Goal: Task Accomplishment & Management: Complete application form

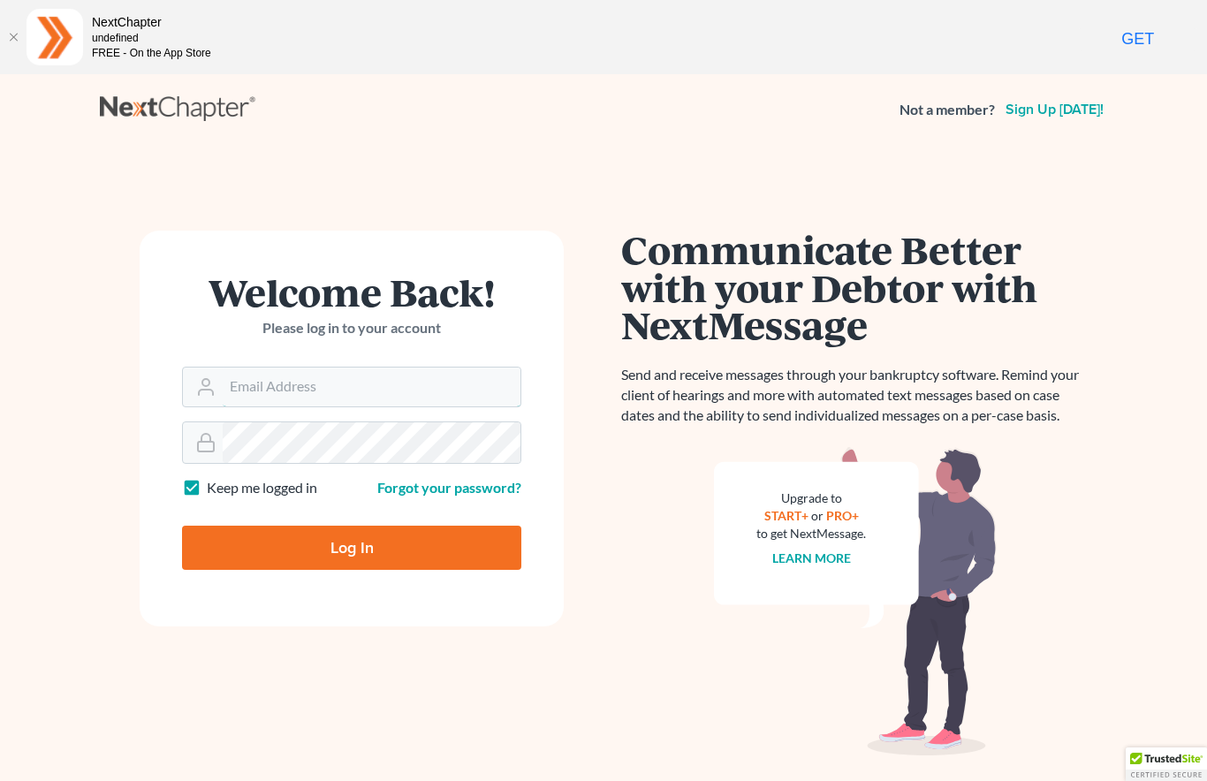
click at [348, 395] on input "Email Address" at bounding box center [372, 387] width 298 height 39
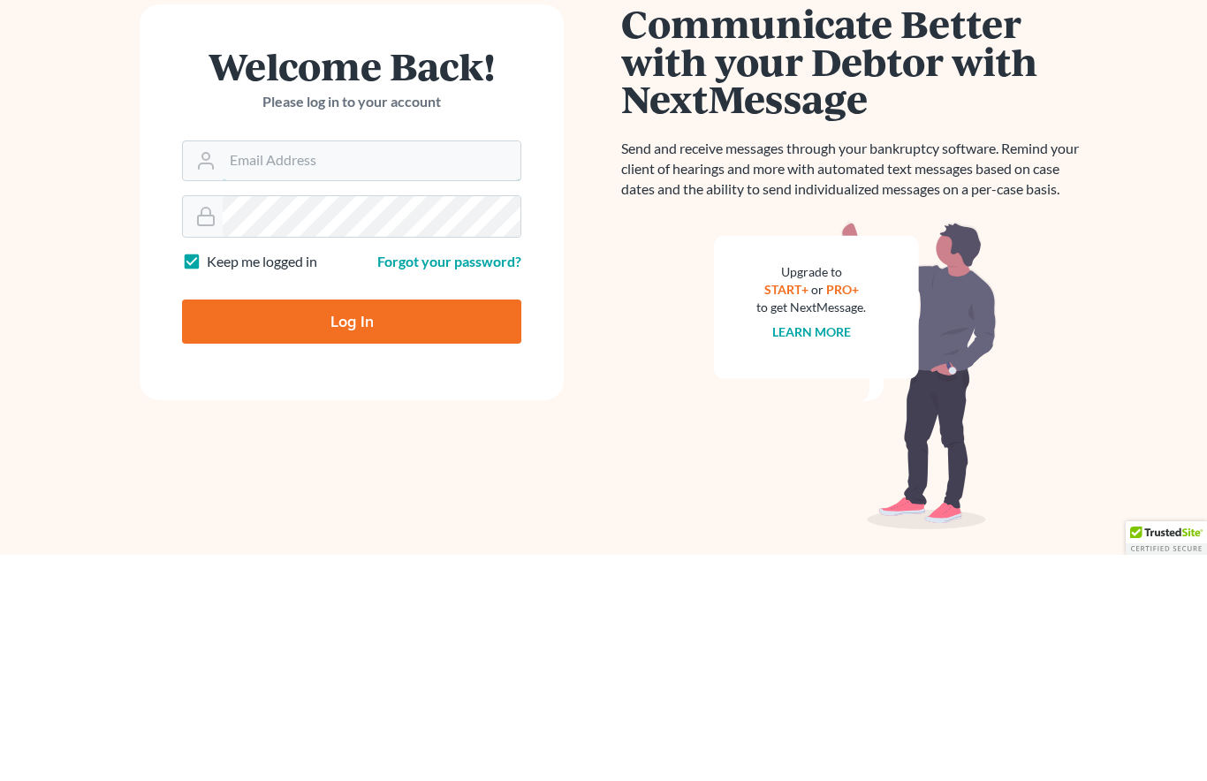
scroll to position [92, 0]
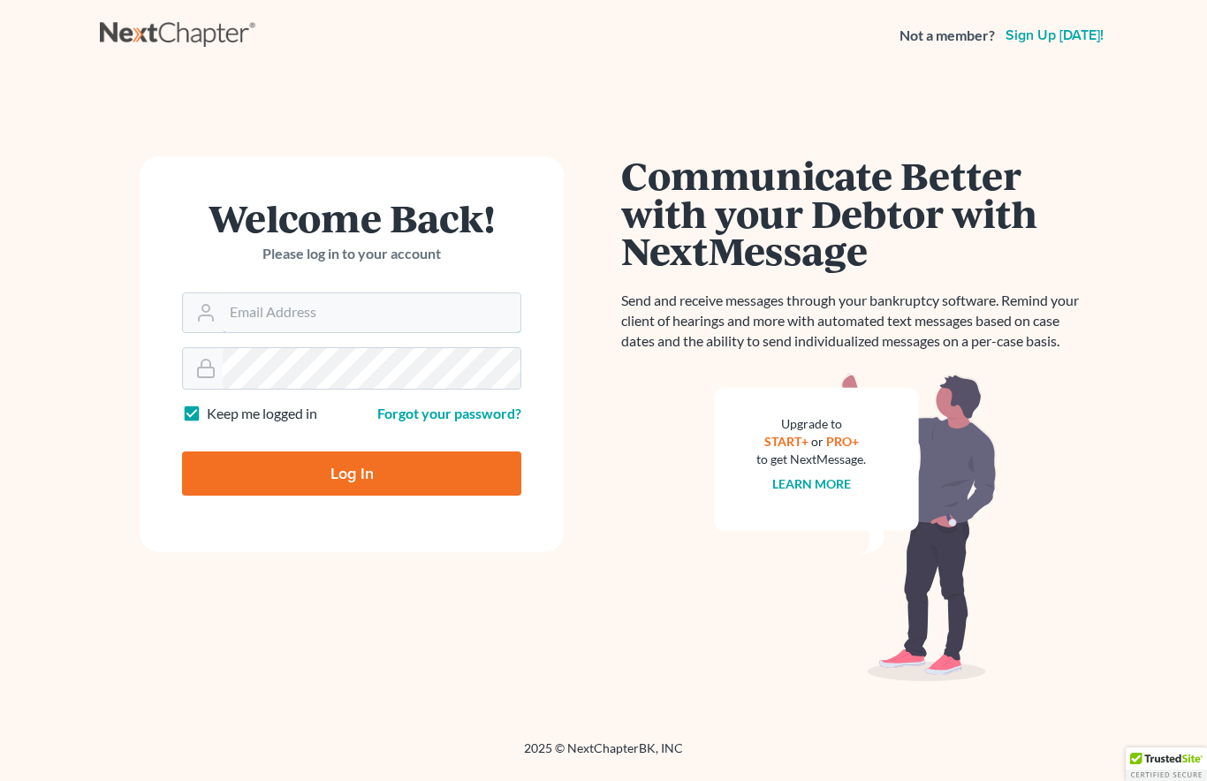
type input "jerry@lundylawfirm.com"
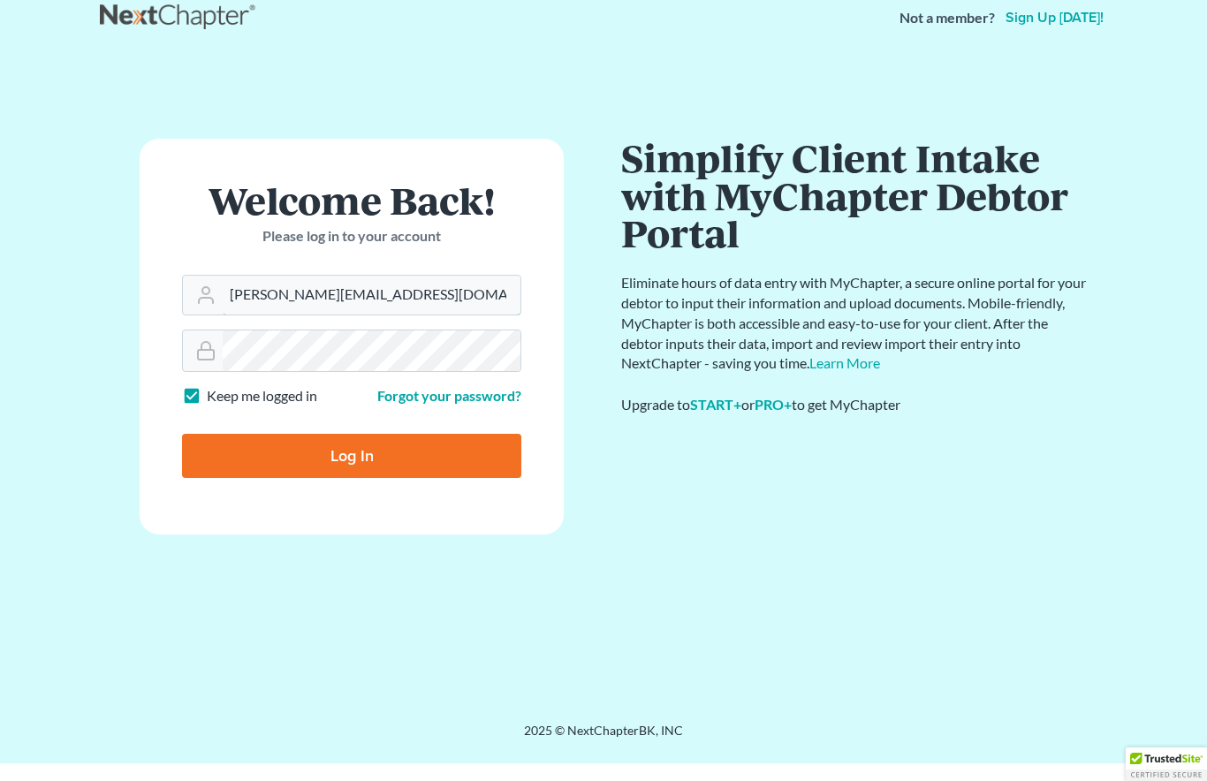
scroll to position [74, 0]
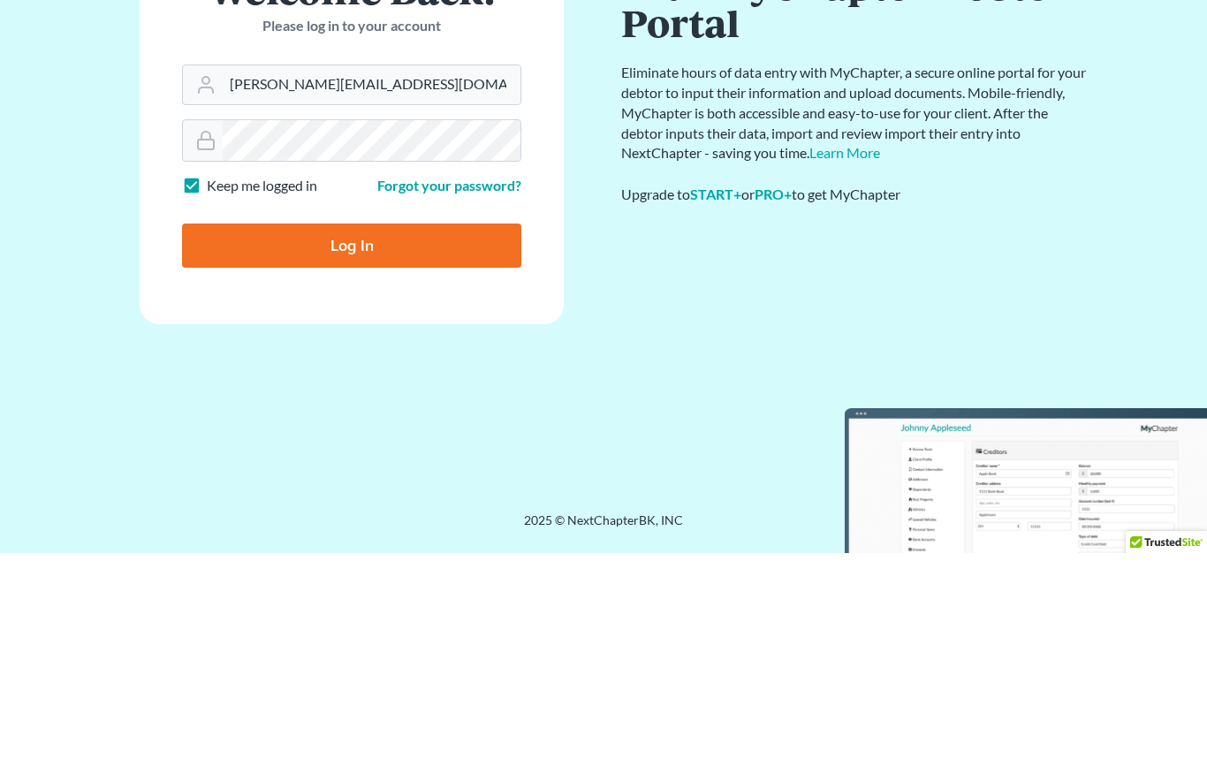
click at [387, 452] on input "Log In" at bounding box center [351, 474] width 339 height 44
type input "Thinking..."
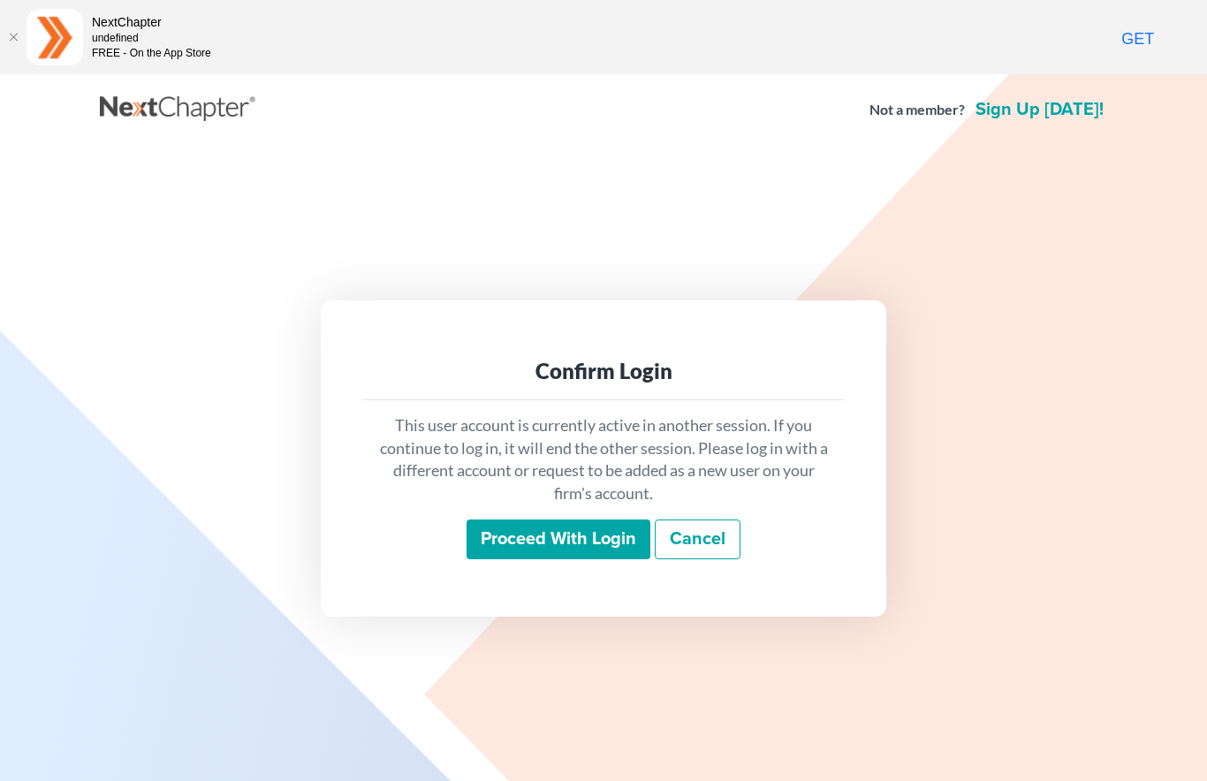
click at [580, 546] on input "Proceed with login" at bounding box center [559, 540] width 184 height 41
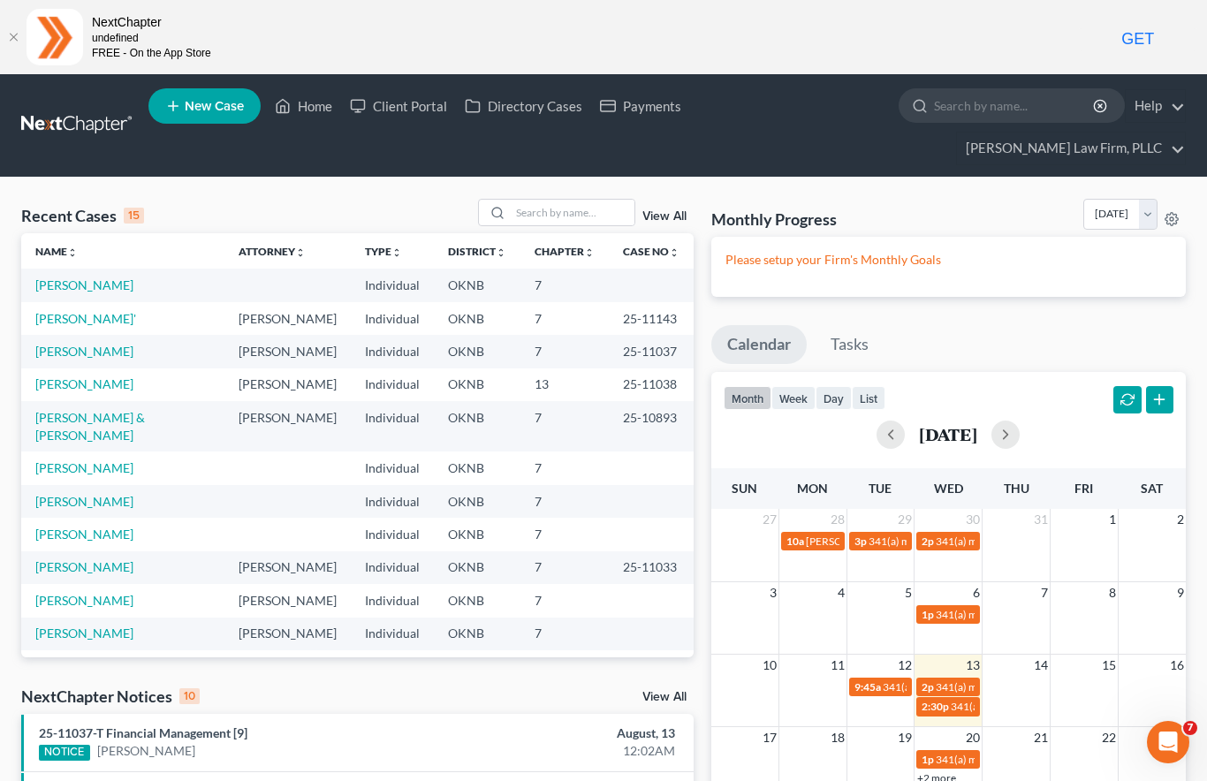
click at [98, 277] on link "[PERSON_NAME]" at bounding box center [84, 284] width 98 height 15
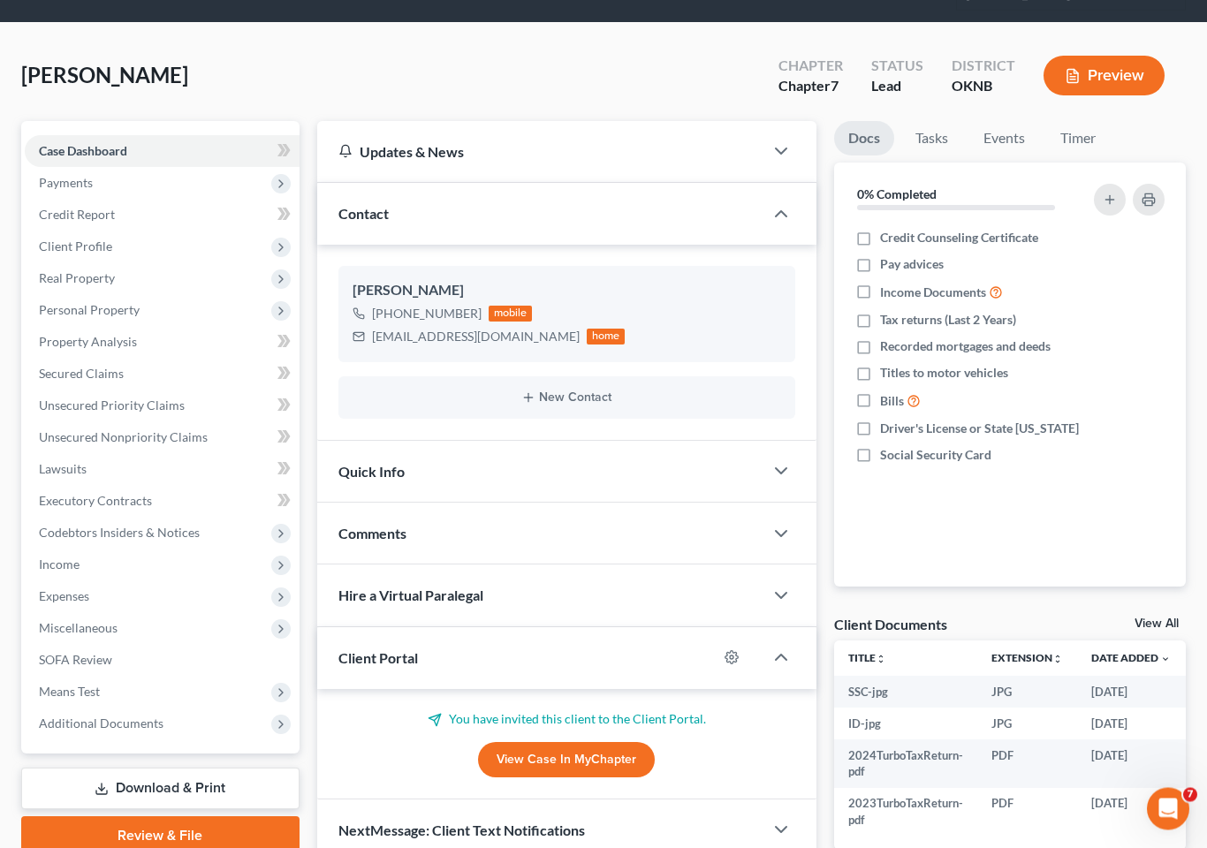
scroll to position [155, 0]
click at [78, 239] on span "Client Profile" at bounding box center [75, 246] width 73 height 15
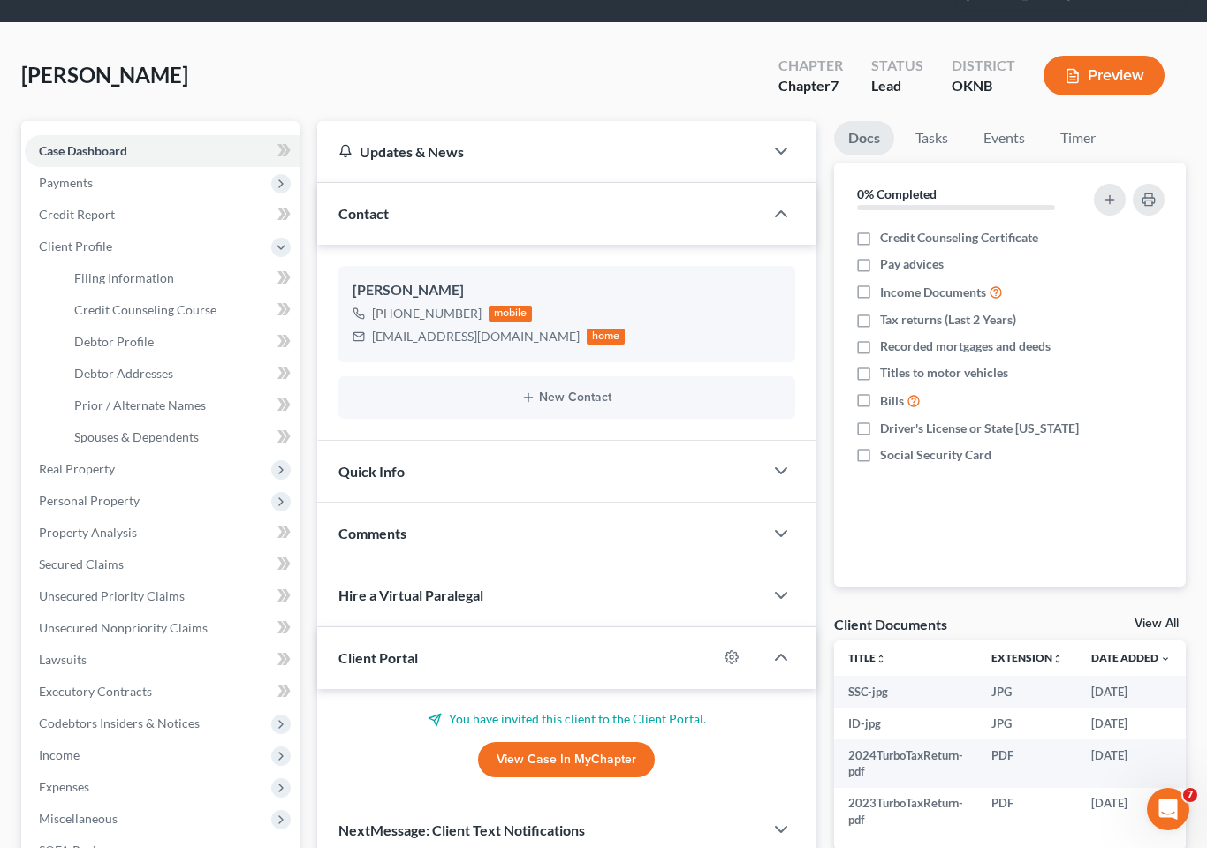
click at [171, 302] on span "Credit Counseling Course" at bounding box center [145, 309] width 142 height 15
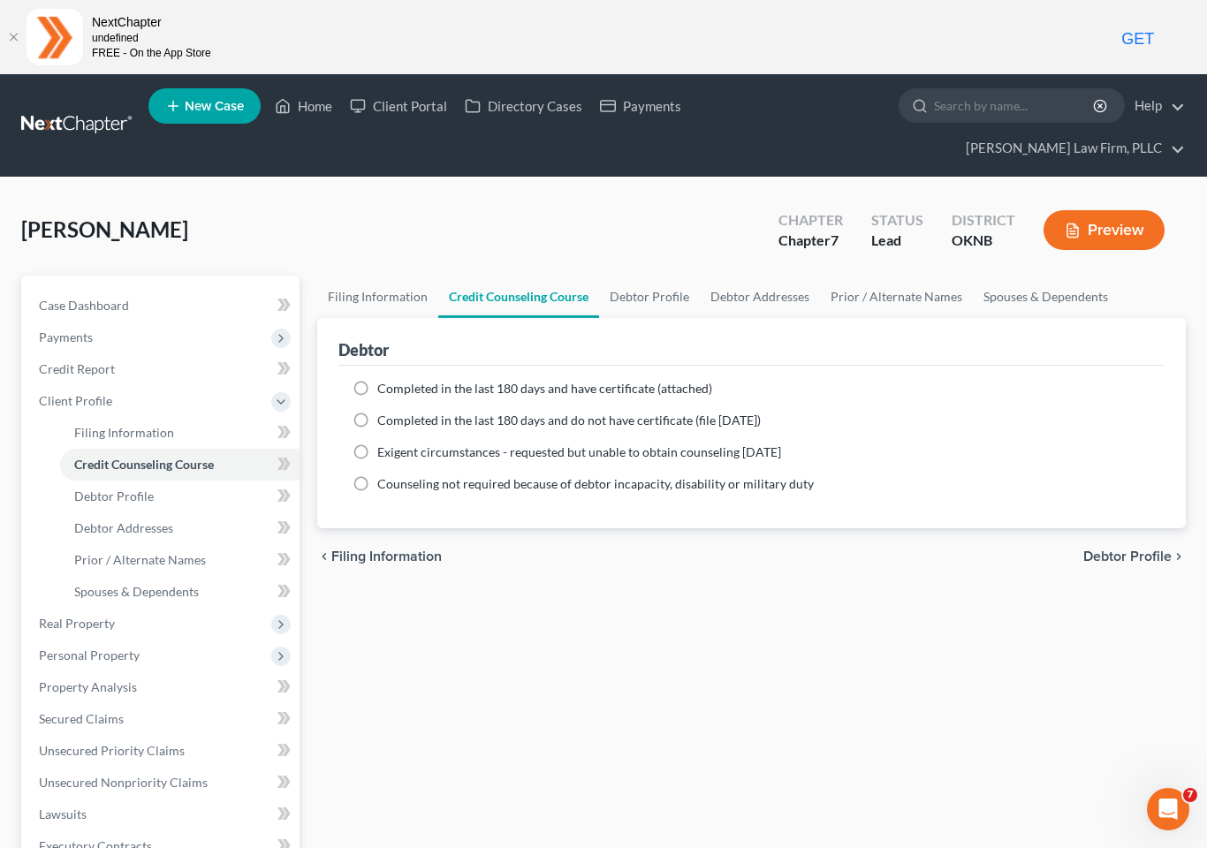
click at [448, 381] on span "Completed in the last 180 days and have certificate (attached)" at bounding box center [544, 388] width 335 height 15
click at [396, 380] on input "Completed in the last 180 days and have certificate (attached)" at bounding box center [389, 385] width 11 height 11
radio input "true"
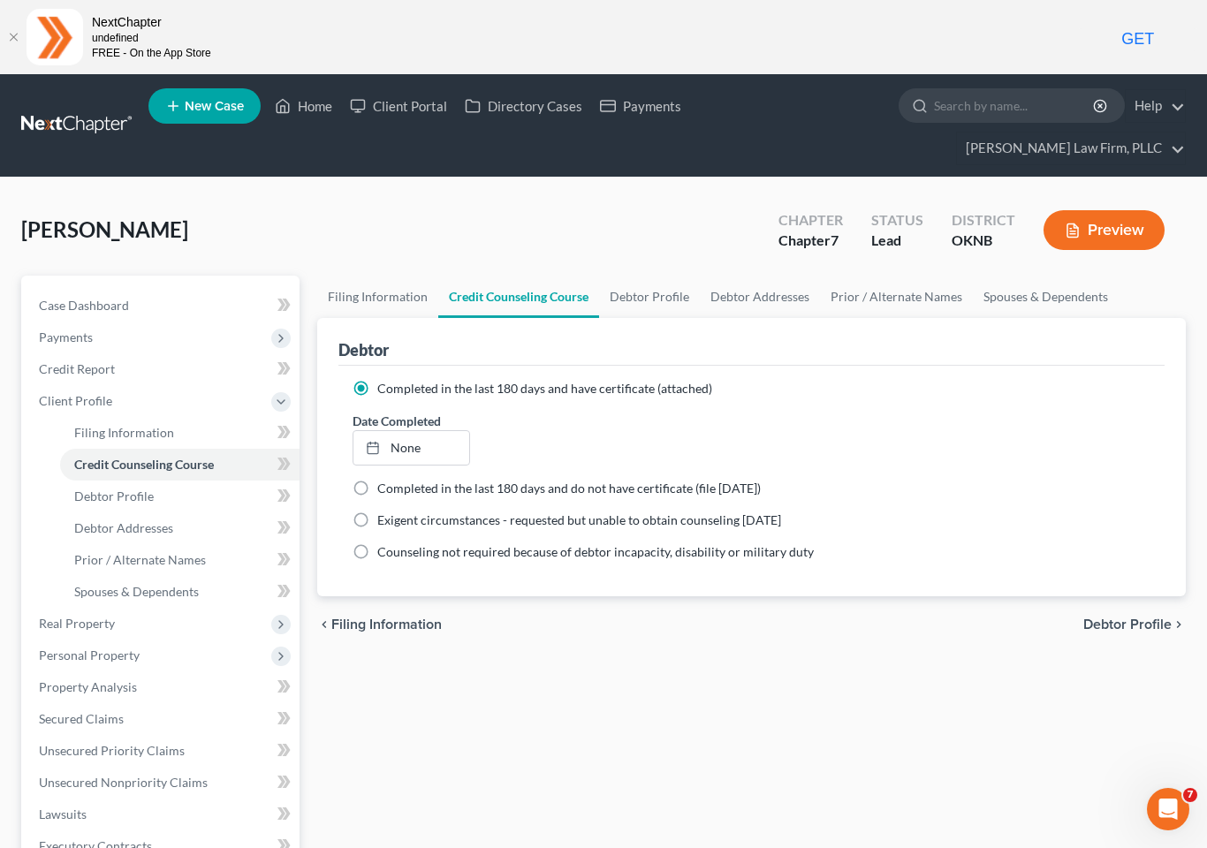
click at [412, 431] on link "None" at bounding box center [411, 448] width 117 height 34
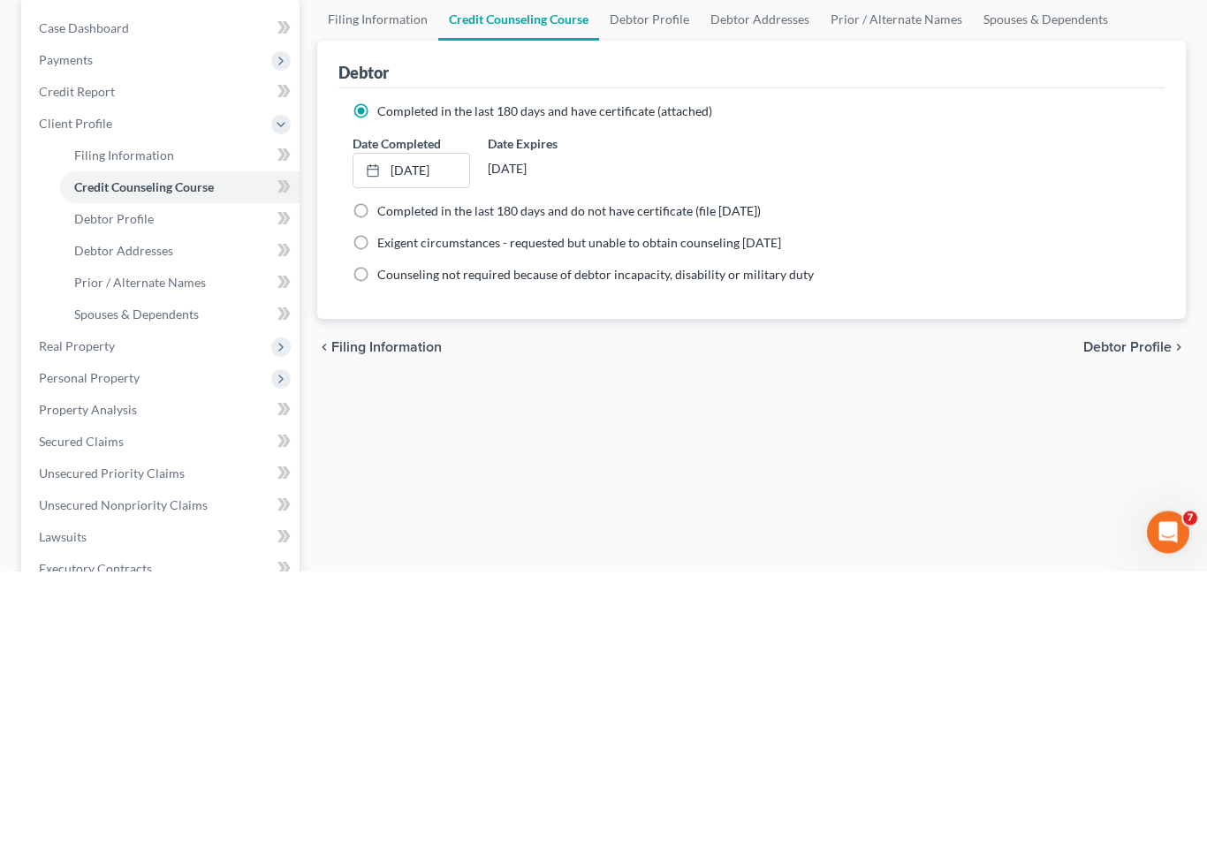
scroll to position [277, 0]
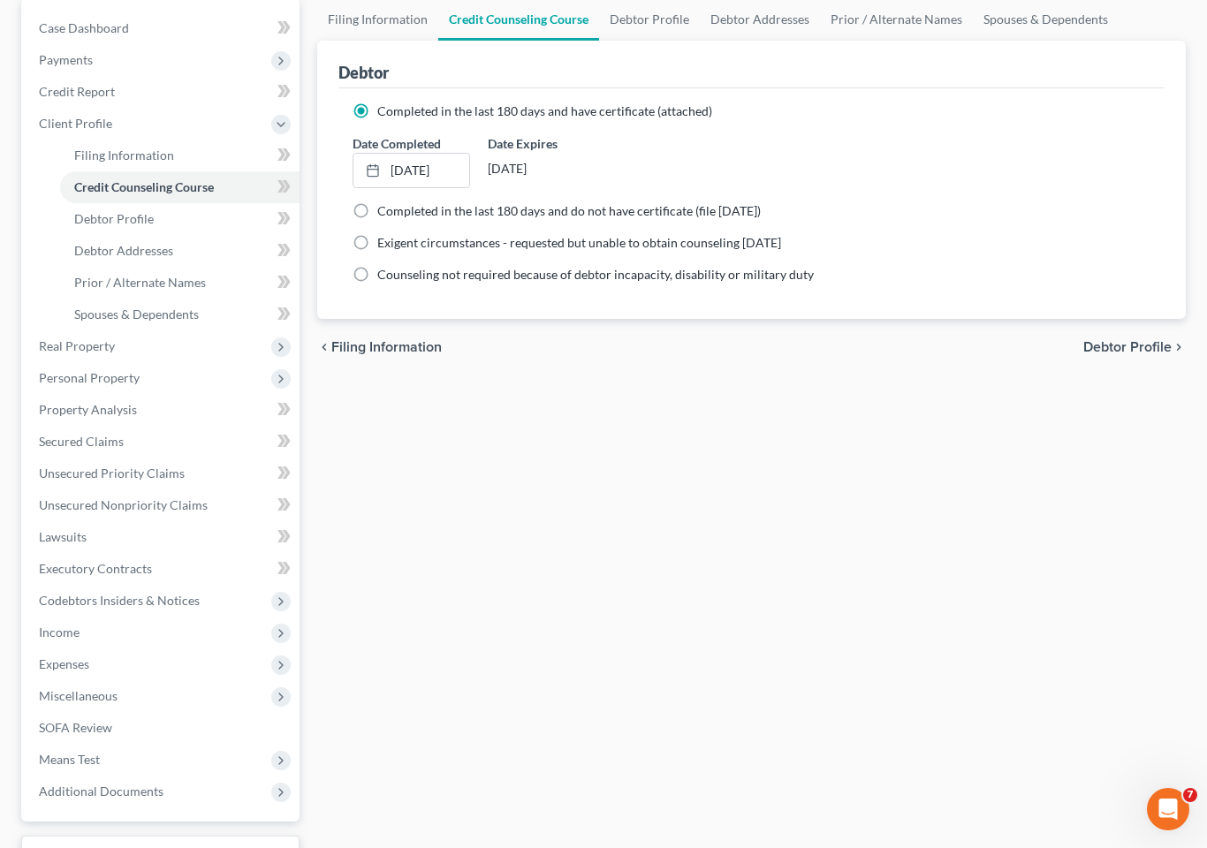
click at [139, 211] on span "Debtor Profile" at bounding box center [114, 218] width 80 height 15
select select "0"
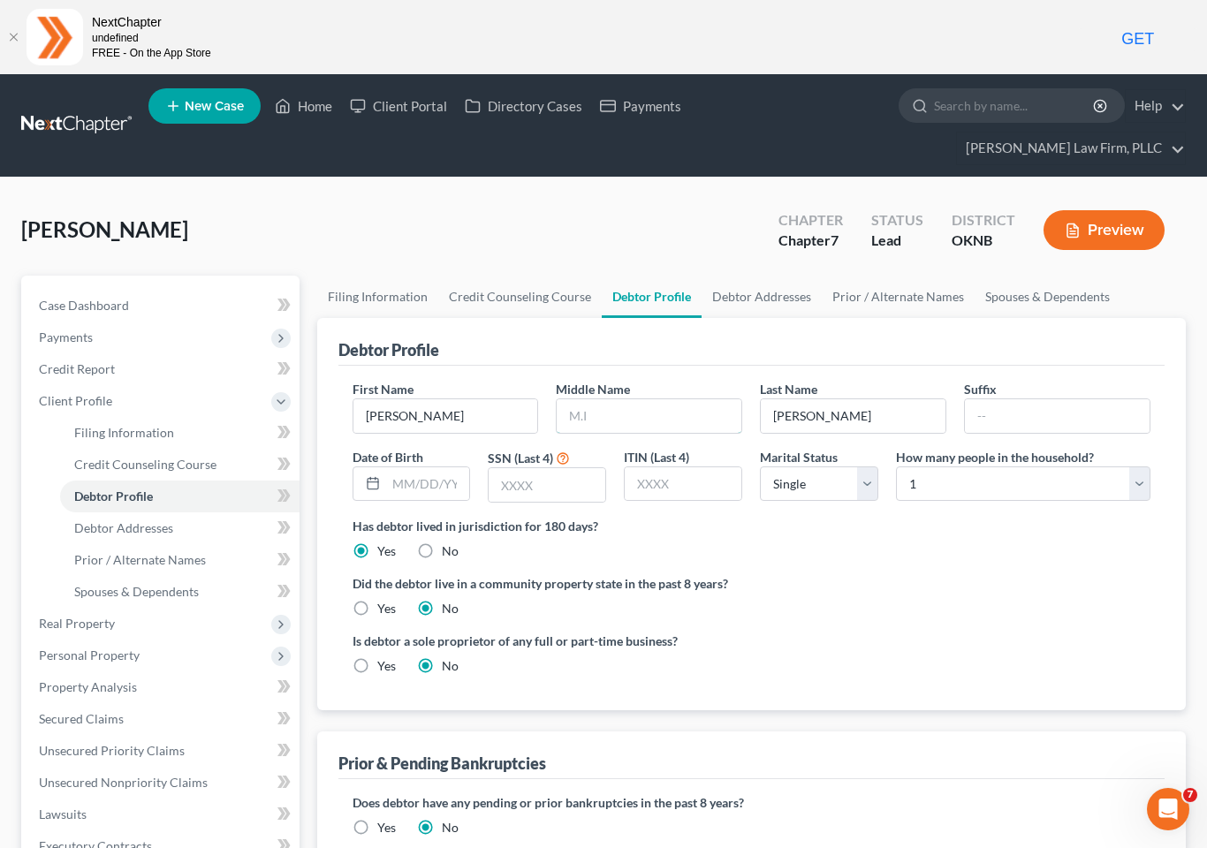
click at [647, 399] on input "text" at bounding box center [649, 416] width 185 height 34
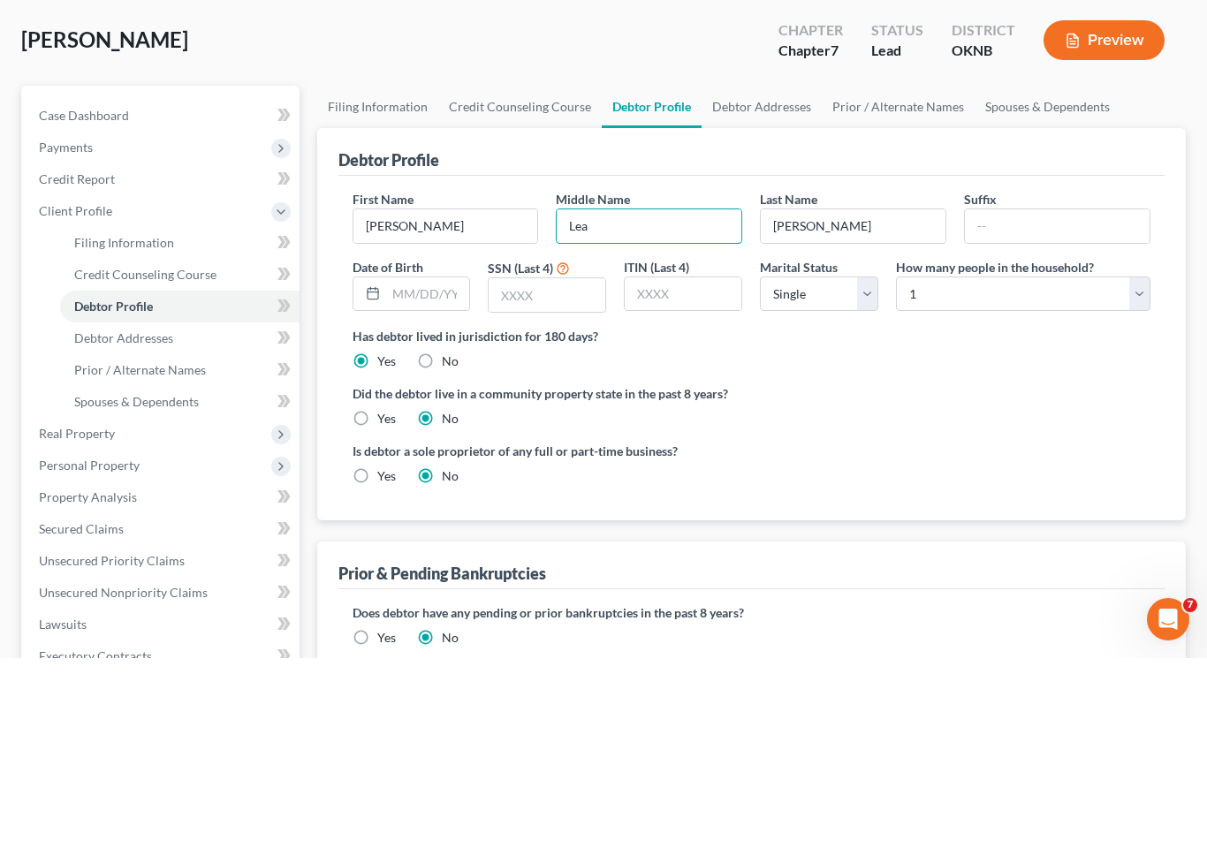
type input "Lea"
click at [411, 467] on input "text" at bounding box center [428, 484] width 84 height 34
type input "[DATE]"
click at [546, 468] on input "text" at bounding box center [547, 485] width 117 height 34
type input "0587"
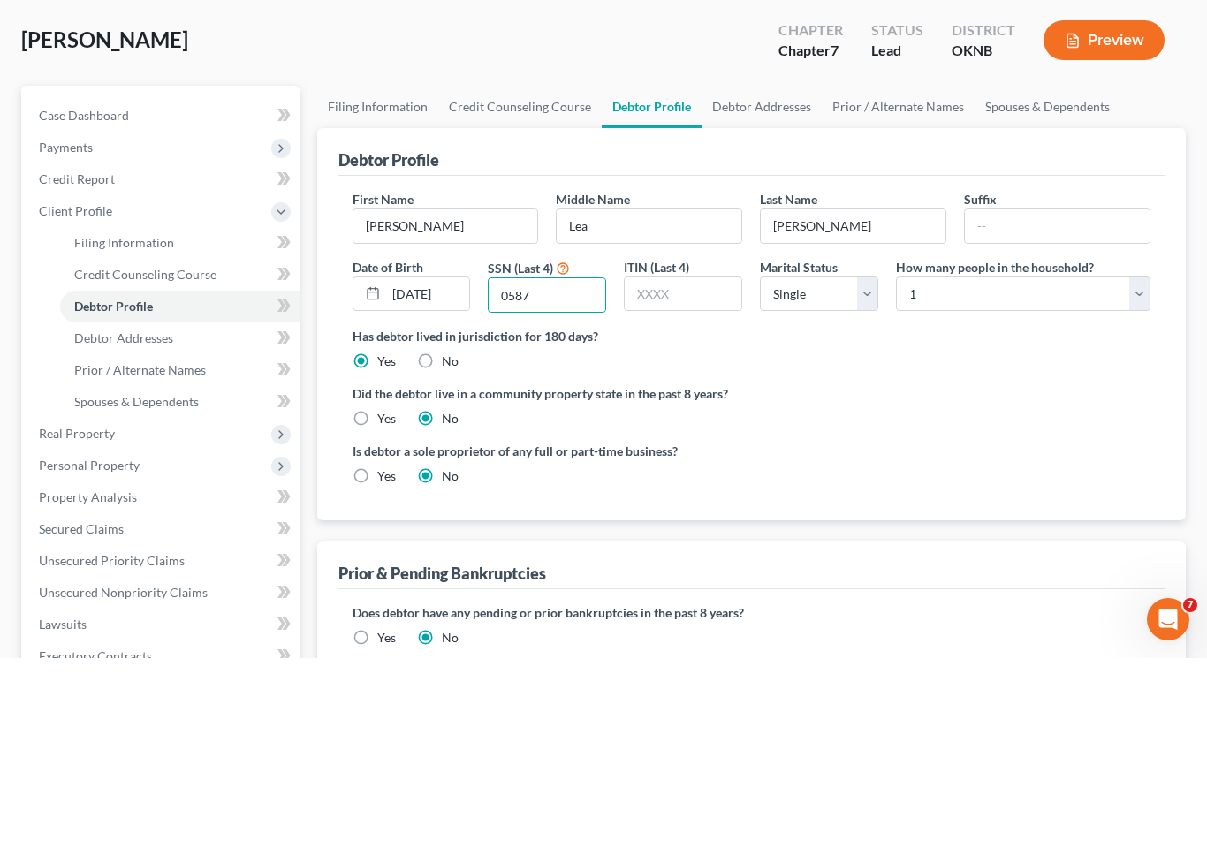
scroll to position [190, 0]
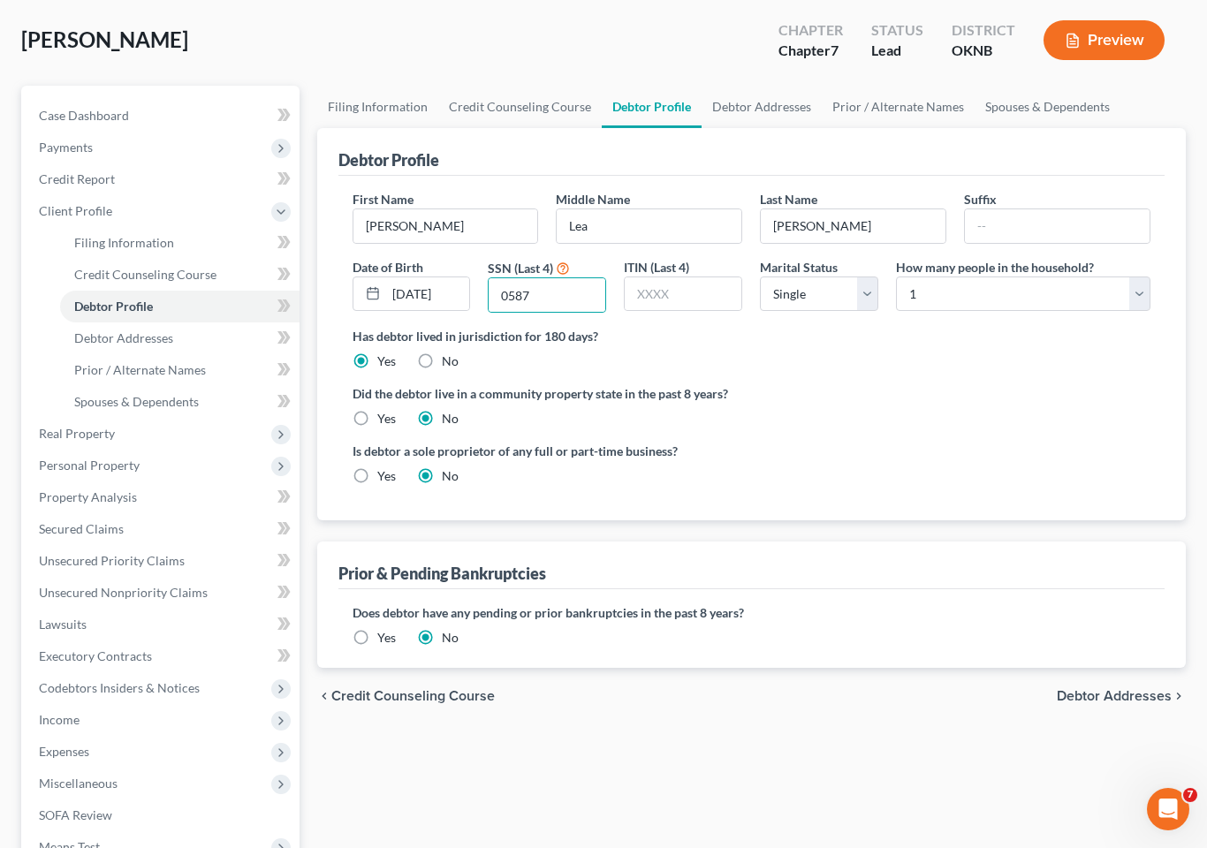
click at [149, 331] on span "Debtor Addresses" at bounding box center [123, 338] width 99 height 15
select select "0"
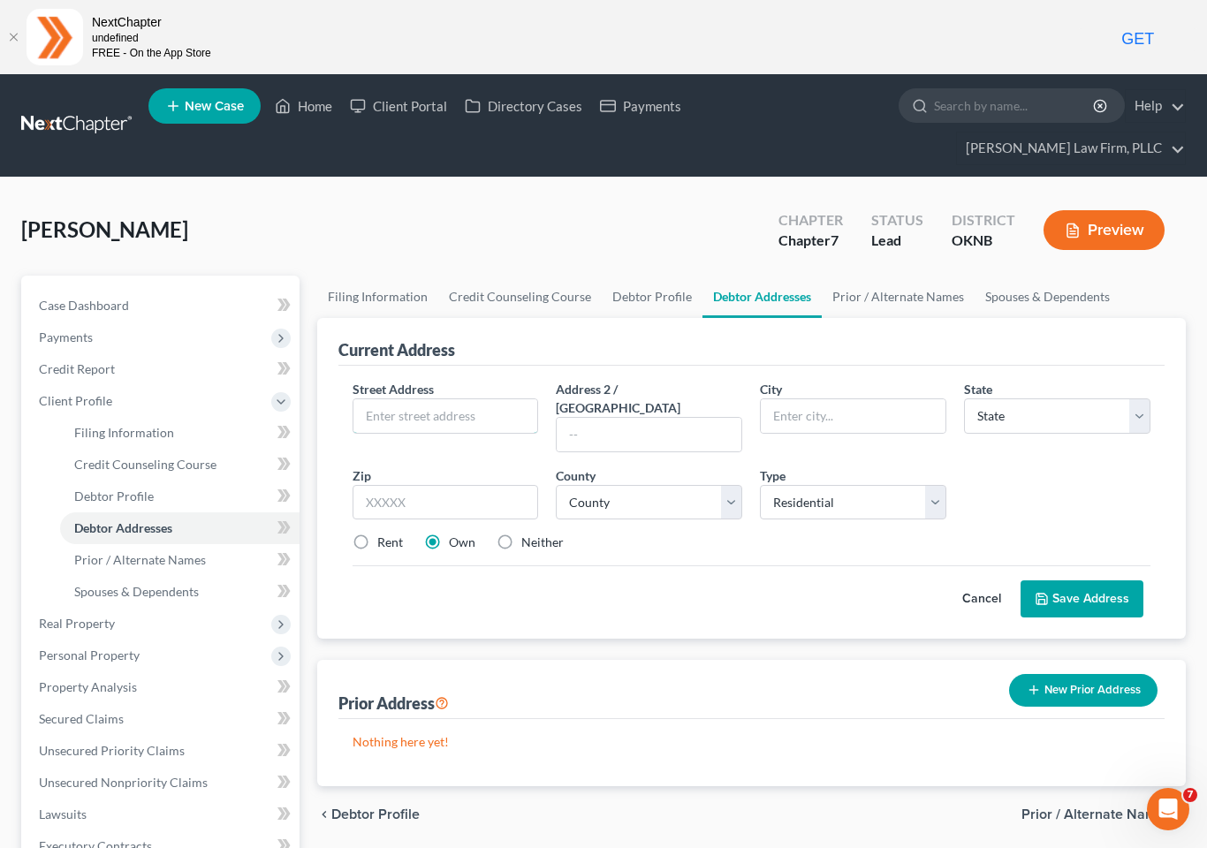
click at [453, 399] on input "text" at bounding box center [445, 416] width 185 height 34
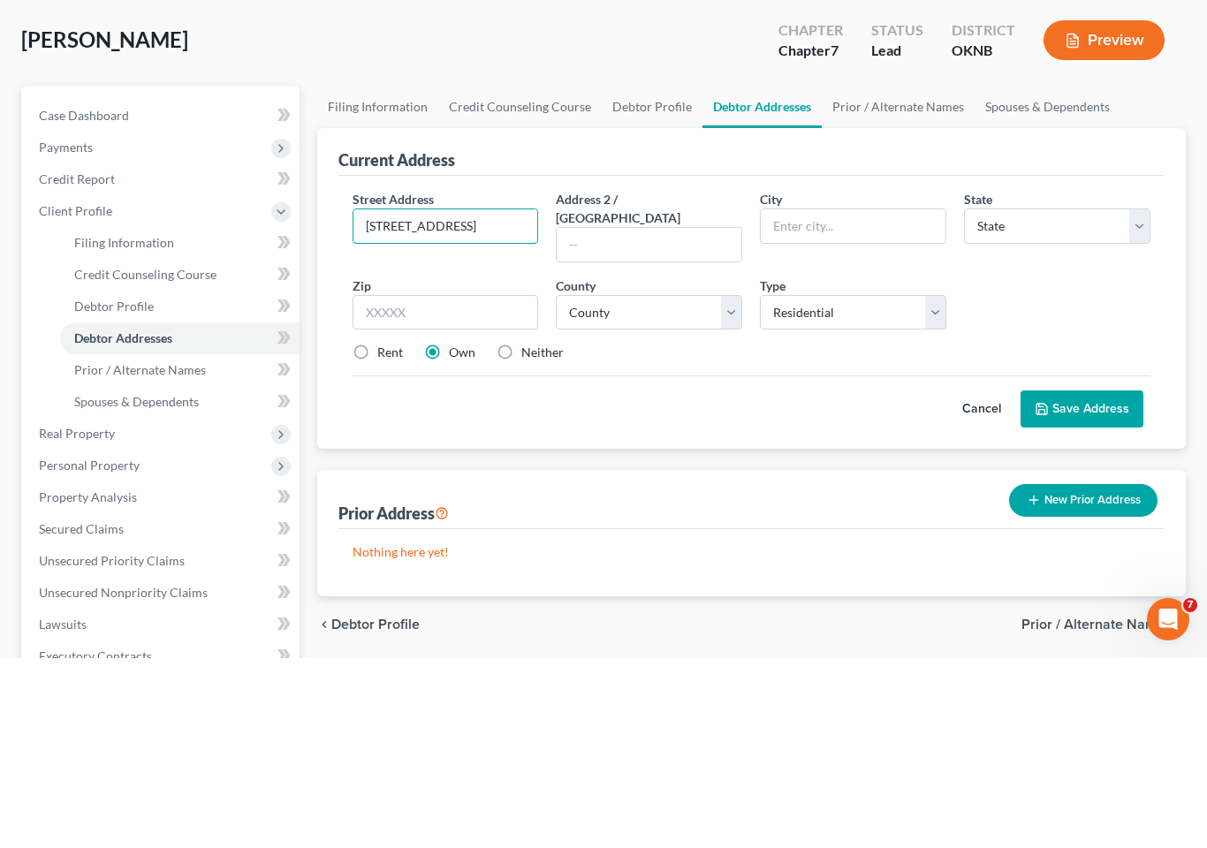
type input "[STREET_ADDRESS]"
click at [1033, 399] on select "State [US_STATE] AK AR AZ CA CO CT DE DC [GEOGRAPHIC_DATA] [GEOGRAPHIC_DATA] GU…" at bounding box center [1057, 416] width 186 height 35
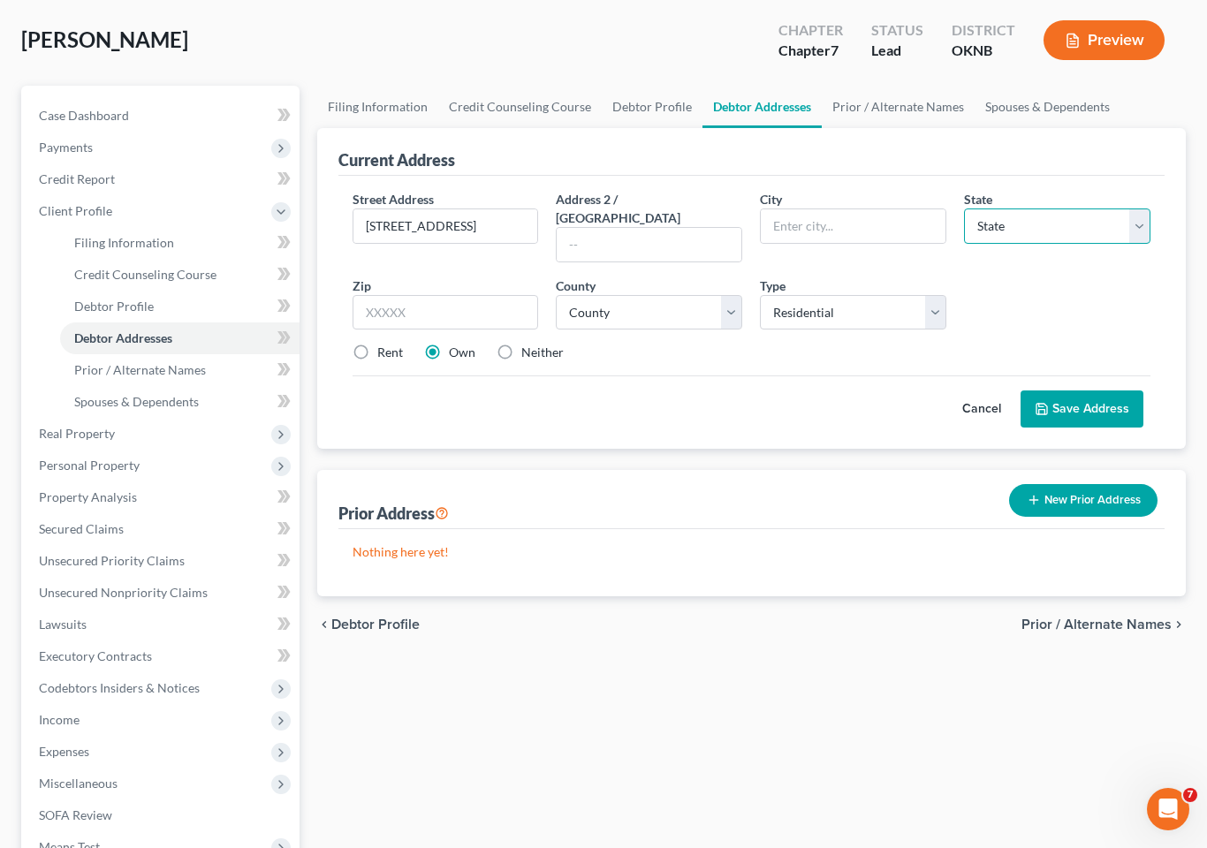
select select "37"
click at [417, 295] on input "text" at bounding box center [446, 312] width 186 height 35
type input "74012"
click at [377, 344] on label "Rent" at bounding box center [390, 353] width 26 height 18
click at [384, 344] on input "Rent" at bounding box center [389, 349] width 11 height 11
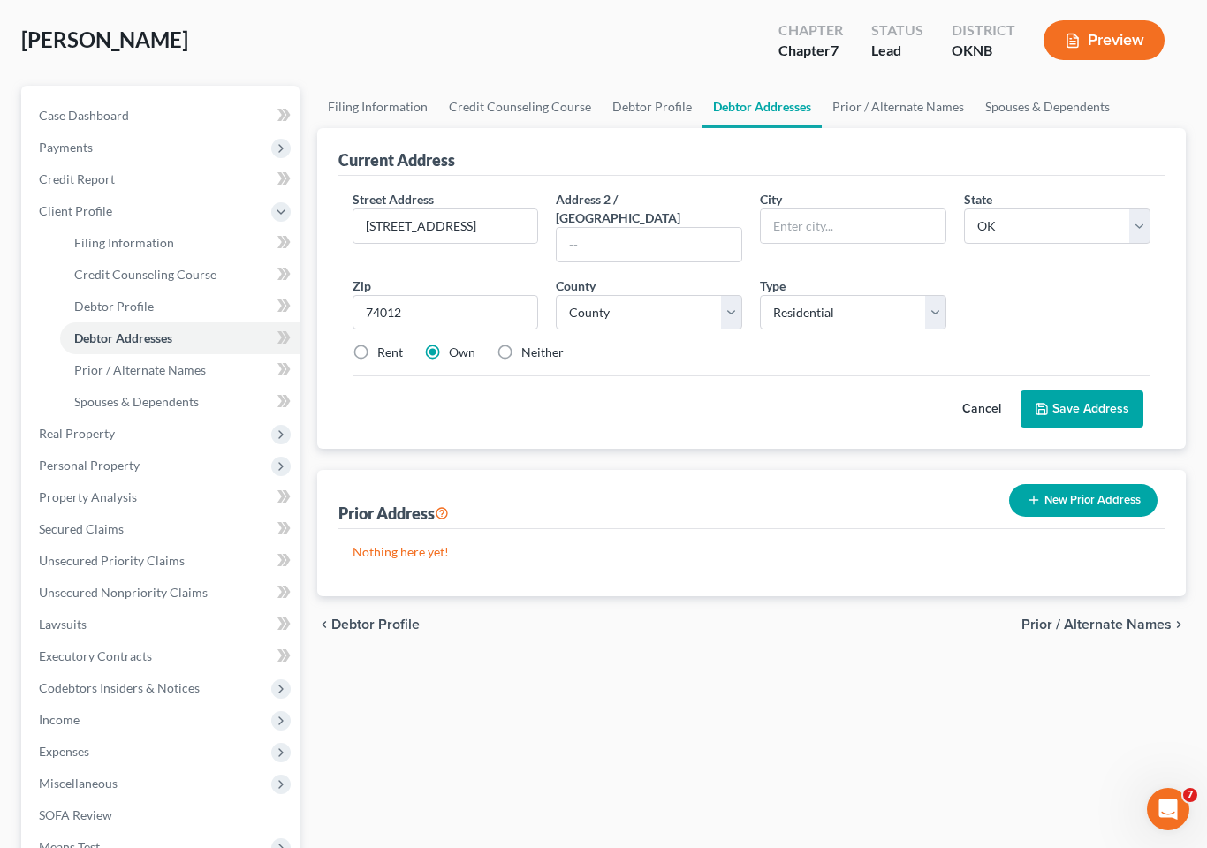
radio input "true"
type input "Broken Arrow"
click at [713, 295] on select "County [GEOGRAPHIC_DATA] [GEOGRAPHIC_DATA] [GEOGRAPHIC_DATA] [GEOGRAPHIC_DATA] …" at bounding box center [649, 312] width 186 height 35
select select "71"
click at [82, 458] on span "Personal Property" at bounding box center [89, 465] width 101 height 15
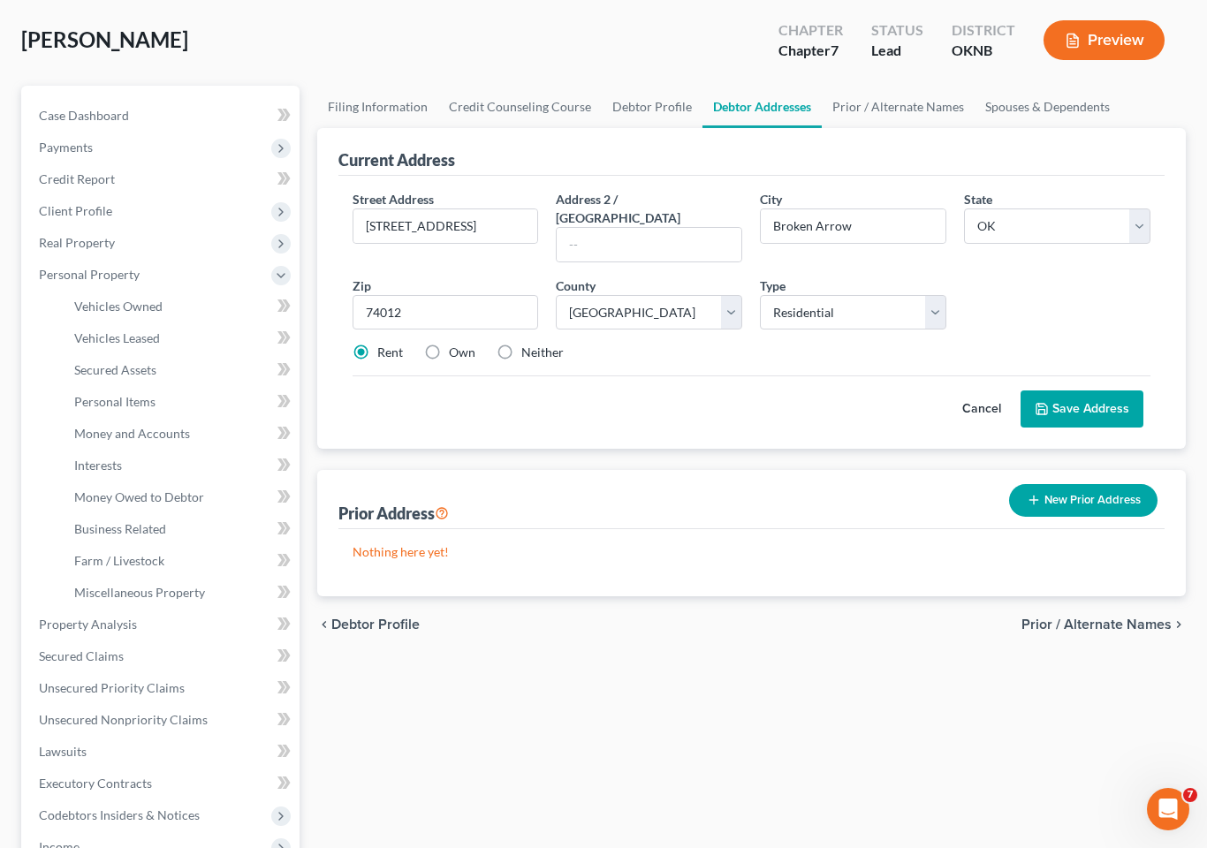
click at [157, 299] on span "Vehicles Owned" at bounding box center [118, 306] width 88 height 15
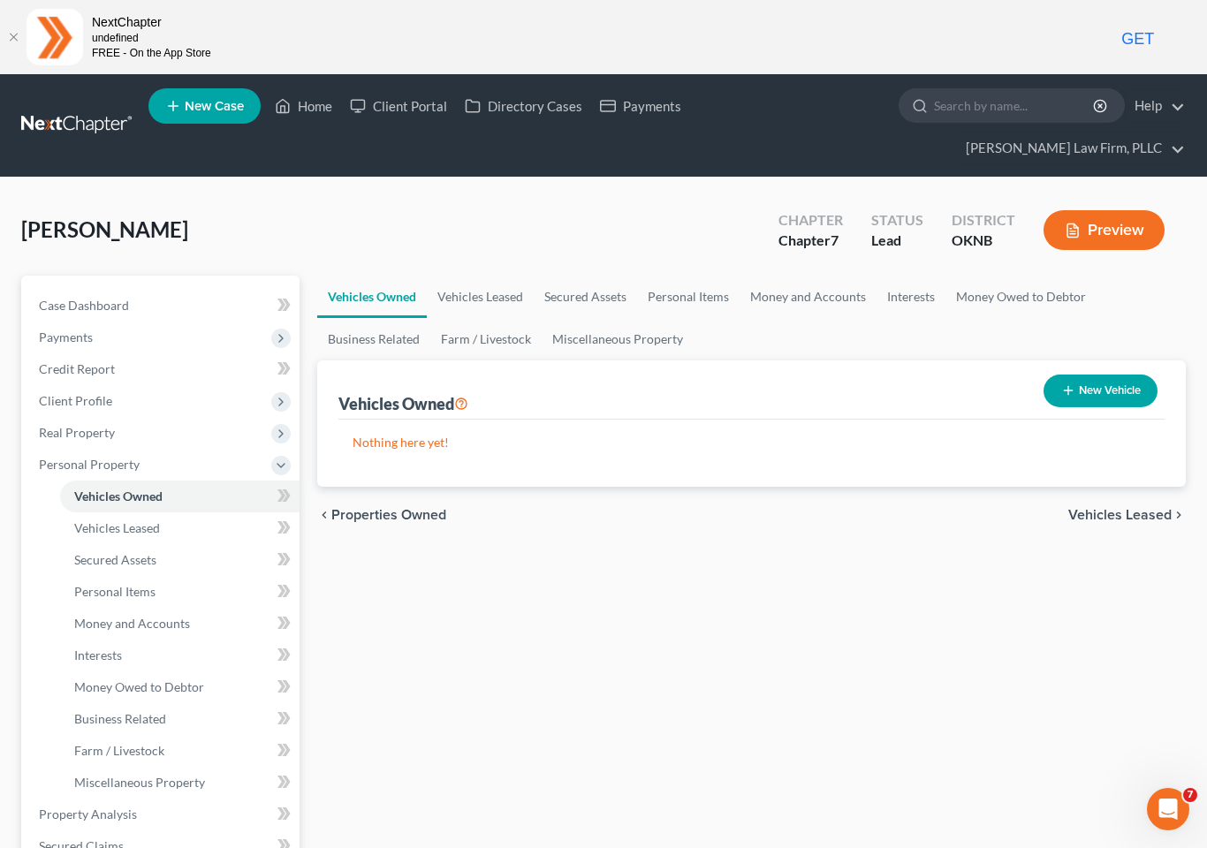
click at [1092, 375] on button "New Vehicle" at bounding box center [1101, 391] width 114 height 33
select select "0"
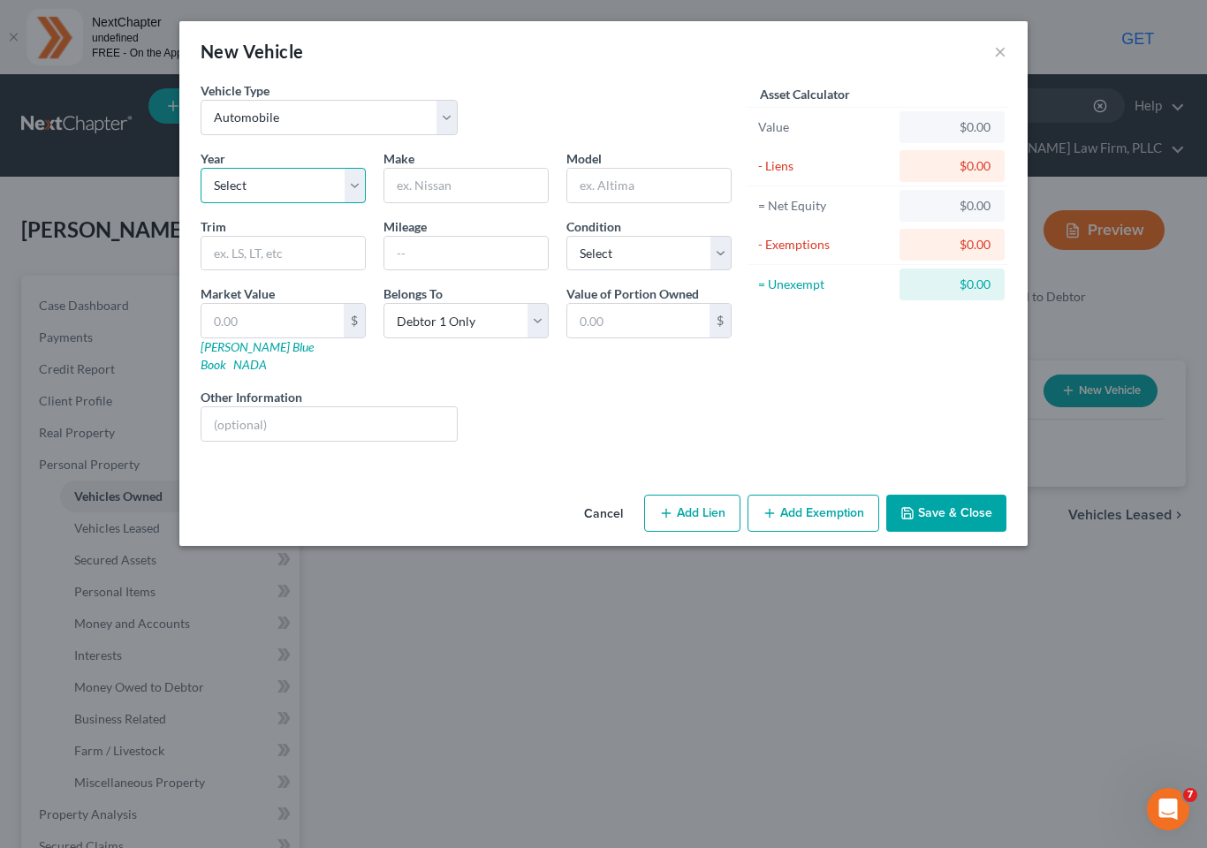
click at [341, 182] on select "Select 2026 2025 2024 2023 2022 2021 2020 2019 2018 2017 2016 2015 2014 2013 20…" at bounding box center [283, 185] width 165 height 35
select select "9"
click at [462, 177] on input "text" at bounding box center [465, 186] width 163 height 34
type input "Chev"
click at [642, 192] on input "text" at bounding box center [648, 186] width 163 height 34
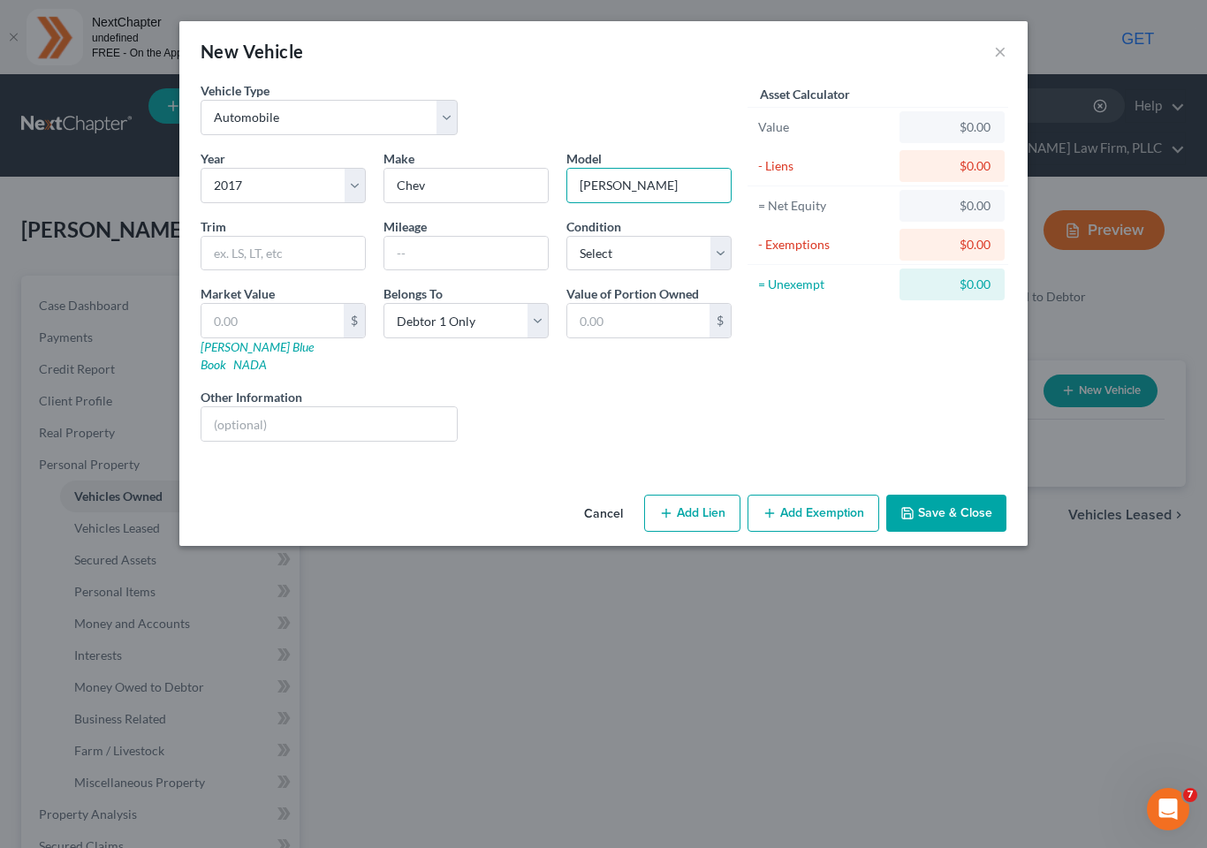
type input "[PERSON_NAME]"
click at [447, 250] on input "text" at bounding box center [465, 254] width 163 height 34
type input "52,000"
click at [701, 249] on select "Select Excellent Very Good Good Fair Poor" at bounding box center [648, 253] width 165 height 35
select select "2"
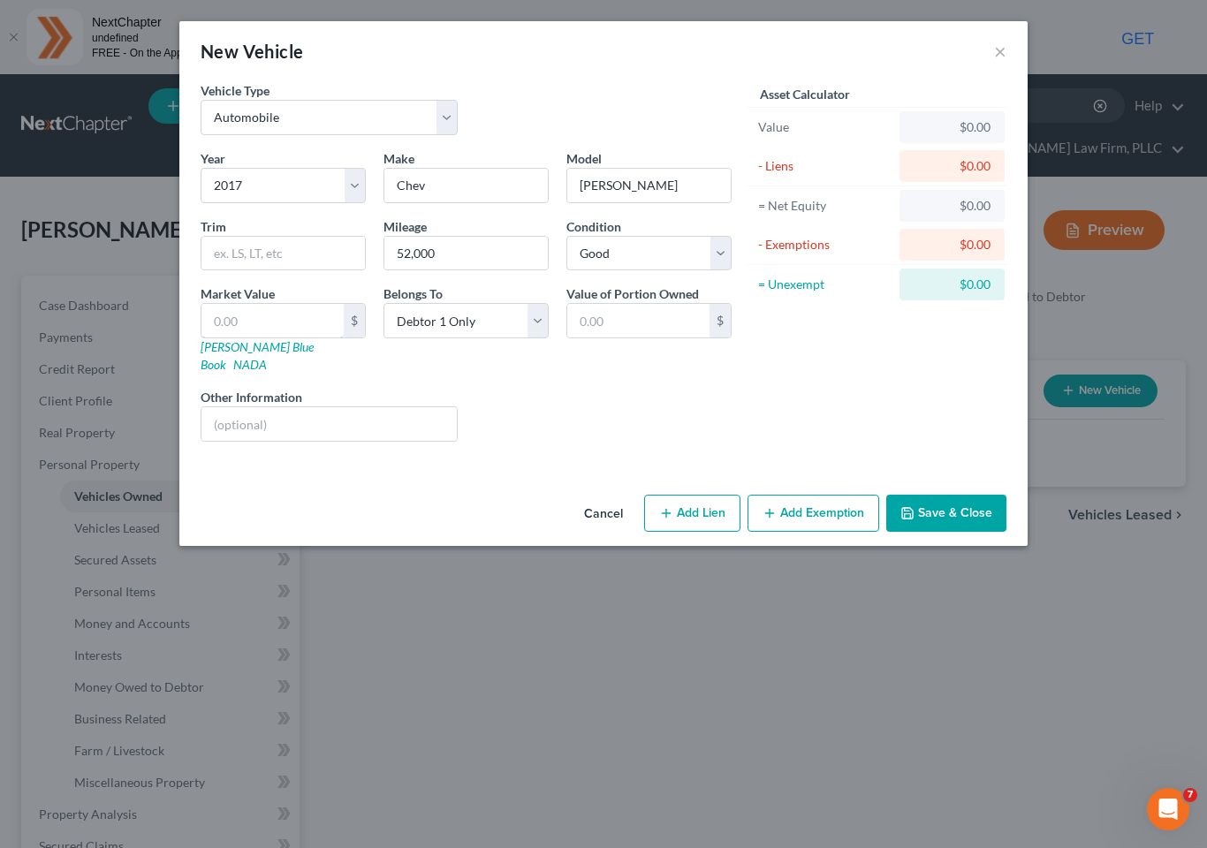
click at [294, 305] on input "text" at bounding box center [272, 321] width 142 height 34
type input "6"
type input "6.00"
type input "61"
type input "61.00"
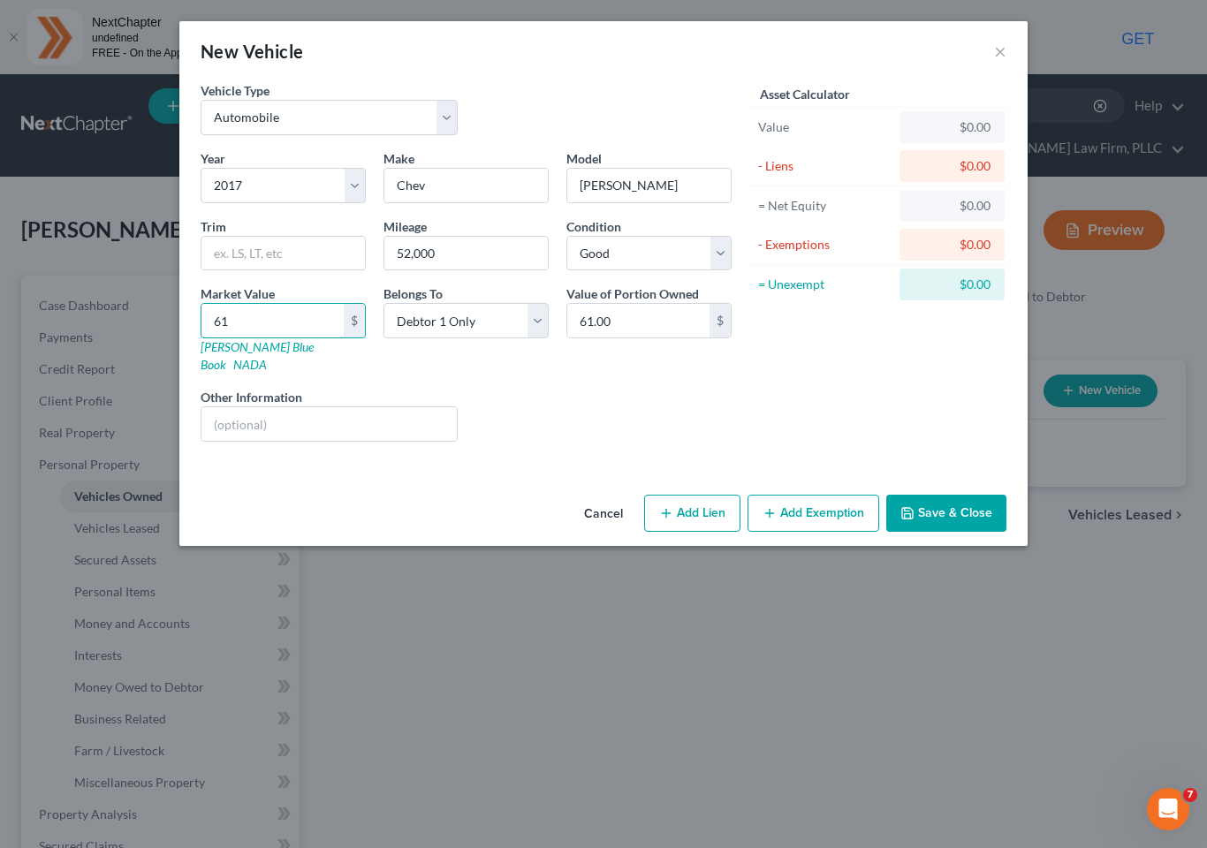
type input "610"
type input "610.00"
type input "6,100"
type input "6,100.00"
click at [820, 497] on button "Add Exemption" at bounding box center [814, 513] width 132 height 37
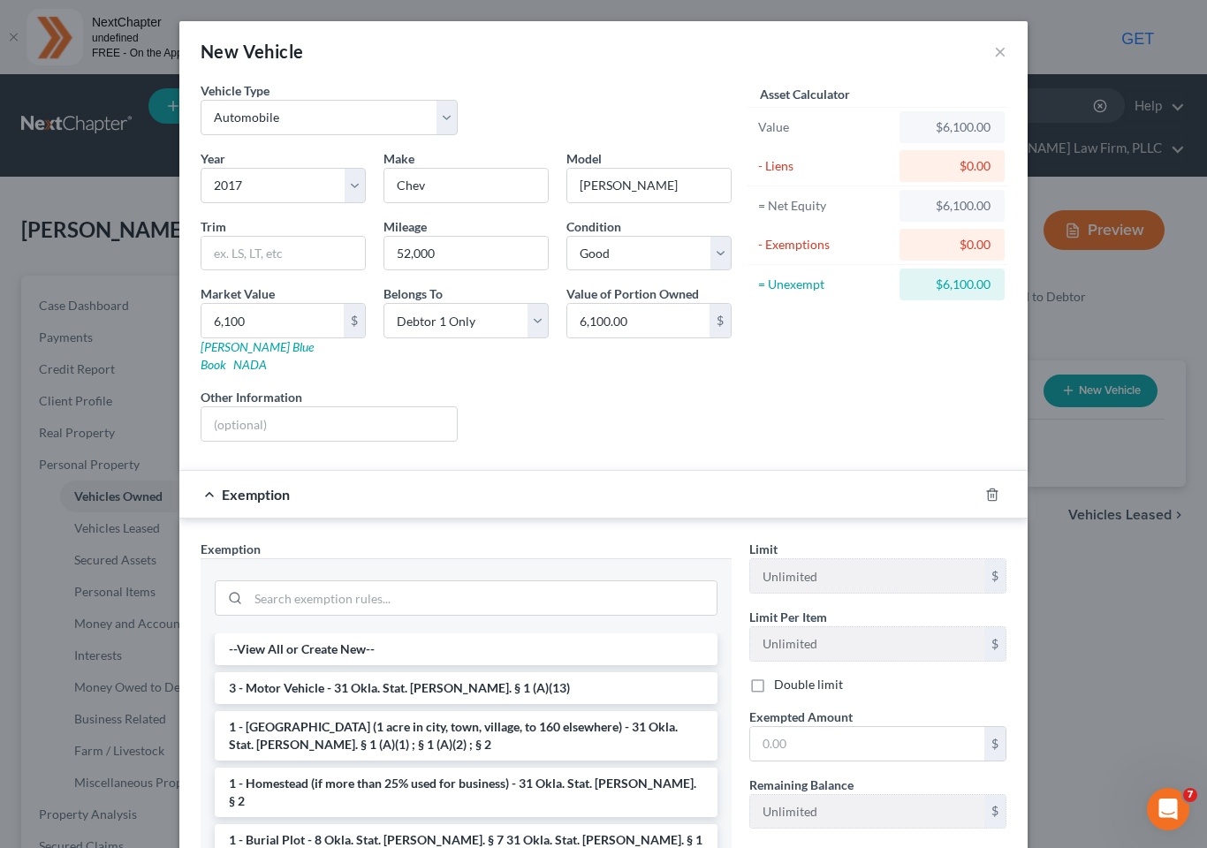
click at [448, 673] on li "3 - Motor Vehicle - 31 Okla. Stat. [PERSON_NAME]. § 1 (A)(13)" at bounding box center [466, 689] width 503 height 32
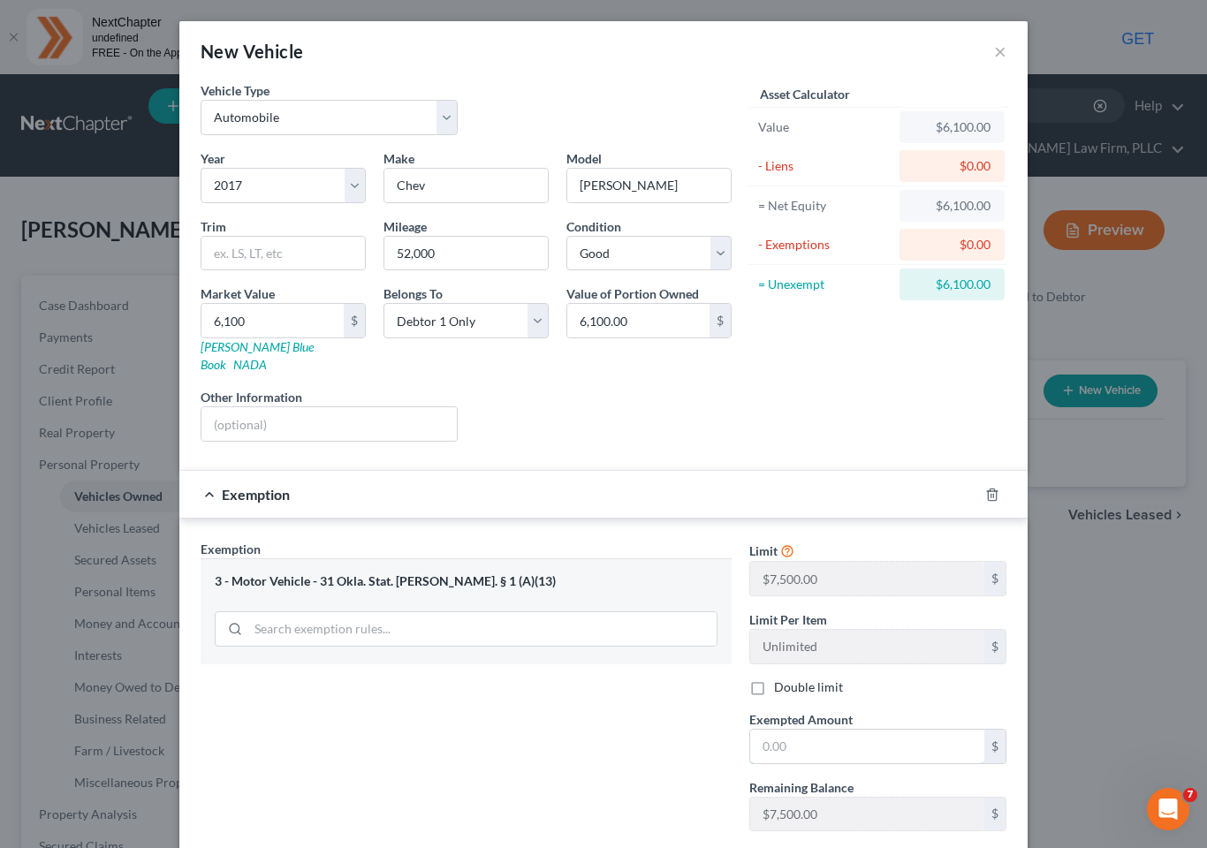
click at [839, 730] on input "text" at bounding box center [867, 747] width 234 height 34
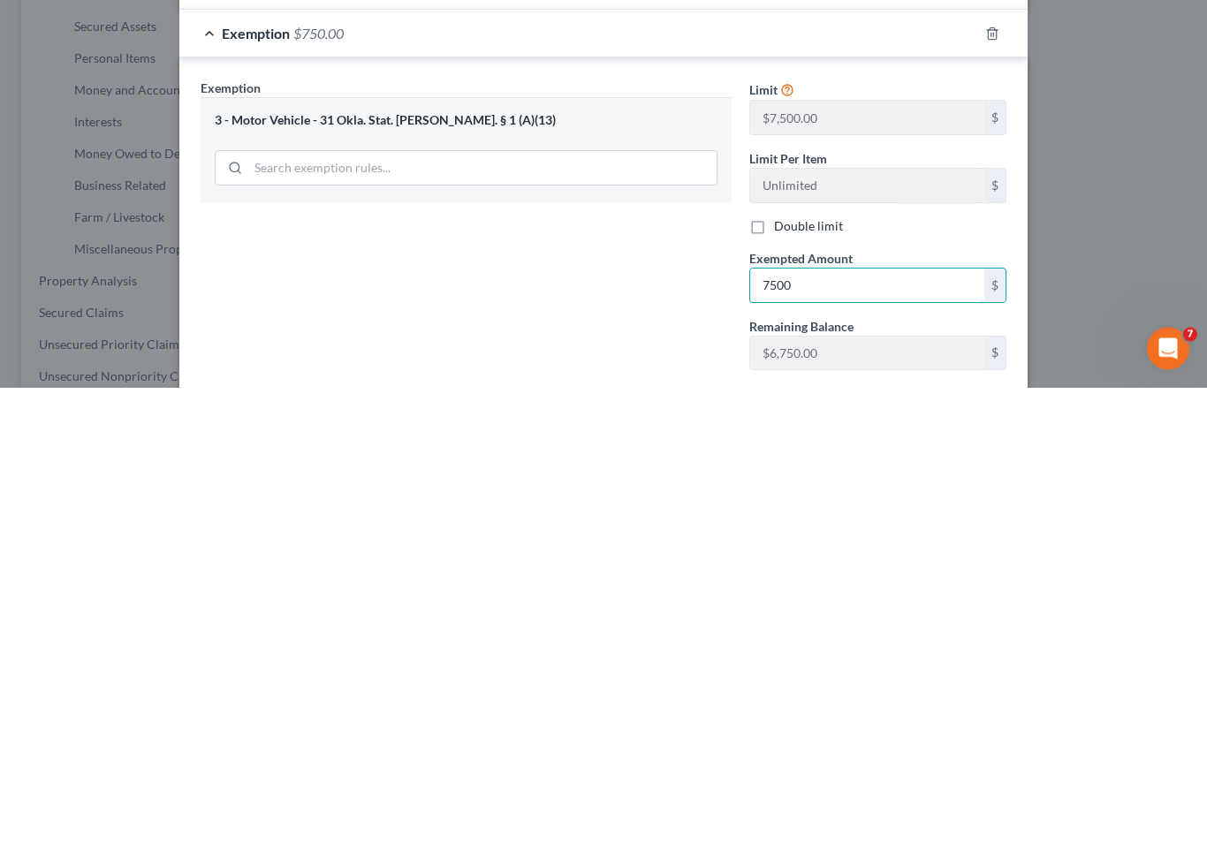
type input "7,500"
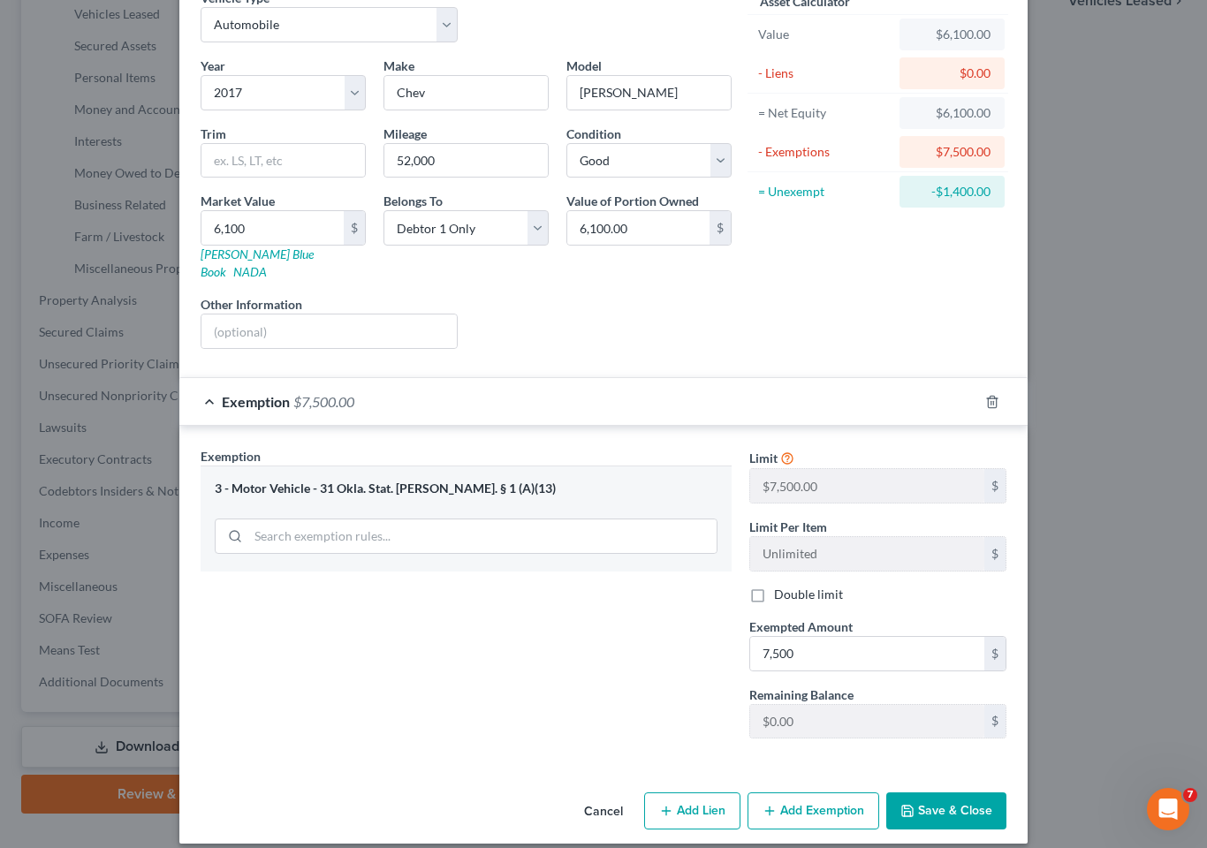
scroll to position [92, 0]
click at [955, 780] on button "Save & Close" at bounding box center [946, 812] width 120 height 37
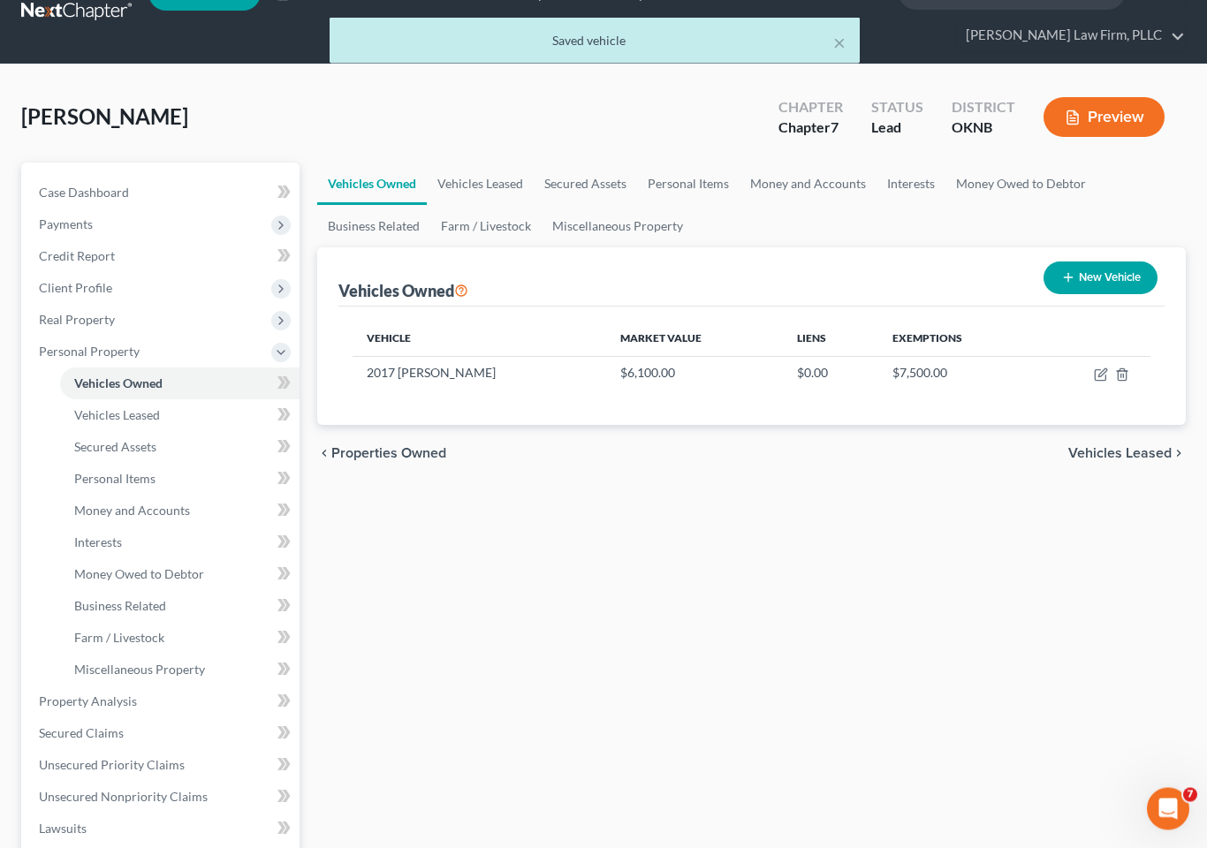
scroll to position [114, 0]
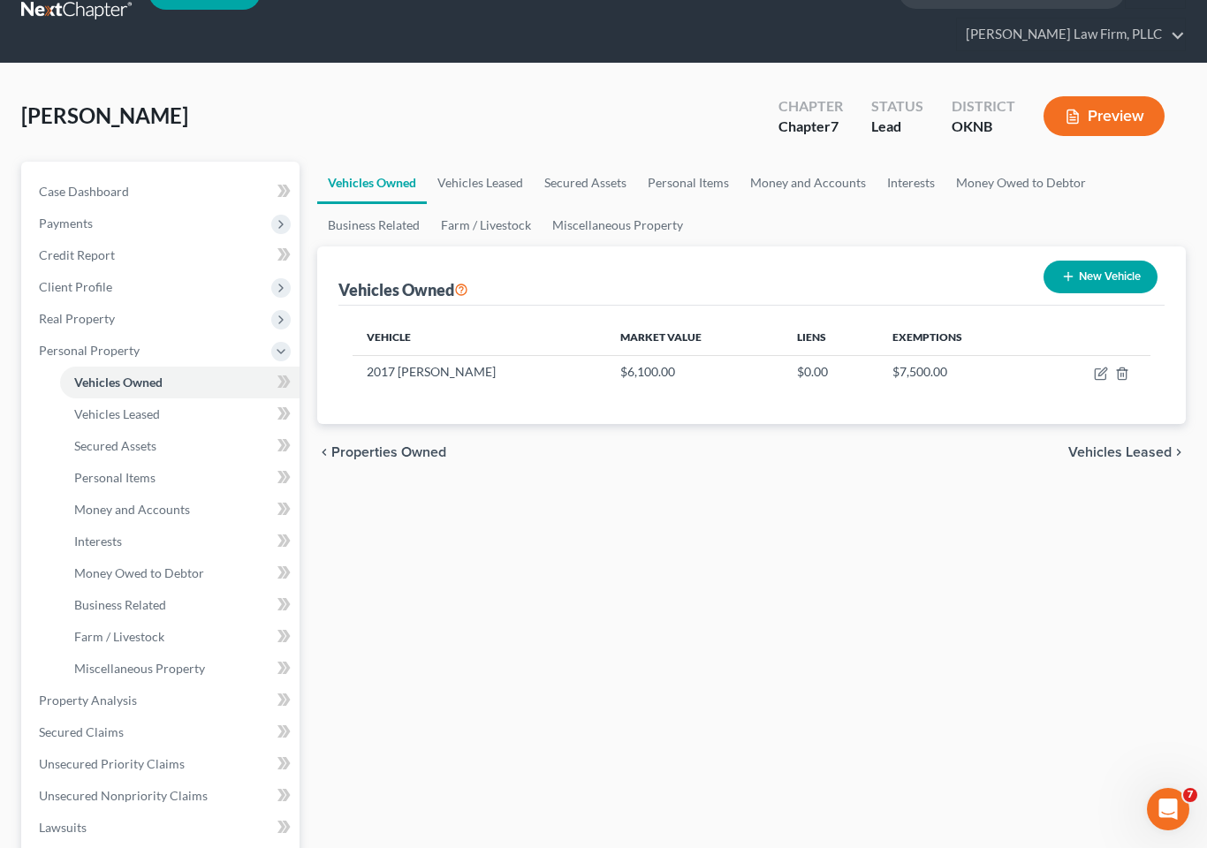
click at [99, 470] on span "Personal Items" at bounding box center [114, 477] width 81 height 15
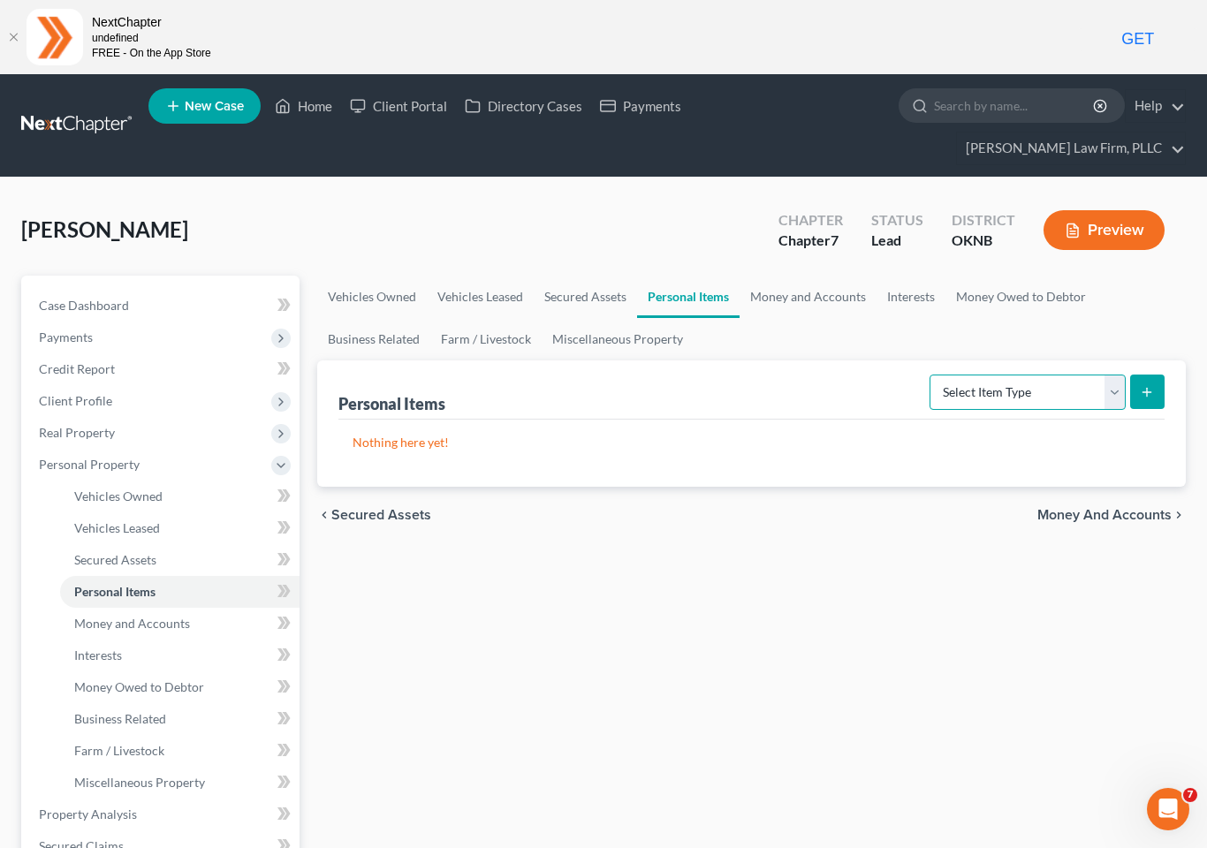
click at [1113, 375] on select "Select Item Type Clothing Collectibles Of Value Electronics Firearms Household …" at bounding box center [1028, 392] width 196 height 35
select select "clothing"
click at [1147, 388] on line "submit" at bounding box center [1147, 392] width 0 height 8
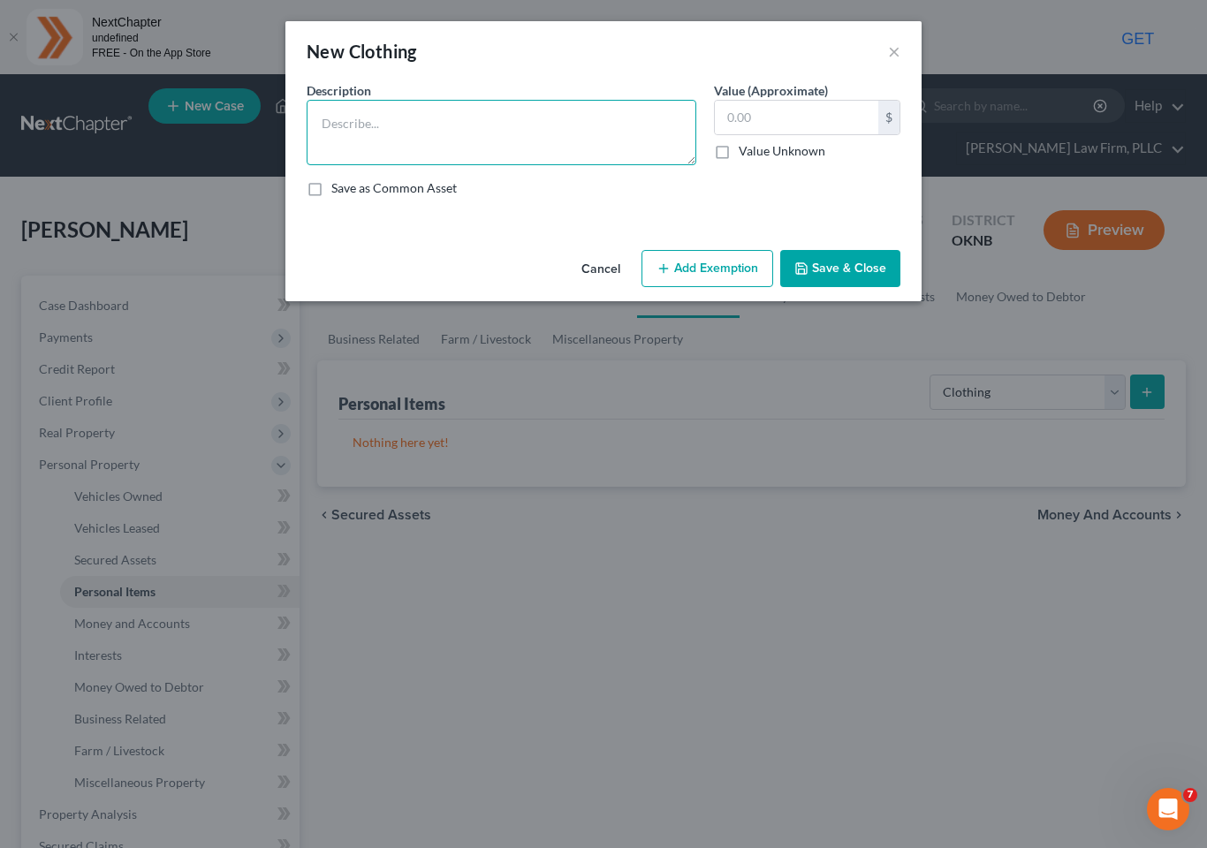
click at [513, 127] on textarea at bounding box center [502, 132] width 390 height 65
type textarea "Clothing"
click at [785, 118] on input "text" at bounding box center [796, 118] width 163 height 34
type input "750"
click at [718, 269] on button "Add Exemption" at bounding box center [708, 268] width 132 height 37
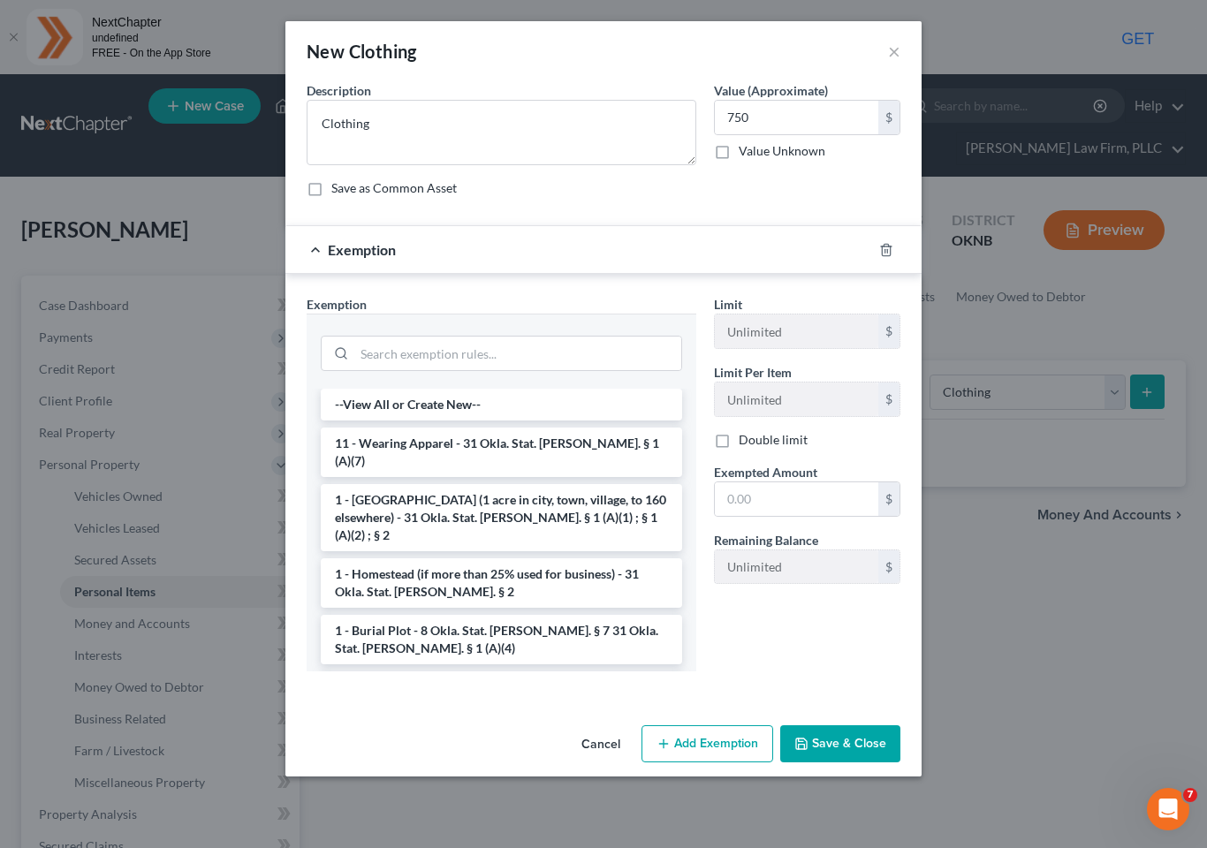
click at [550, 444] on li "11 - Wearing Apparel - 31 Okla. Stat. [PERSON_NAME]. § 1 (A)(7)" at bounding box center [501, 452] width 361 height 49
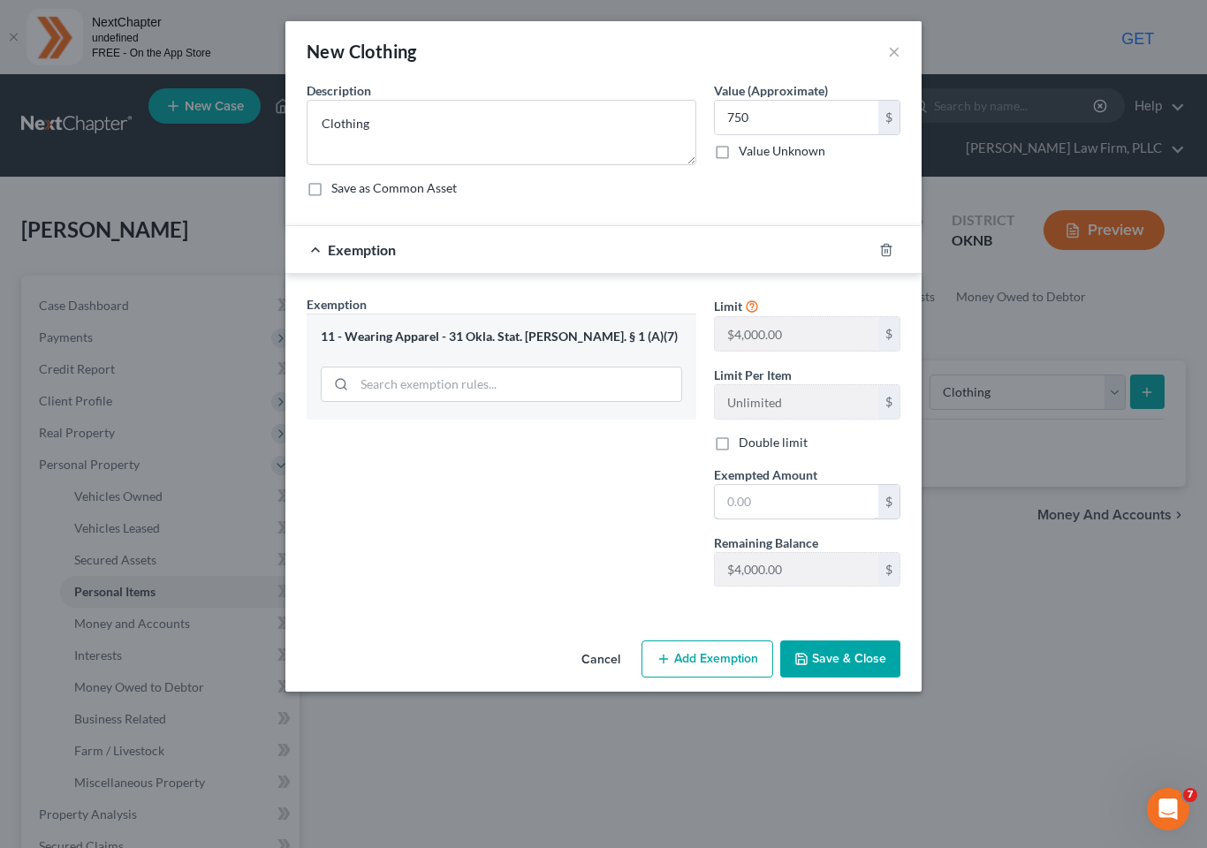
click at [782, 498] on input "text" at bounding box center [796, 502] width 163 height 34
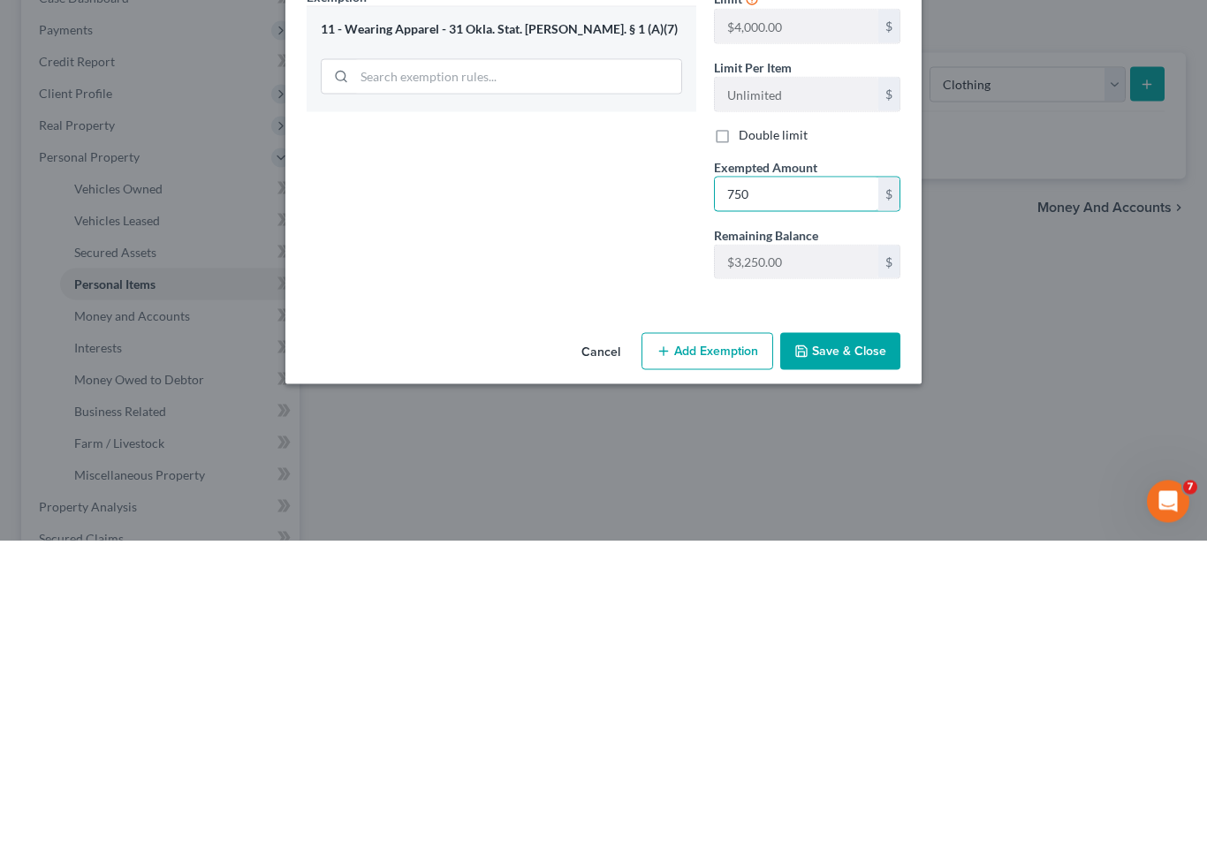
type input "750"
click at [831, 641] on button "Save & Close" at bounding box center [840, 659] width 120 height 37
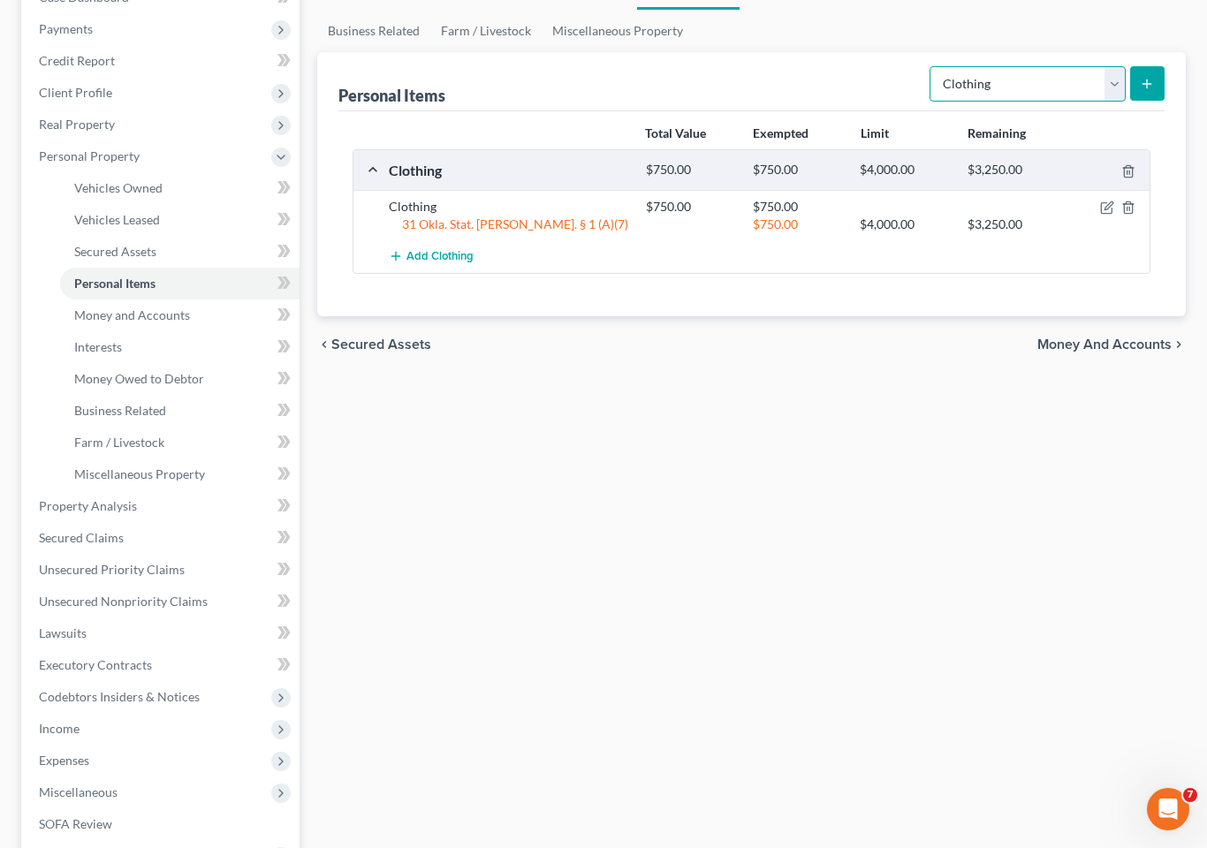
click at [1120, 66] on select "Select Item Type Clothing Collectibles Of Value Electronics Firearms Household …" at bounding box center [1028, 83] width 196 height 35
select select "electronics"
click at [1147, 80] on line "submit" at bounding box center [1147, 84] width 0 height 8
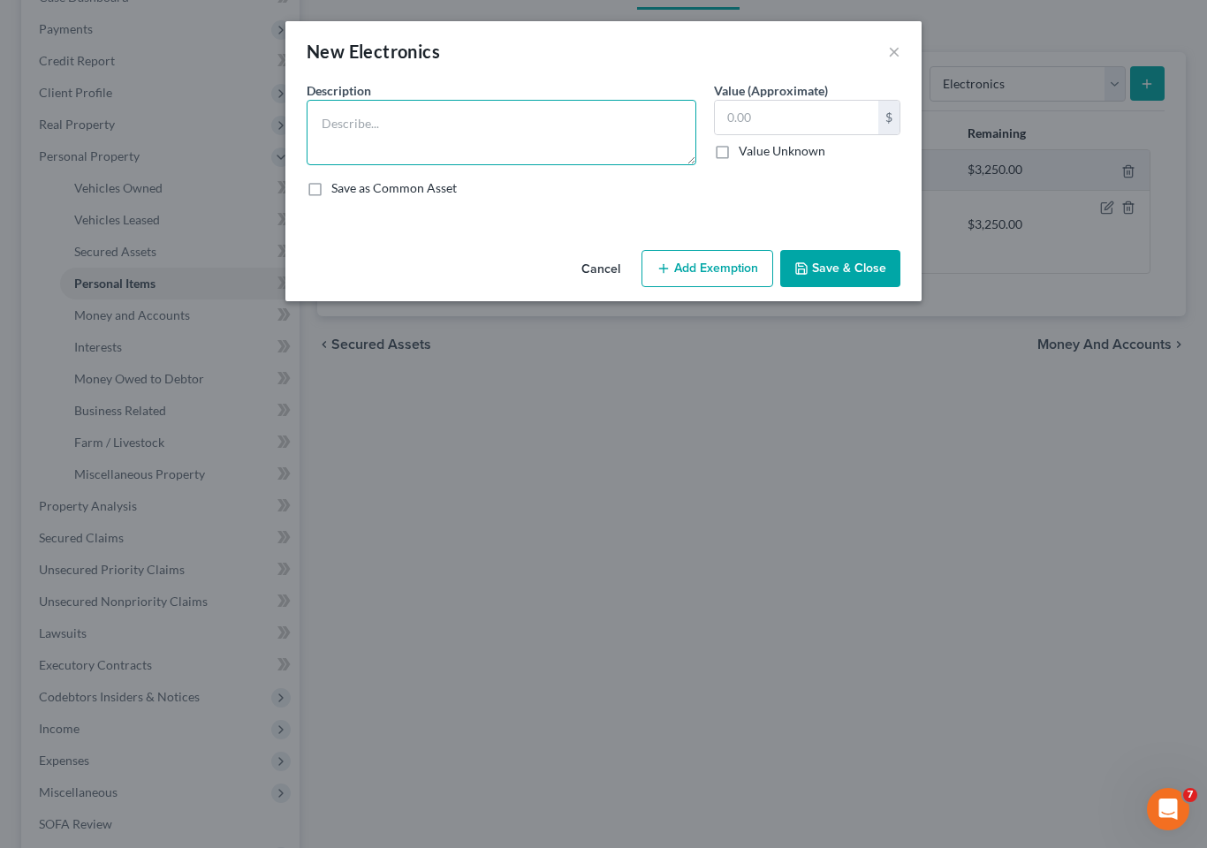
click at [551, 118] on textarea at bounding box center [502, 132] width 390 height 65
type textarea "Electronics"
click at [782, 118] on input "text" at bounding box center [796, 118] width 163 height 34
type input "200"
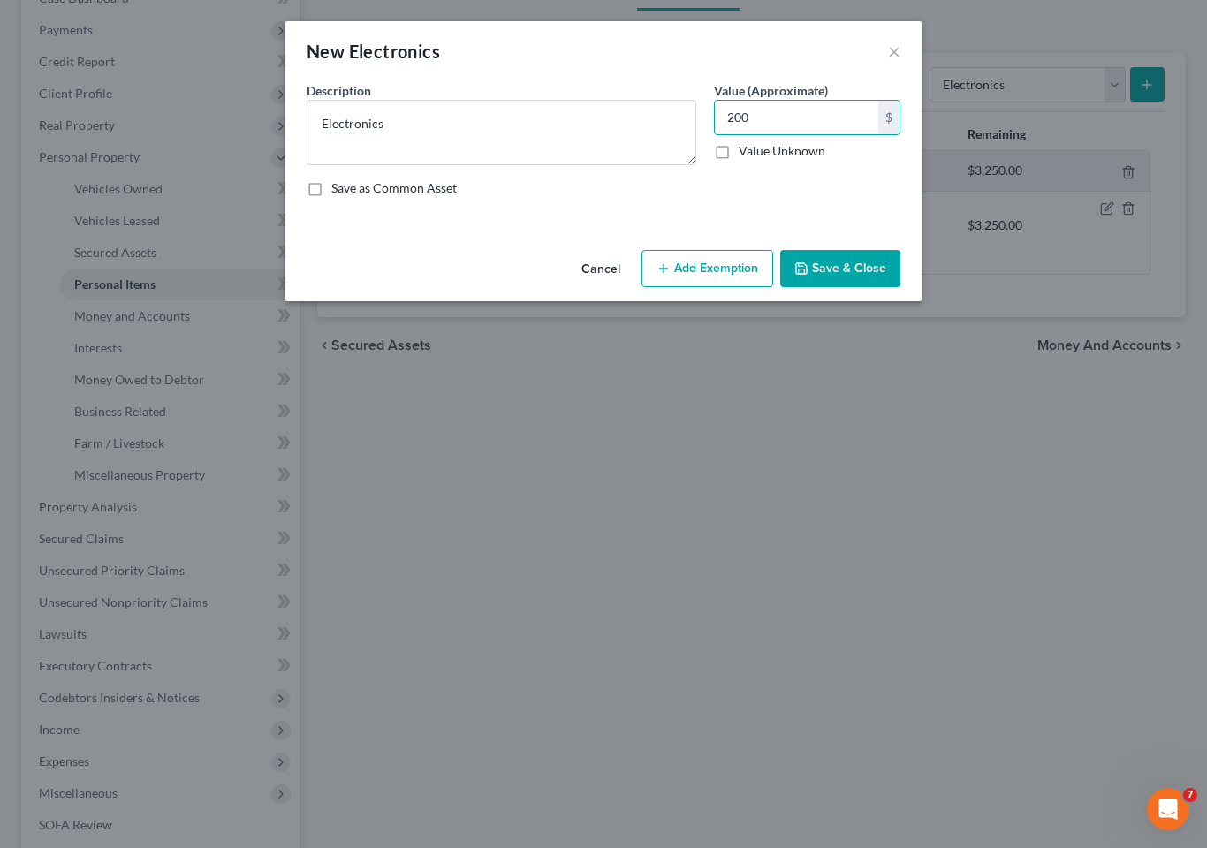
click at [838, 250] on button "Save & Close" at bounding box center [840, 268] width 120 height 37
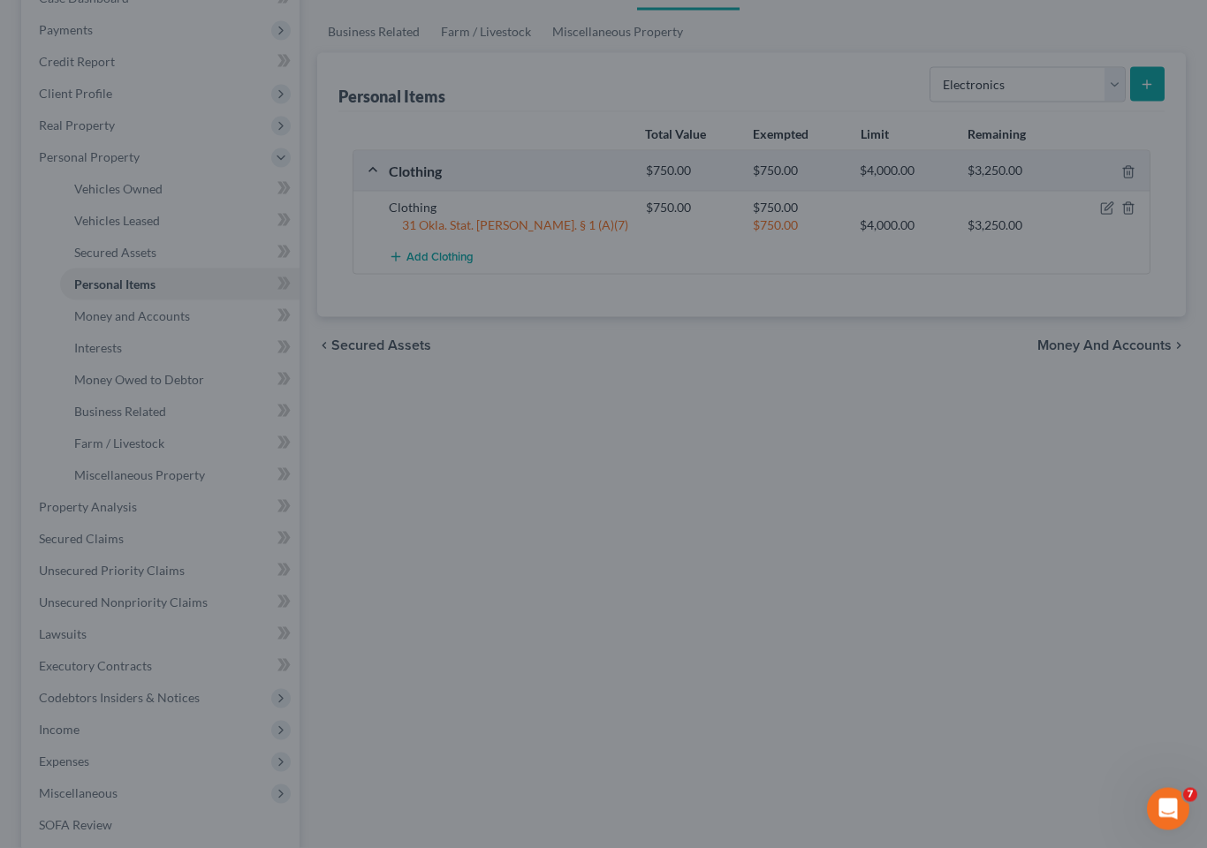
scroll to position [308, 0]
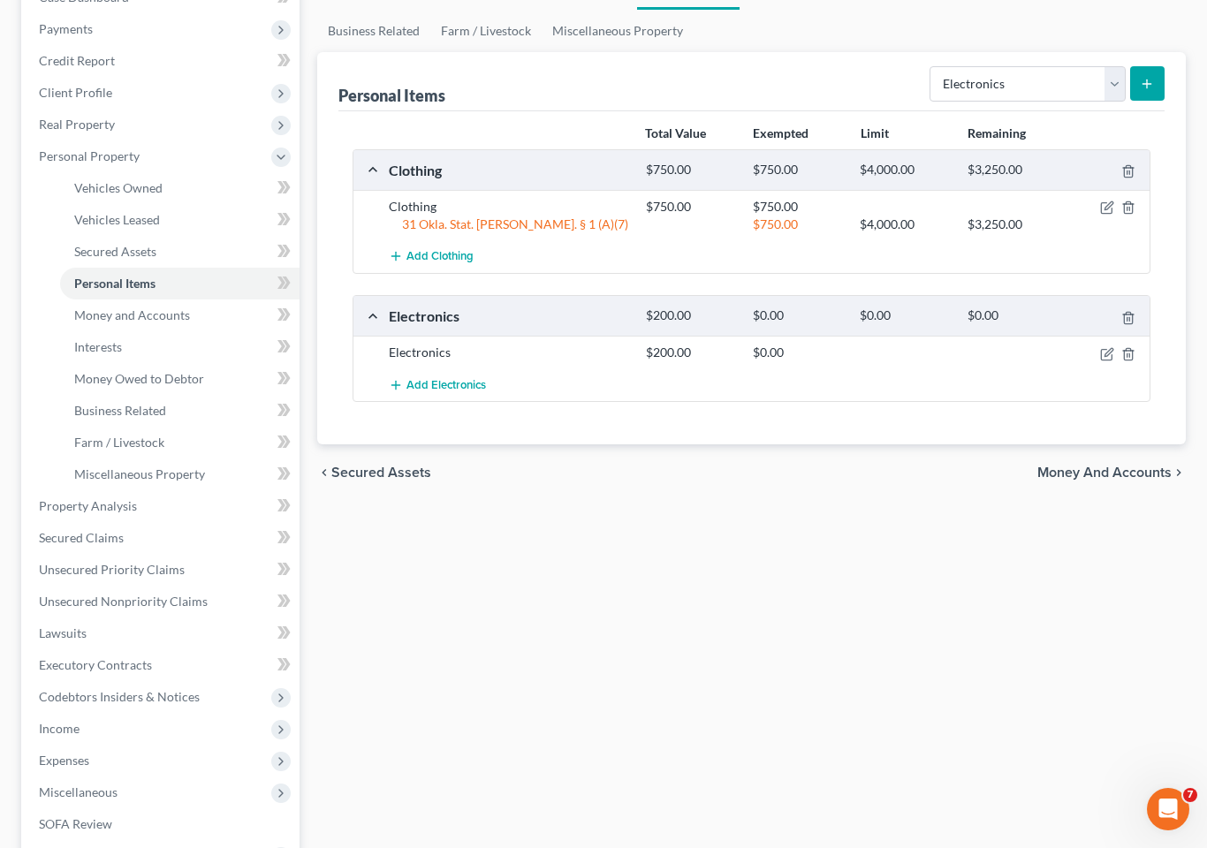
click at [1114, 66] on select "Select Item Type Clothing Collectibles Of Value Electronics Firearms Household …" at bounding box center [1028, 83] width 196 height 35
click at [1146, 77] on icon "submit" at bounding box center [1147, 84] width 14 height 14
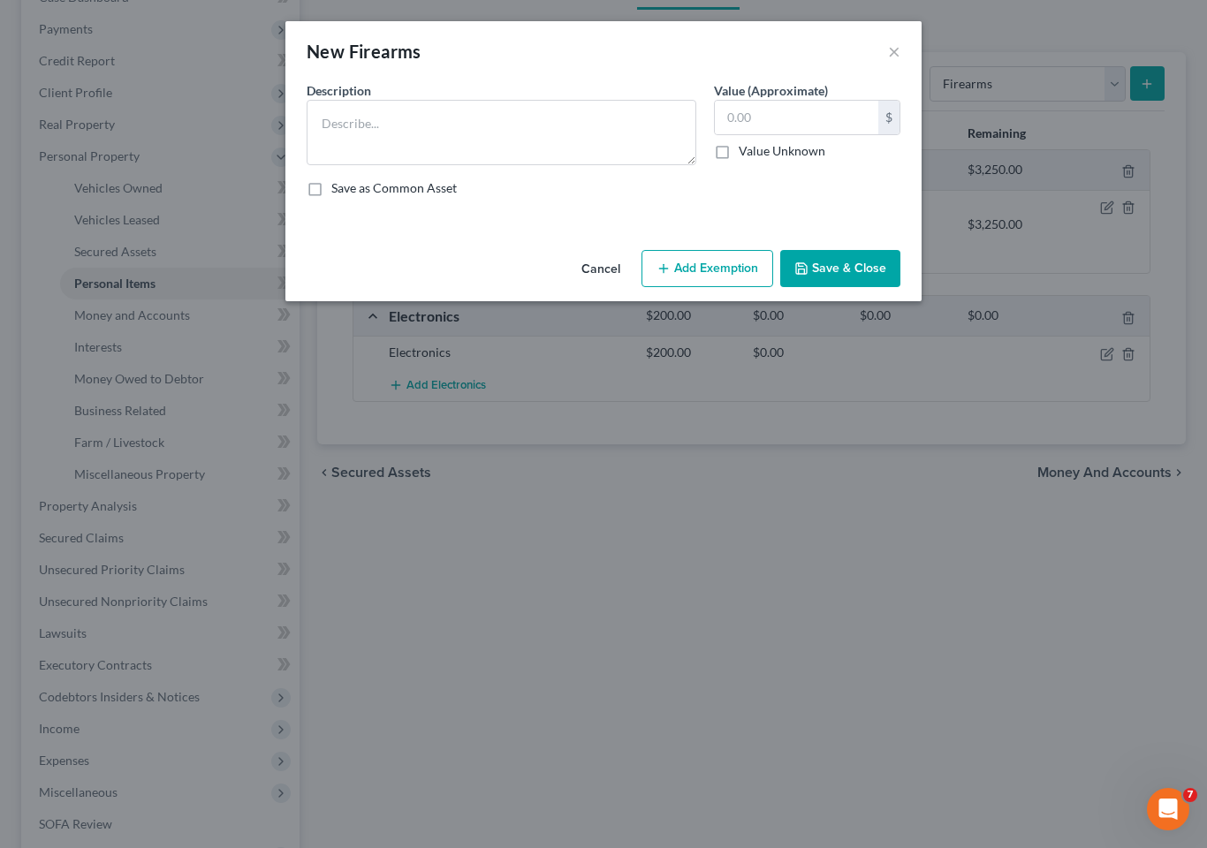
click at [884, 58] on div "New Firearms ×" at bounding box center [603, 51] width 636 height 60
click at [882, 58] on div "New Firearms ×" at bounding box center [603, 51] width 636 height 60
click at [894, 42] on button "×" at bounding box center [894, 51] width 12 height 21
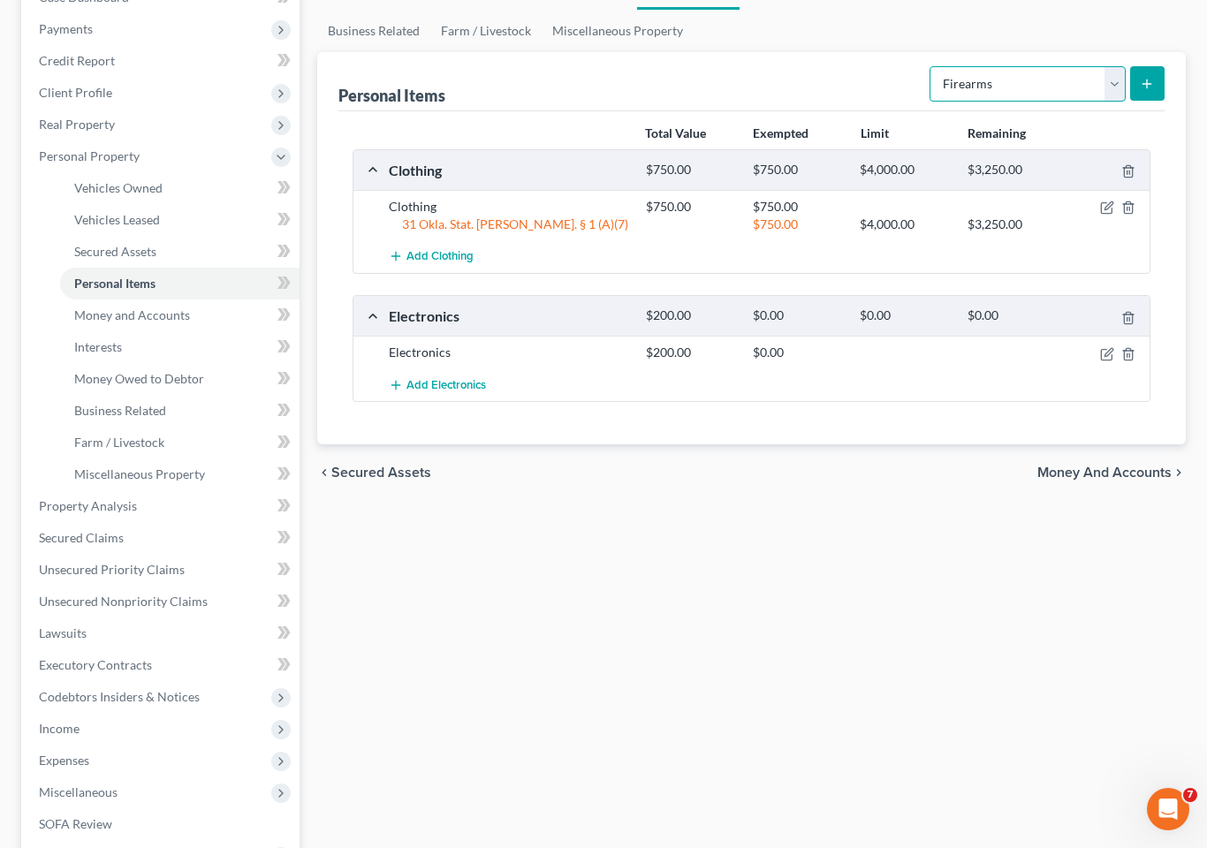
click at [1106, 66] on select "Select Item Type Clothing Collectibles Of Value Electronics Firearms Household …" at bounding box center [1028, 83] width 196 height 35
select select "household_goods"
click at [1133, 66] on button "submit" at bounding box center [1147, 83] width 34 height 34
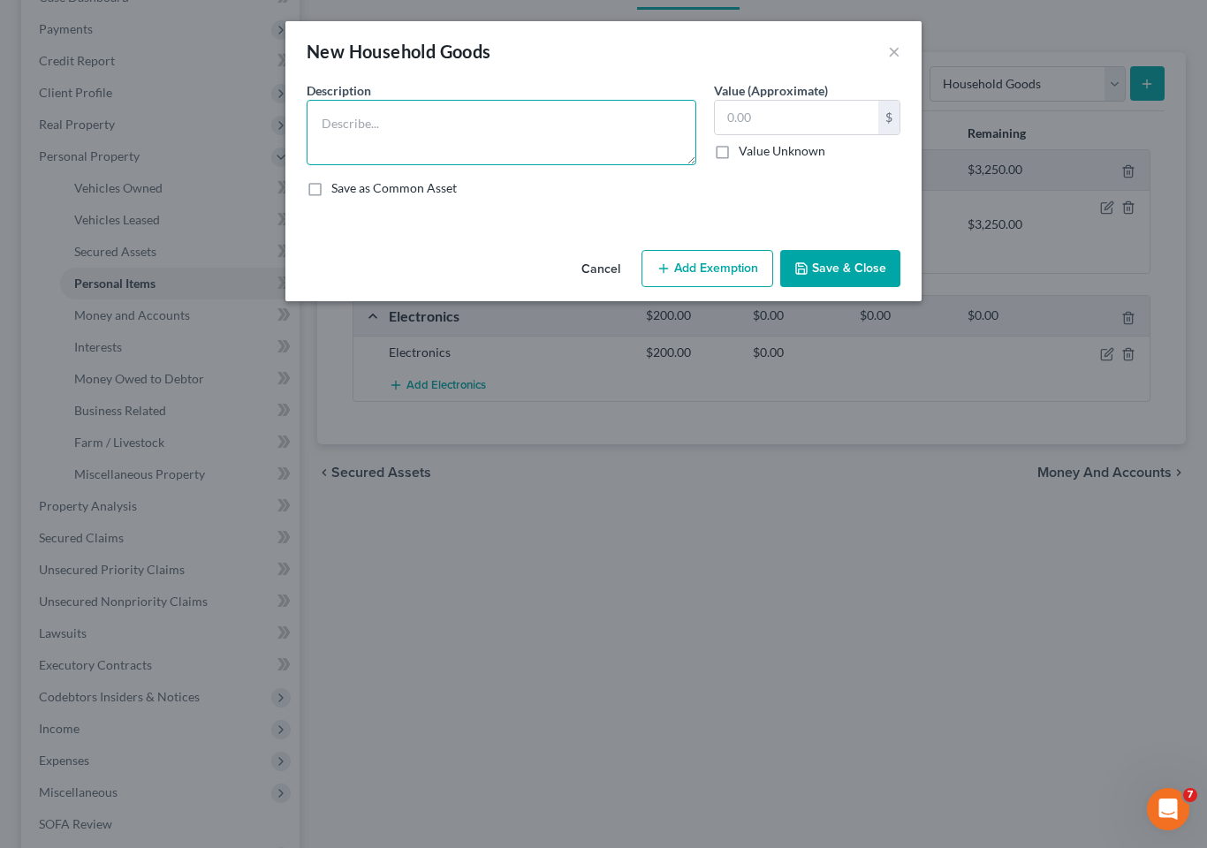
click at [579, 137] on textarea at bounding box center [502, 132] width 390 height 65
type textarea "F"
type textarea "Furniture"
click at [802, 107] on input "text" at bounding box center [796, 118] width 163 height 34
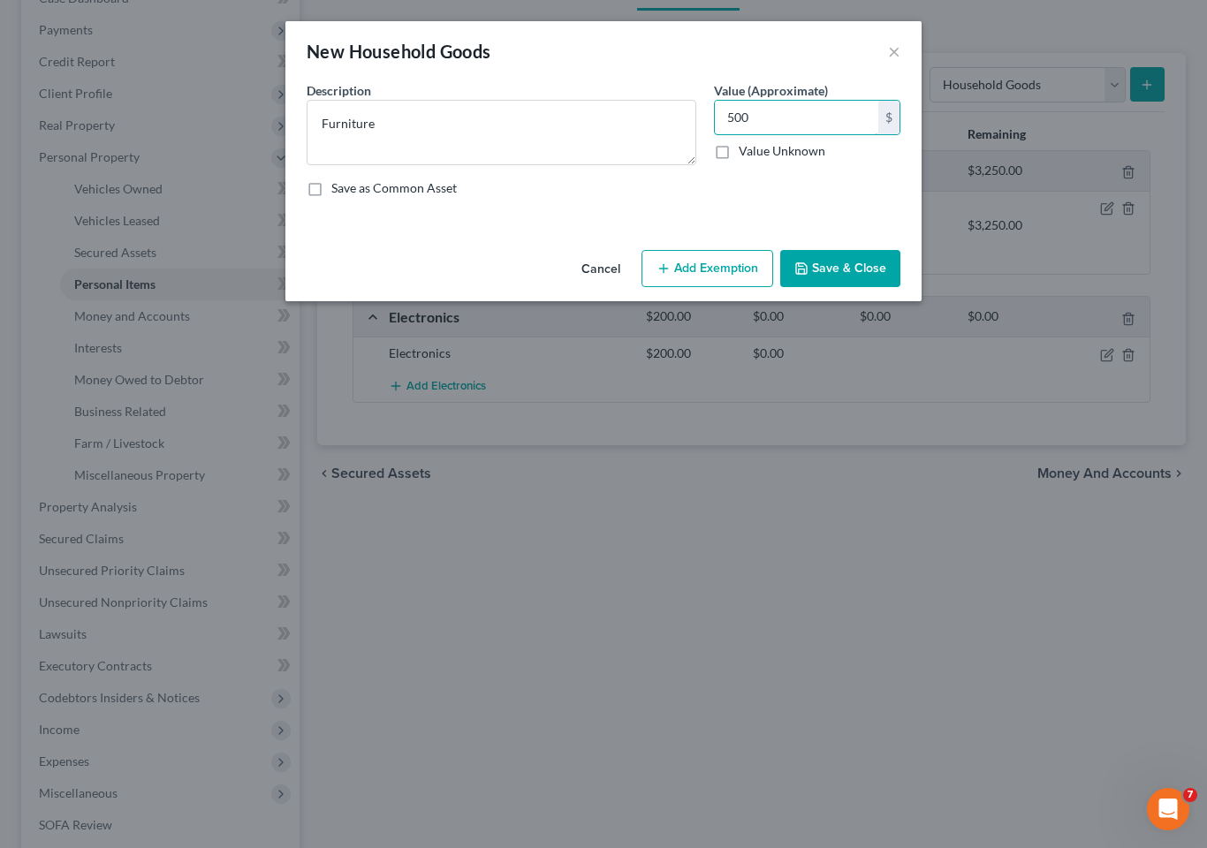
type input "500"
click at [715, 255] on button "Add Exemption" at bounding box center [708, 268] width 132 height 37
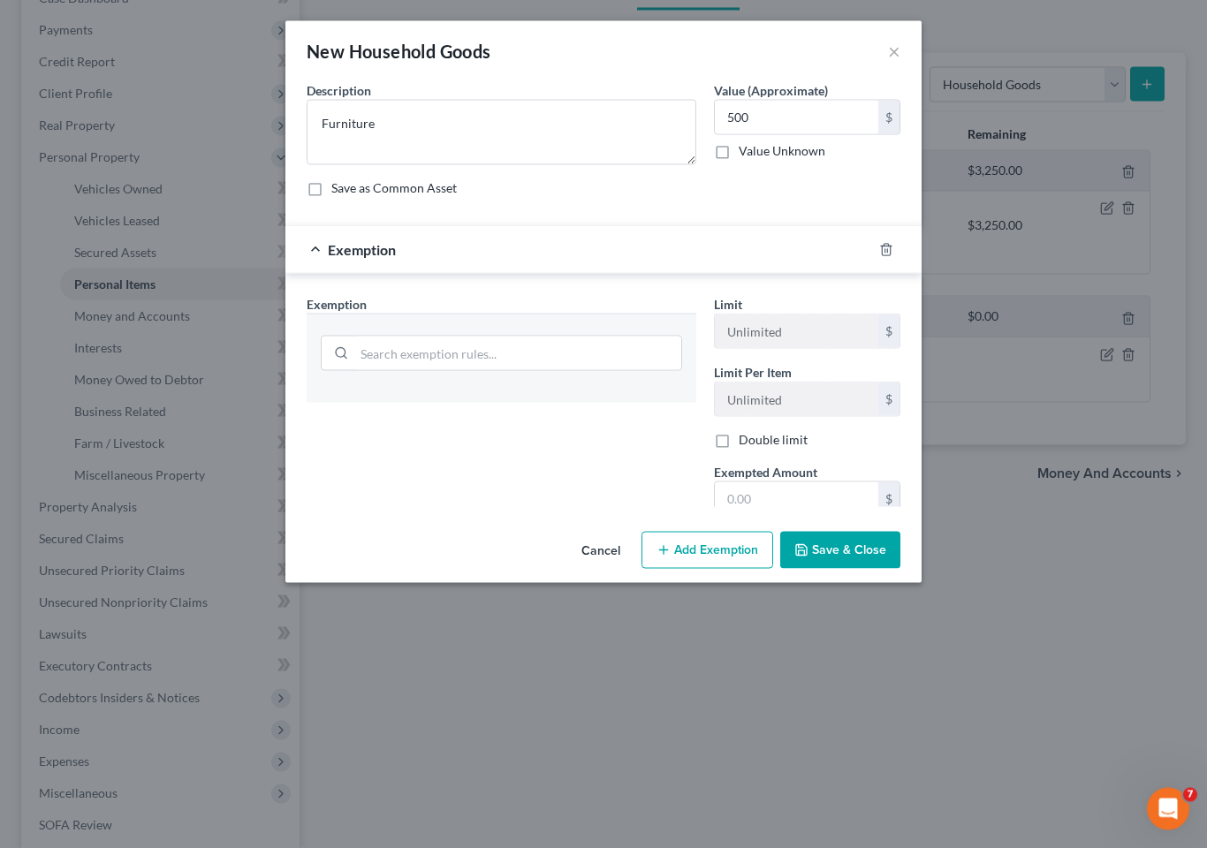
scroll to position [308, 0]
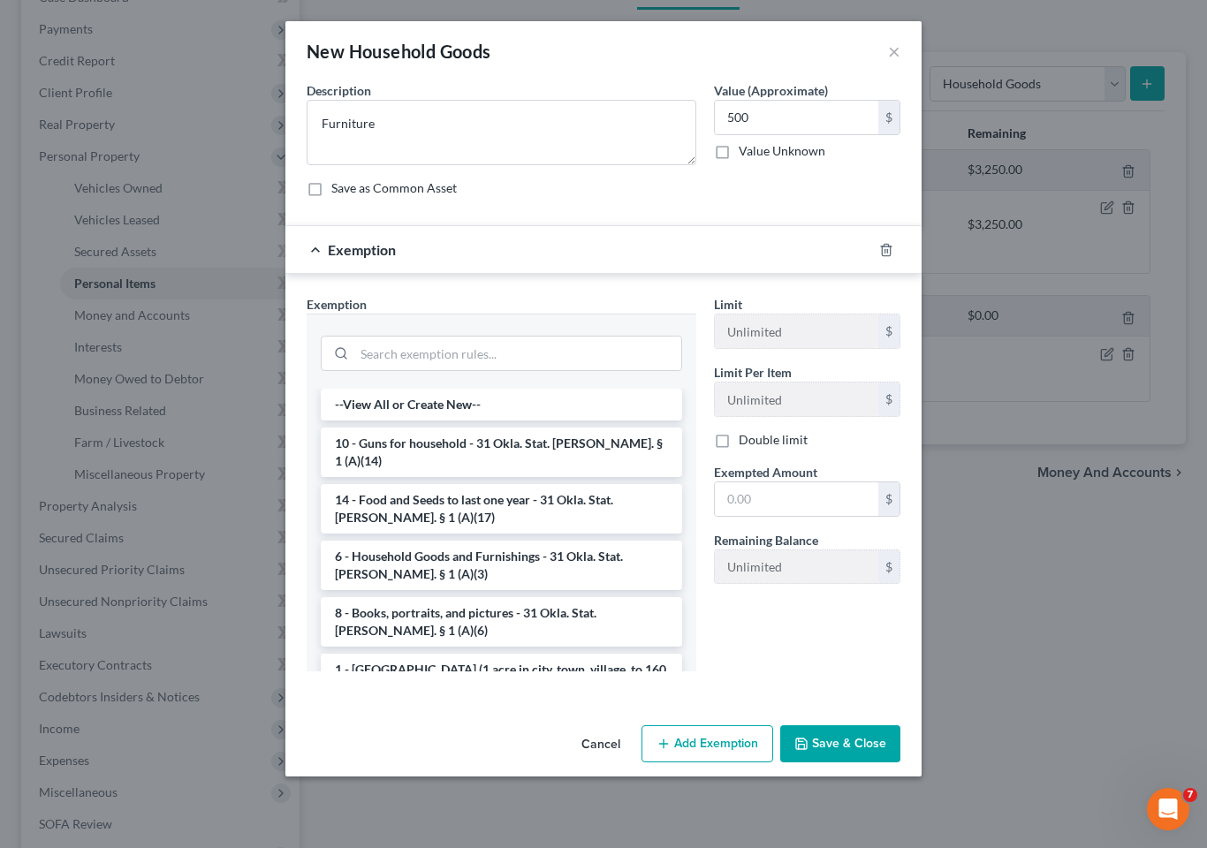
click at [557, 543] on li "6 - Household Goods and Furnishings - 31 Okla. Stat. [PERSON_NAME]. § 1 (A)(3)" at bounding box center [501, 565] width 361 height 49
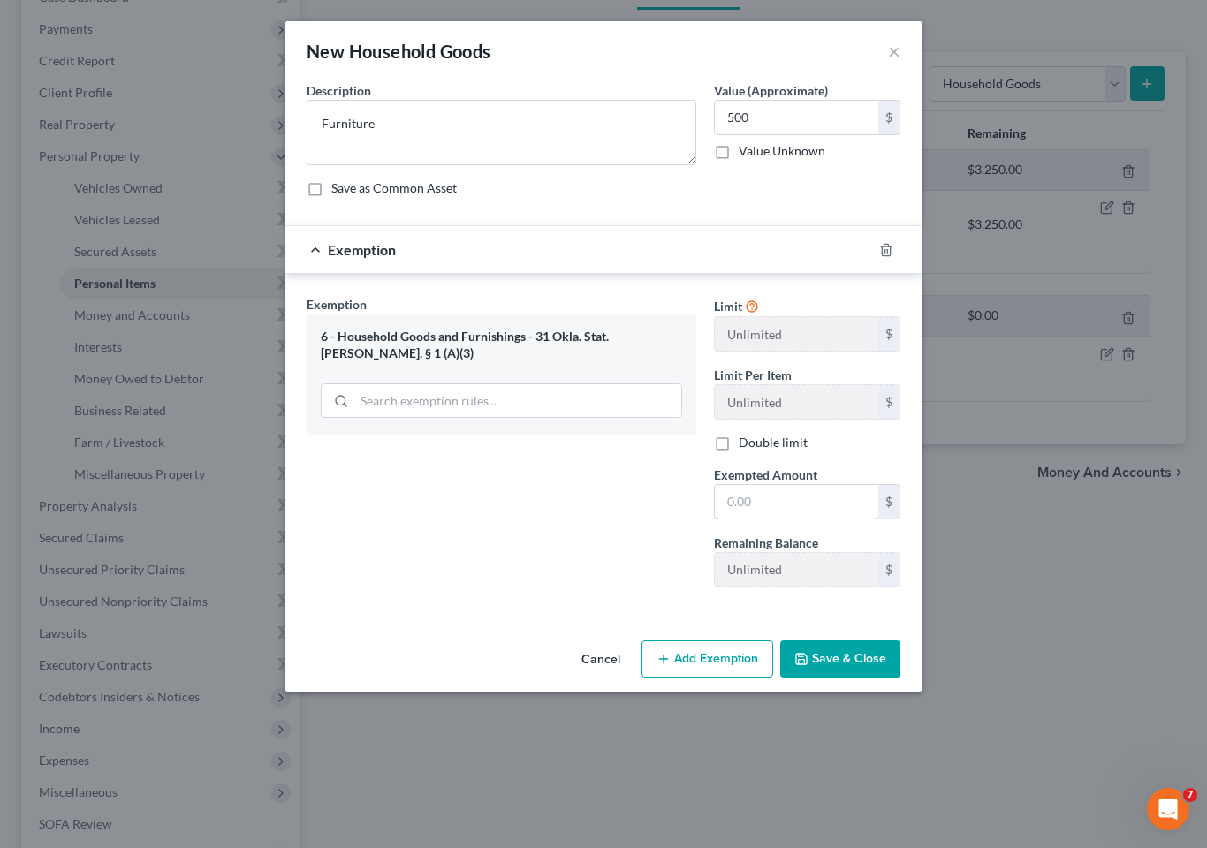
click at [774, 491] on input "text" at bounding box center [796, 502] width 163 height 34
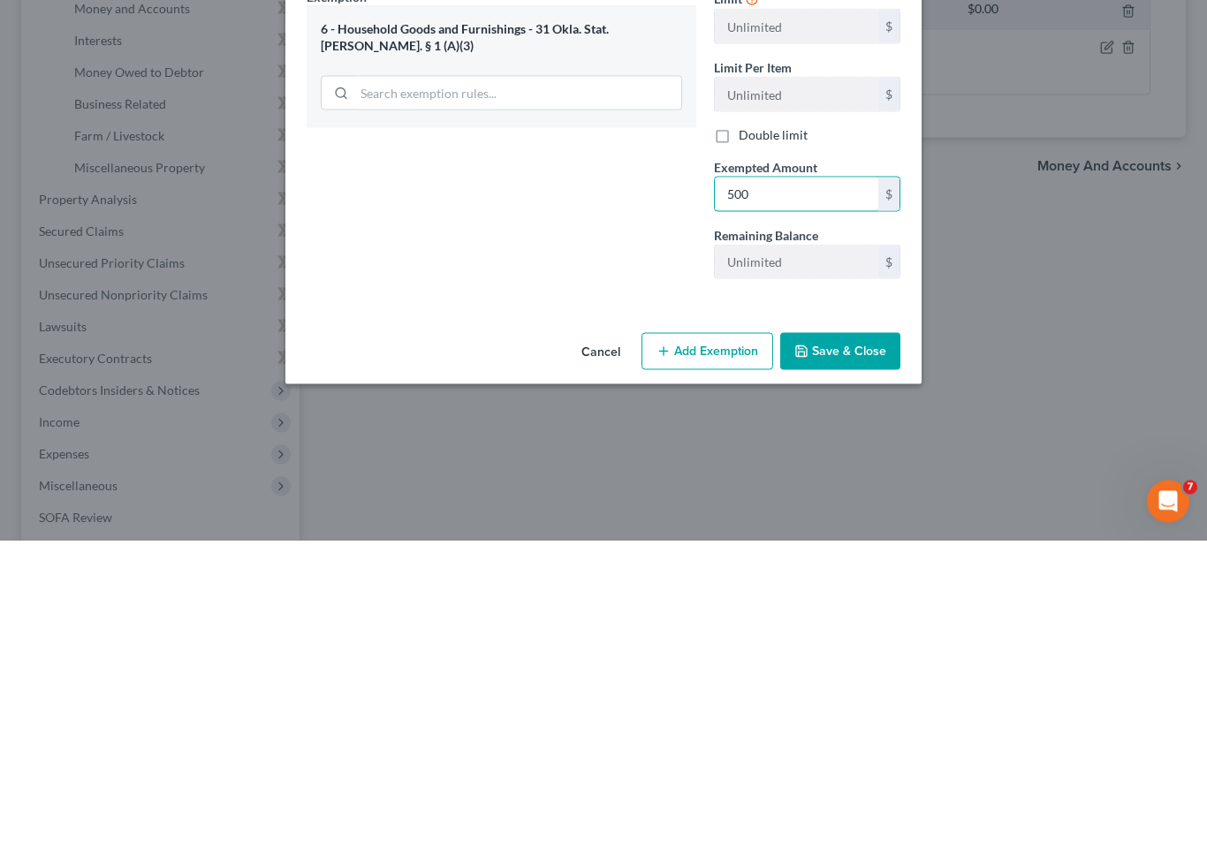
type input "500"
click at [837, 641] on button "Save & Close" at bounding box center [840, 659] width 120 height 37
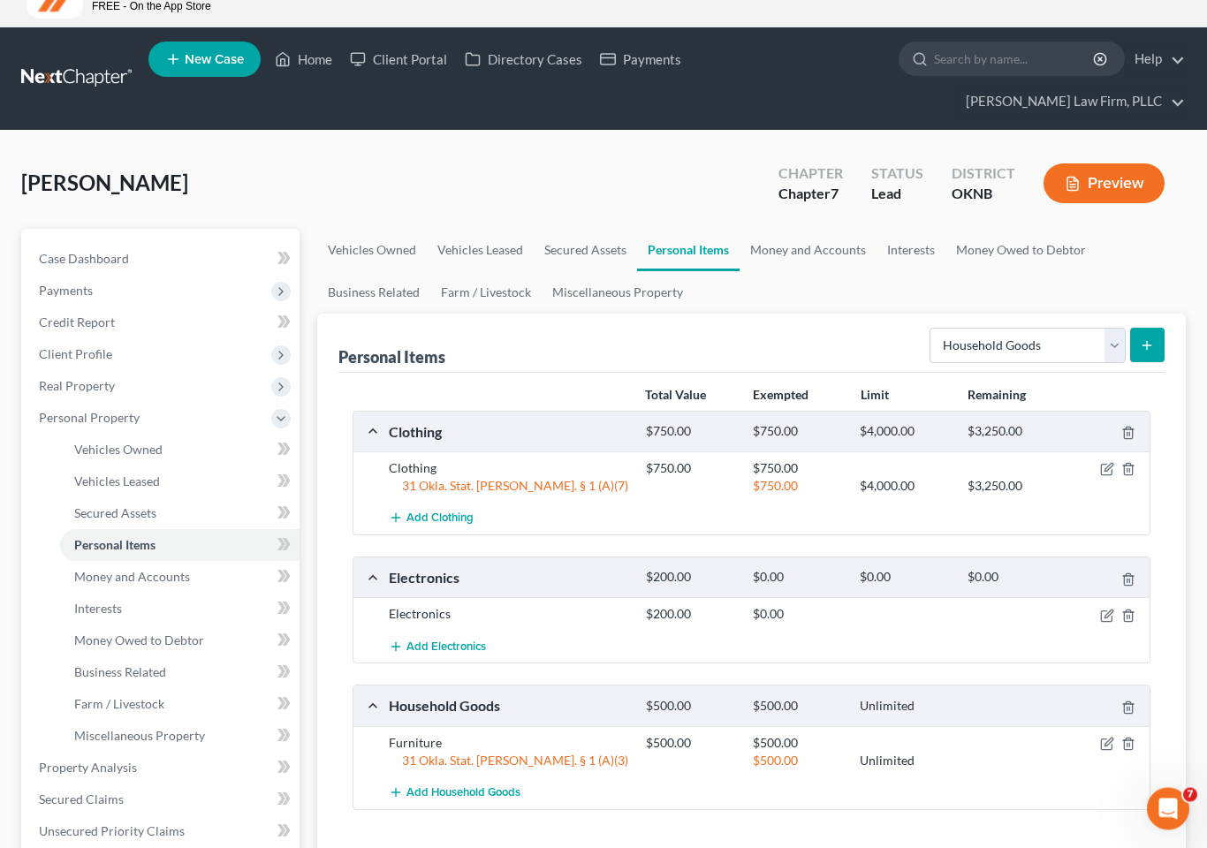
scroll to position [92, 0]
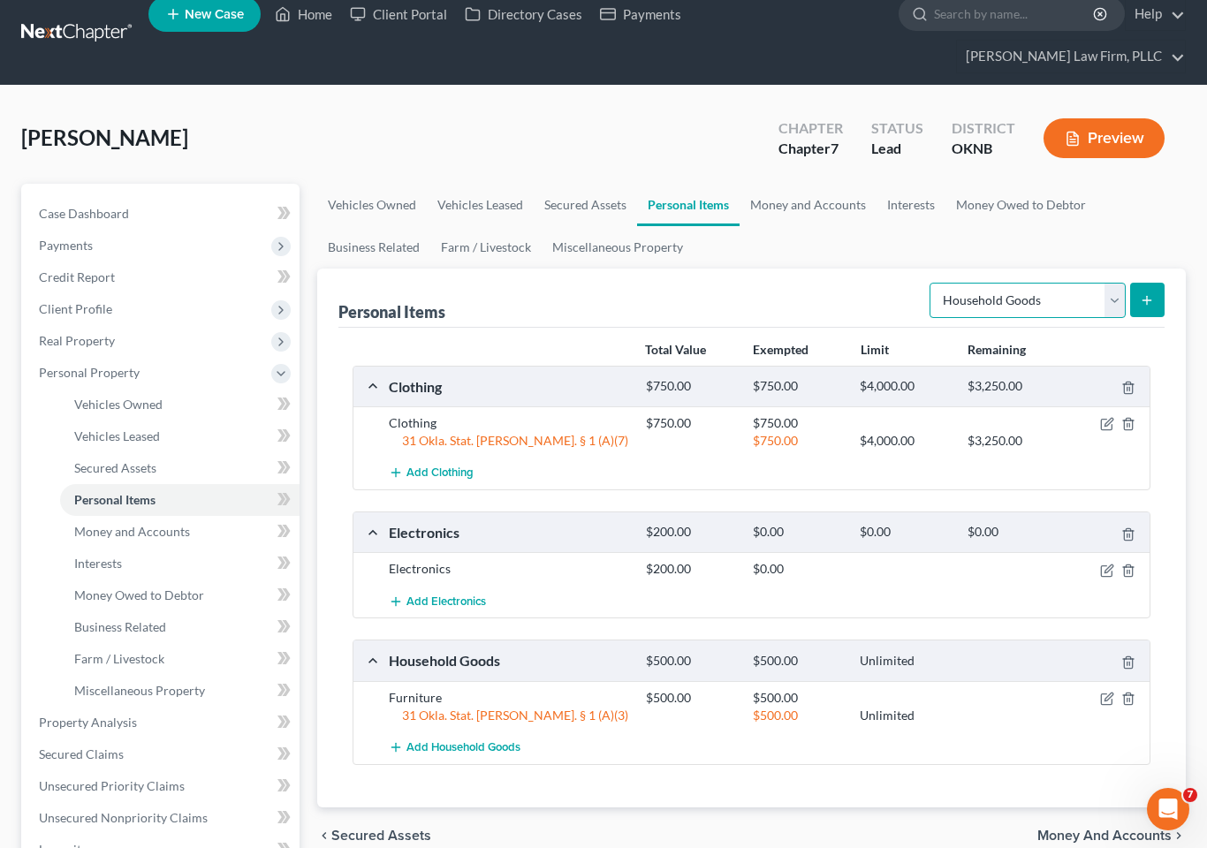
click at [1114, 283] on select "Select Item Type Clothing Collectibles Of Value Electronics Firearms Household …" at bounding box center [1028, 300] width 196 height 35
select select "jewelry"
click at [1143, 283] on button "submit" at bounding box center [1147, 300] width 34 height 34
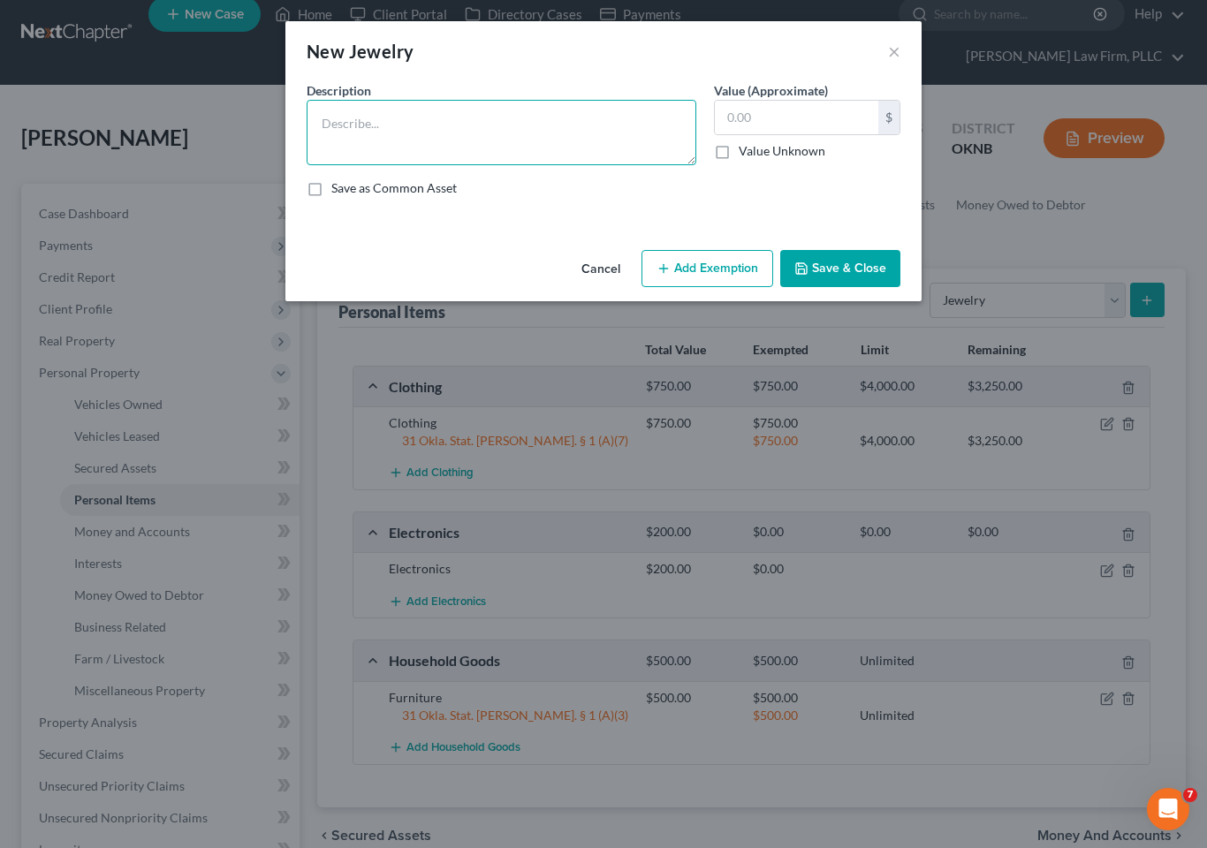
click at [551, 135] on textarea at bounding box center [502, 132] width 390 height 65
type textarea "Costume"
click at [782, 112] on input "text" at bounding box center [796, 118] width 163 height 34
type input "100"
click at [827, 277] on button "Save & Close" at bounding box center [840, 268] width 120 height 37
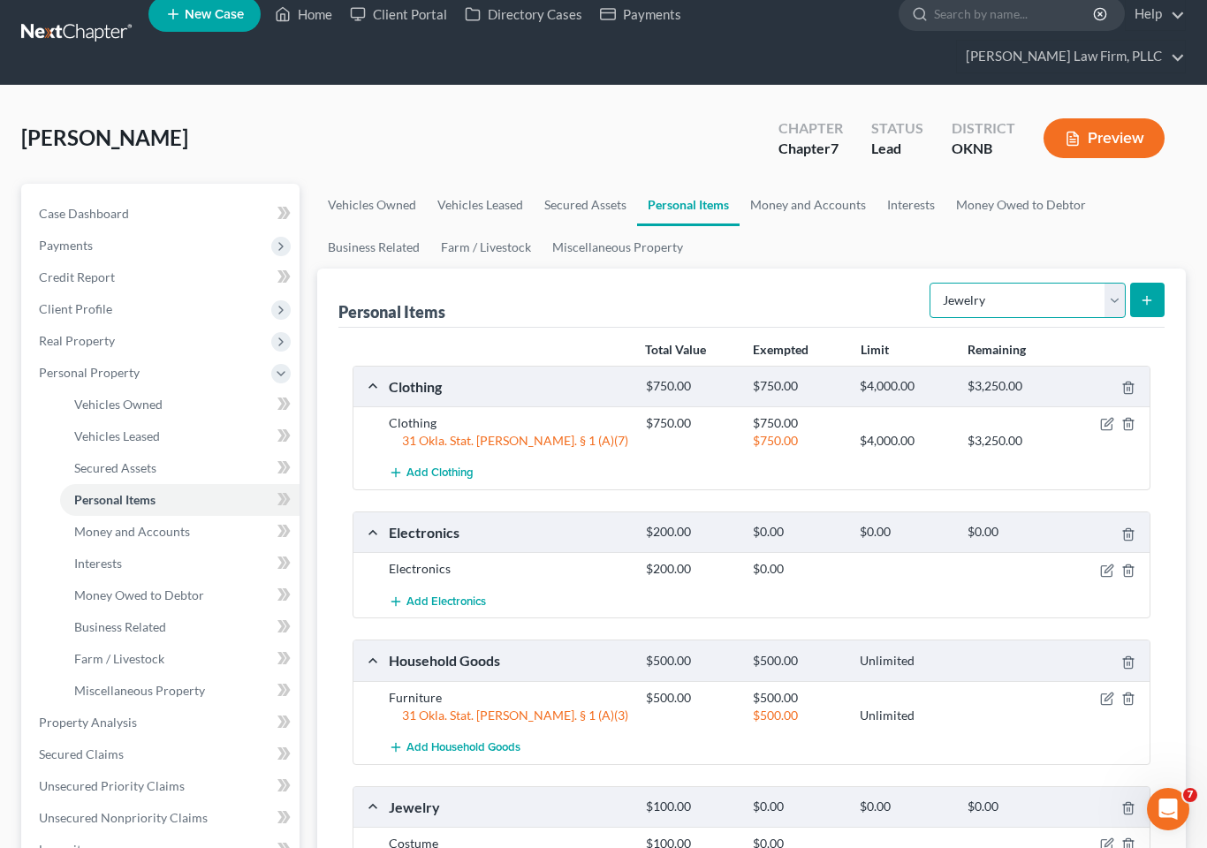
click at [1106, 283] on select "Select Item Type Clothing Collectibles Of Value Electronics Firearms Household …" at bounding box center [1028, 300] width 196 height 35
select select "firearms"
click at [188, 484] on link "Personal Items" at bounding box center [179, 500] width 239 height 32
click at [205, 516] on link "Money and Accounts" at bounding box center [179, 532] width 239 height 32
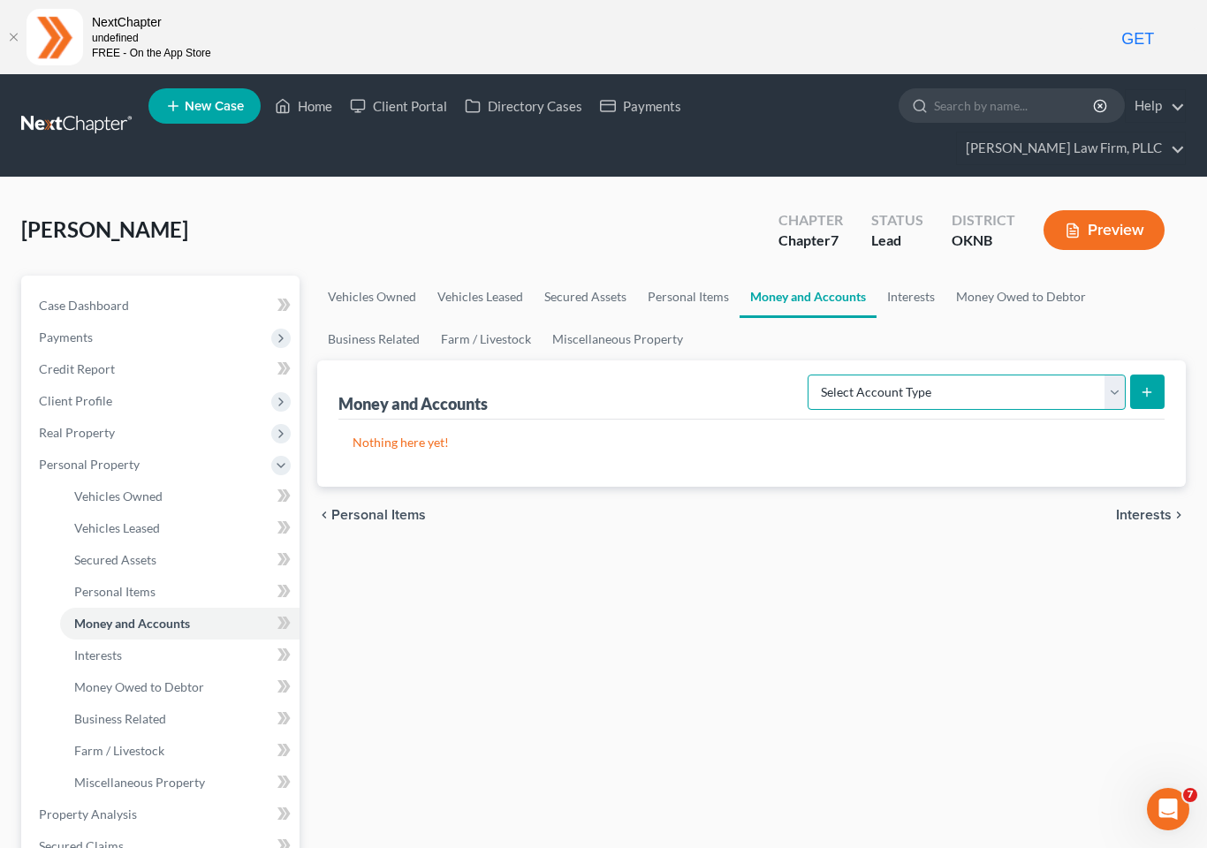
click at [1110, 375] on select "Select Account Type Brokerage Cash on Hand Certificates of Deposit Checking Acc…" at bounding box center [967, 392] width 318 height 35
select select "checking"
click at [1136, 375] on button "submit" at bounding box center [1147, 392] width 34 height 34
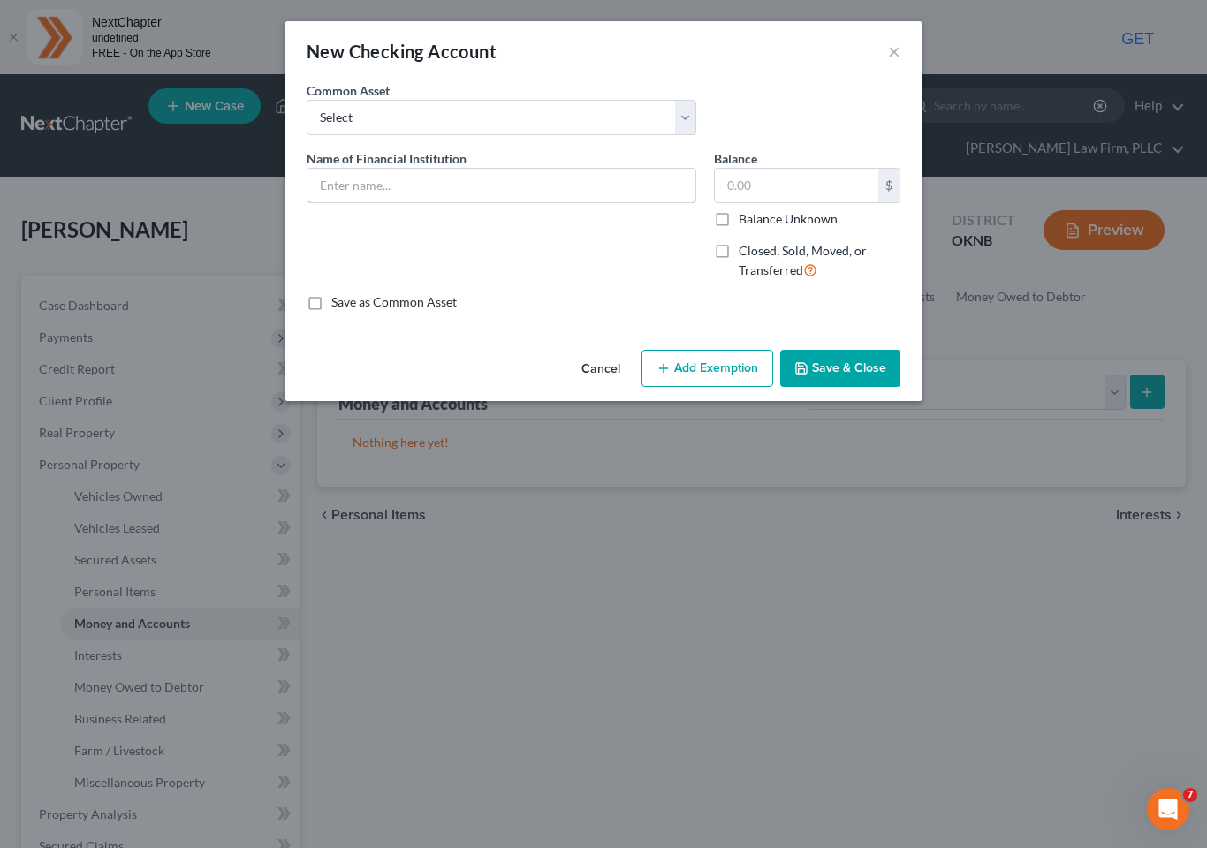
click at [490, 179] on input "text" at bounding box center [502, 186] width 388 height 34
type input "Midfirst"
click at [823, 186] on input "text" at bounding box center [796, 186] width 163 height 34
type input "200"
click at [720, 363] on button "Add Exemption" at bounding box center [708, 368] width 132 height 37
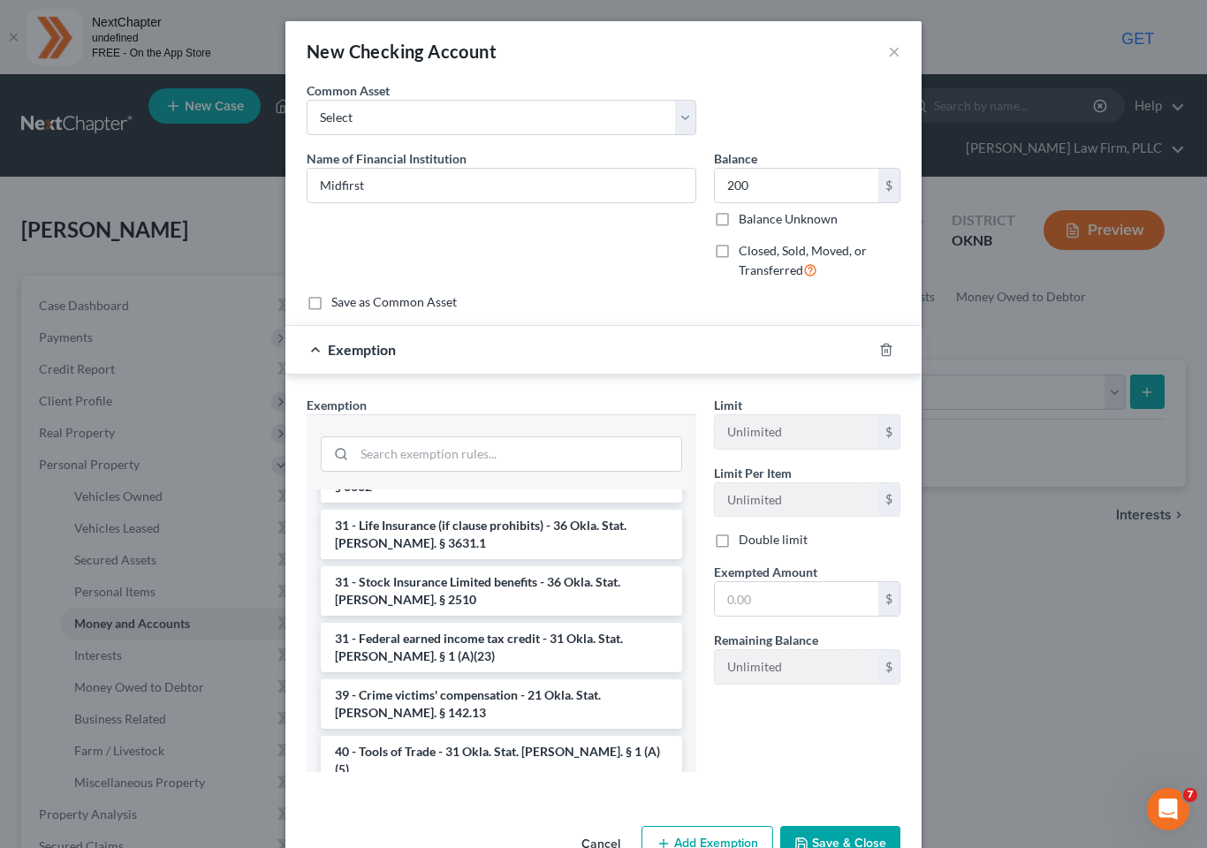
scroll to position [2110, 0]
click at [560, 452] on input "search" at bounding box center [517, 454] width 327 height 34
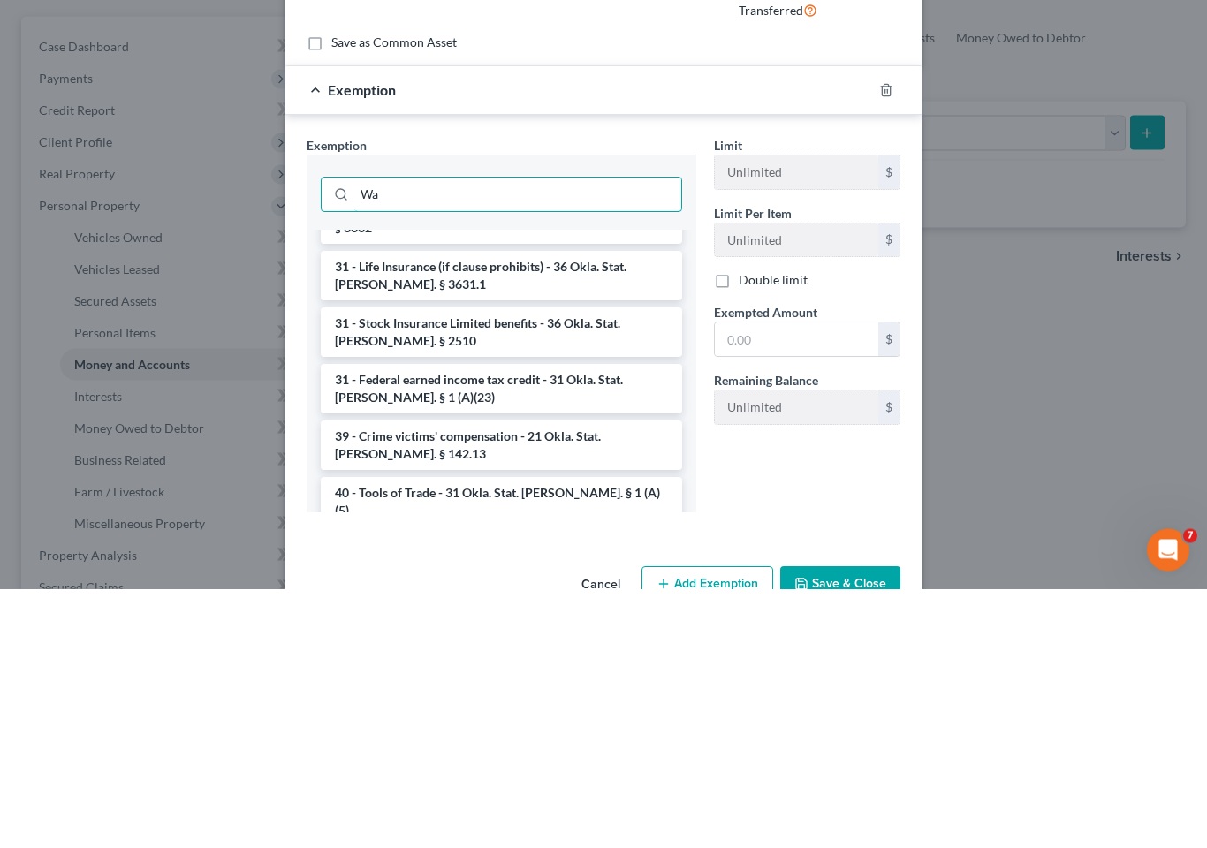
scroll to position [0, 0]
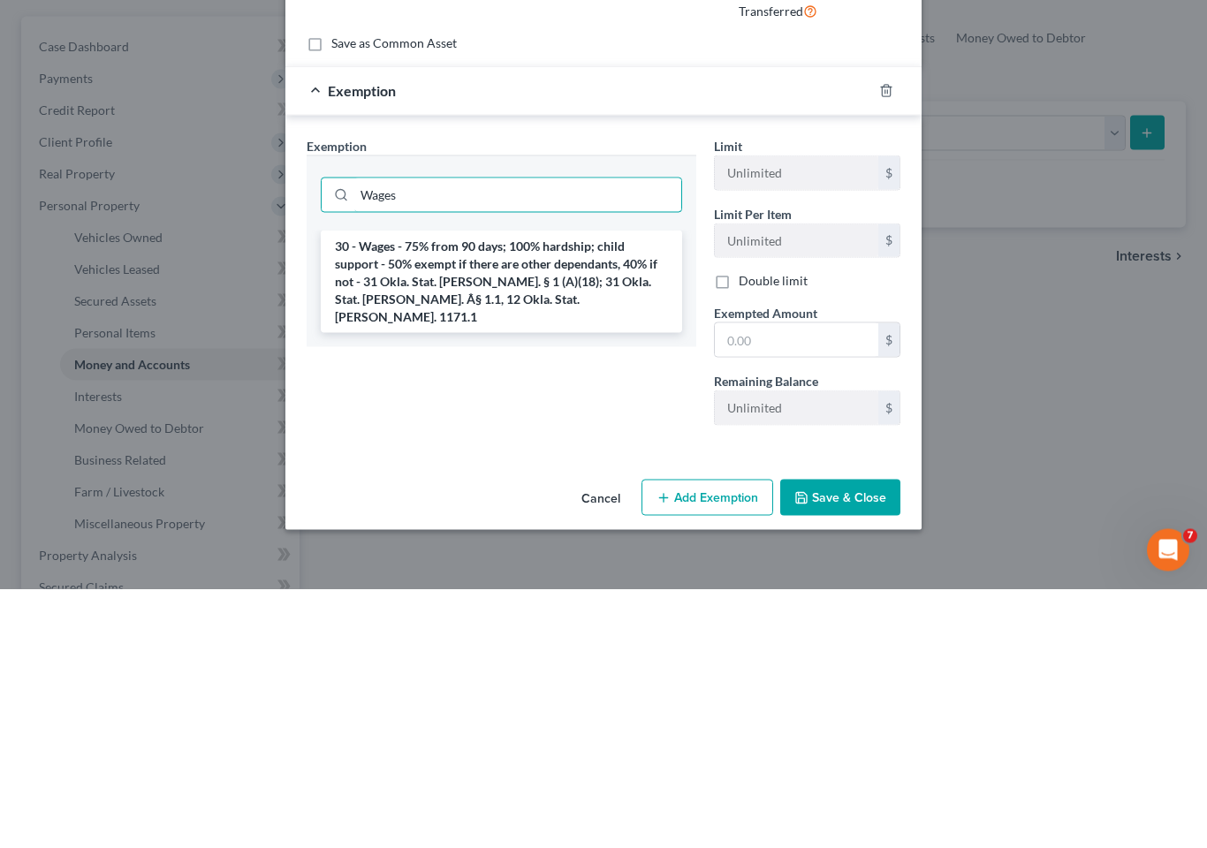
type input "Wages"
click at [517, 490] on li "30 - Wages - 75% from 90 days; 100% hardship; child support - 50% exempt if the…" at bounding box center [501, 541] width 361 height 103
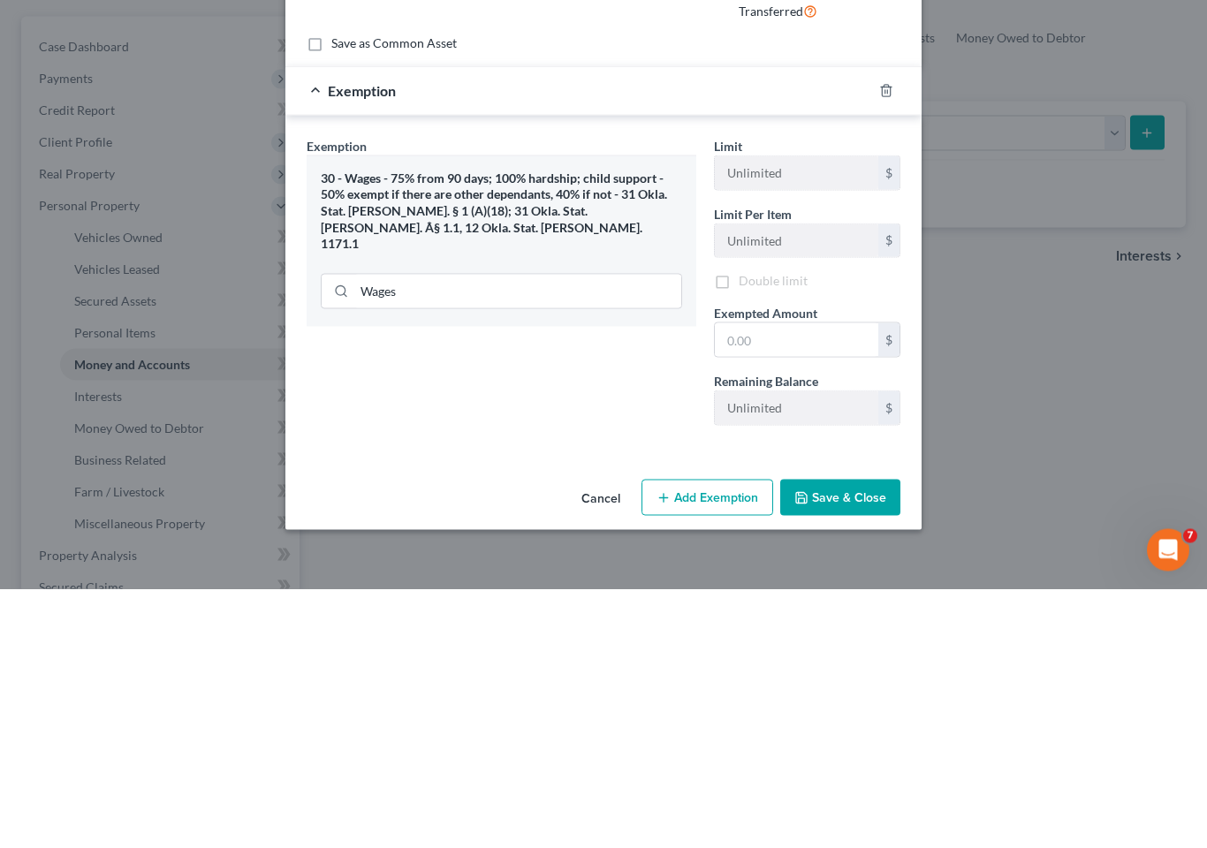
scroll to position [260, 0]
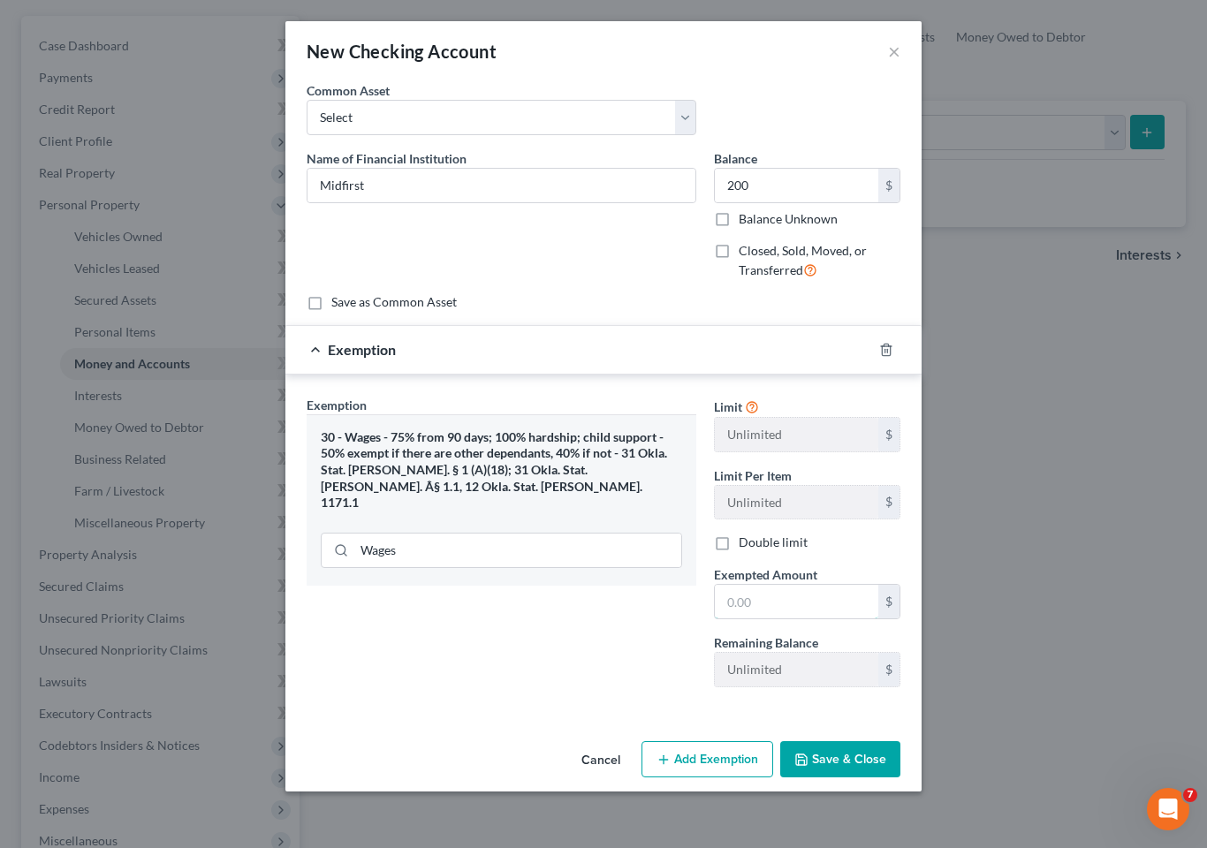
click at [776, 608] on input "text" at bounding box center [796, 602] width 163 height 34
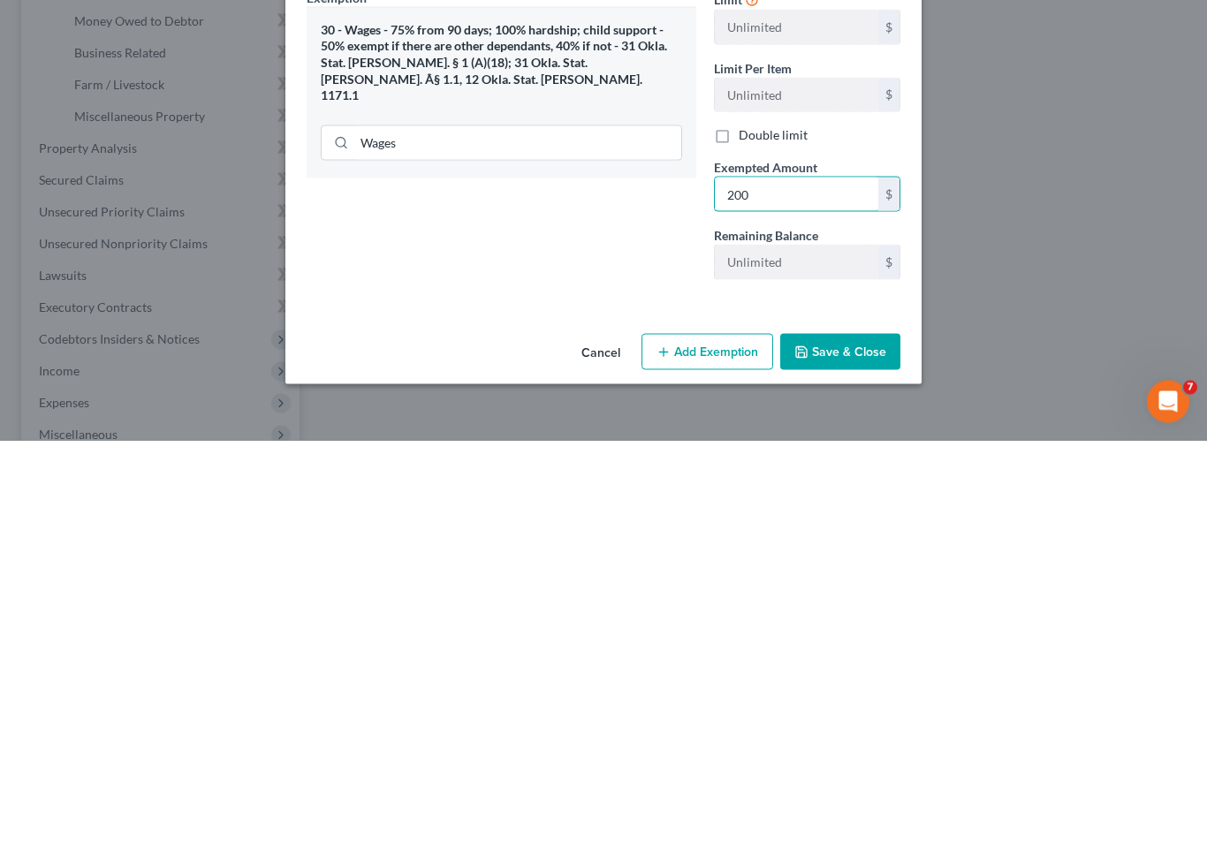
type input "200"
click at [832, 741] on button "Save & Close" at bounding box center [840, 759] width 120 height 37
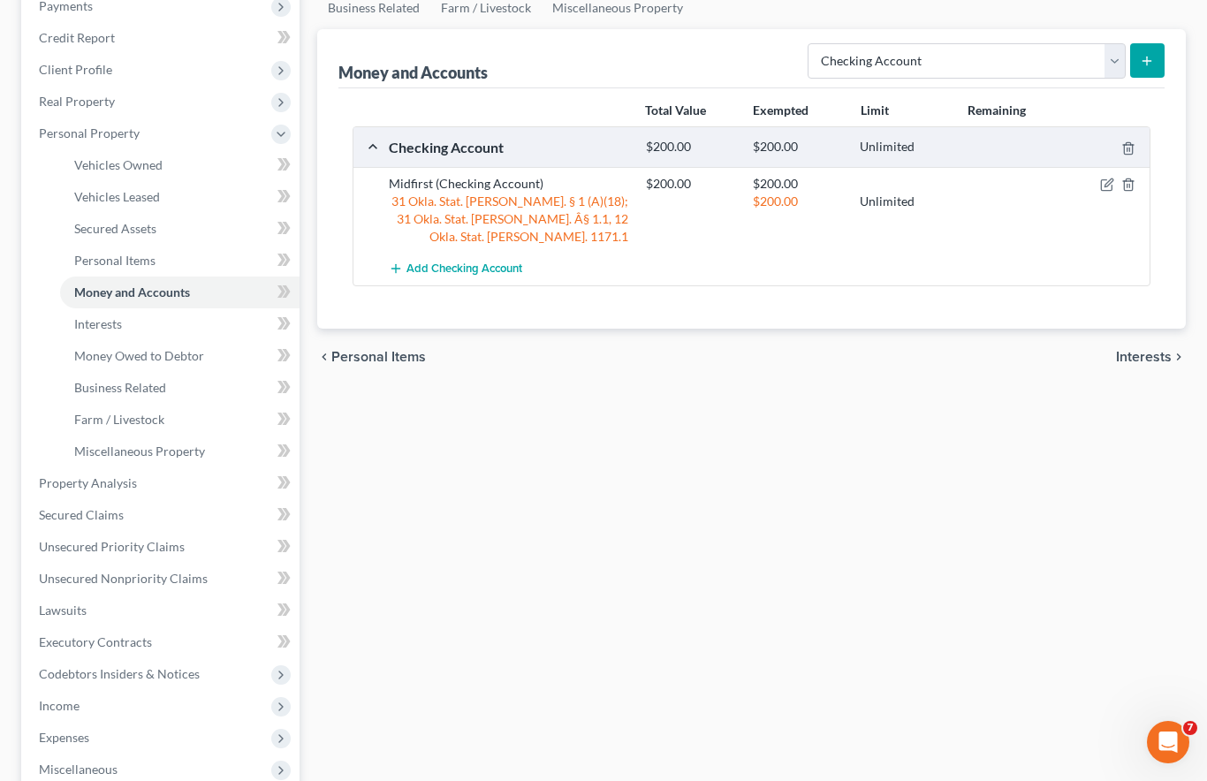
scroll to position [331, 0]
click at [147, 309] on link "Interests" at bounding box center [179, 325] width 239 height 32
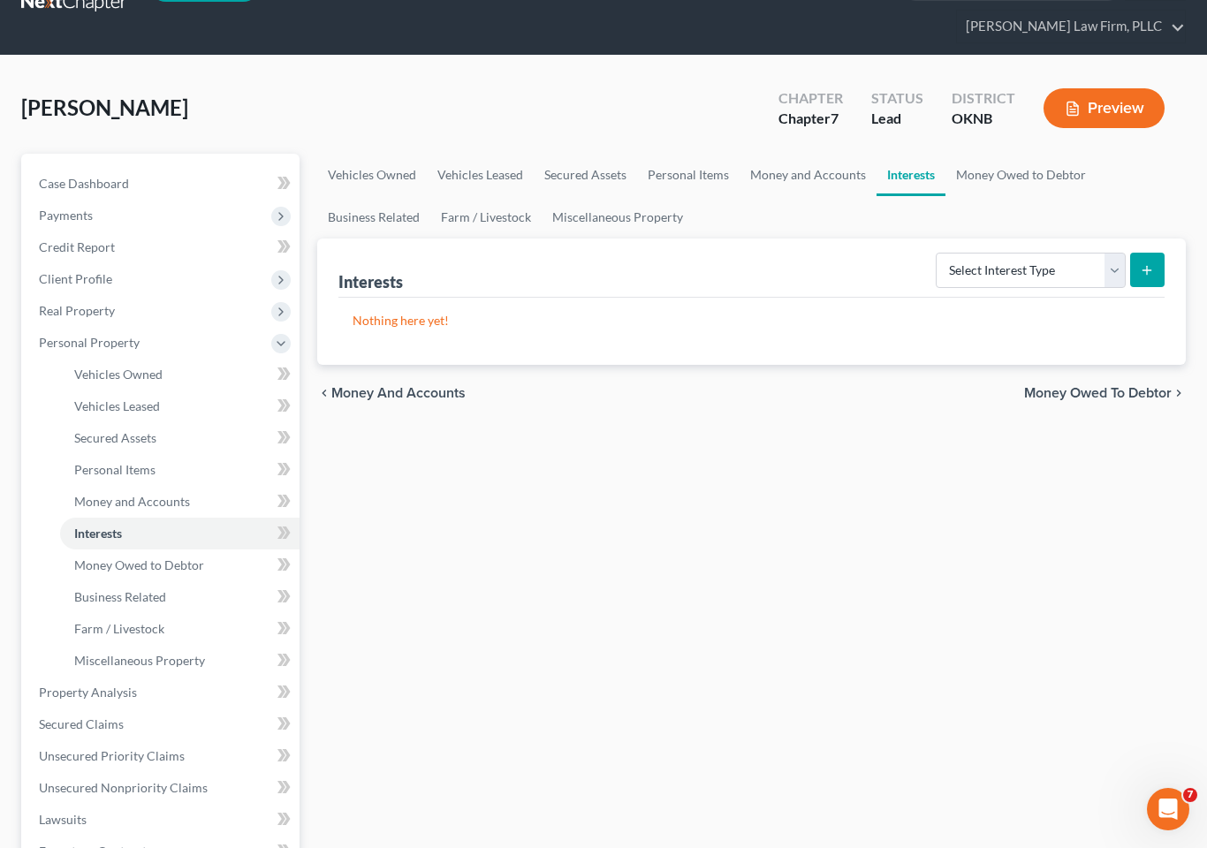
scroll to position [423, 0]
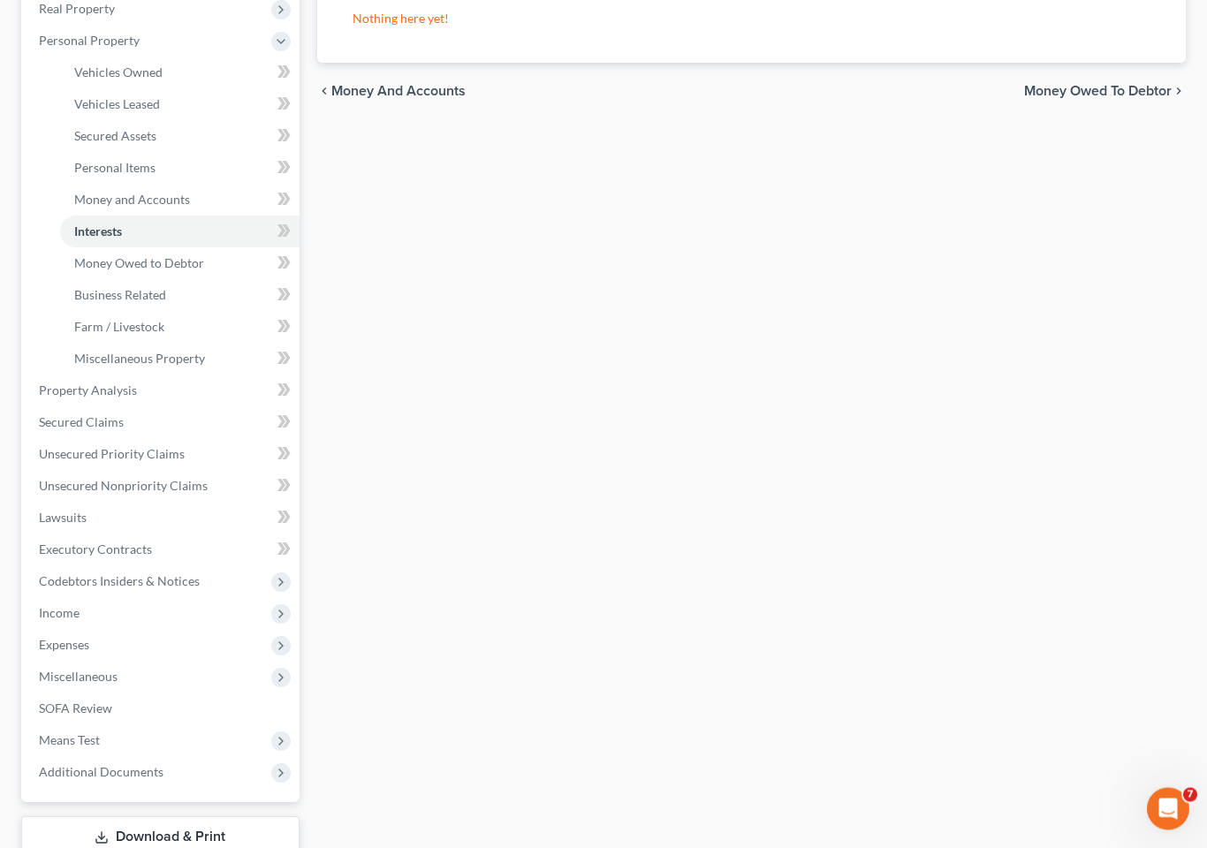
click at [175, 598] on span "Income" at bounding box center [162, 614] width 275 height 32
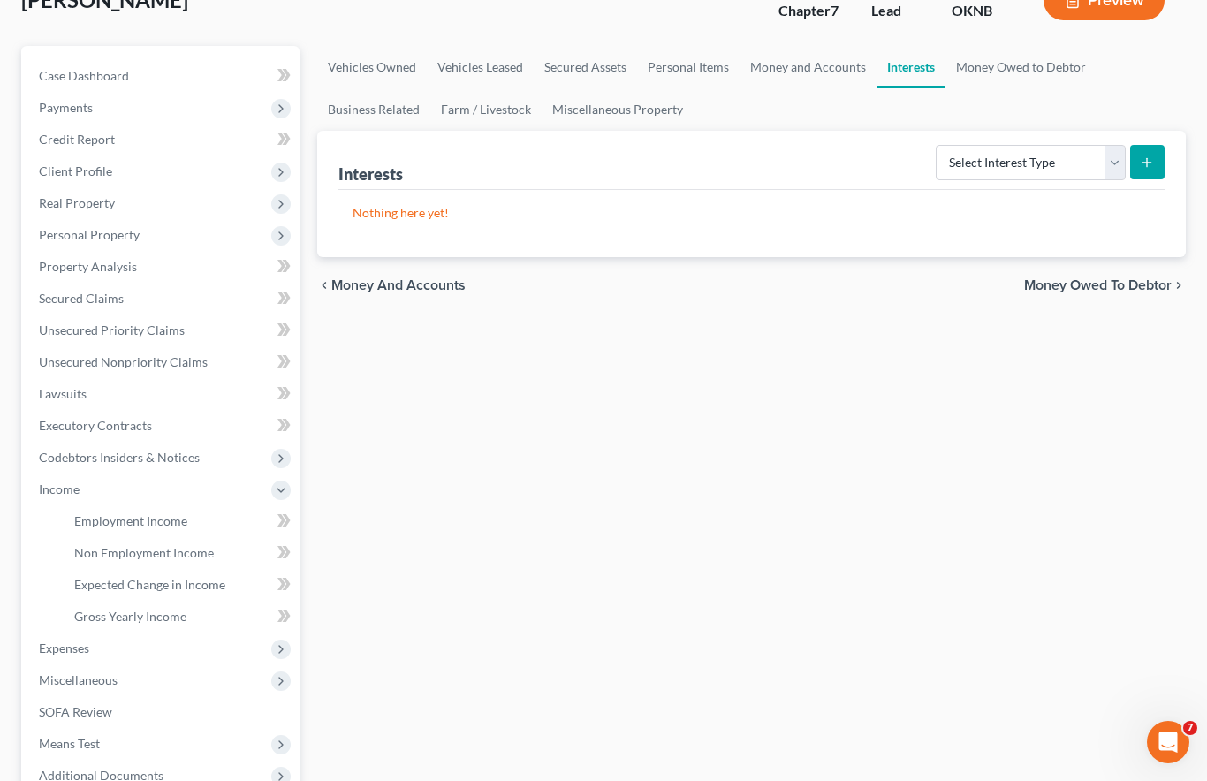
scroll to position [227, 0]
click at [162, 516] on span "Employment Income" at bounding box center [130, 523] width 113 height 15
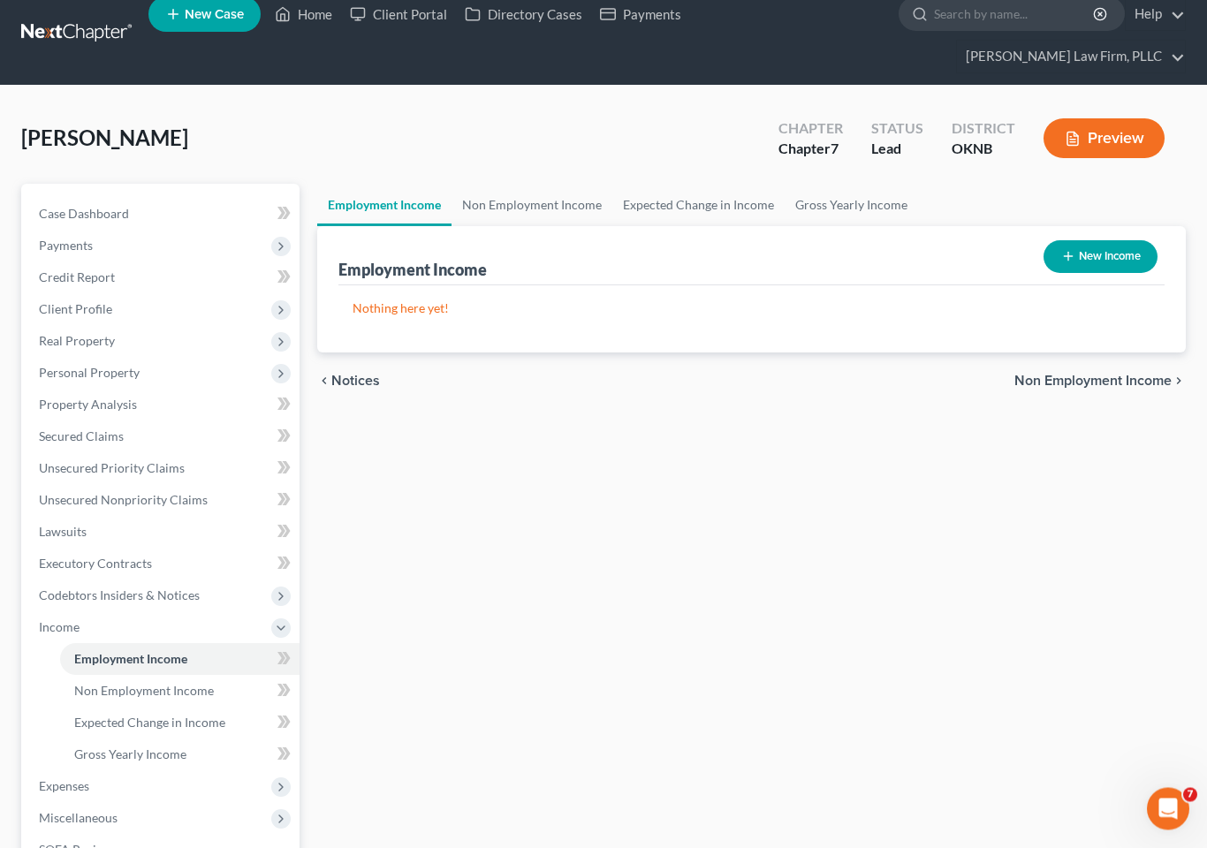
scroll to position [93, 0]
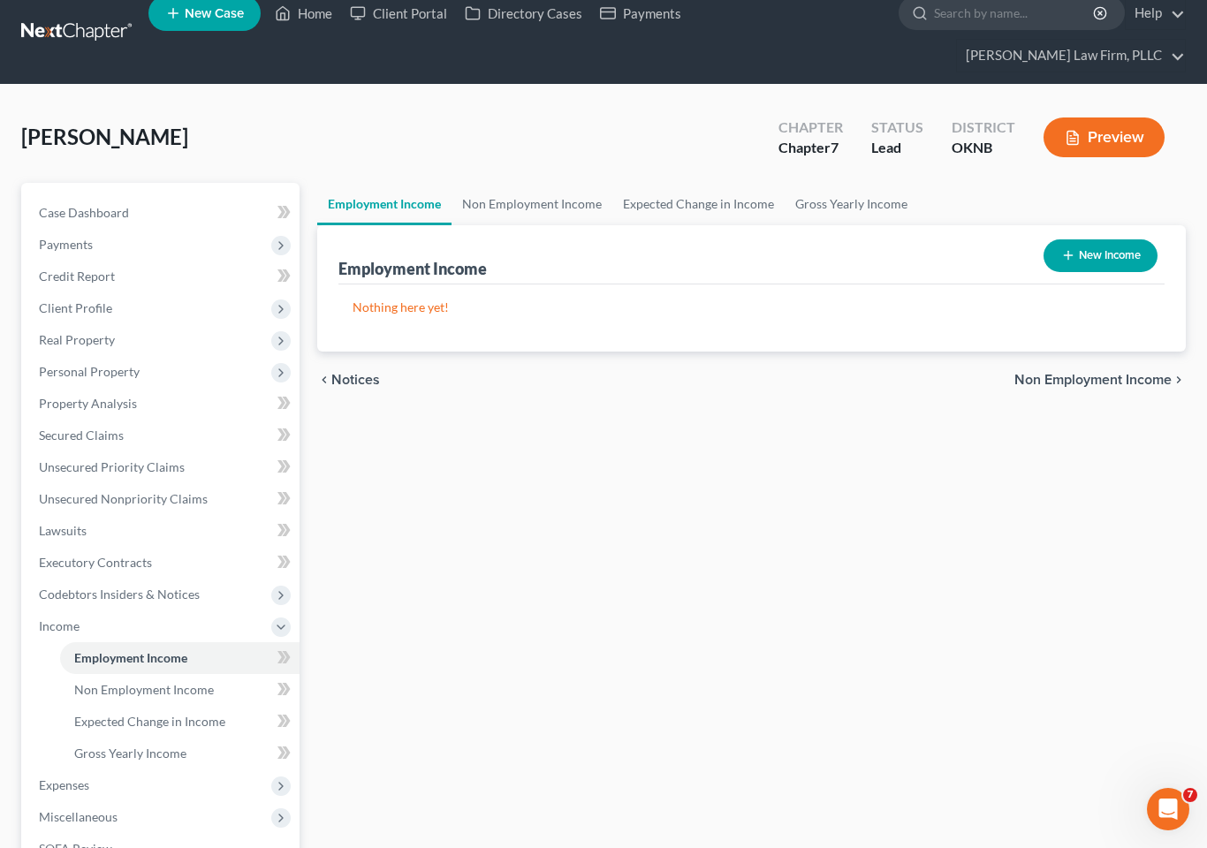
click at [211, 674] on link "Non Employment Income" at bounding box center [179, 690] width 239 height 32
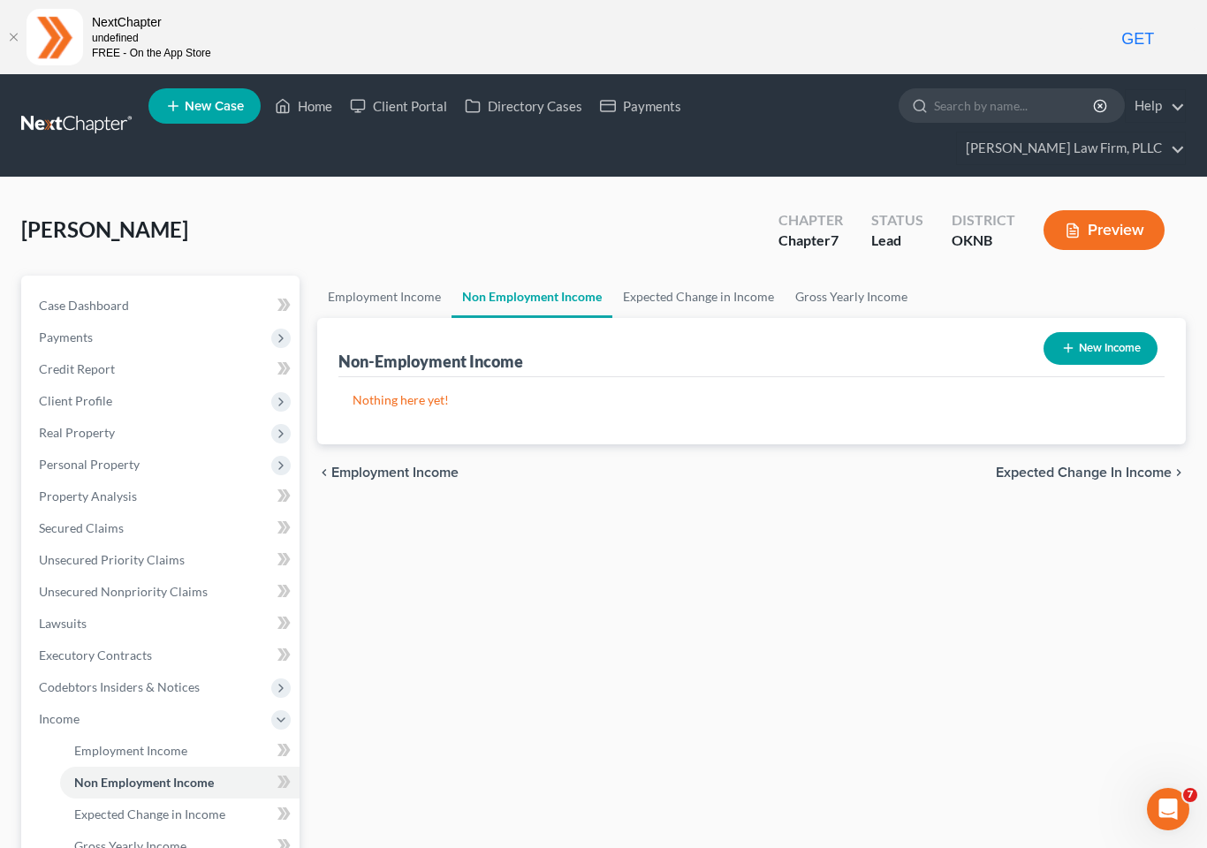
click at [1100, 332] on button "New Income" at bounding box center [1101, 348] width 114 height 33
select select "0"
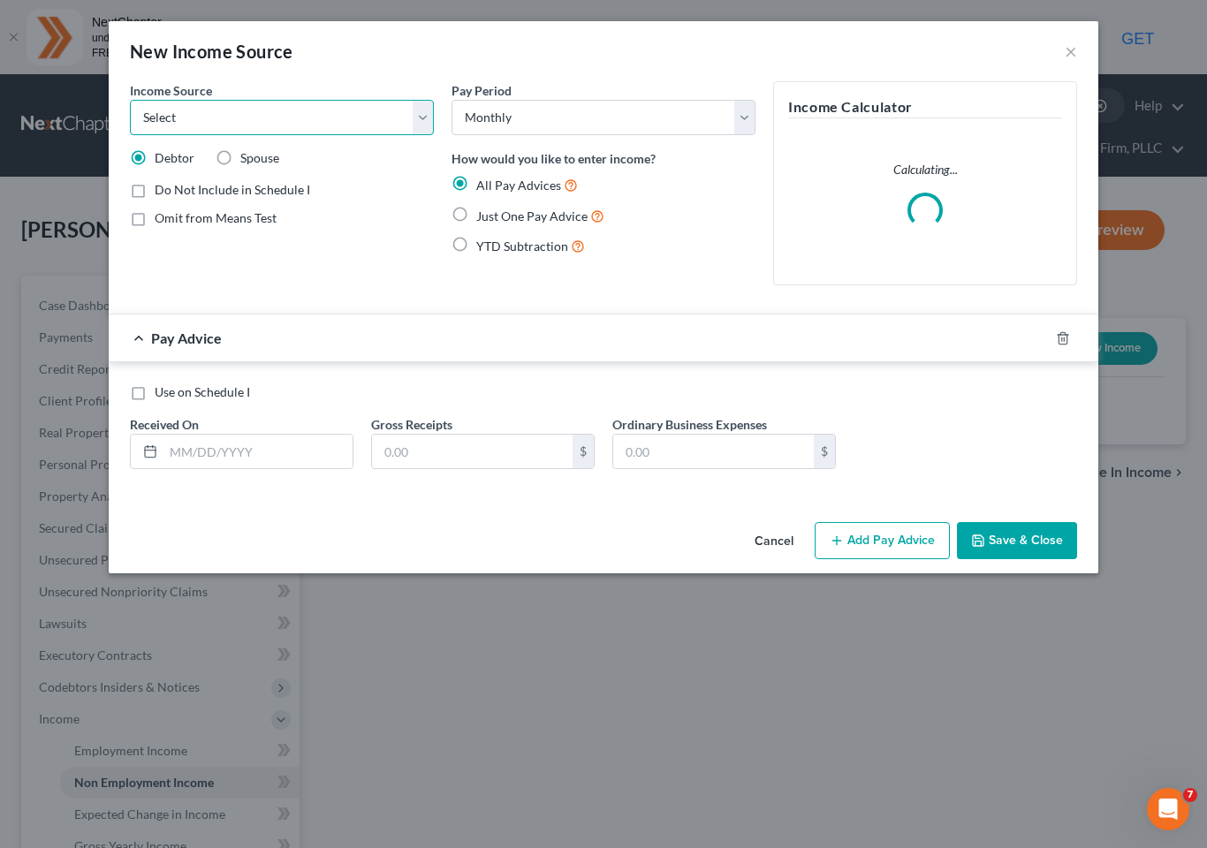
click at [393, 132] on select "Select Unemployment Disability (from employer) Pension Retirement Social Securi…" at bounding box center [282, 117] width 304 height 35
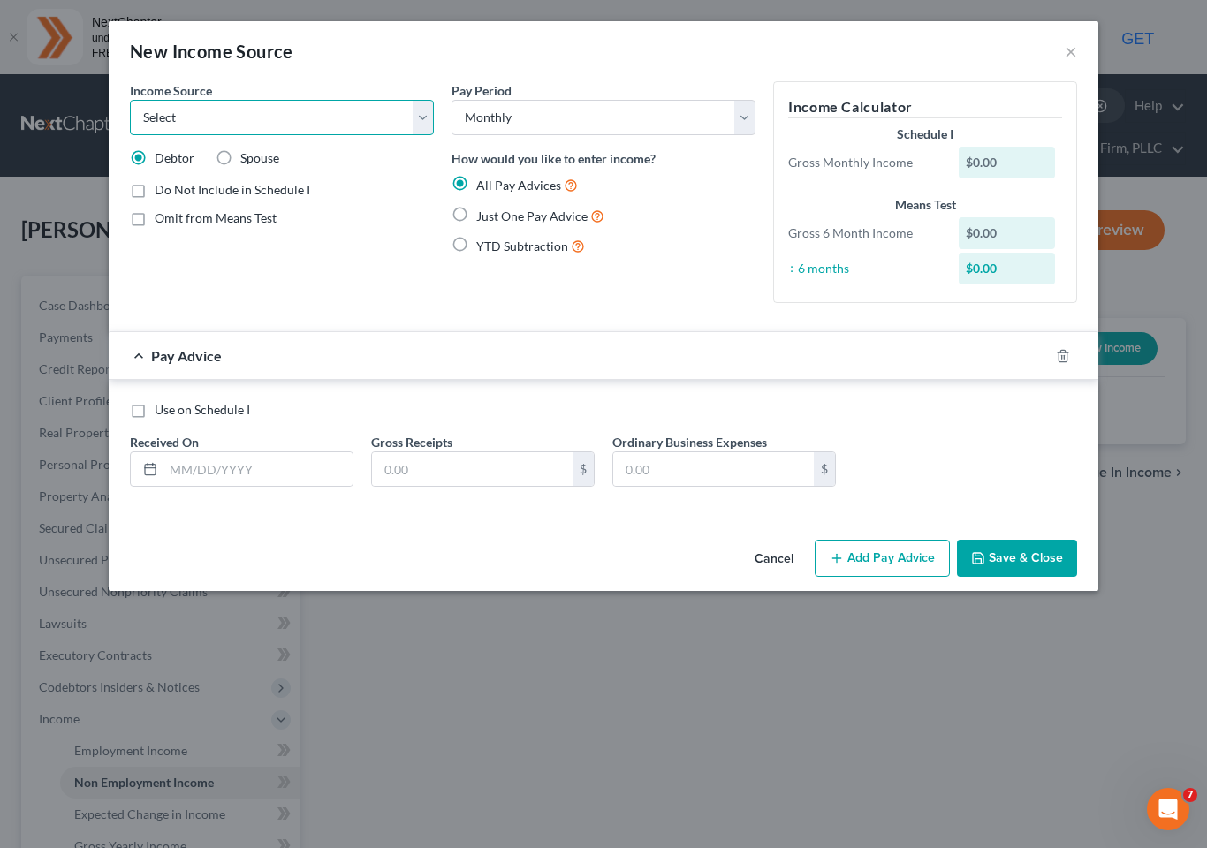
select select "0"
click at [248, 466] on input "text" at bounding box center [257, 469] width 189 height 34
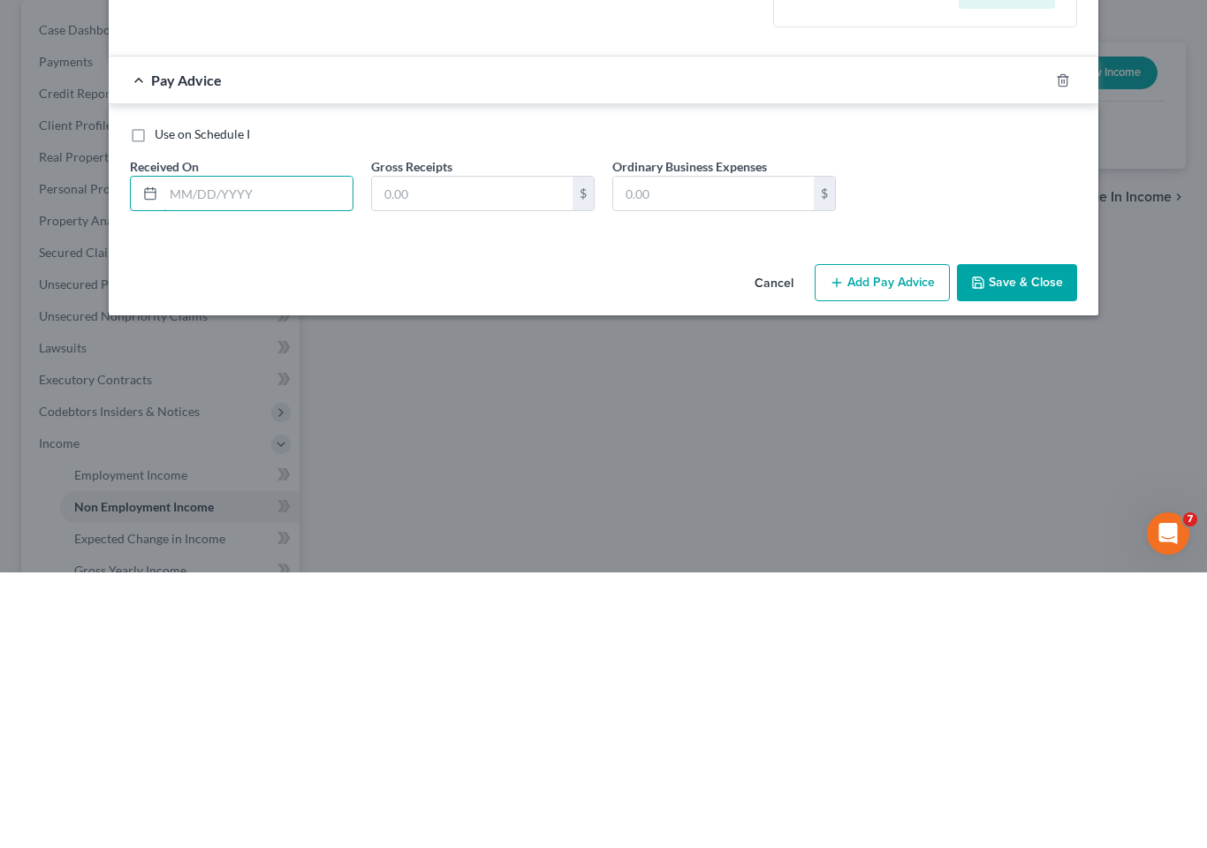
type input "0"
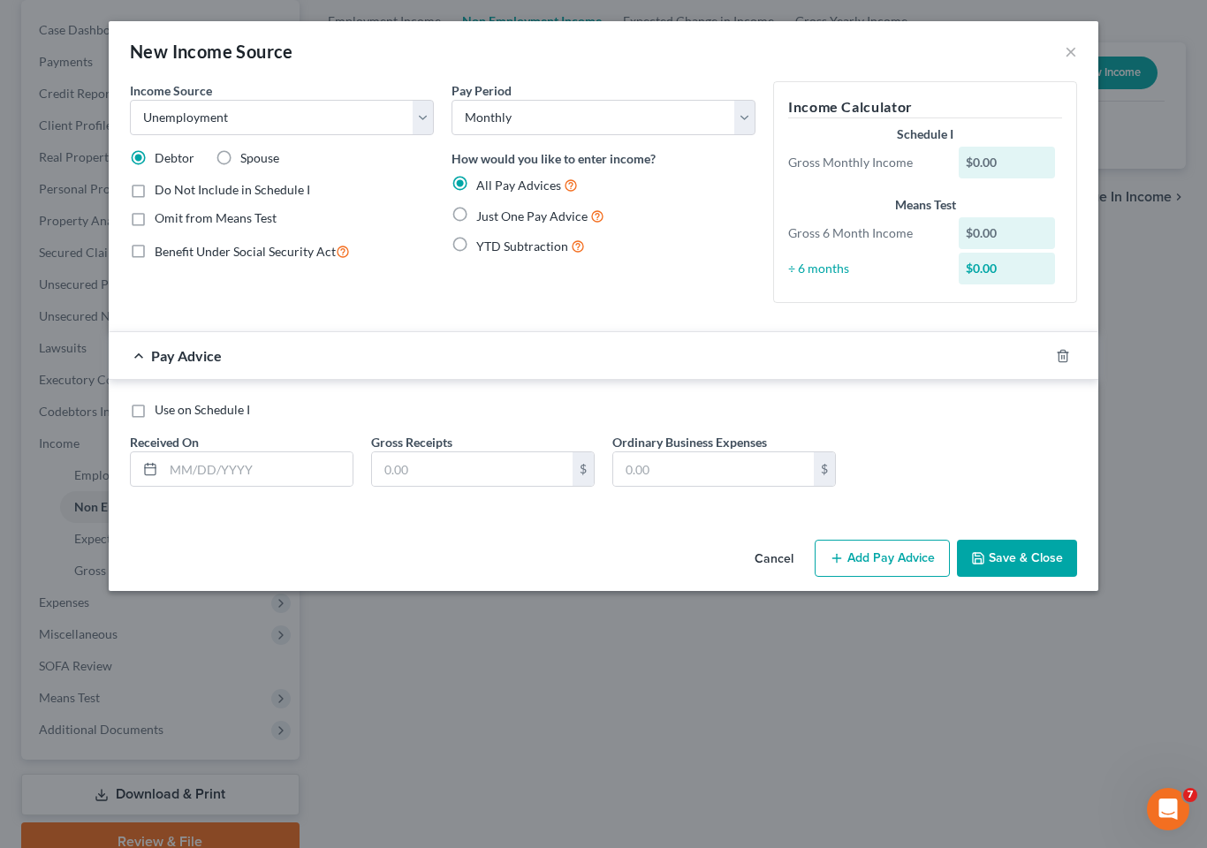
click at [773, 553] on button "Cancel" at bounding box center [774, 559] width 67 height 35
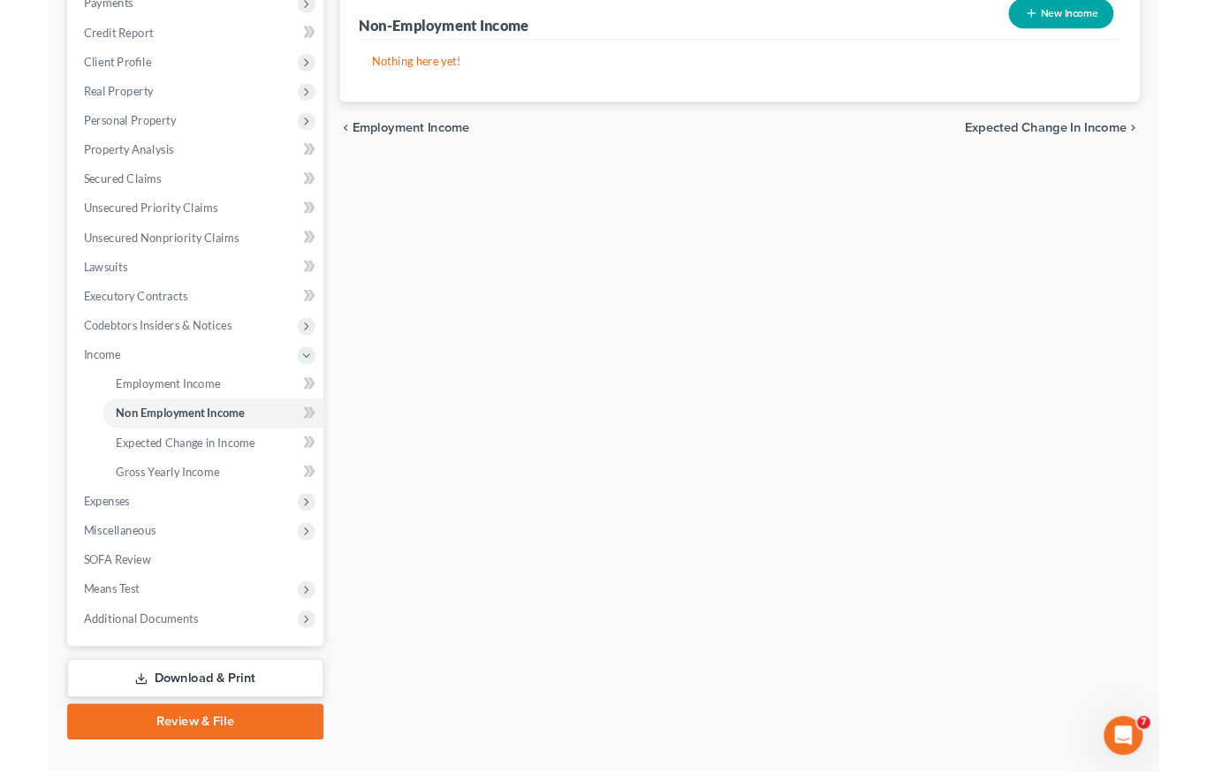
scroll to position [391, 0]
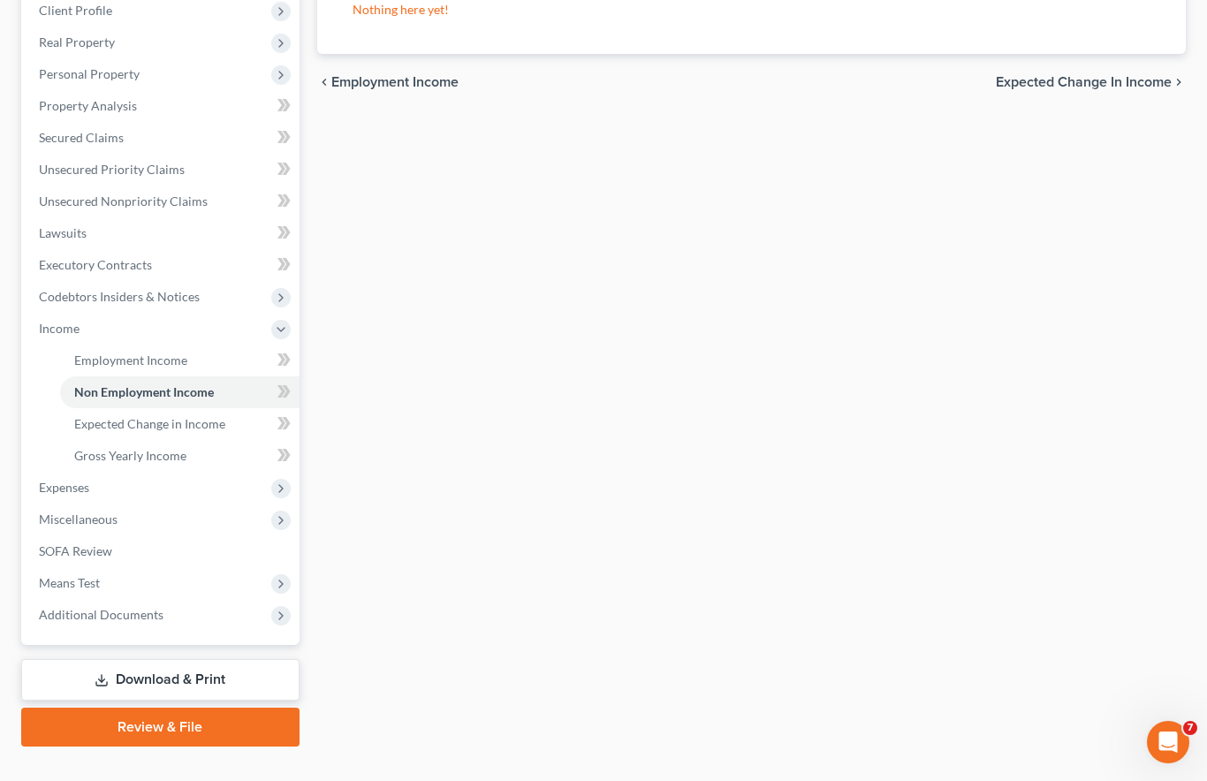
click at [72, 321] on span "Income" at bounding box center [59, 328] width 41 height 15
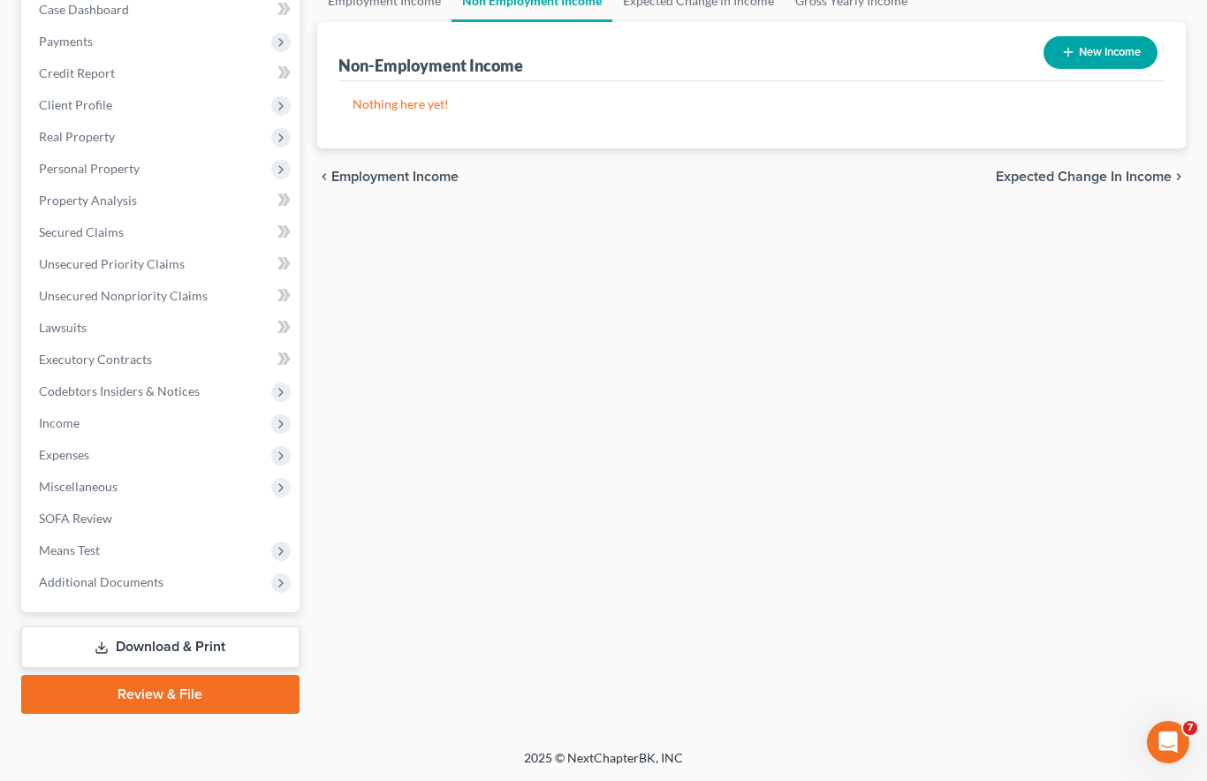
scroll to position [263, 0]
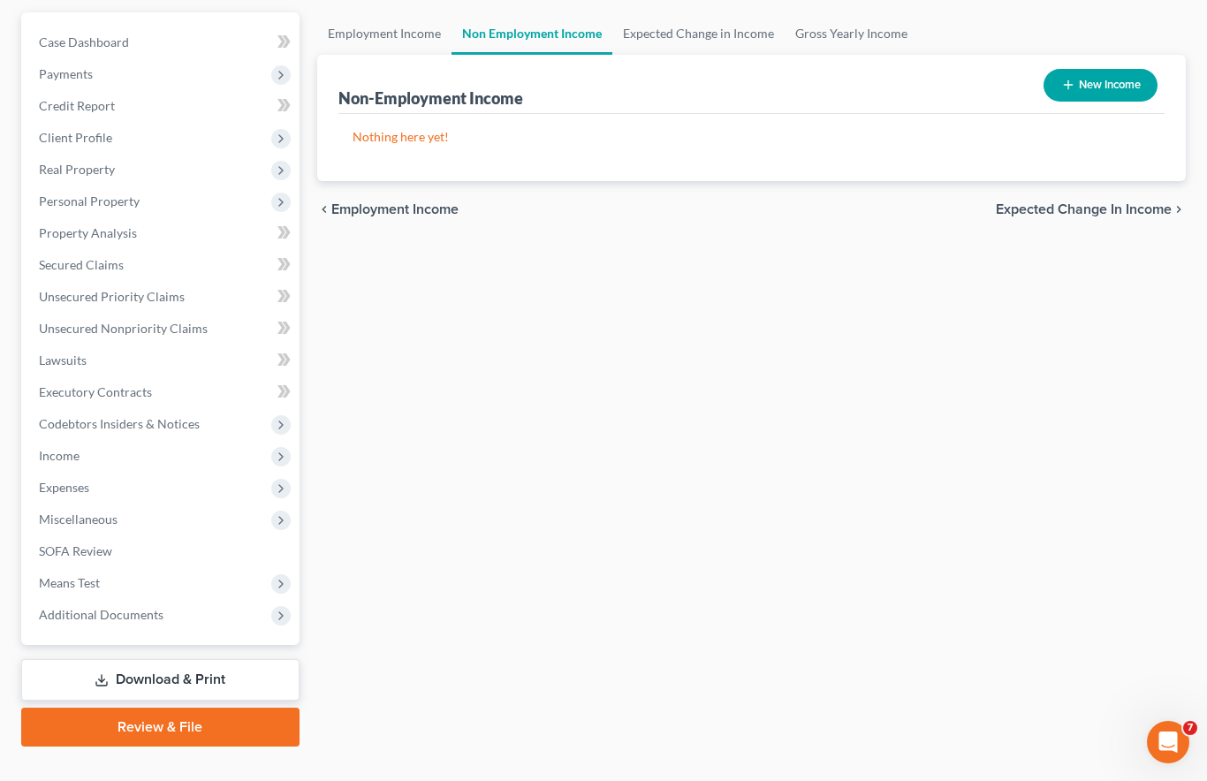
click at [65, 480] on span "Expenses" at bounding box center [64, 487] width 50 height 15
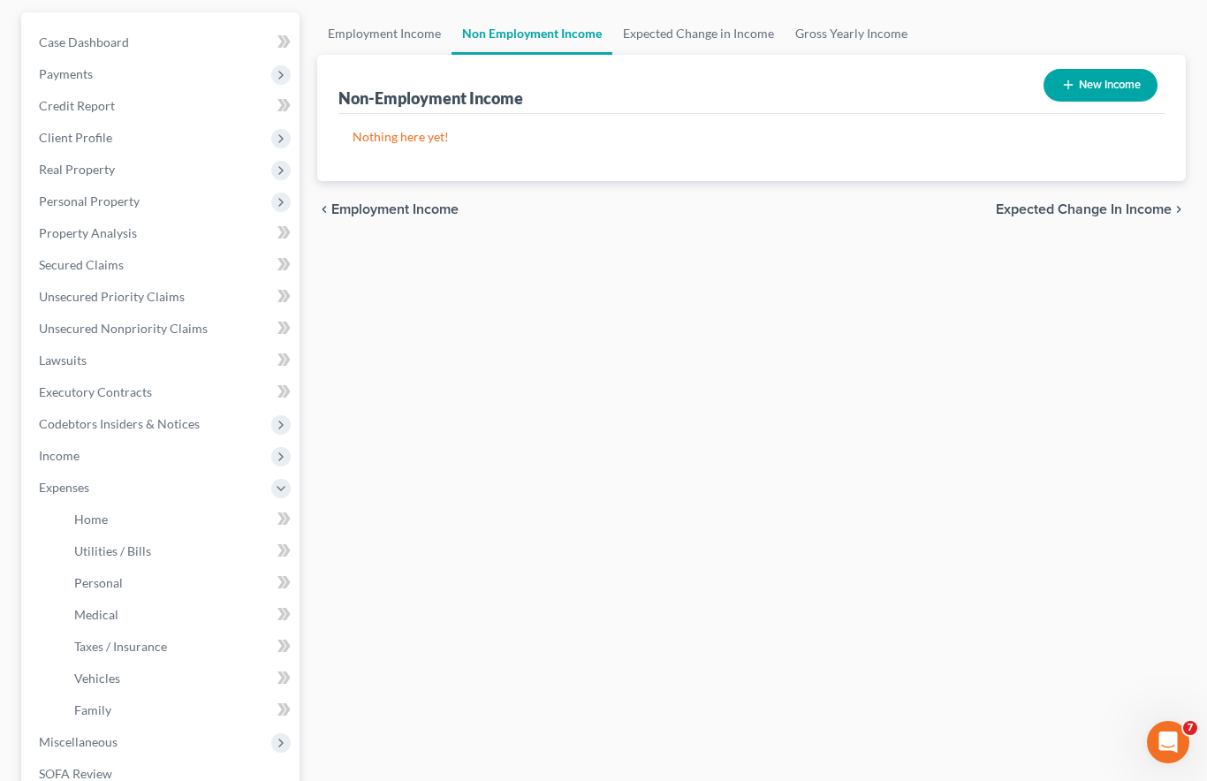
click at [1088, 69] on button "New Income" at bounding box center [1101, 85] width 114 height 33
select select "0"
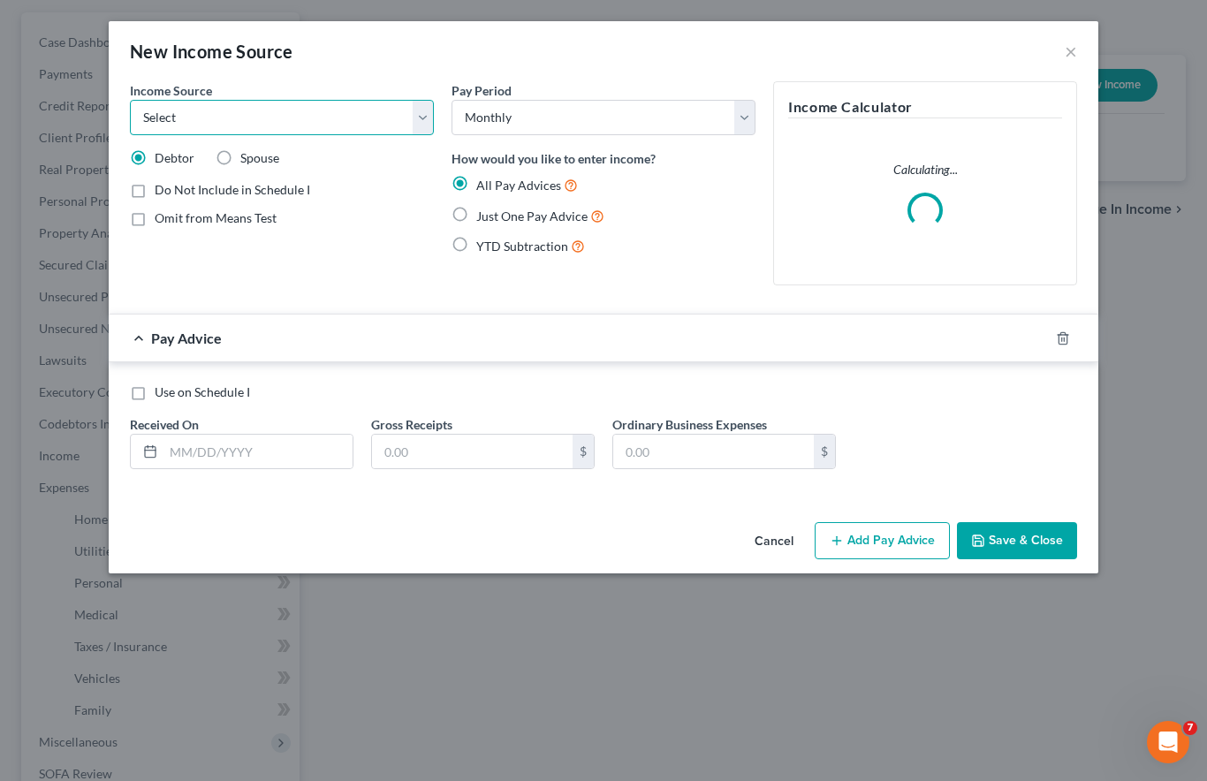
click at [406, 105] on select "Select Unemployment Disability (from employer) Pension Retirement Social Securi…" at bounding box center [282, 117] width 304 height 35
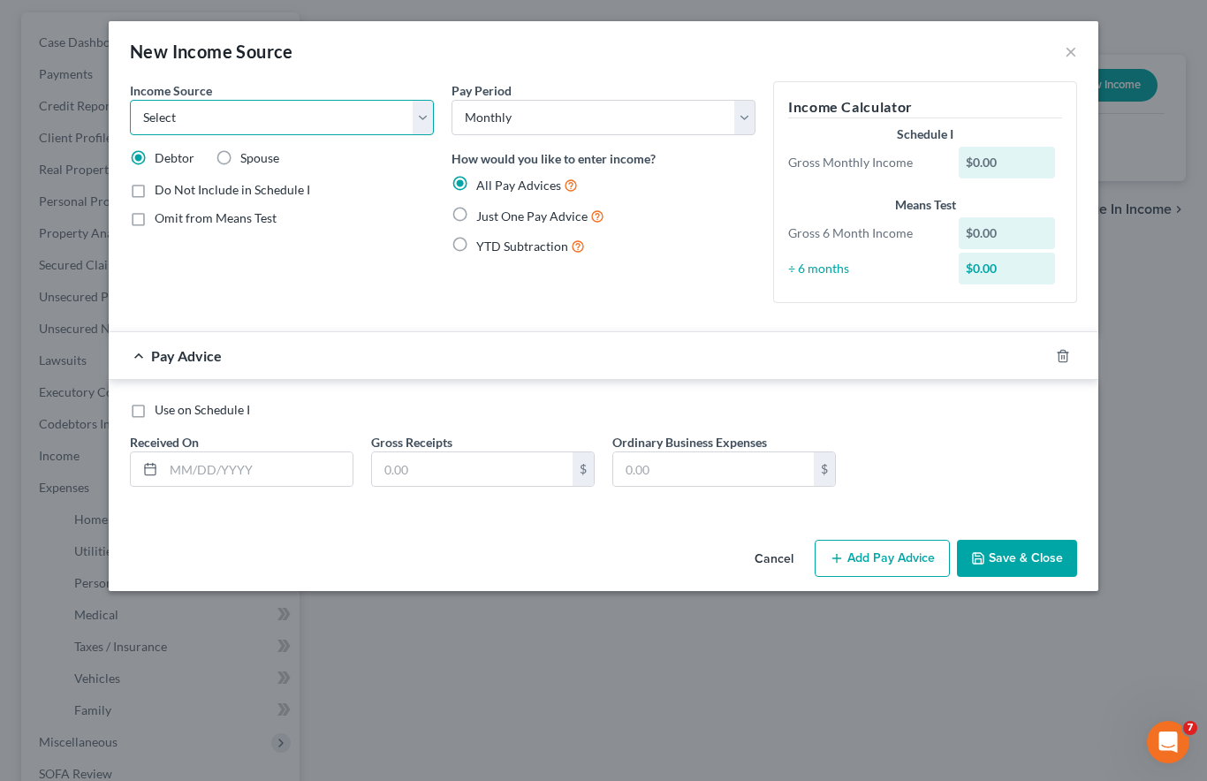
click at [407, 114] on select "Select Unemployment Disability (from employer) Pension Retirement Social Securi…" at bounding box center [282, 117] width 304 height 35
click at [376, 117] on select "Select Unemployment Disability (from employer) Pension Retirement Social Securi…" at bounding box center [282, 117] width 304 height 35
select select "8"
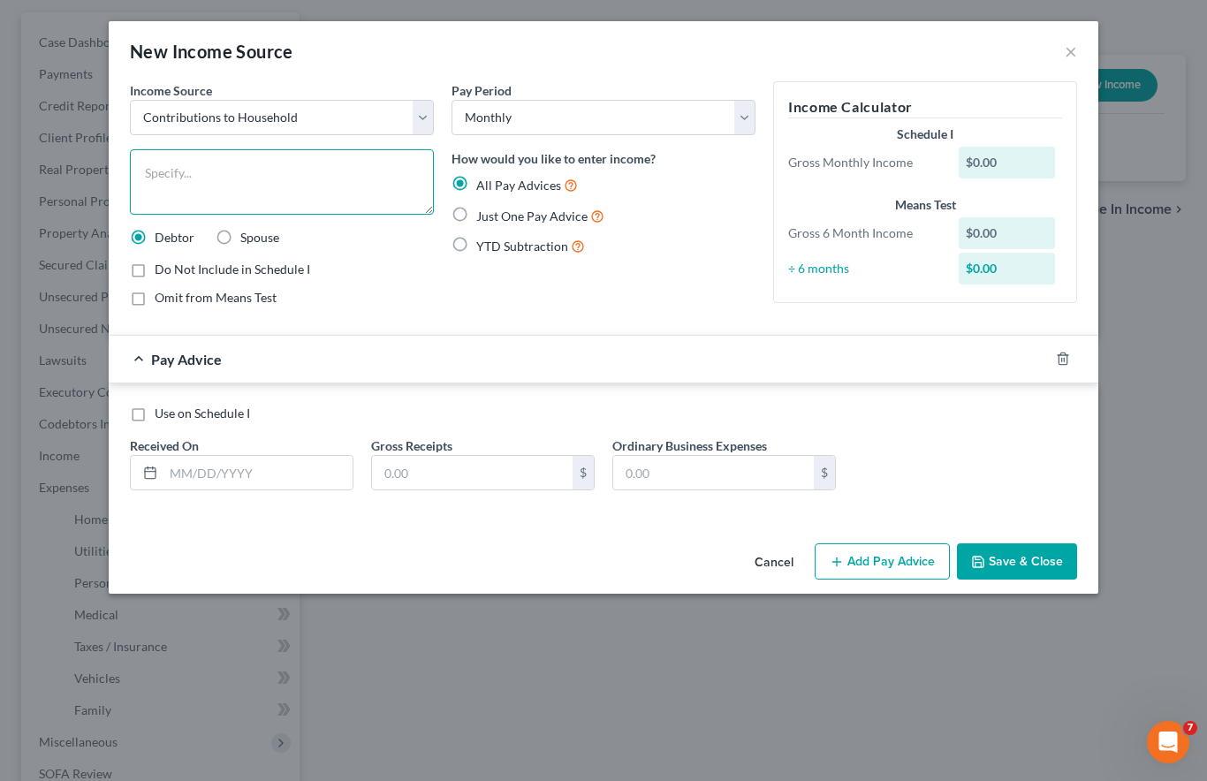
click at [322, 164] on textarea at bounding box center [282, 181] width 304 height 65
type textarea "Family"
click at [262, 464] on input "text" at bounding box center [257, 473] width 189 height 34
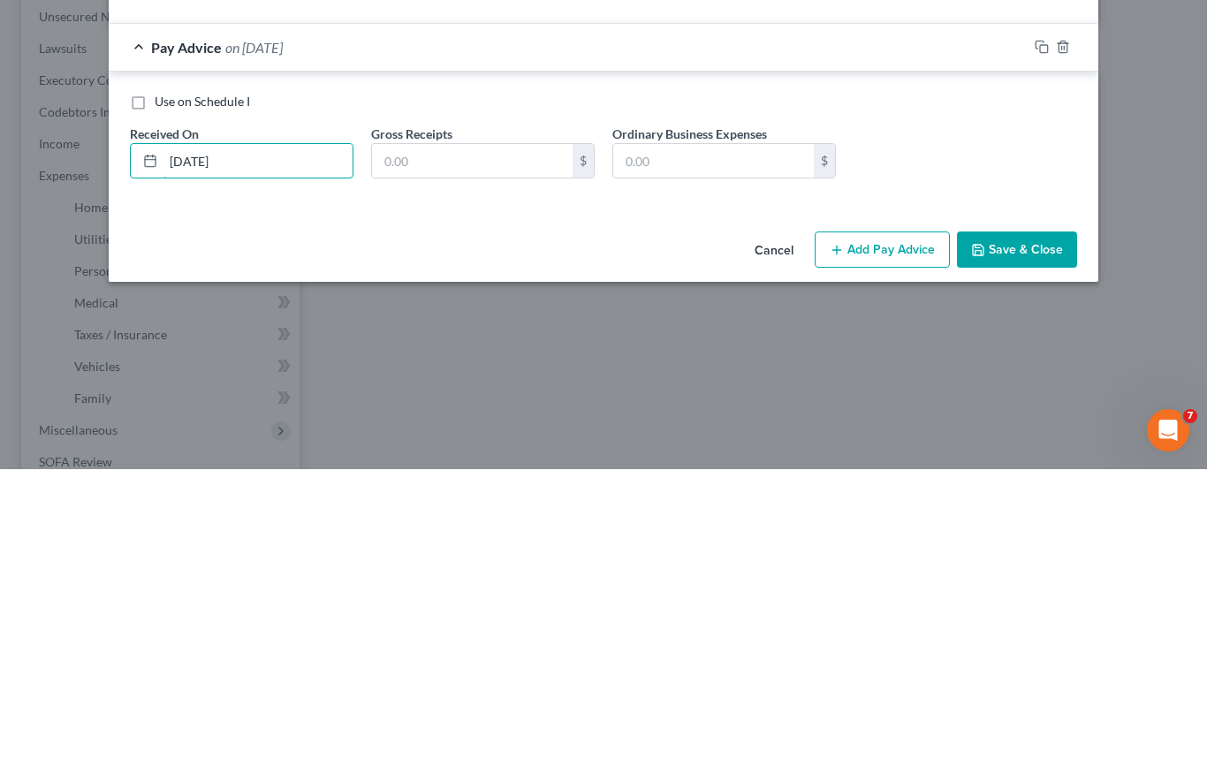
scroll to position [486, 0]
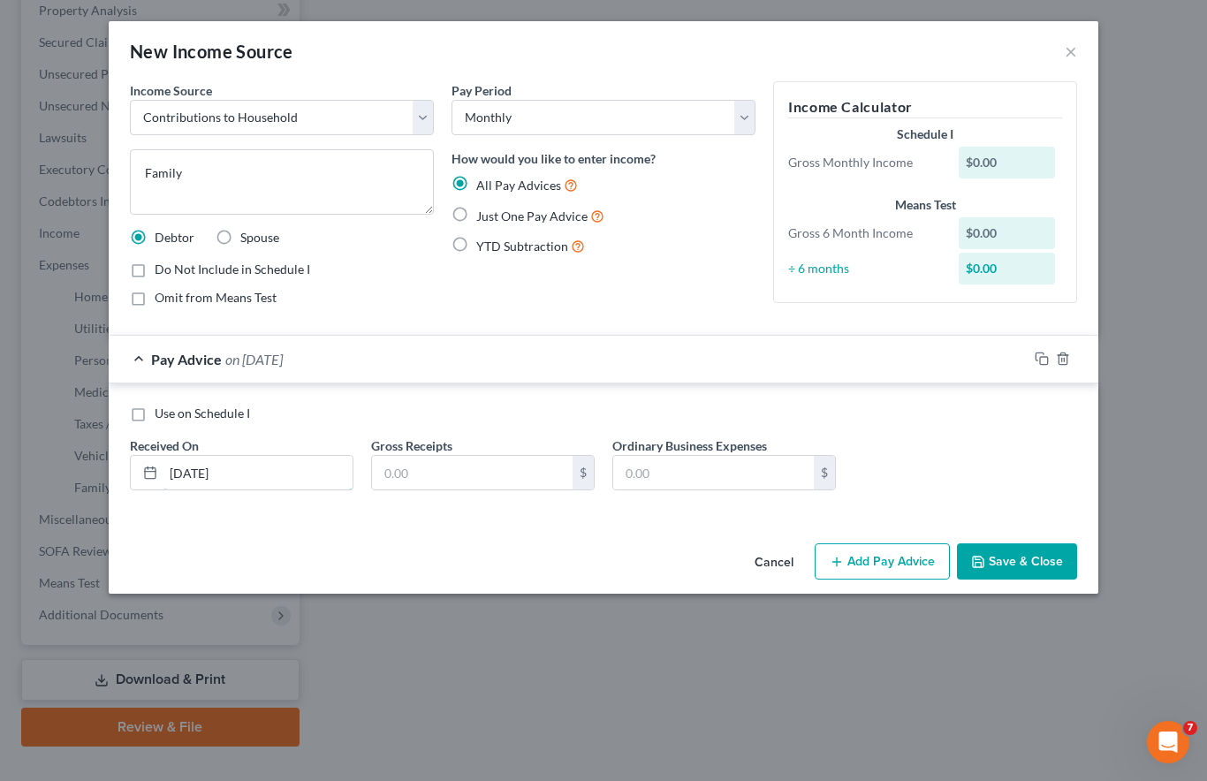
type input "[DATE]"
click at [481, 475] on input "text" at bounding box center [472, 473] width 201 height 34
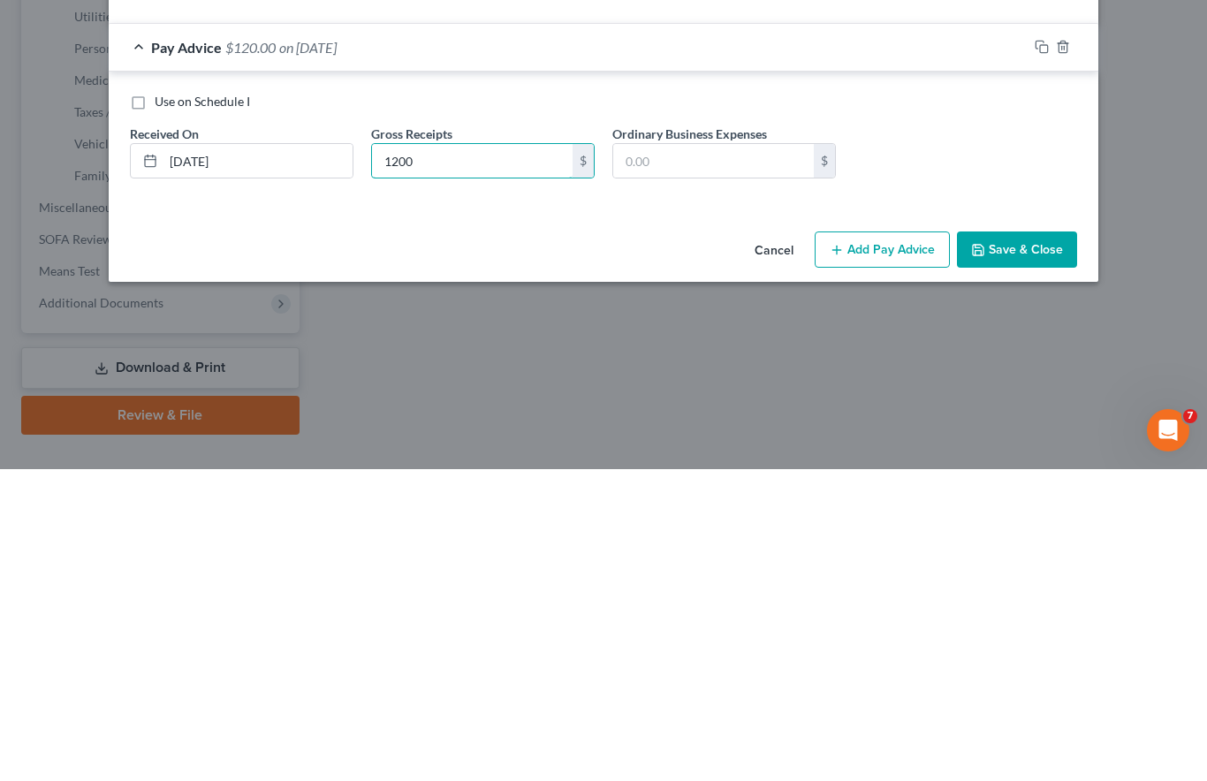
type input "1,200"
click at [1030, 543] on button "Save & Close" at bounding box center [1017, 561] width 120 height 37
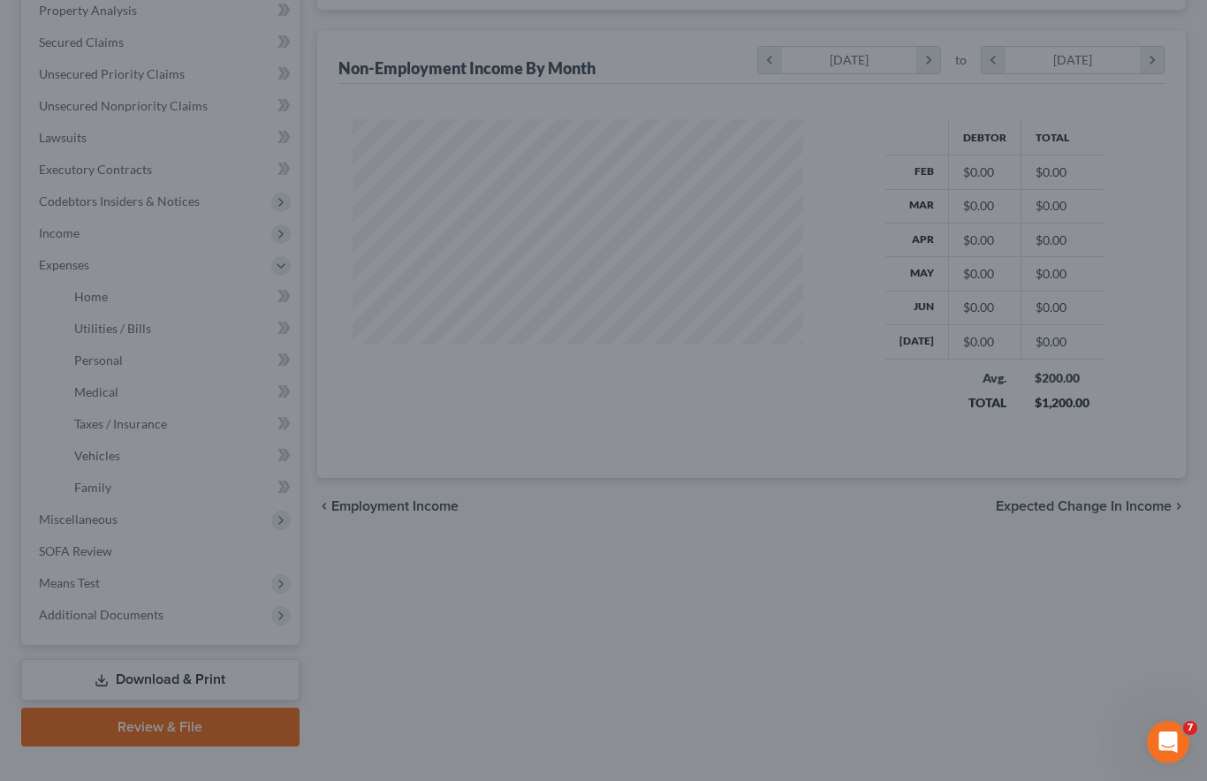
scroll to position [316, 487]
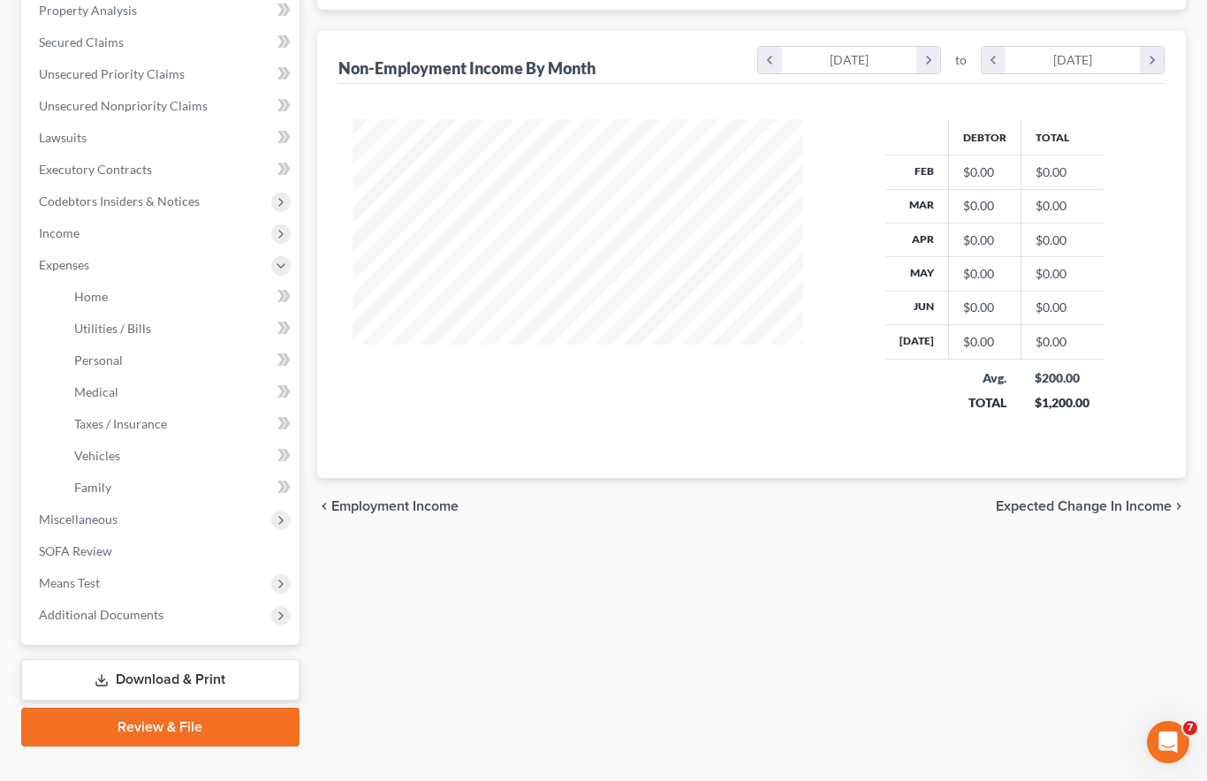
click at [91, 281] on link "Home" at bounding box center [179, 297] width 239 height 32
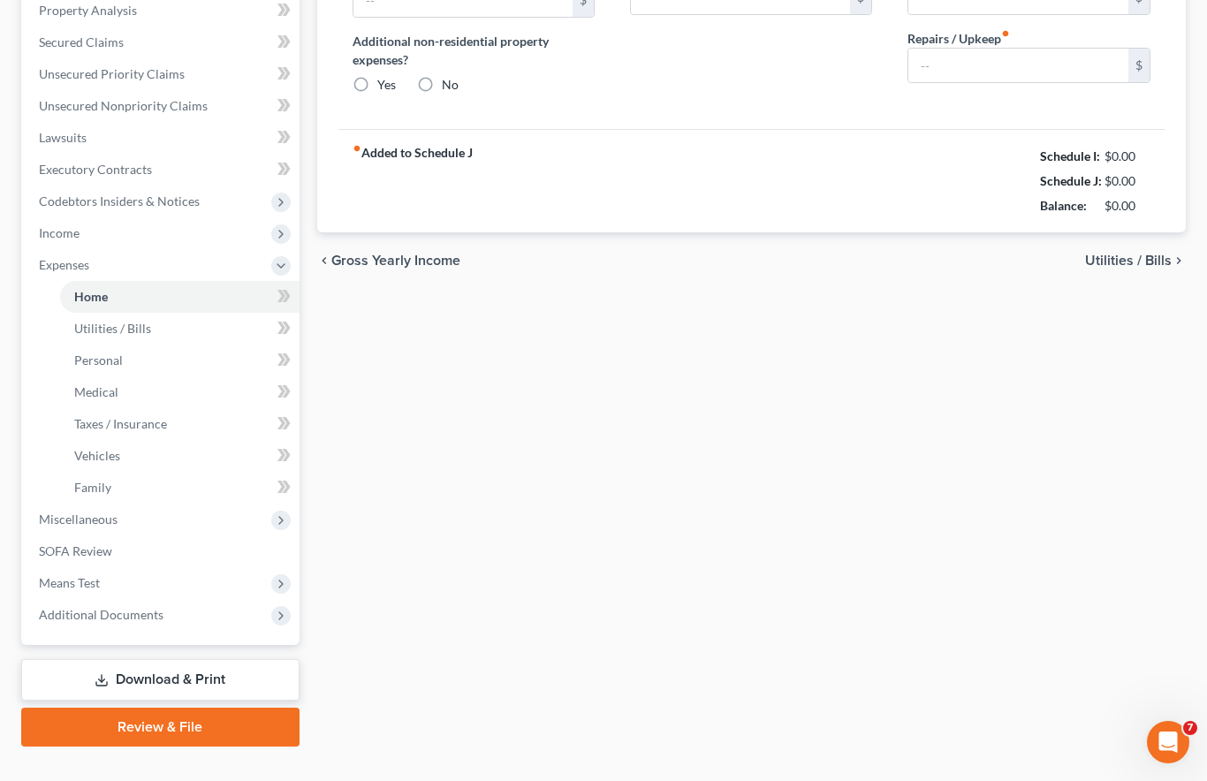
type input "0.00"
radio input "true"
type input "0.00"
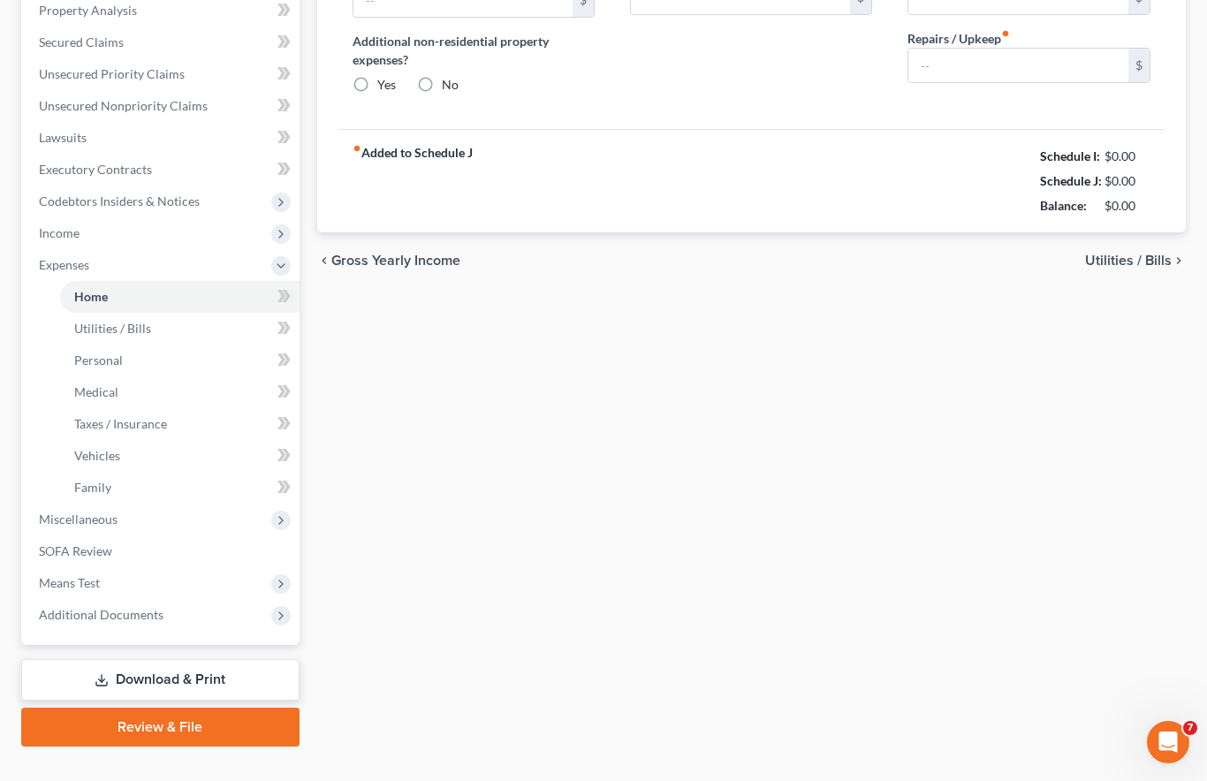
type input "0.00"
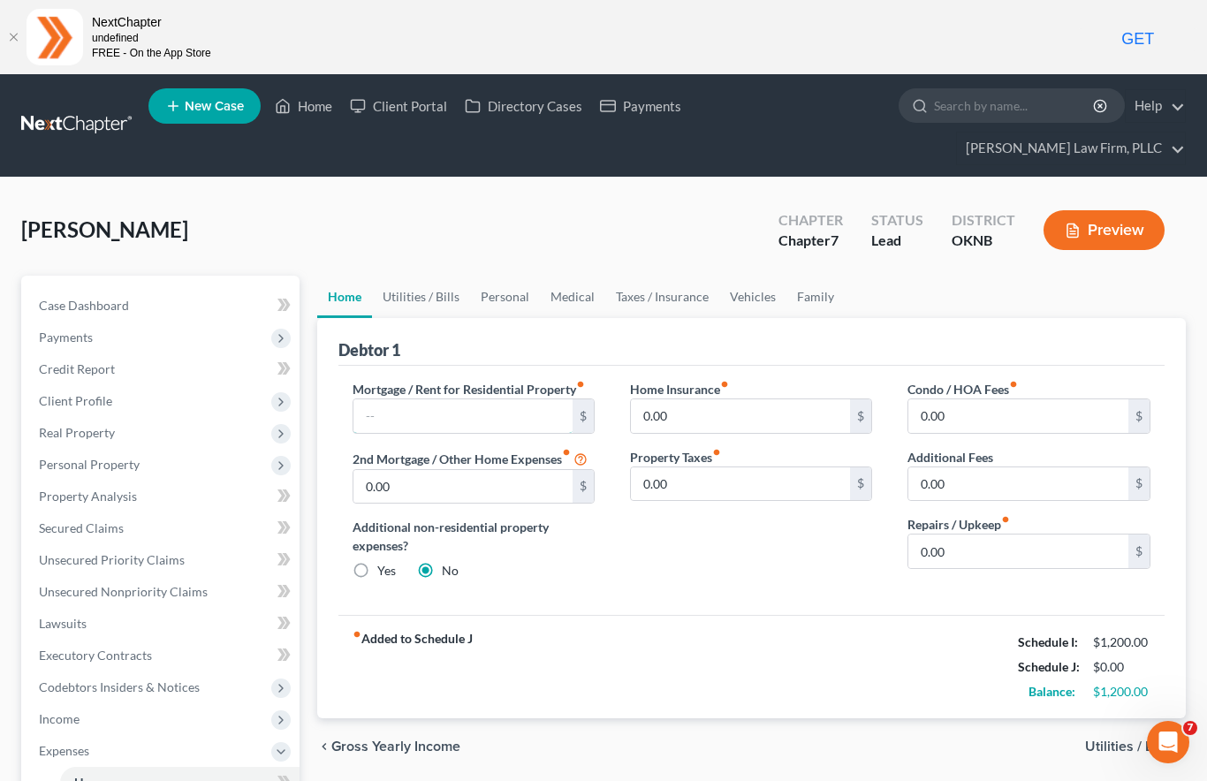
click at [497, 399] on input "text" at bounding box center [463, 416] width 220 height 34
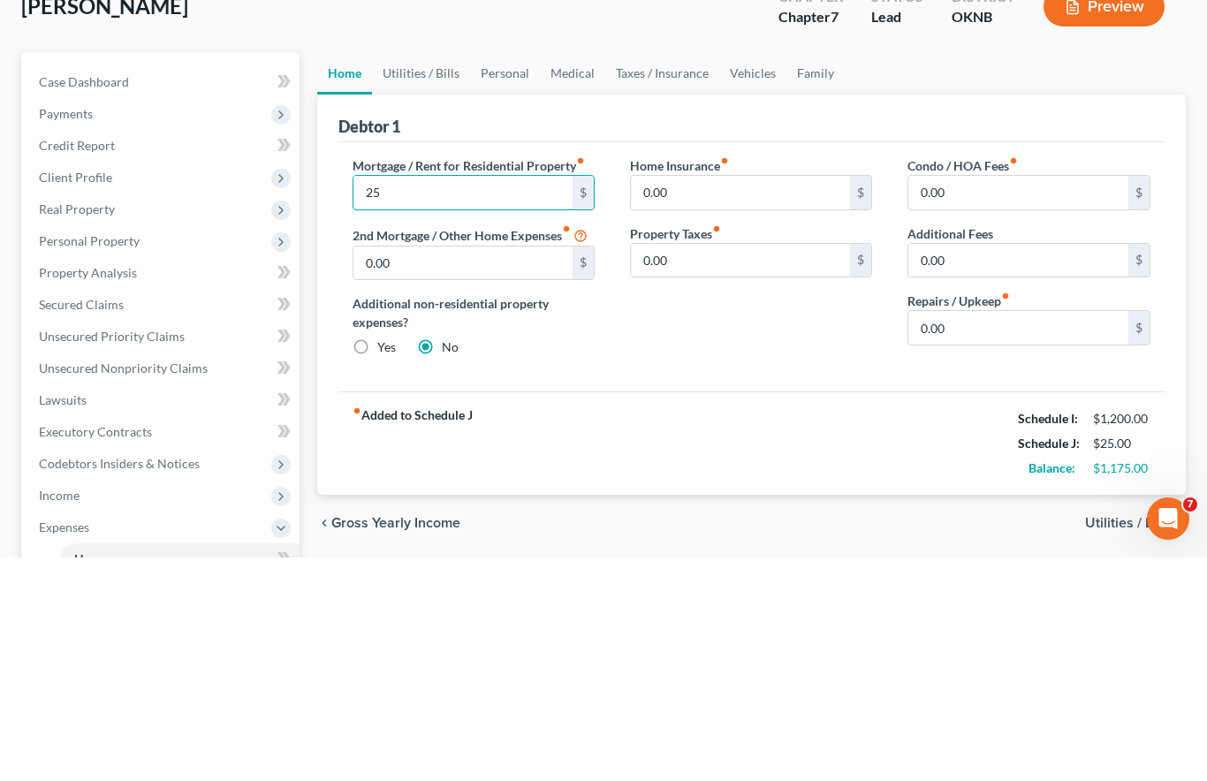
type input "2"
type input "700"
click at [428, 276] on link "Utilities / Bills" at bounding box center [421, 297] width 98 height 42
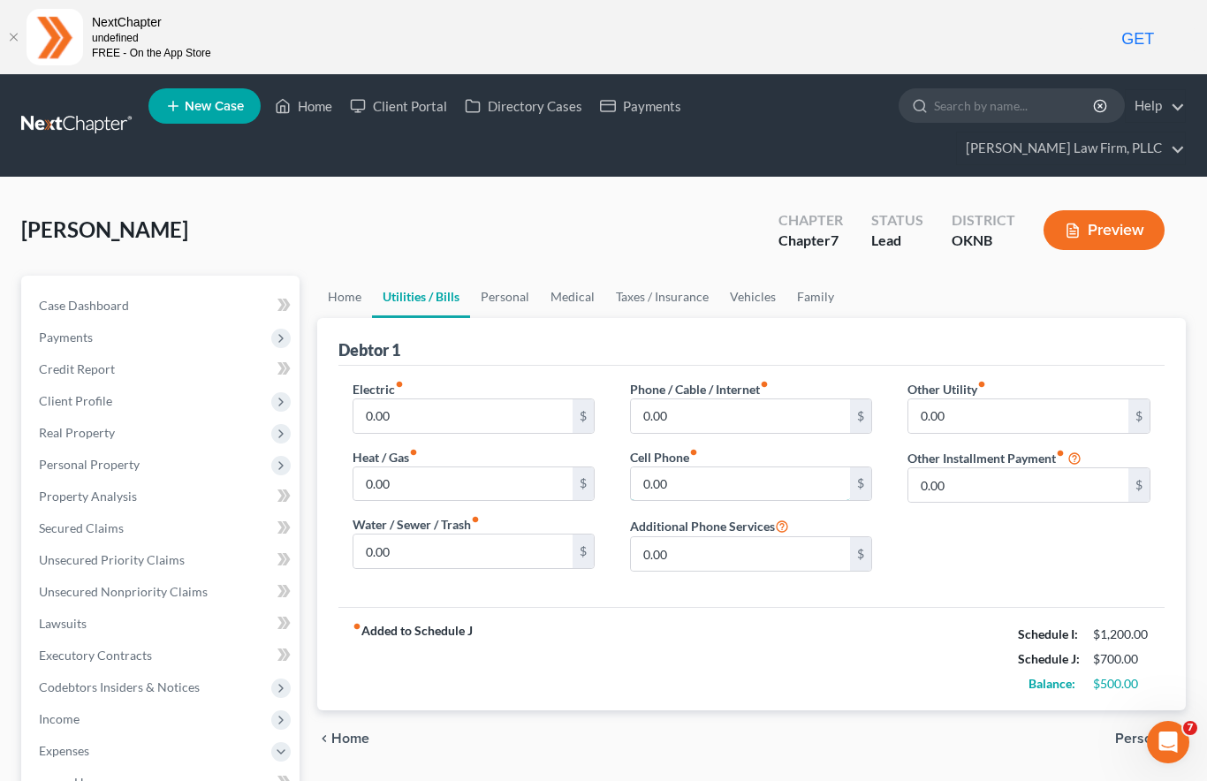
click at [671, 467] on input "0.00" at bounding box center [741, 484] width 220 height 34
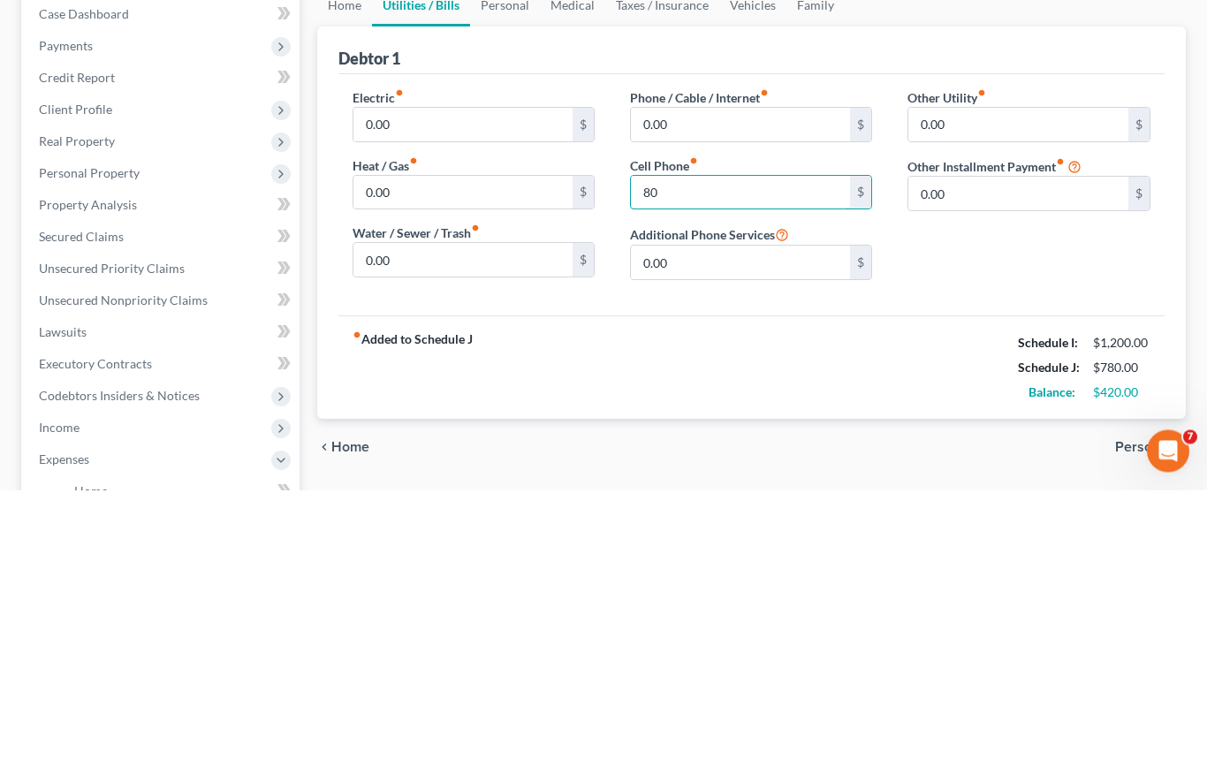
type input "80"
click at [689, 399] on input "0.00" at bounding box center [741, 416] width 220 height 34
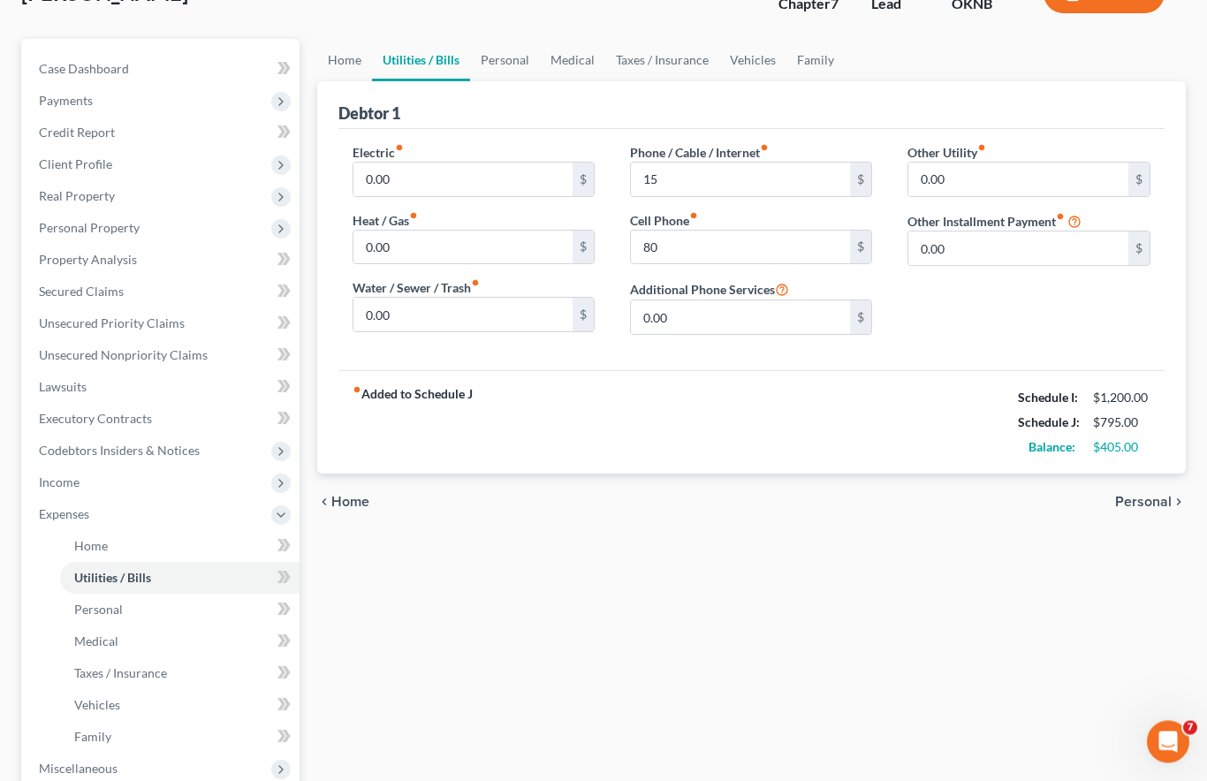
scroll to position [118, 0]
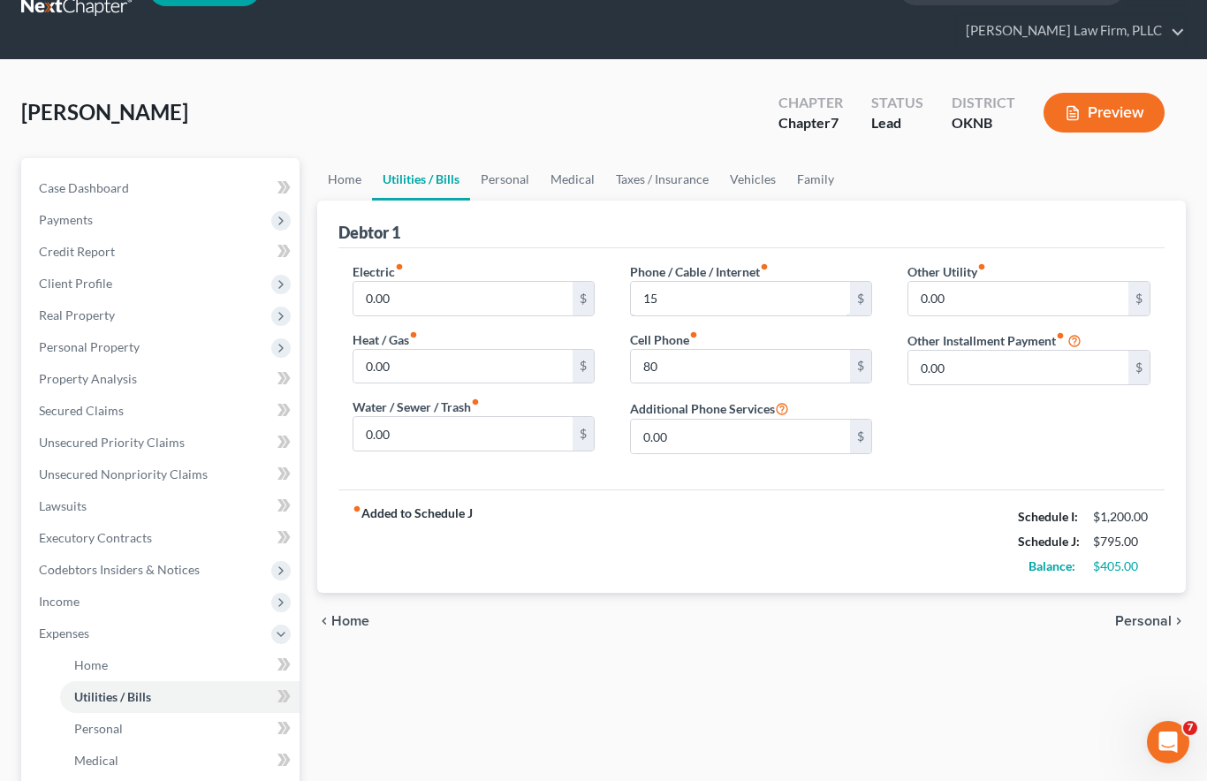
click at [670, 282] on input "15" at bounding box center [741, 299] width 220 height 34
type input "19"
click at [514, 158] on link "Personal" at bounding box center [505, 179] width 70 height 42
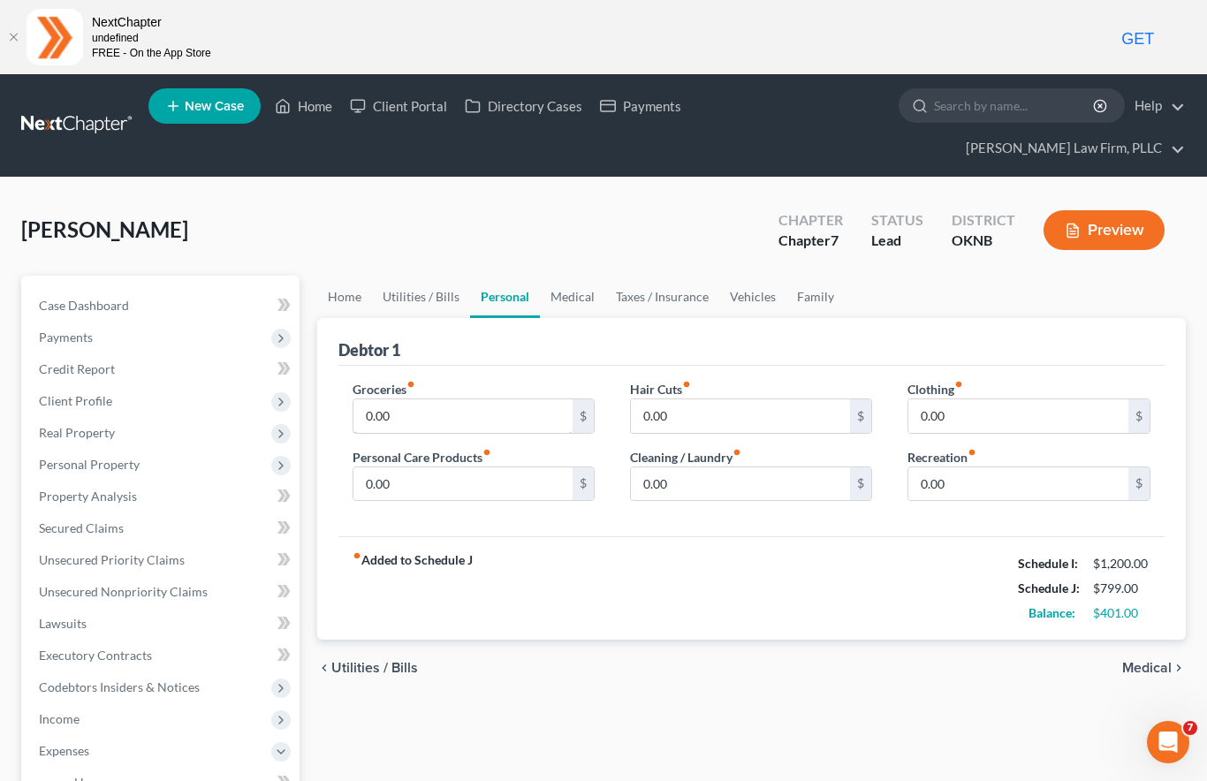
click at [426, 399] on input "0.00" at bounding box center [463, 416] width 220 height 34
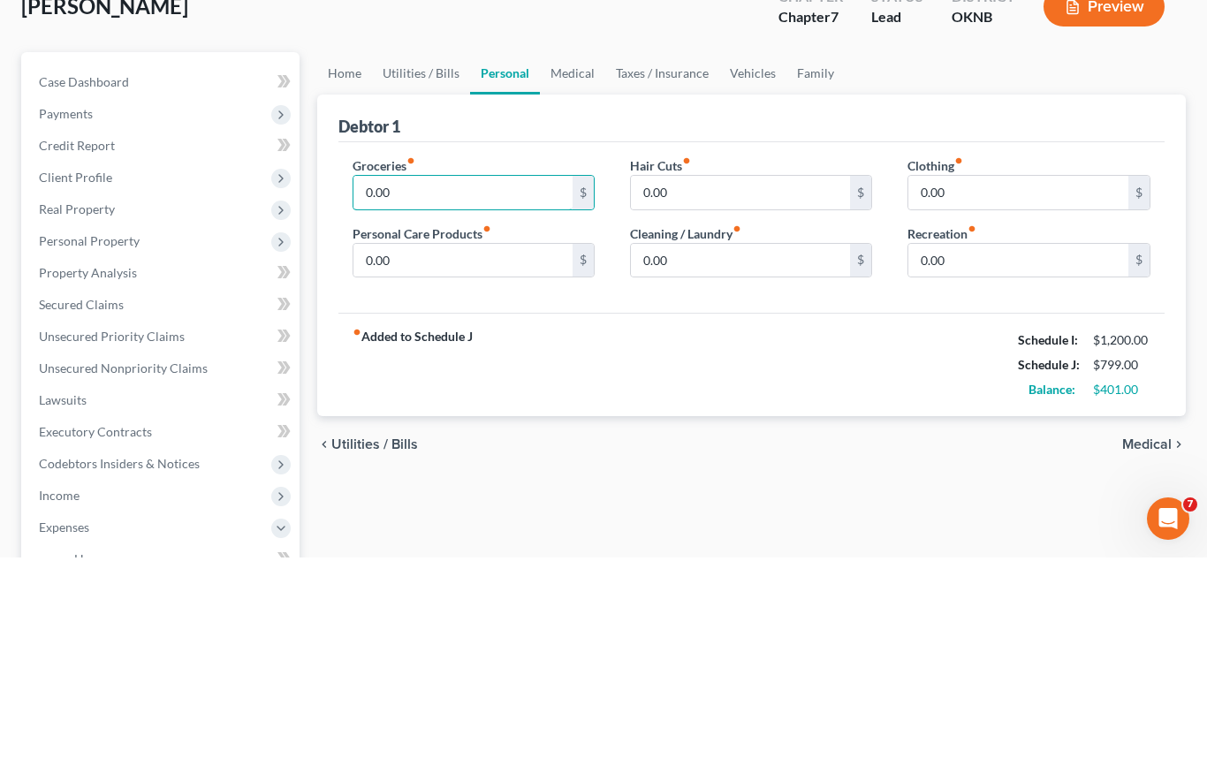
type input "3"
type input "400"
click at [505, 467] on input "0.00" at bounding box center [463, 484] width 220 height 34
type input "37"
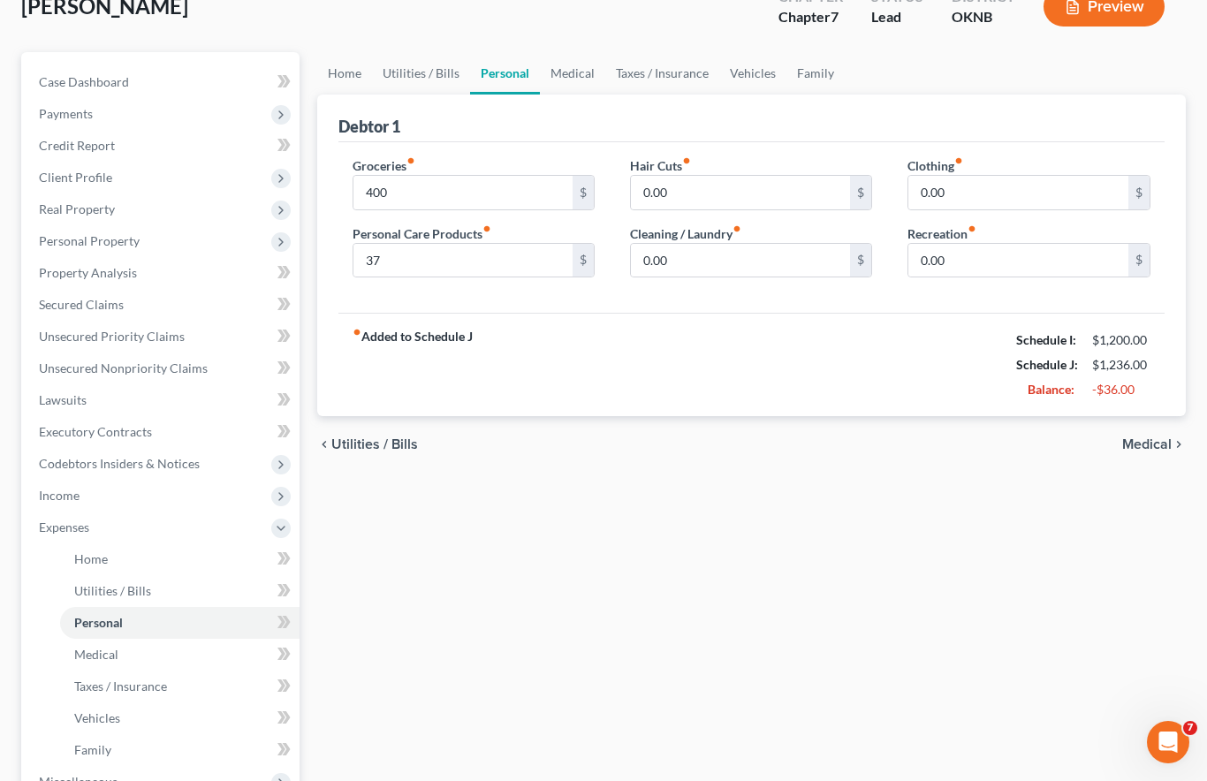
click at [564, 52] on link "Medical" at bounding box center [572, 73] width 65 height 42
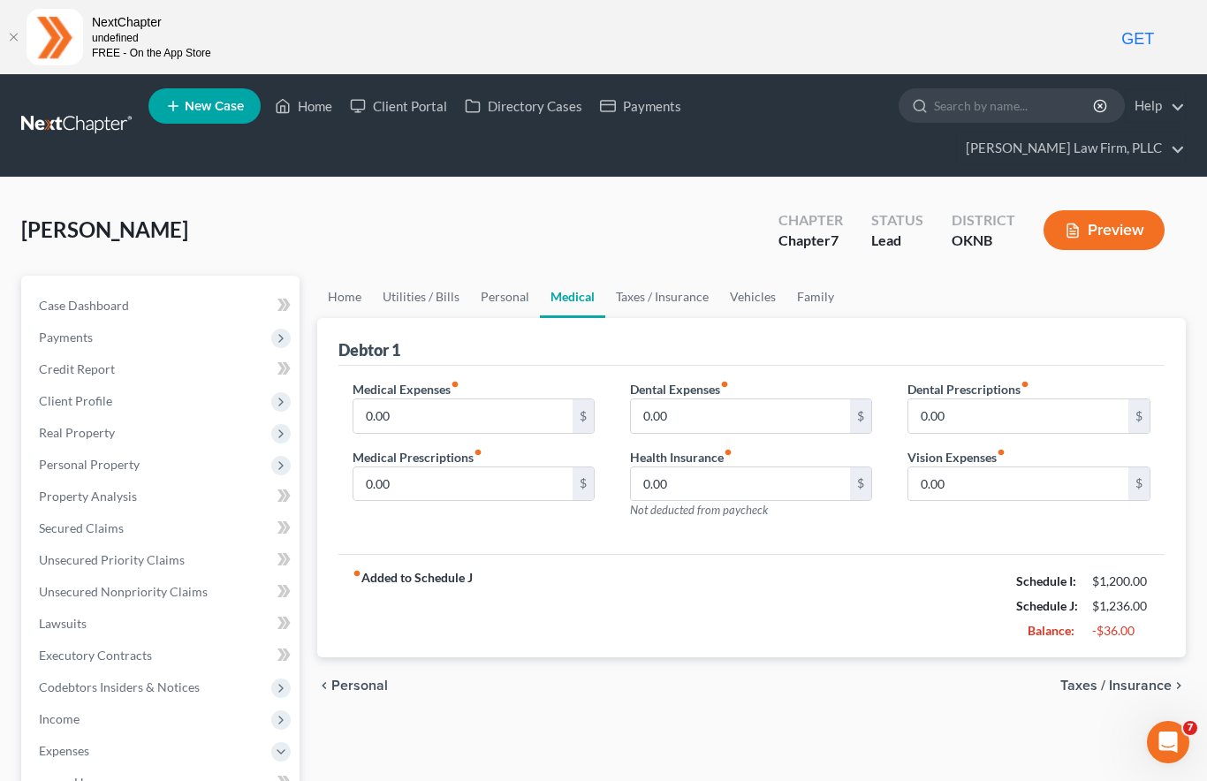
click at [744, 276] on link "Vehicles" at bounding box center [752, 297] width 67 height 42
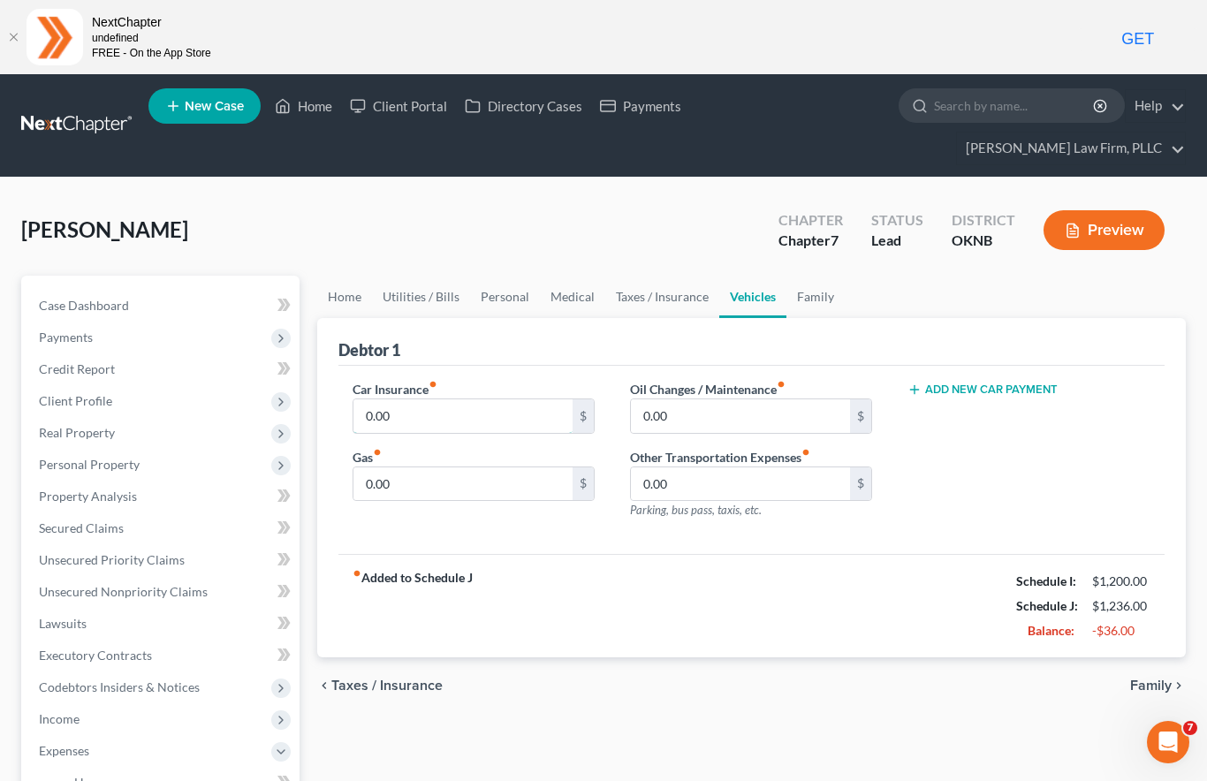
click at [434, 399] on input "0.00" at bounding box center [463, 416] width 220 height 34
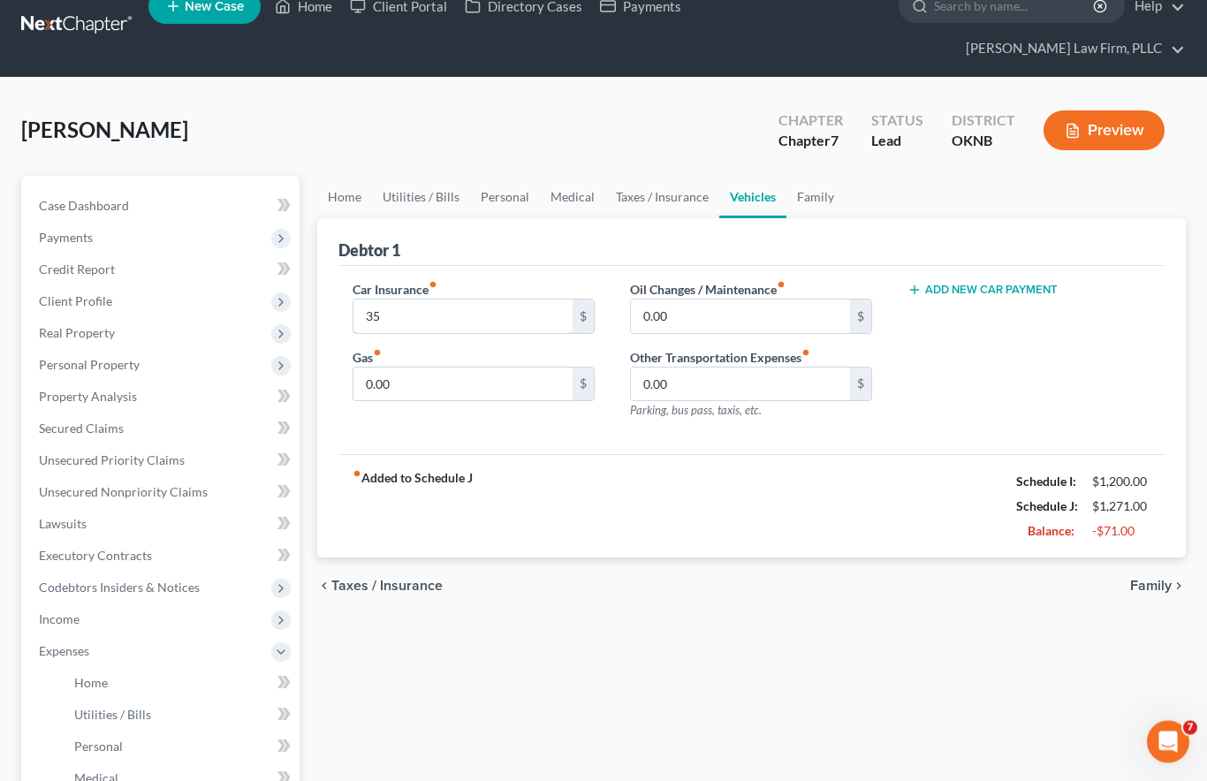
scroll to position [100, 0]
click at [160, 254] on link "Credit Report" at bounding box center [162, 270] width 275 height 32
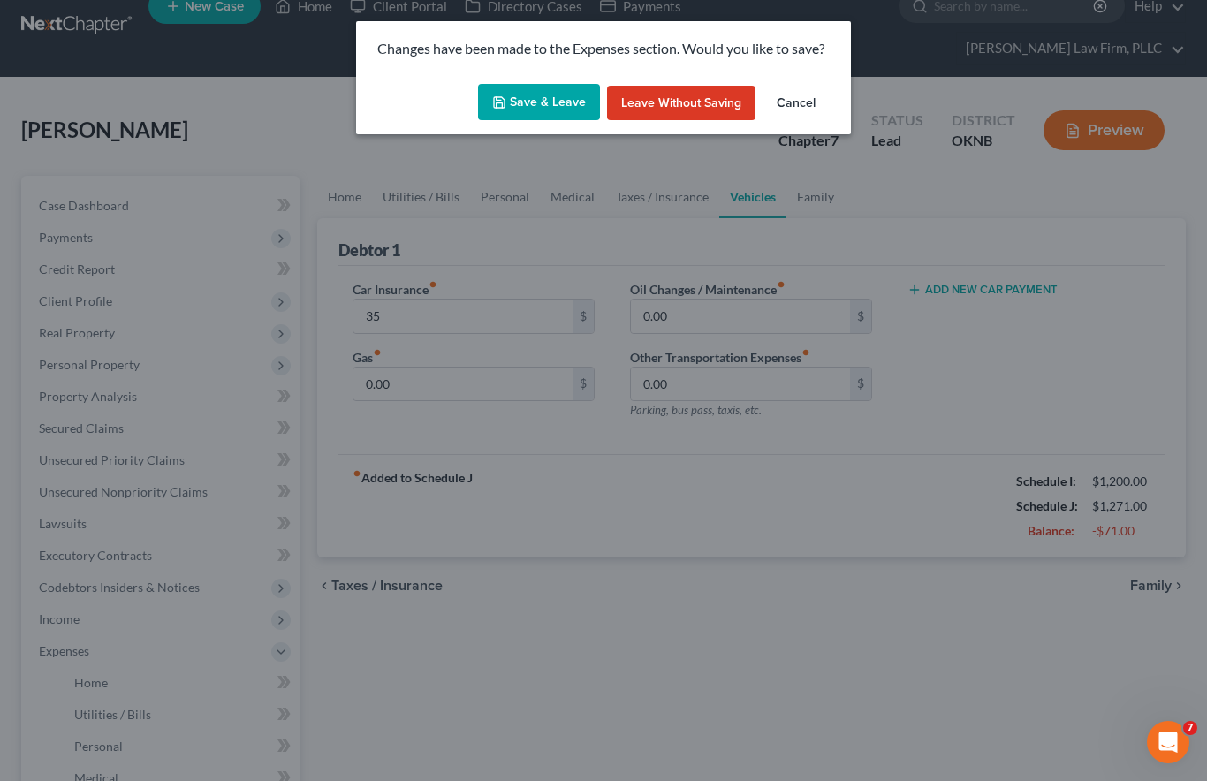
click at [548, 98] on button "Save & Leave" at bounding box center [539, 102] width 122 height 37
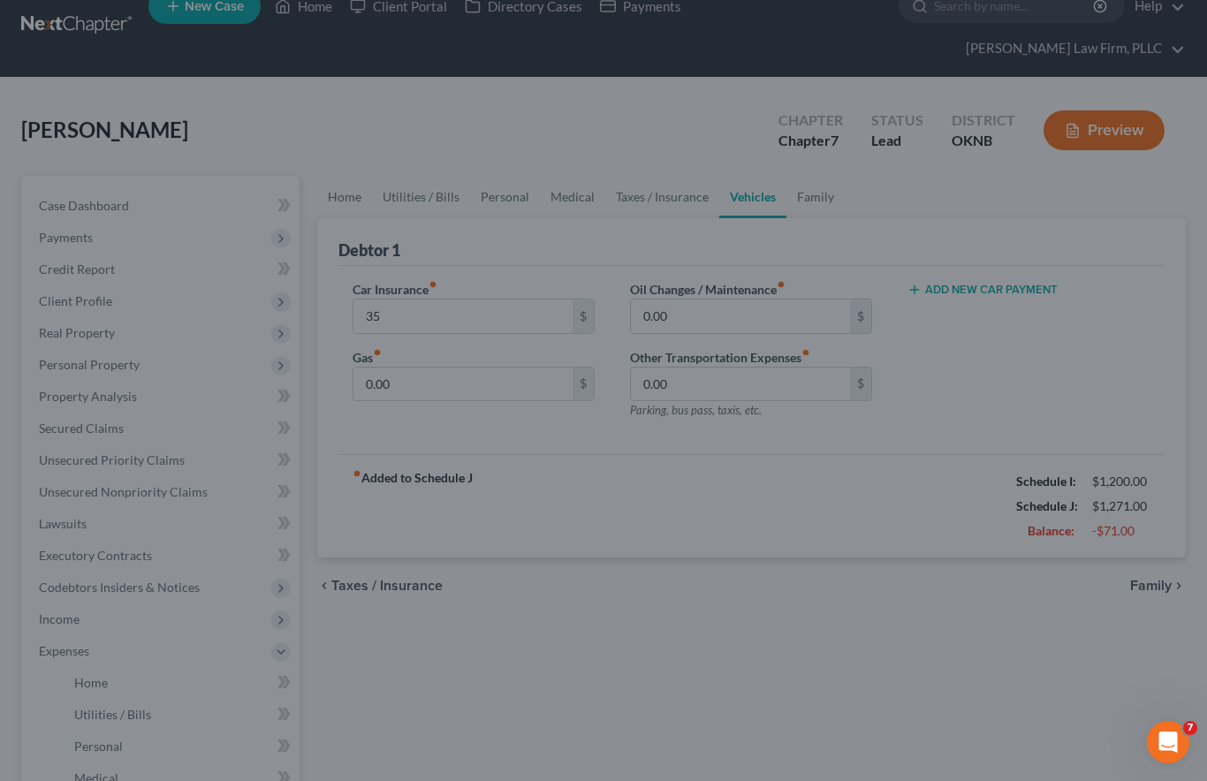
type input "35.00"
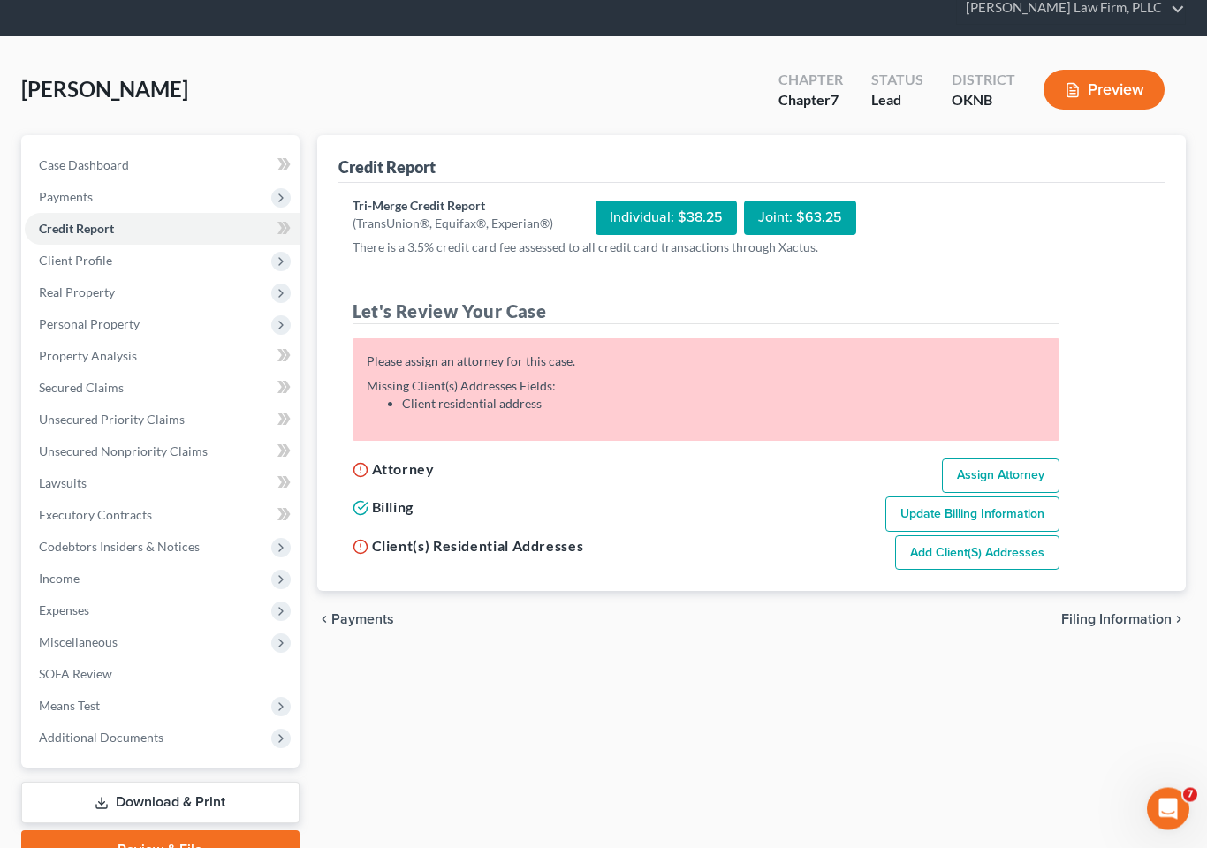
scroll to position [141, 0]
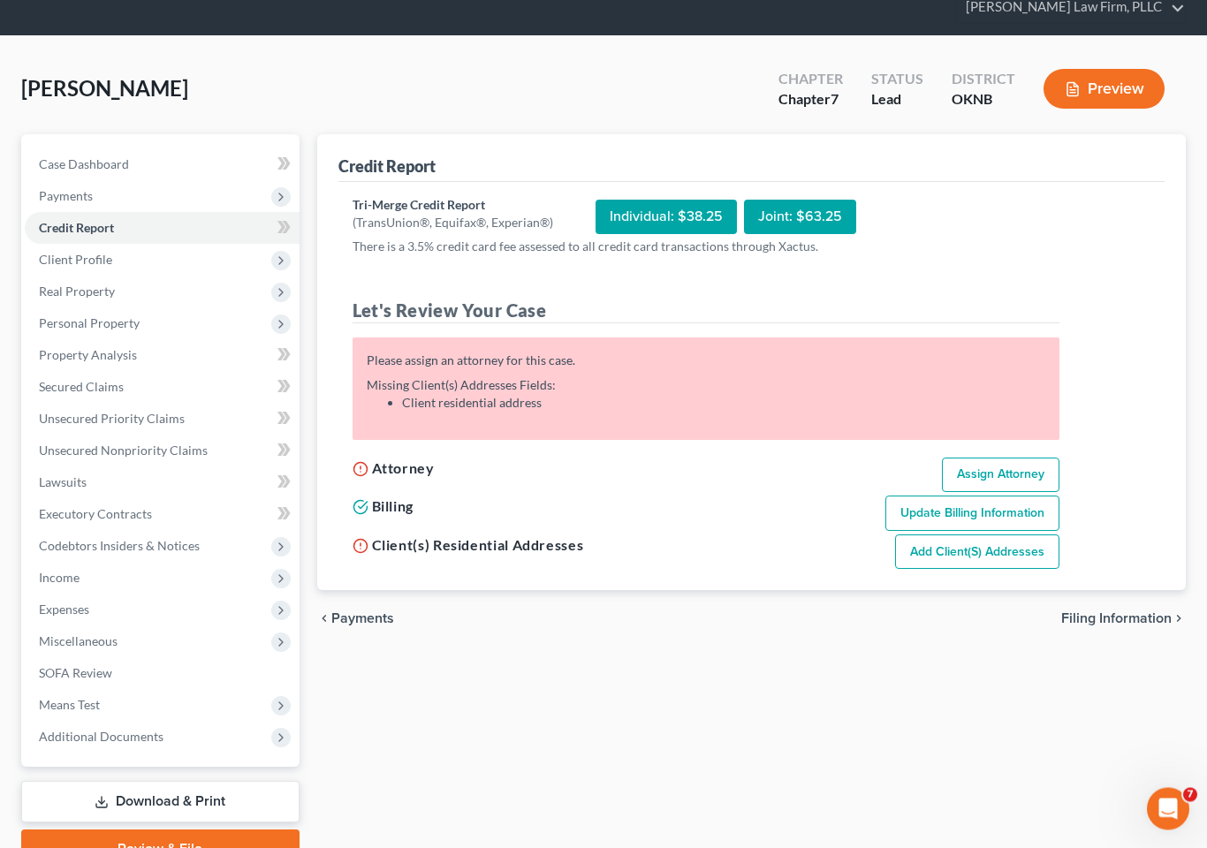
click at [105, 245] on span "Client Profile" at bounding box center [162, 261] width 275 height 32
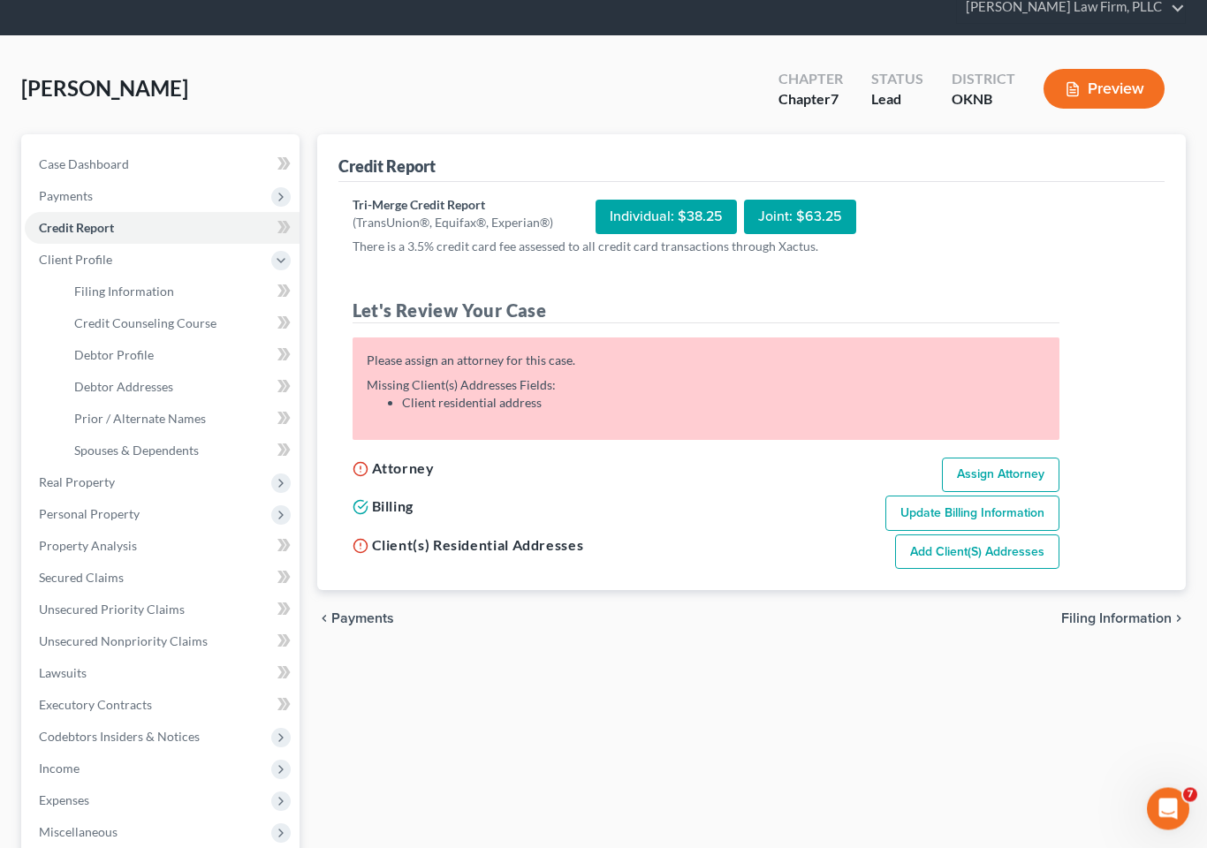
scroll to position [141, 0]
click at [153, 284] on span "Filing Information" at bounding box center [124, 291] width 100 height 15
select select "1"
select select "0"
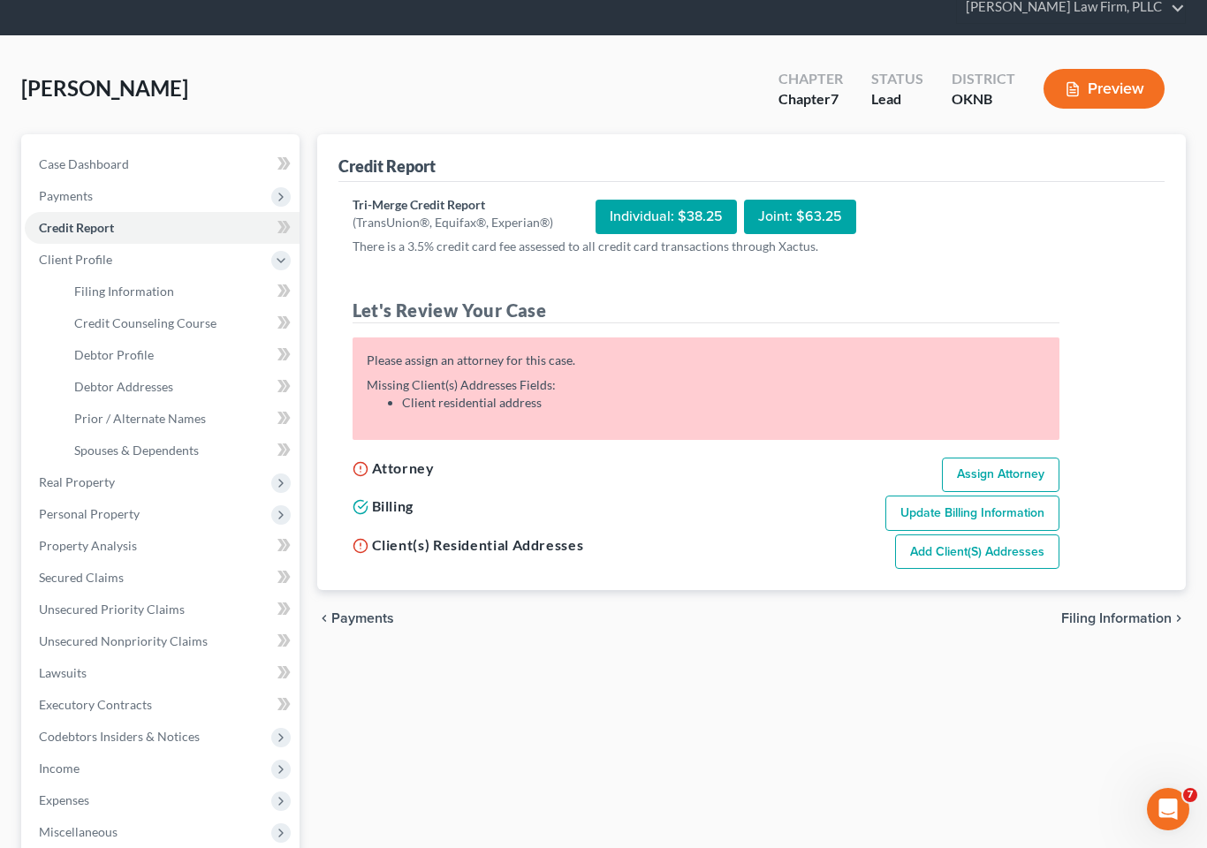
select select "37"
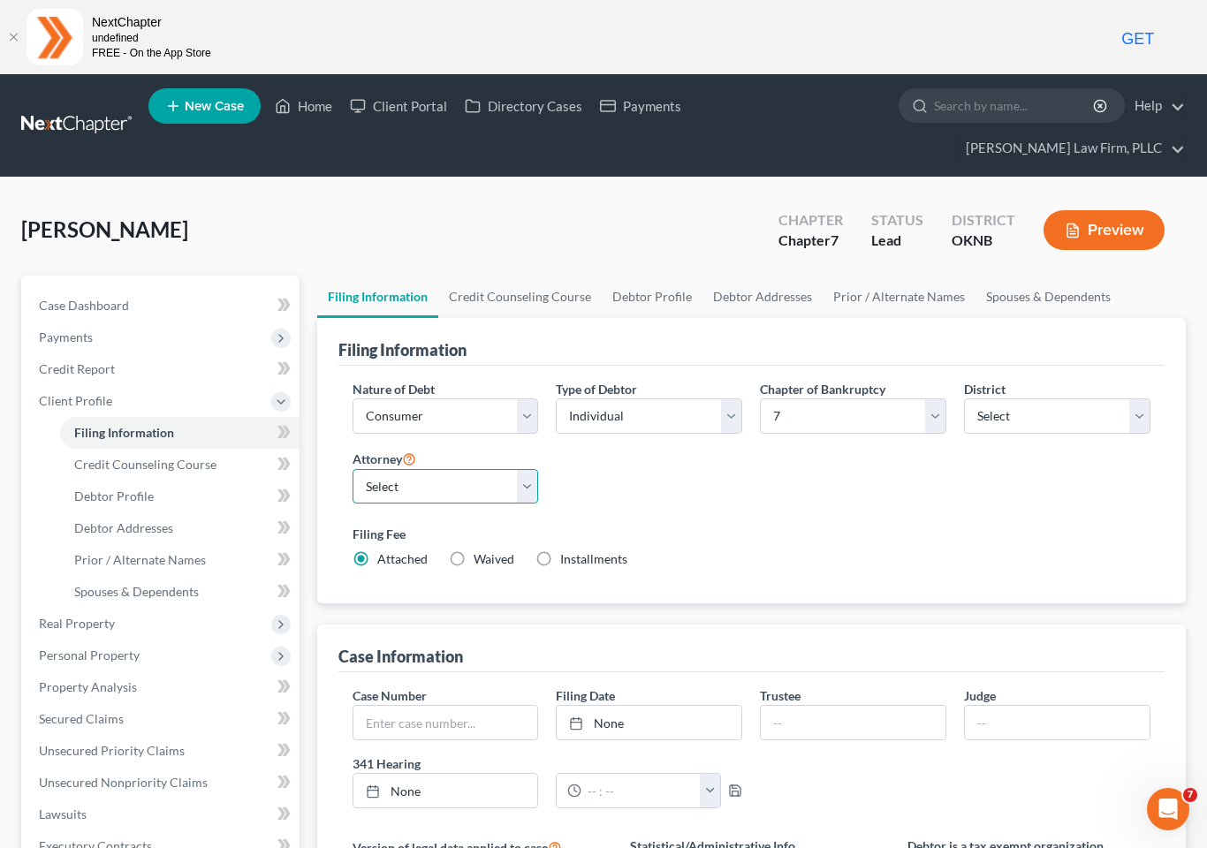
click at [489, 469] on select "Select [PERSON_NAME] - OKNB [PERSON_NAME] - OKNB [PERSON_NAME] - OKEB [PERSON_N…" at bounding box center [446, 486] width 186 height 35
select select "1"
click at [113, 449] on link "Credit Counseling Course" at bounding box center [179, 465] width 239 height 32
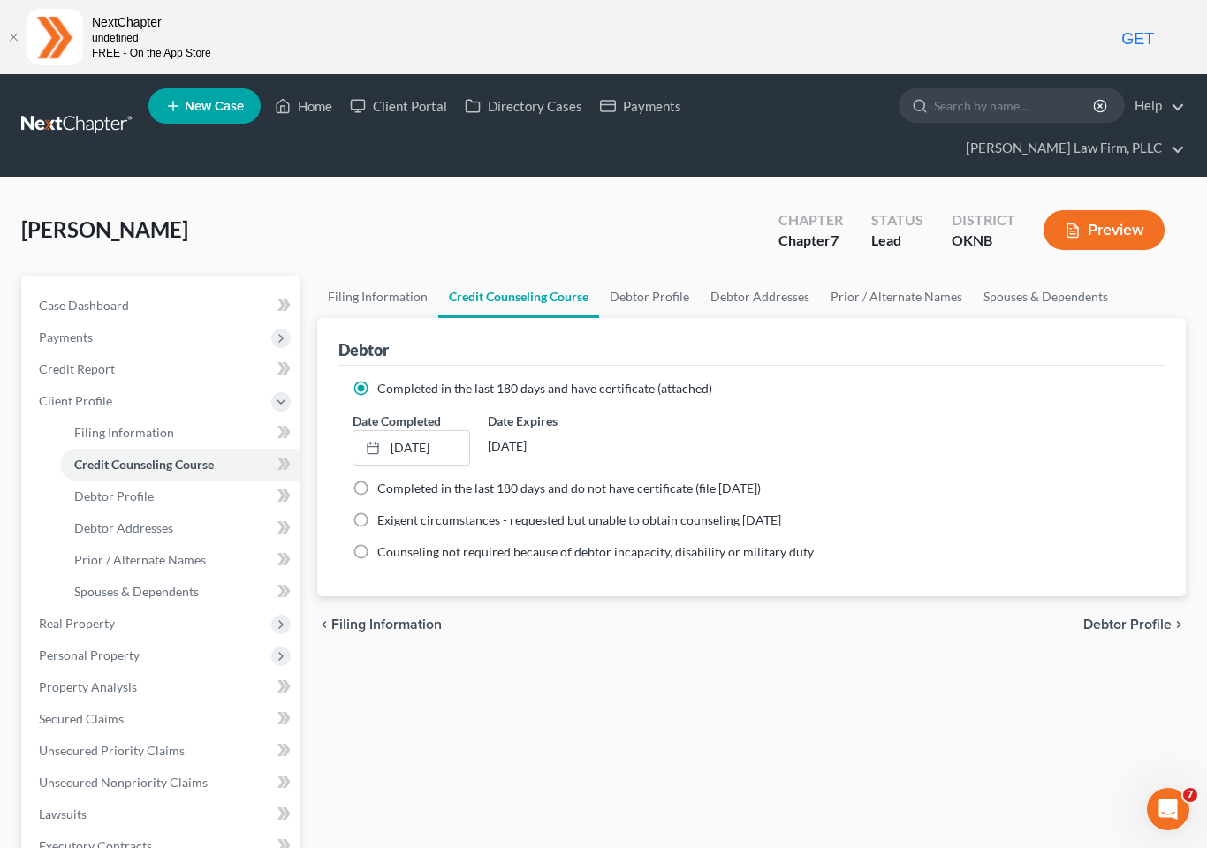
click at [99, 489] on span "Debtor Profile" at bounding box center [114, 496] width 80 height 15
select select "0"
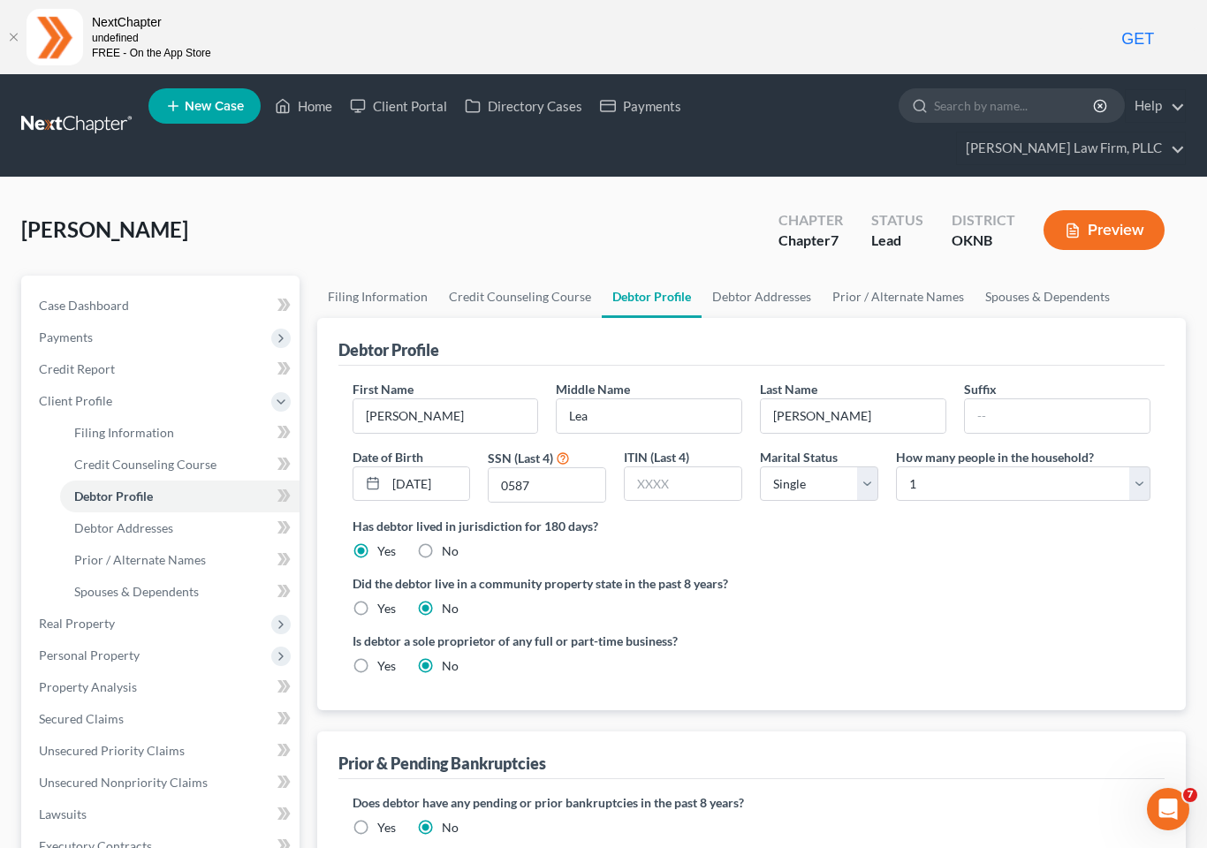
click at [114, 521] on span "Debtor Addresses" at bounding box center [123, 528] width 99 height 15
select select "0"
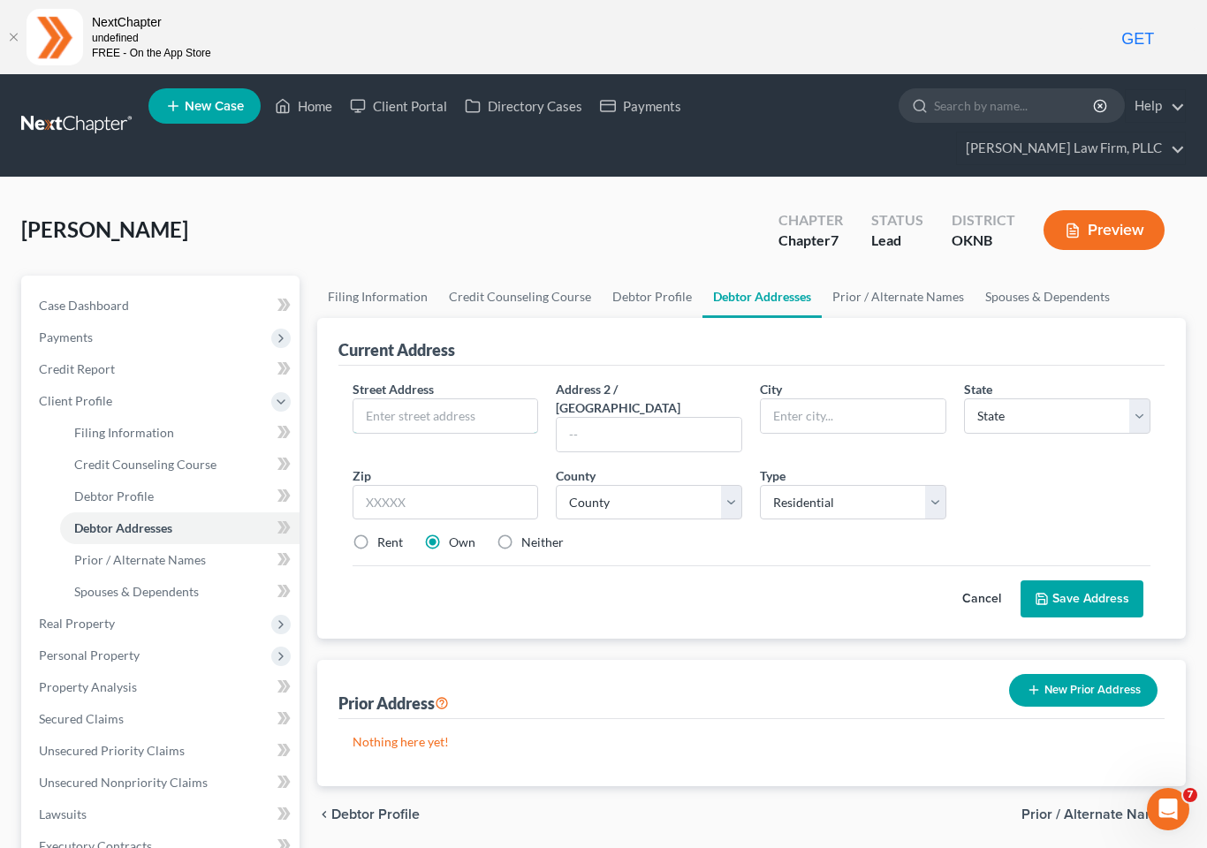
click at [454, 399] on input "text" at bounding box center [445, 416] width 185 height 34
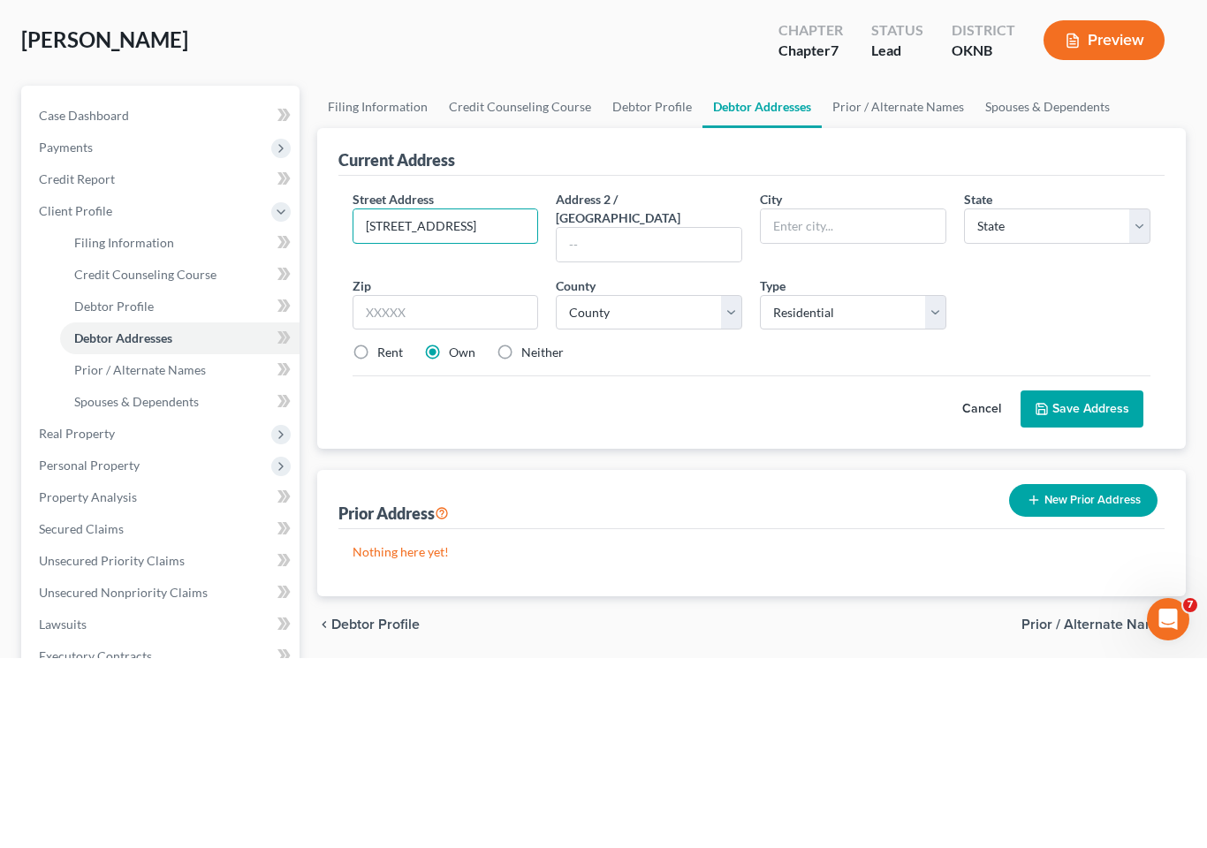
type input "[STREET_ADDRESS]"
click at [856, 399] on input "text" at bounding box center [853, 416] width 185 height 34
type input "Broken Arrow"
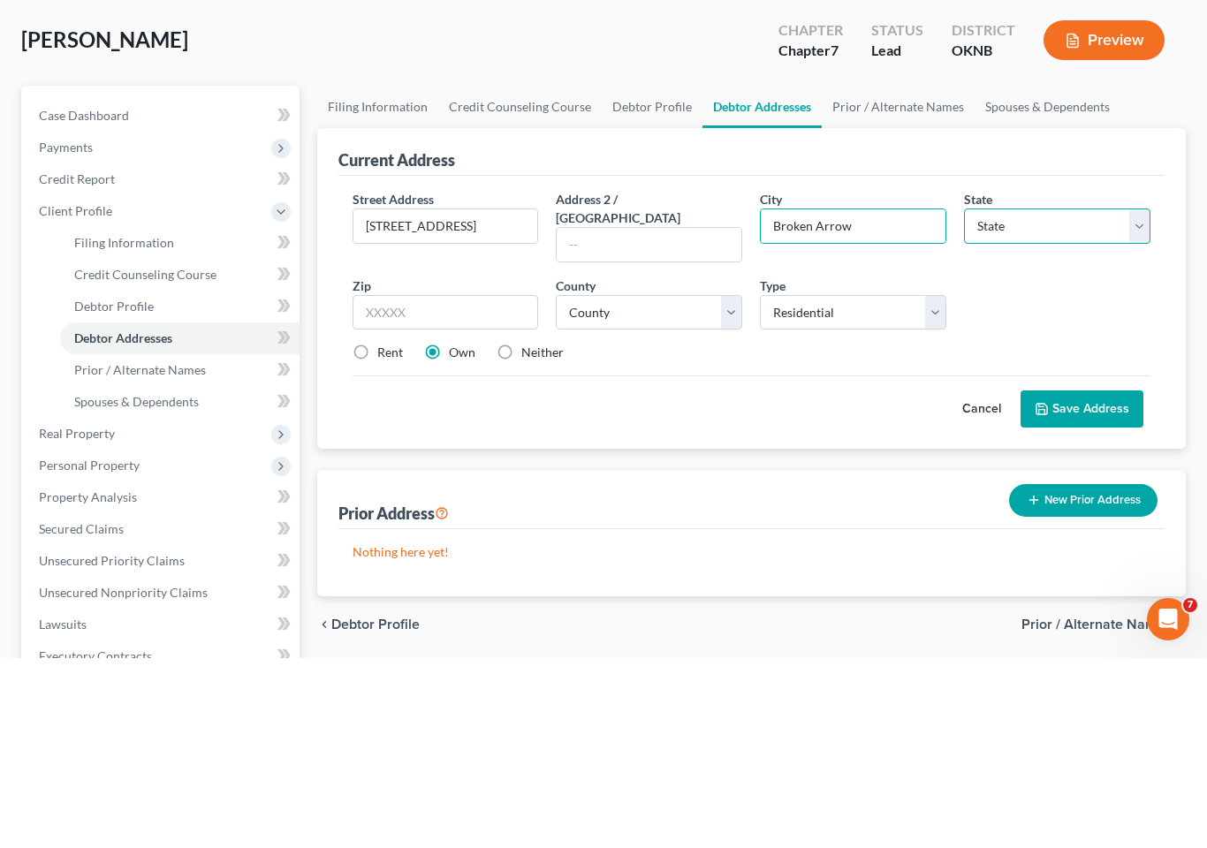
click at [1060, 399] on select "State [US_STATE] AK AR AZ CA CO CT DE DC [GEOGRAPHIC_DATA] [GEOGRAPHIC_DATA] GU…" at bounding box center [1057, 416] width 186 height 35
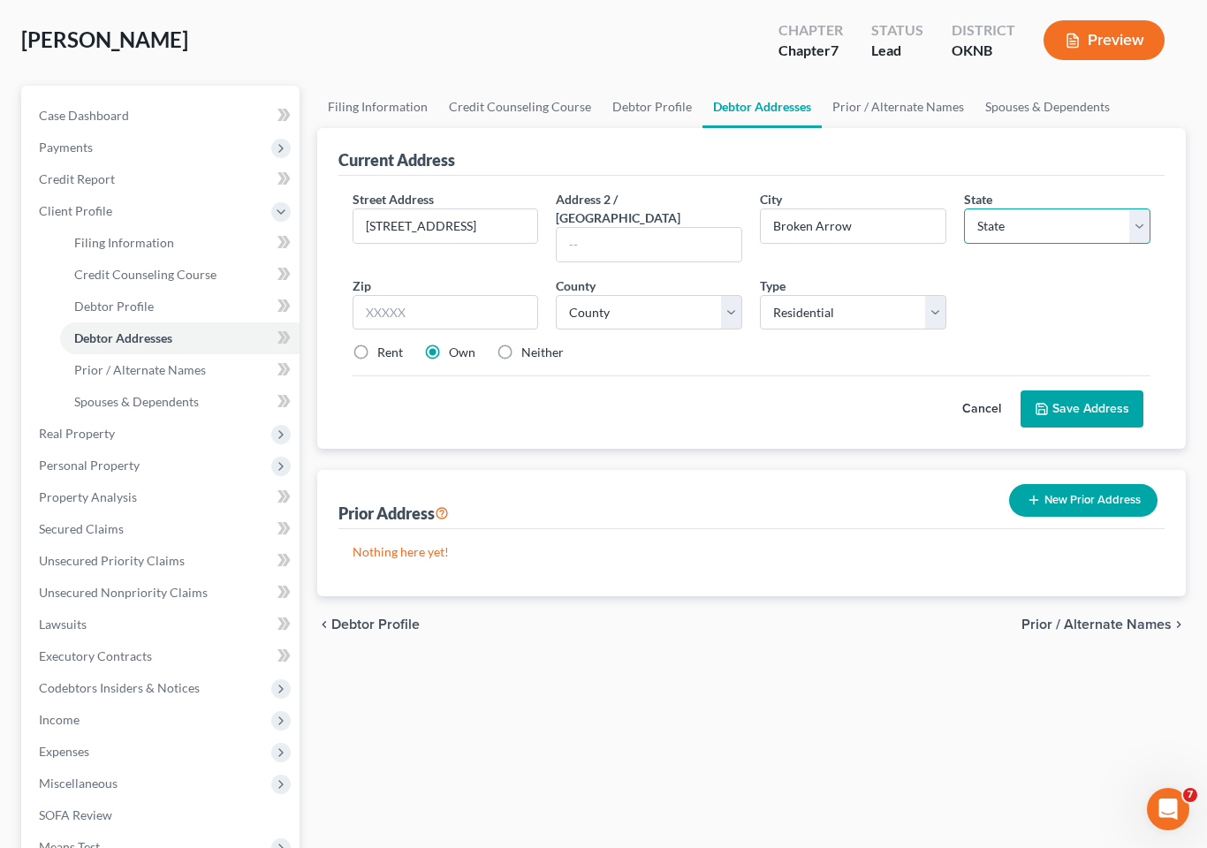
select select "37"
click at [454, 295] on input "text" at bounding box center [446, 312] width 186 height 35
type input "74012"
click at [634, 295] on select "County [GEOGRAPHIC_DATA] [GEOGRAPHIC_DATA] [GEOGRAPHIC_DATA] [GEOGRAPHIC_DATA] …" at bounding box center [649, 312] width 186 height 35
select select "71"
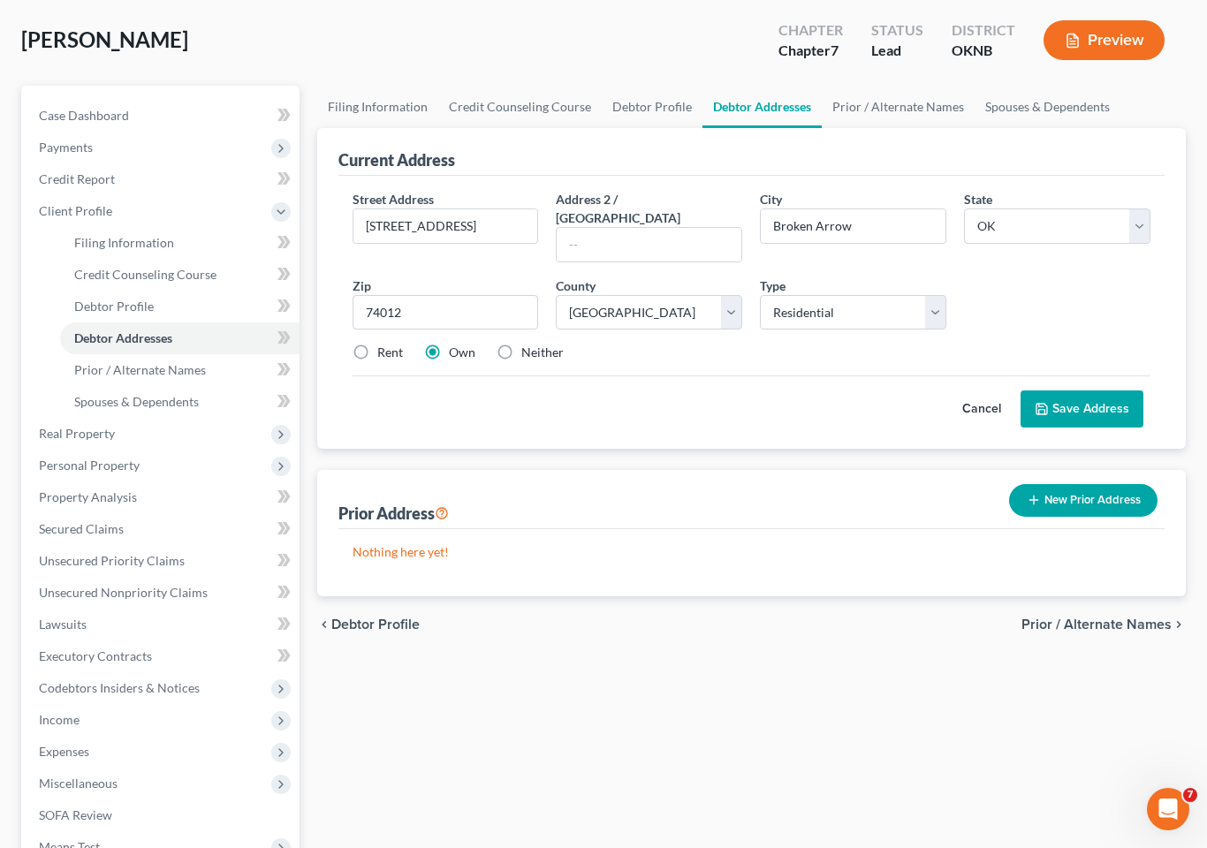
click at [377, 344] on label "Rent" at bounding box center [390, 353] width 26 height 18
click at [384, 344] on input "Rent" at bounding box center [389, 349] width 11 height 11
radio input "true"
click at [1090, 391] on button "Save Address" at bounding box center [1082, 409] width 123 height 37
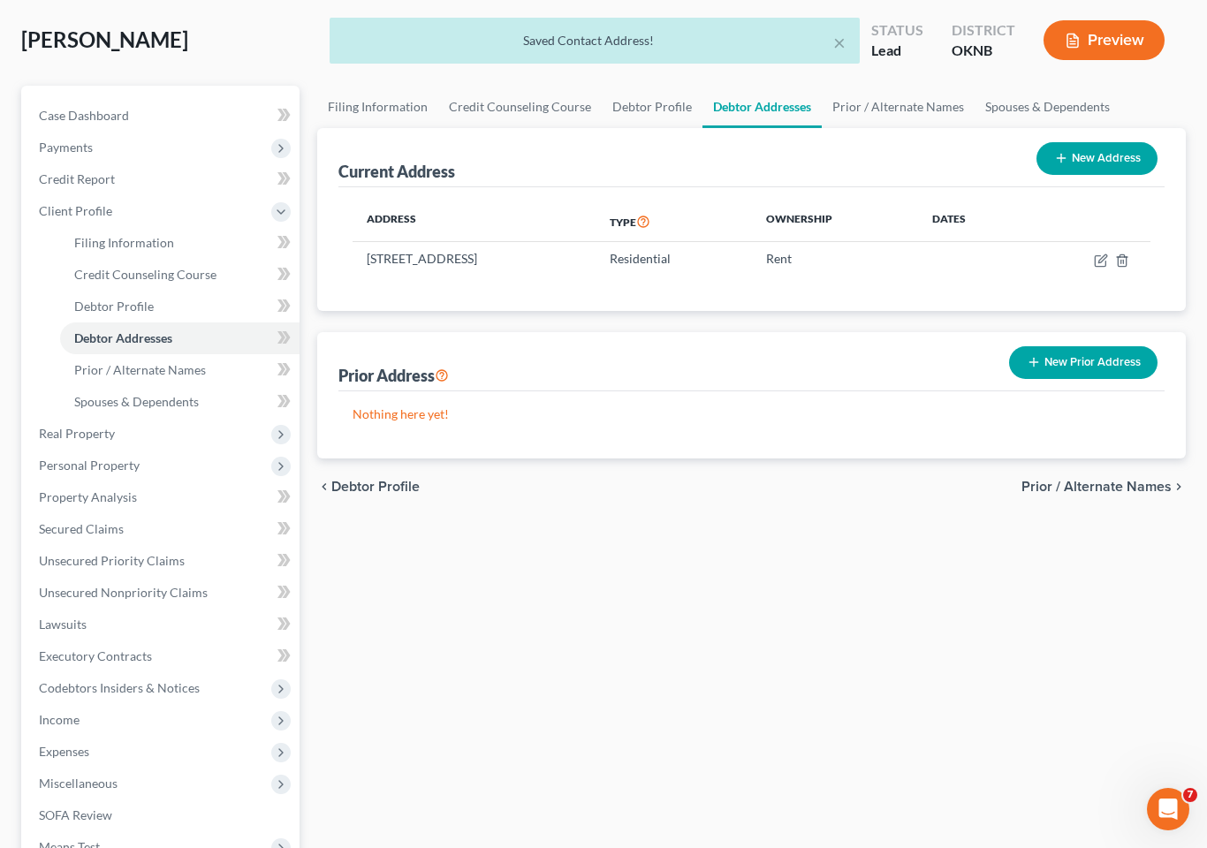
click at [1085, 346] on button "New Prior Address" at bounding box center [1083, 362] width 148 height 33
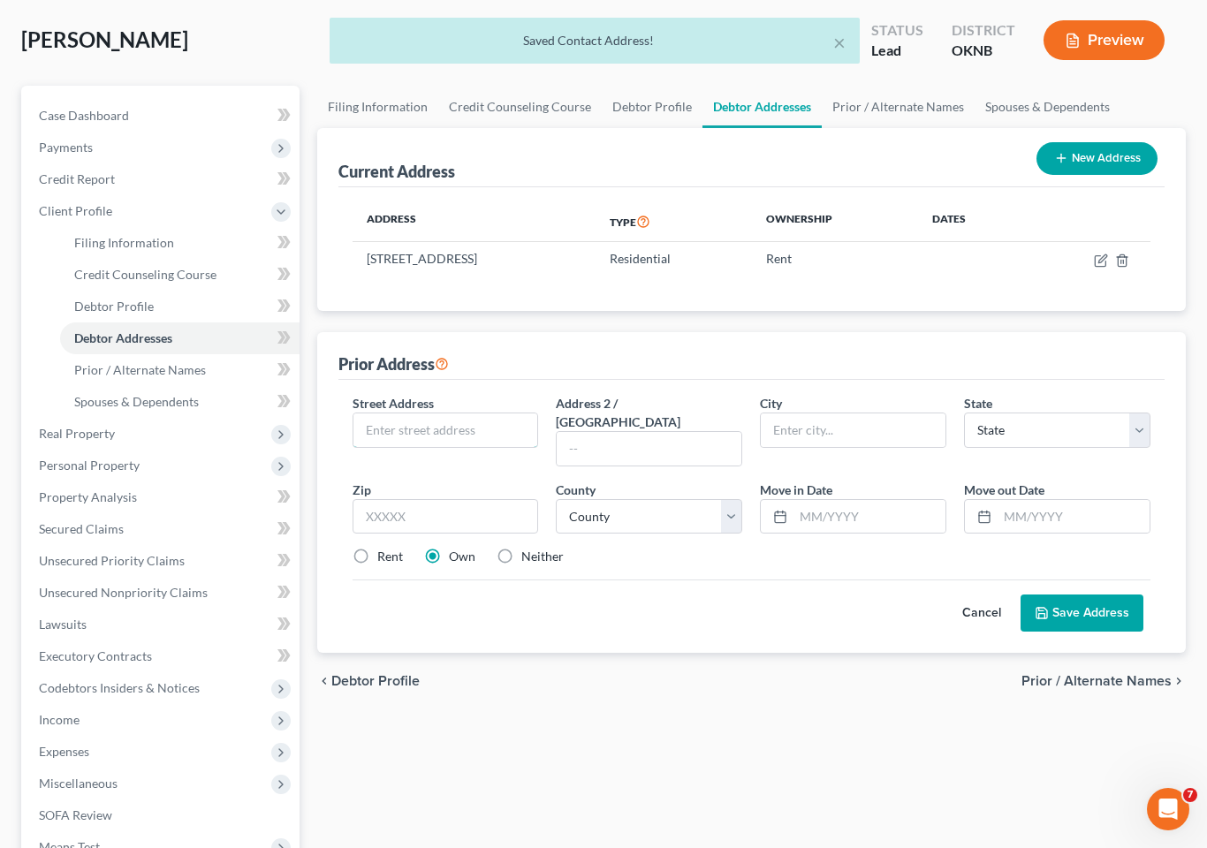
click at [462, 414] on input "text" at bounding box center [445, 431] width 185 height 34
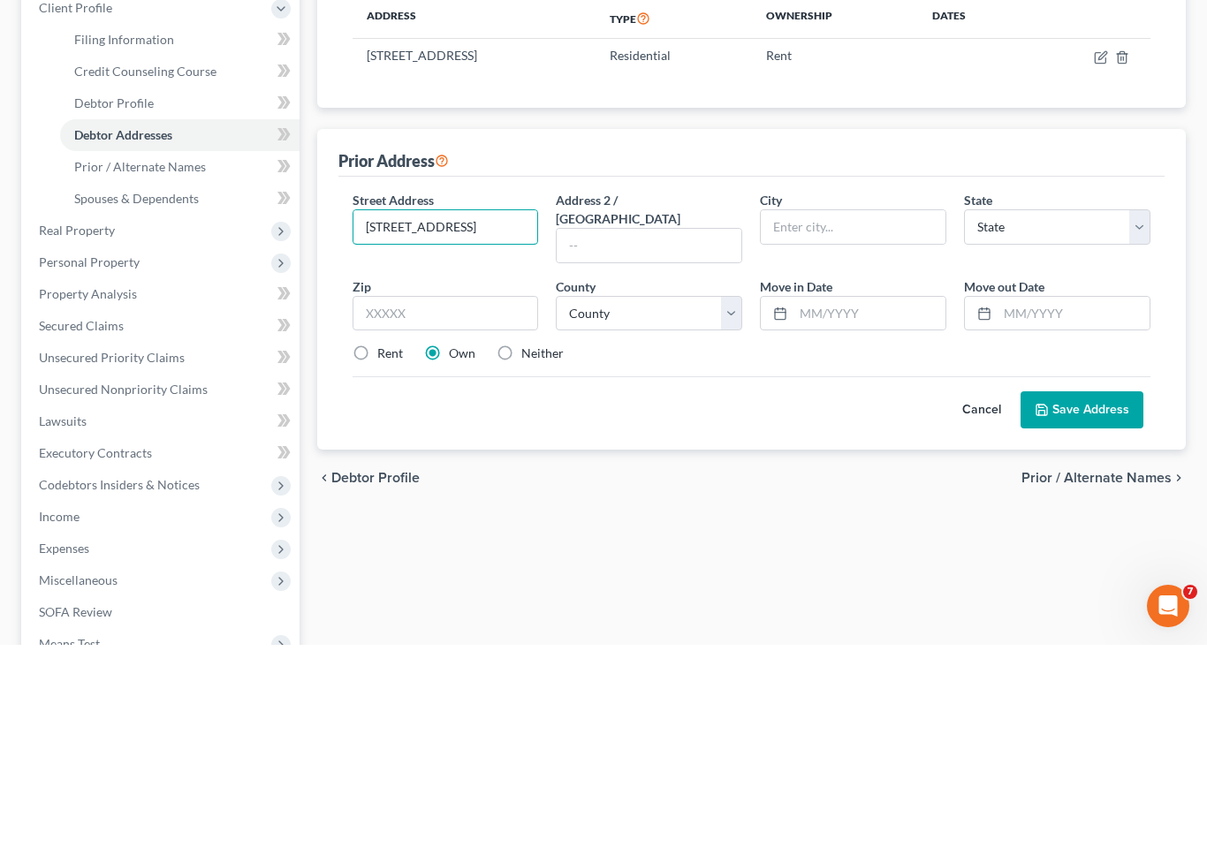
type input "[STREET_ADDRESS]"
click at [669, 432] on input "text" at bounding box center [649, 449] width 185 height 34
type input "Apt 8"
click at [629, 499] on select "County" at bounding box center [649, 516] width 186 height 35
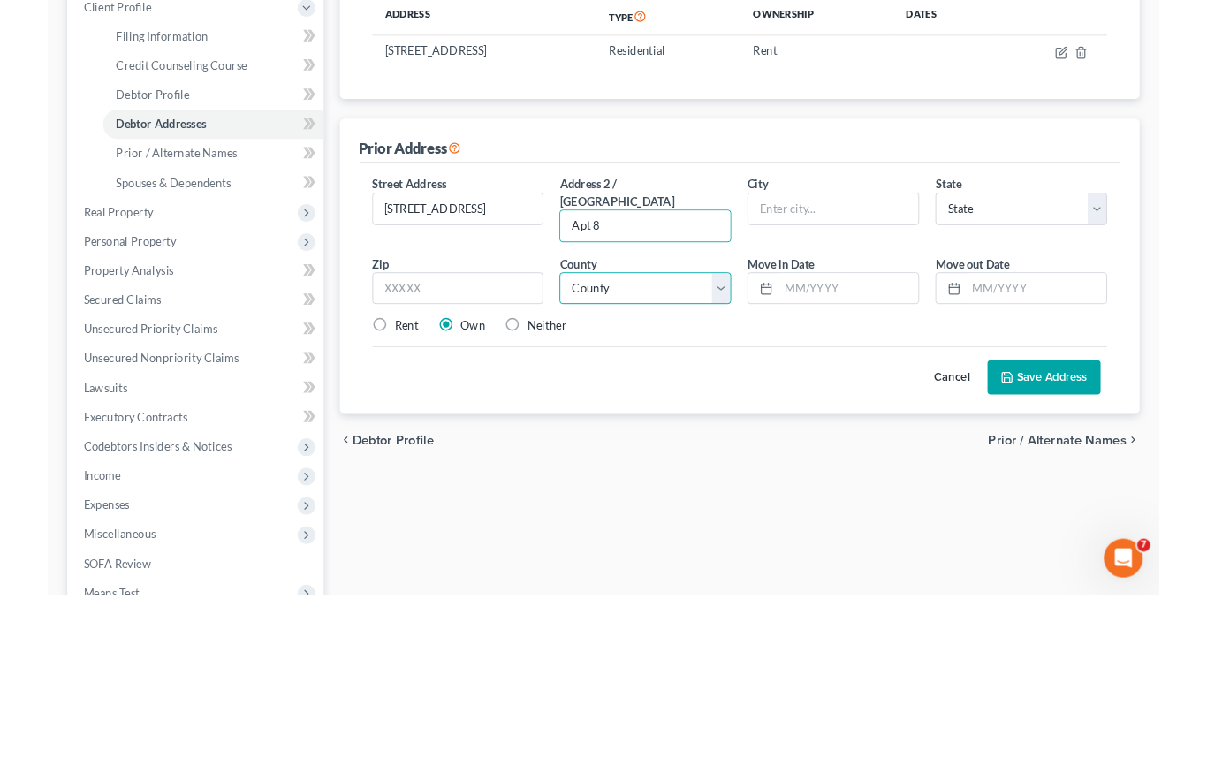
scroll to position [387, 0]
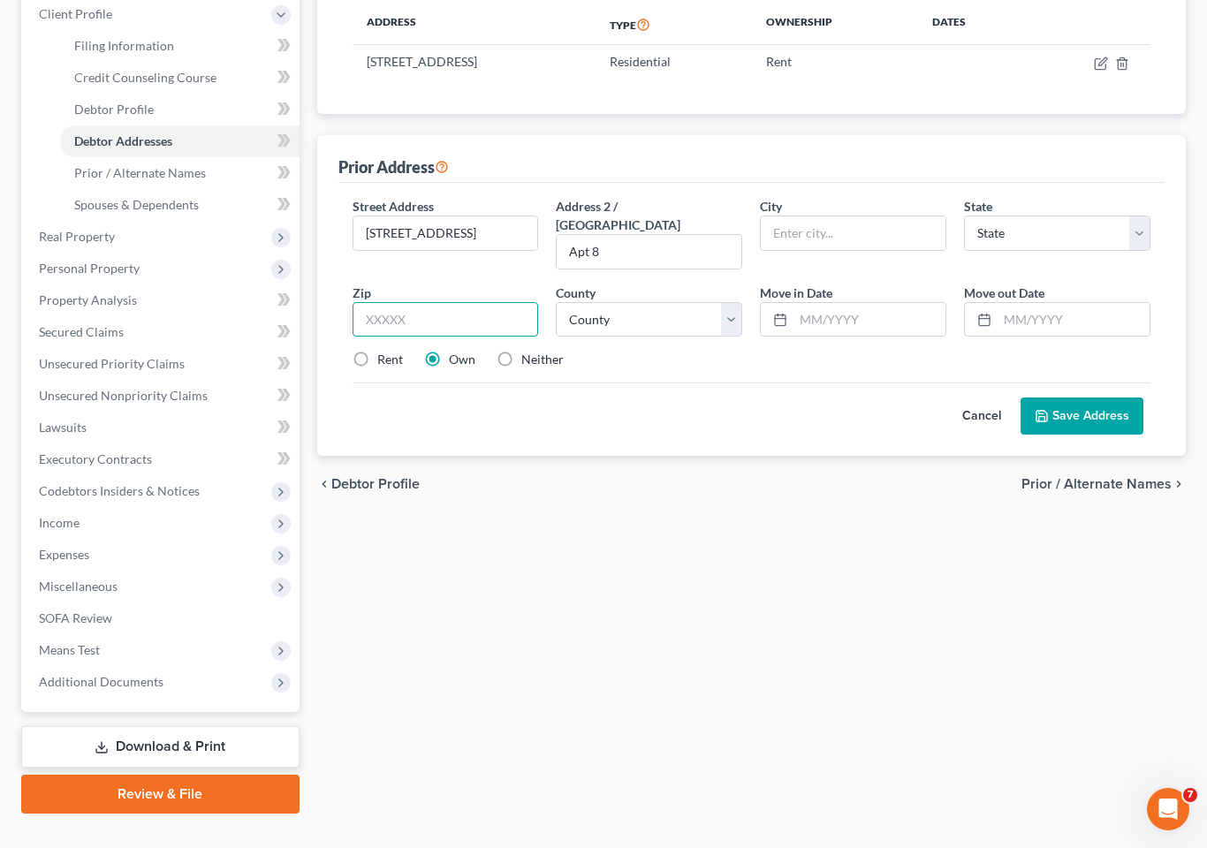
click at [443, 302] on input "text" at bounding box center [446, 319] width 186 height 35
type input "74133"
click at [673, 302] on select "County" at bounding box center [649, 319] width 186 height 35
type input "Tulsa"
select select "37"
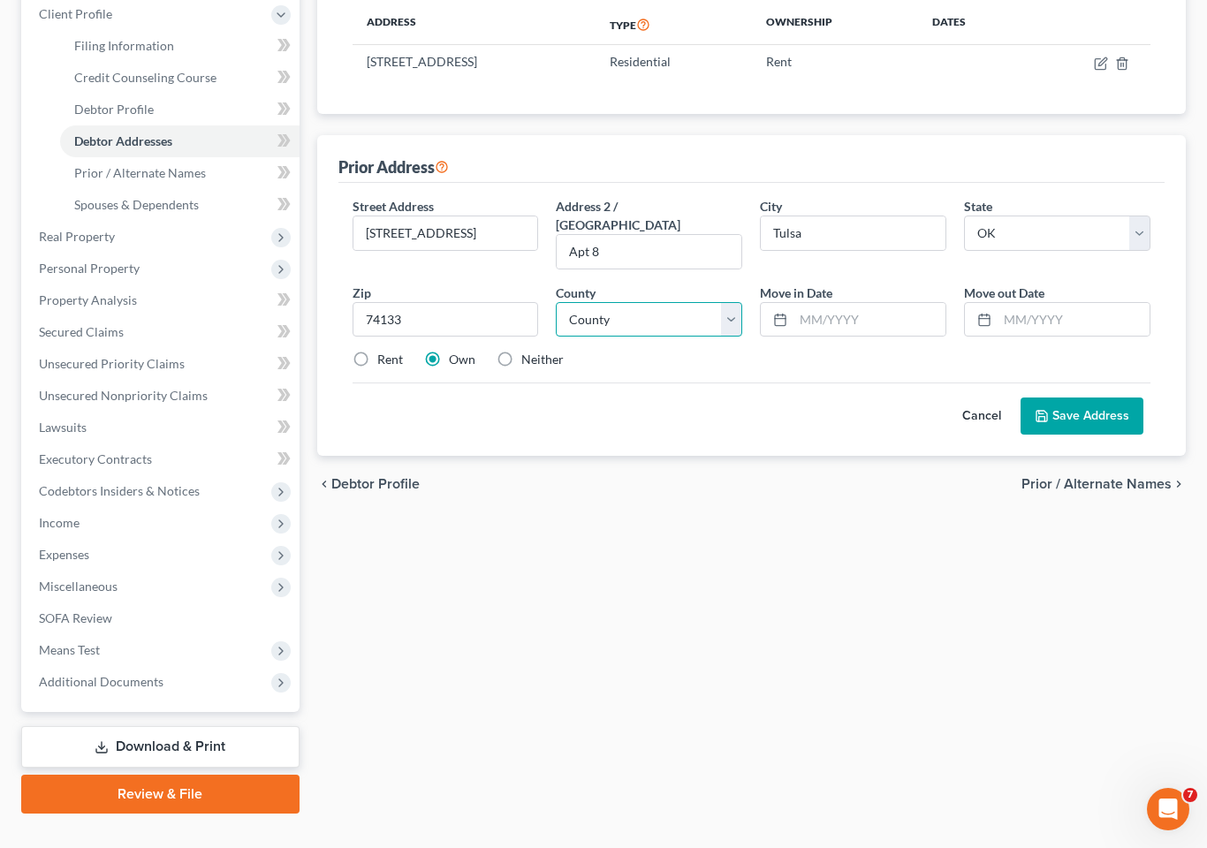
click at [732, 302] on select "County [GEOGRAPHIC_DATA] [GEOGRAPHIC_DATA] [GEOGRAPHIC_DATA] [GEOGRAPHIC_DATA] …" at bounding box center [649, 319] width 186 height 35
click at [735, 302] on select "County [GEOGRAPHIC_DATA] [GEOGRAPHIC_DATA] [GEOGRAPHIC_DATA] [GEOGRAPHIC_DATA] …" at bounding box center [649, 319] width 186 height 35
select select "71"
click at [1038, 303] on input "text" at bounding box center [1074, 320] width 152 height 34
click at [1079, 398] on button "Save Address" at bounding box center [1082, 416] width 123 height 37
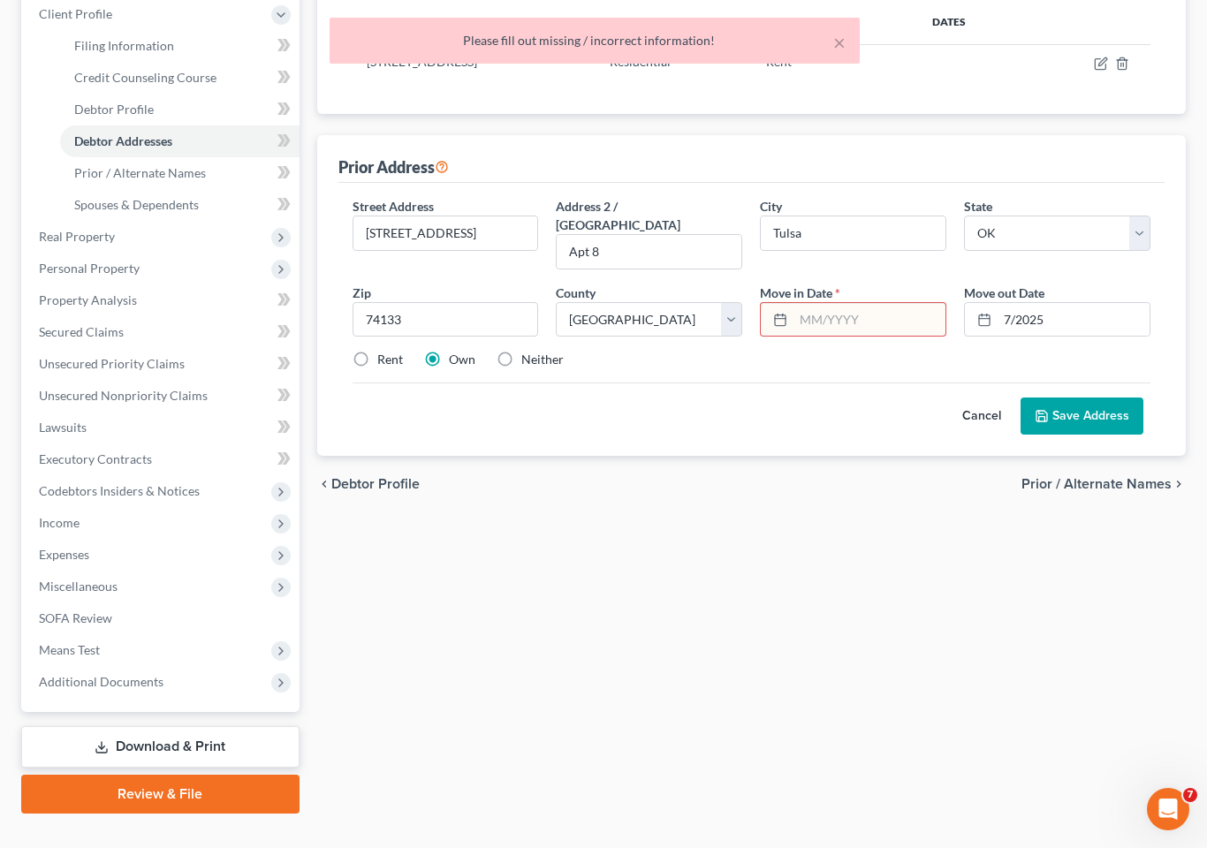
click at [834, 303] on input "text" at bounding box center [870, 320] width 152 height 34
click at [1037, 303] on input "7/2025" at bounding box center [1074, 320] width 152 height 34
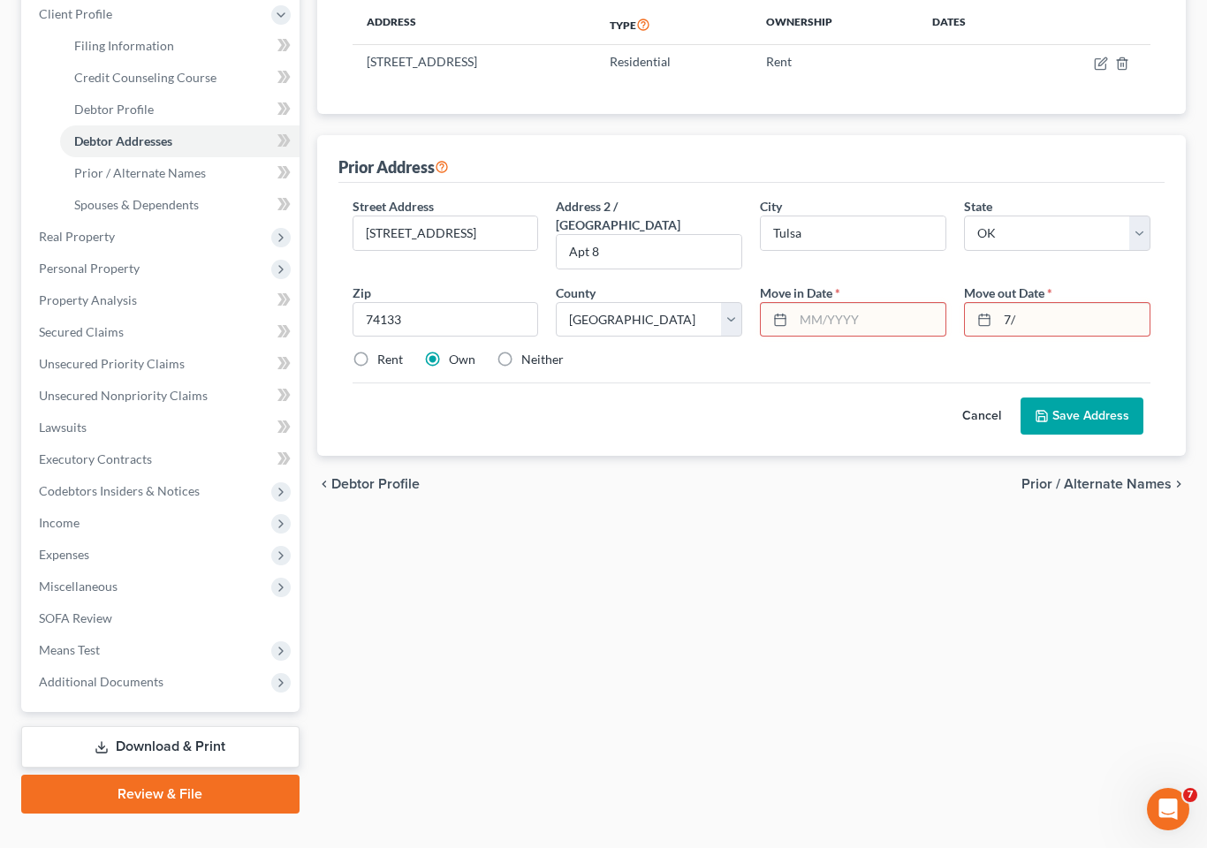
type input "7"
type input "[DATE]"
click at [811, 303] on input "text" at bounding box center [870, 320] width 152 height 34
type input "[DATE]"
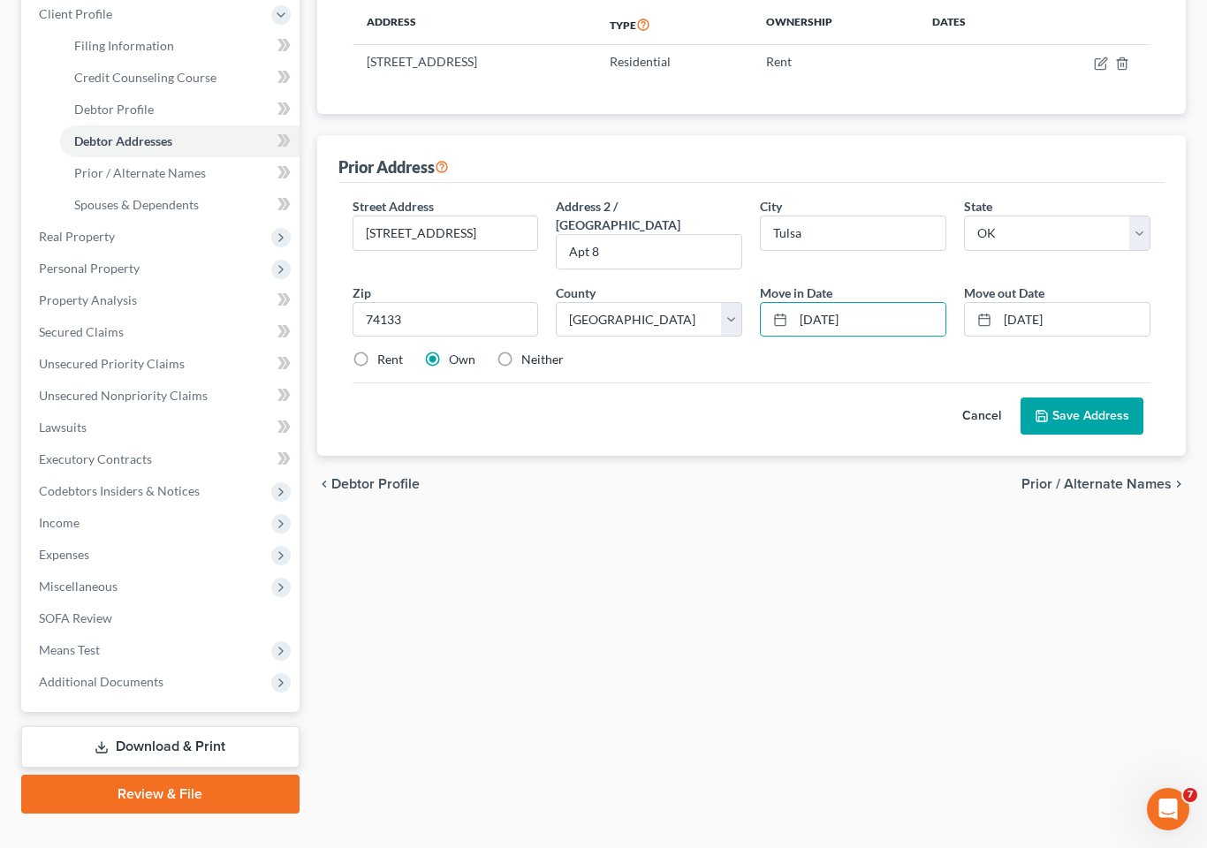
click at [1082, 398] on button "Save Address" at bounding box center [1082, 416] width 123 height 37
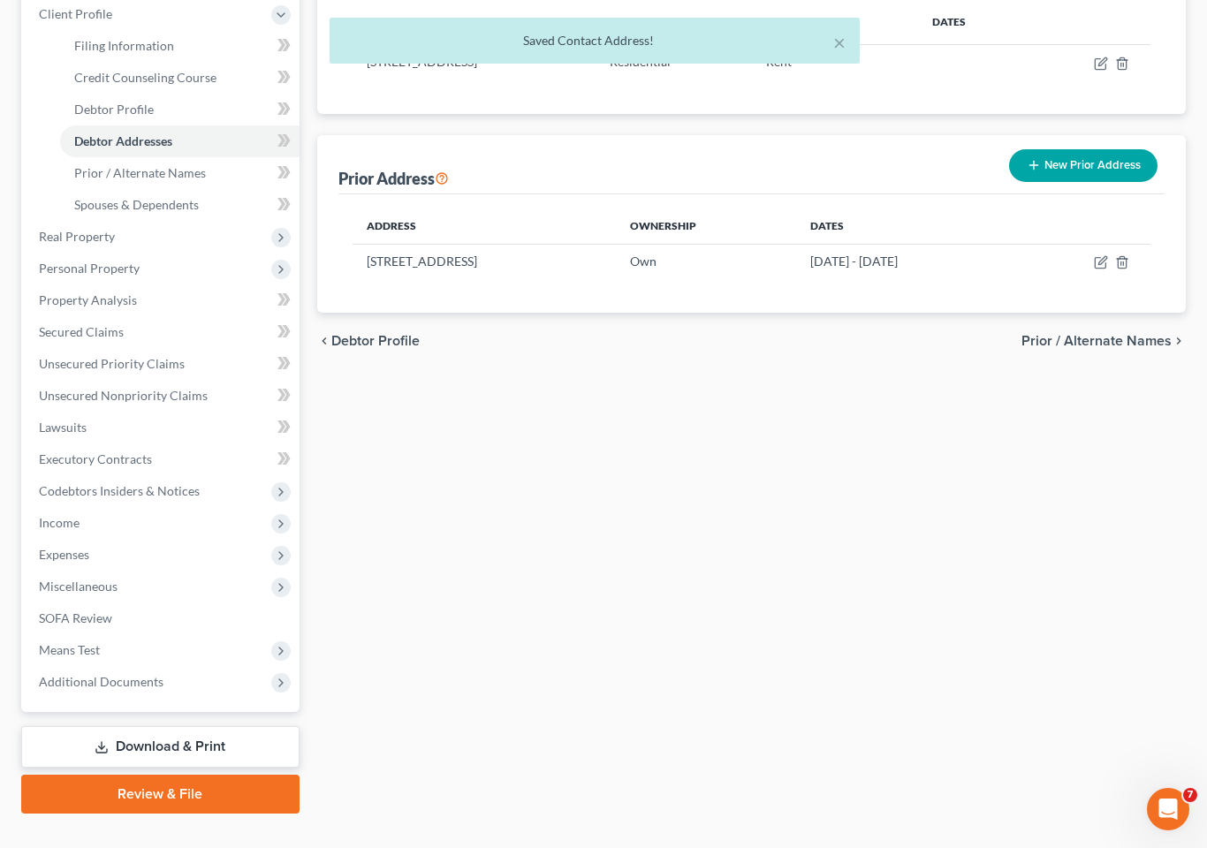
click at [1096, 258] on icon "button" at bounding box center [1100, 263] width 11 height 11
select select "37"
select select "71"
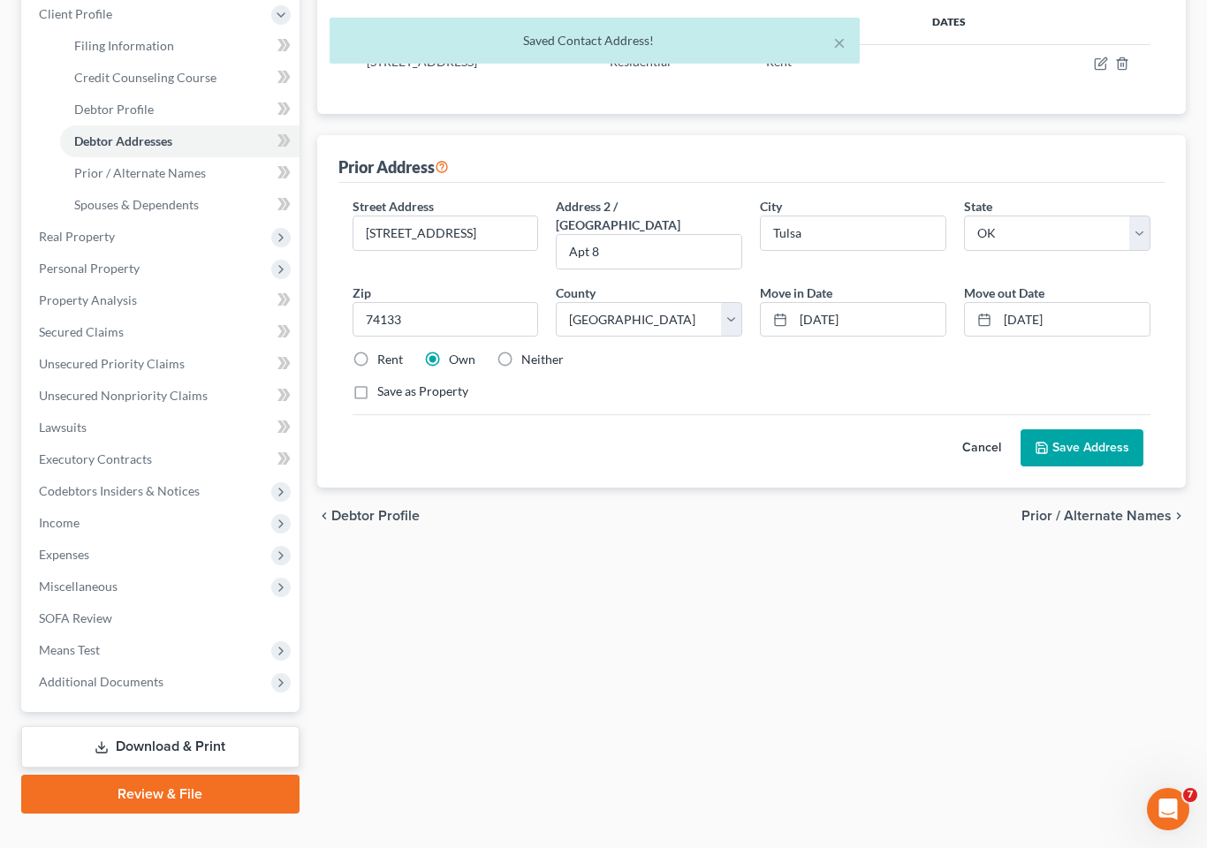
click at [377, 351] on label "Rent" at bounding box center [390, 360] width 26 height 18
click at [384, 351] on input "Rent" at bounding box center [389, 356] width 11 height 11
radio input "true"
click at [1091, 429] on button "Save Address" at bounding box center [1082, 447] width 123 height 37
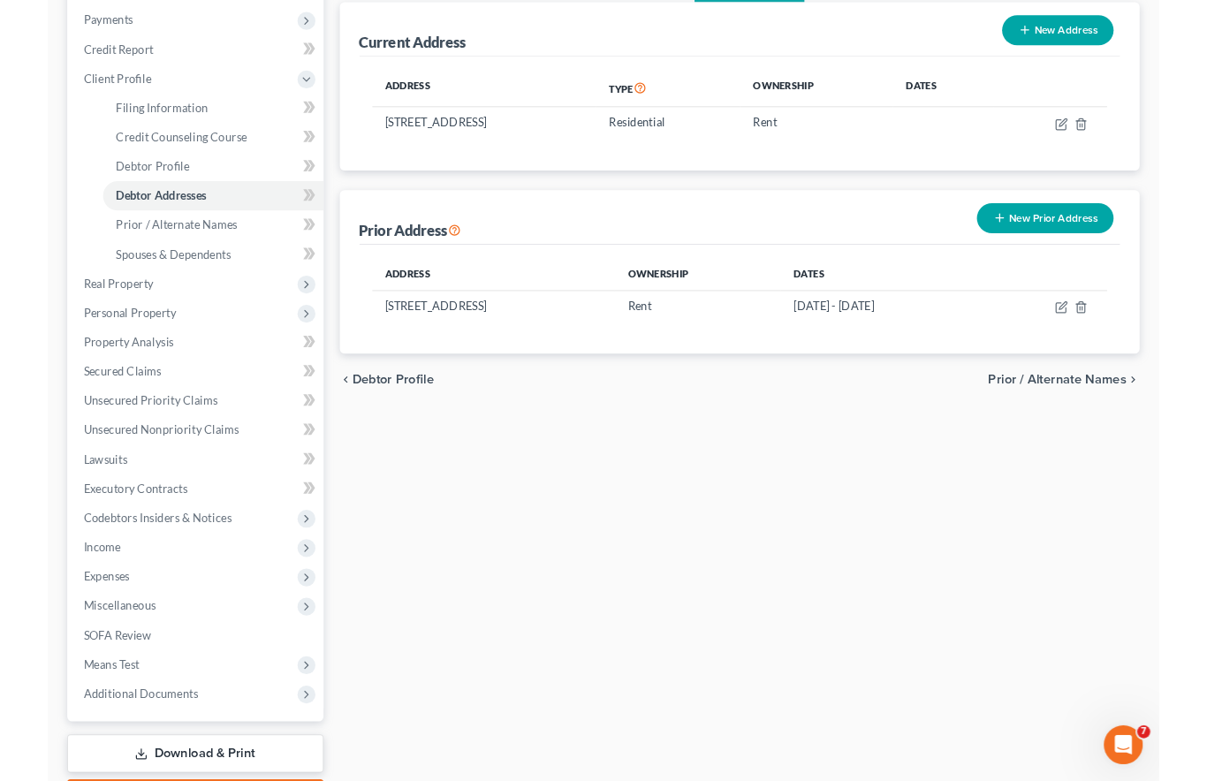
scroll to position [316, 0]
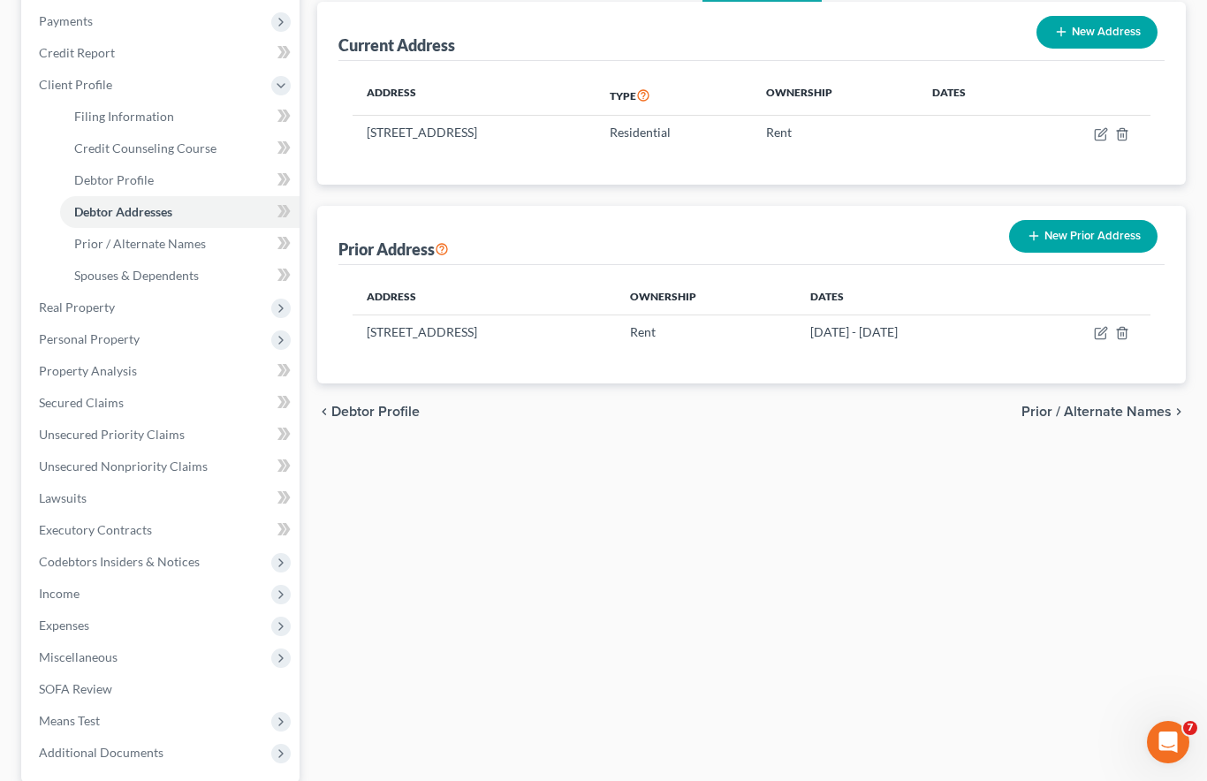
click at [263, 451] on link "Unsecured Nonpriority Claims" at bounding box center [162, 467] width 275 height 32
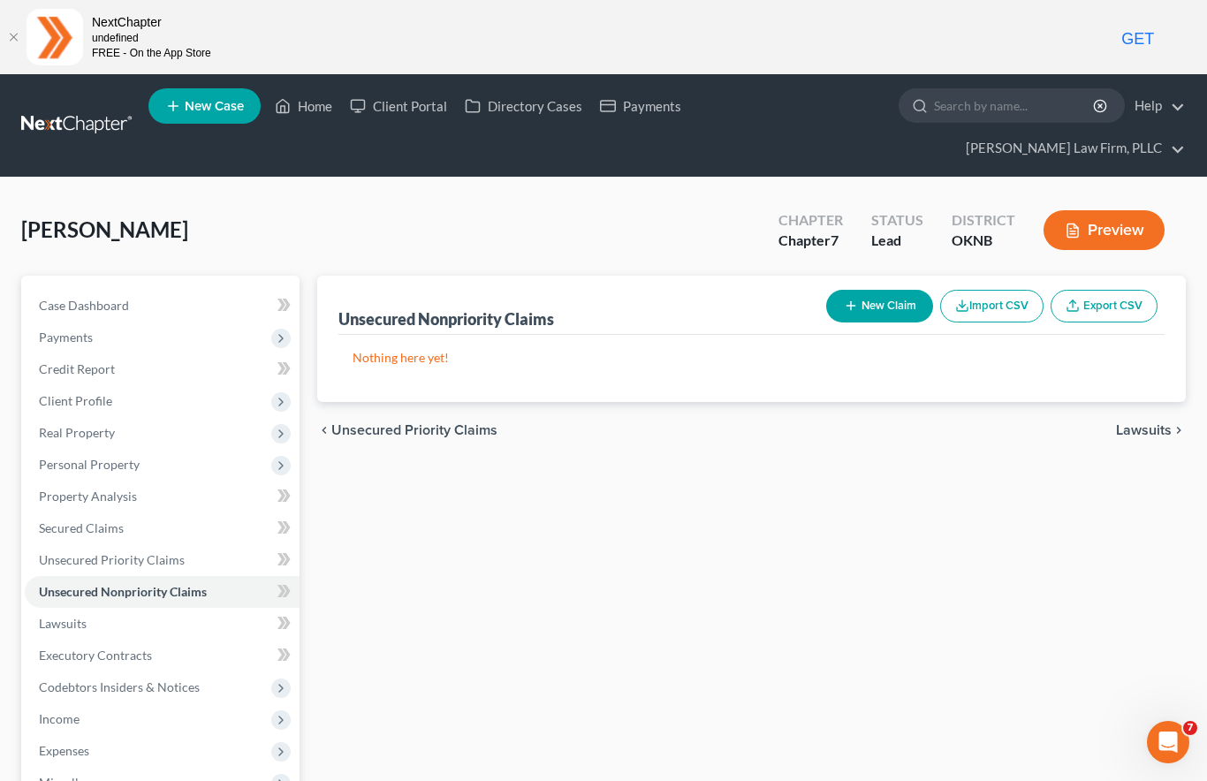
click at [885, 290] on button "New Claim" at bounding box center [879, 306] width 107 height 33
select select "0"
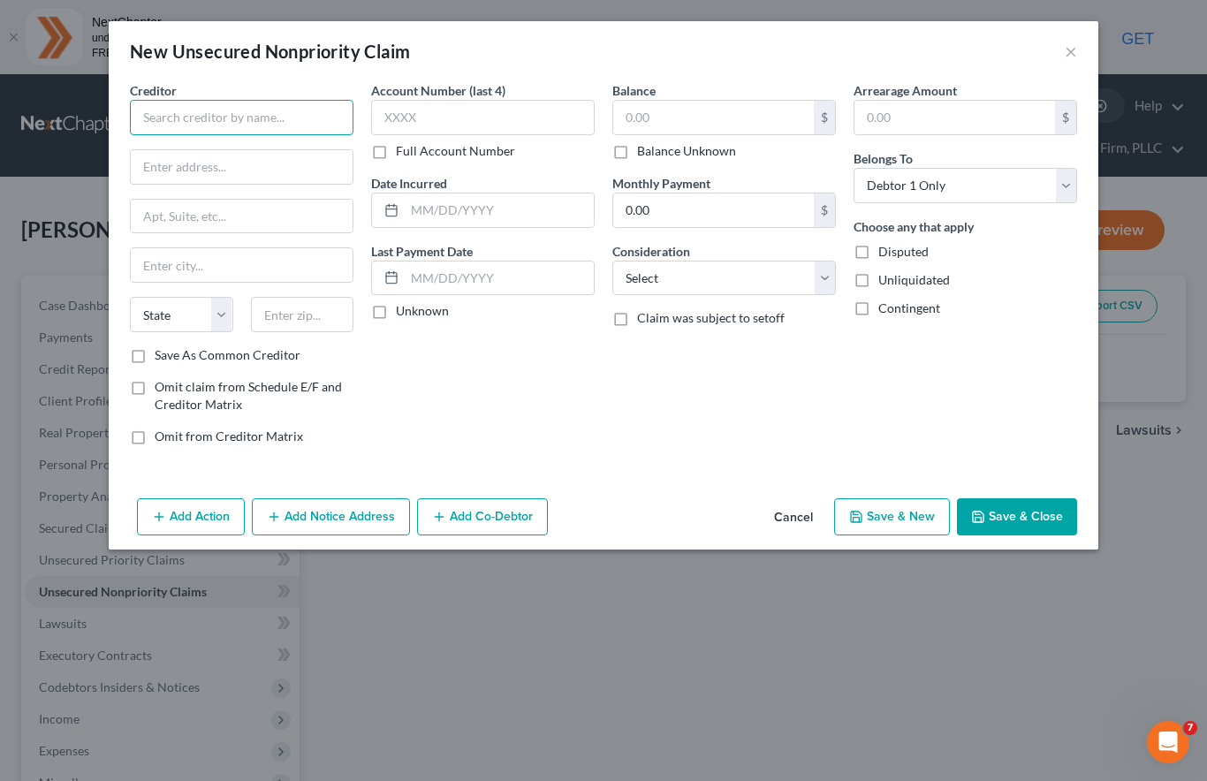
click at [190, 126] on input "text" at bounding box center [242, 117] width 224 height 35
type input "c"
type input "C"
type input "chardonay apts"
click at [248, 163] on input "text" at bounding box center [242, 167] width 222 height 34
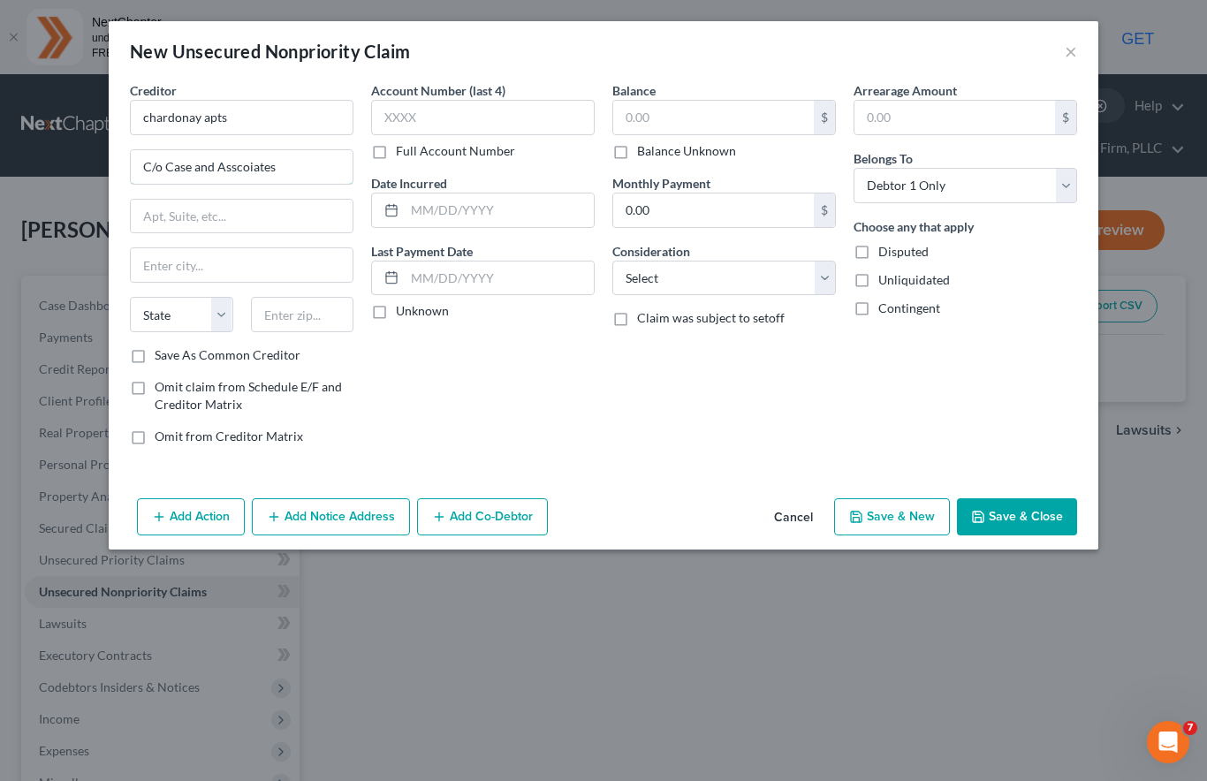
type input "C/o Case and Asscoiates"
click at [258, 201] on input "text" at bounding box center [242, 217] width 222 height 34
click at [179, 212] on input "4200 S [PERSON_NAME]" at bounding box center [242, 217] width 222 height 34
click at [267, 220] on input "4200 E [PERSON_NAME]" at bounding box center [242, 217] width 222 height 34
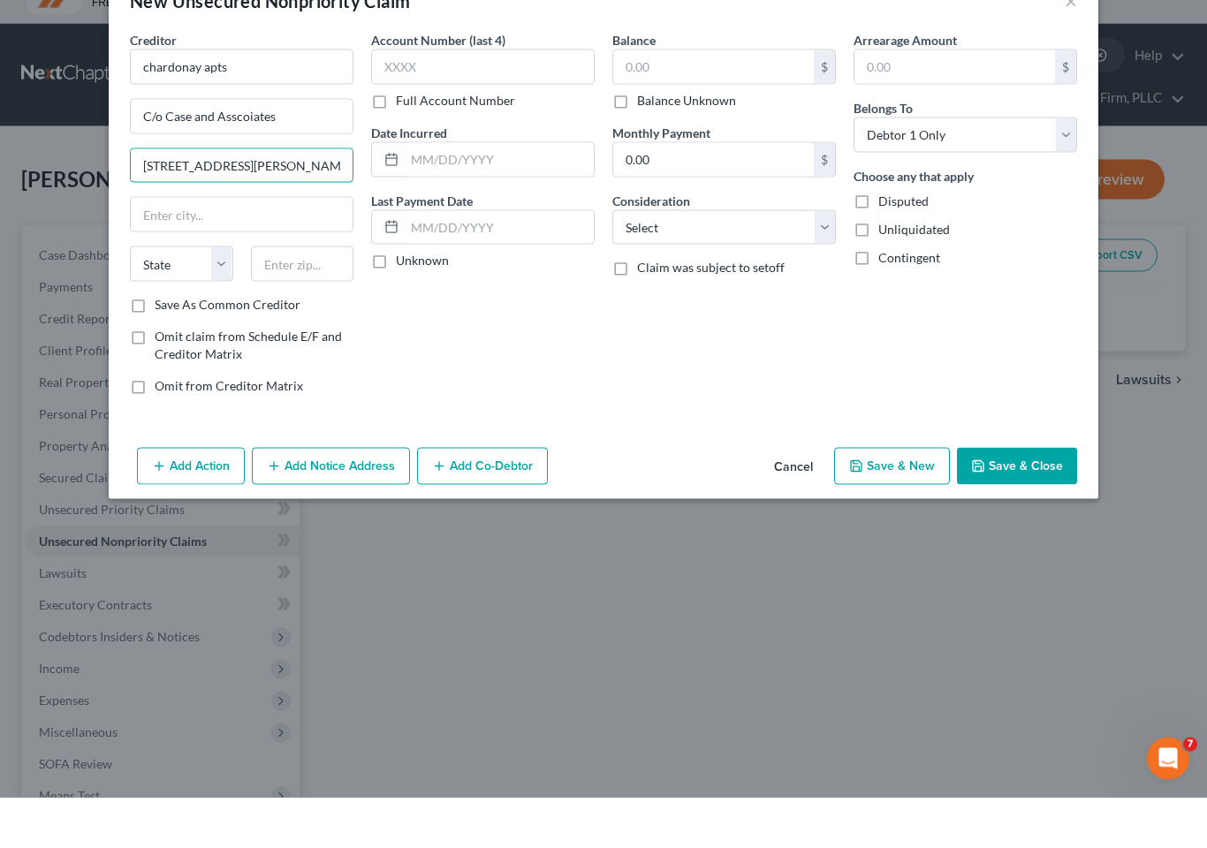
type input "[STREET_ADDRESS][PERSON_NAME]"
click at [244, 248] on input "text" at bounding box center [242, 265] width 222 height 34
type input "Ste 800"
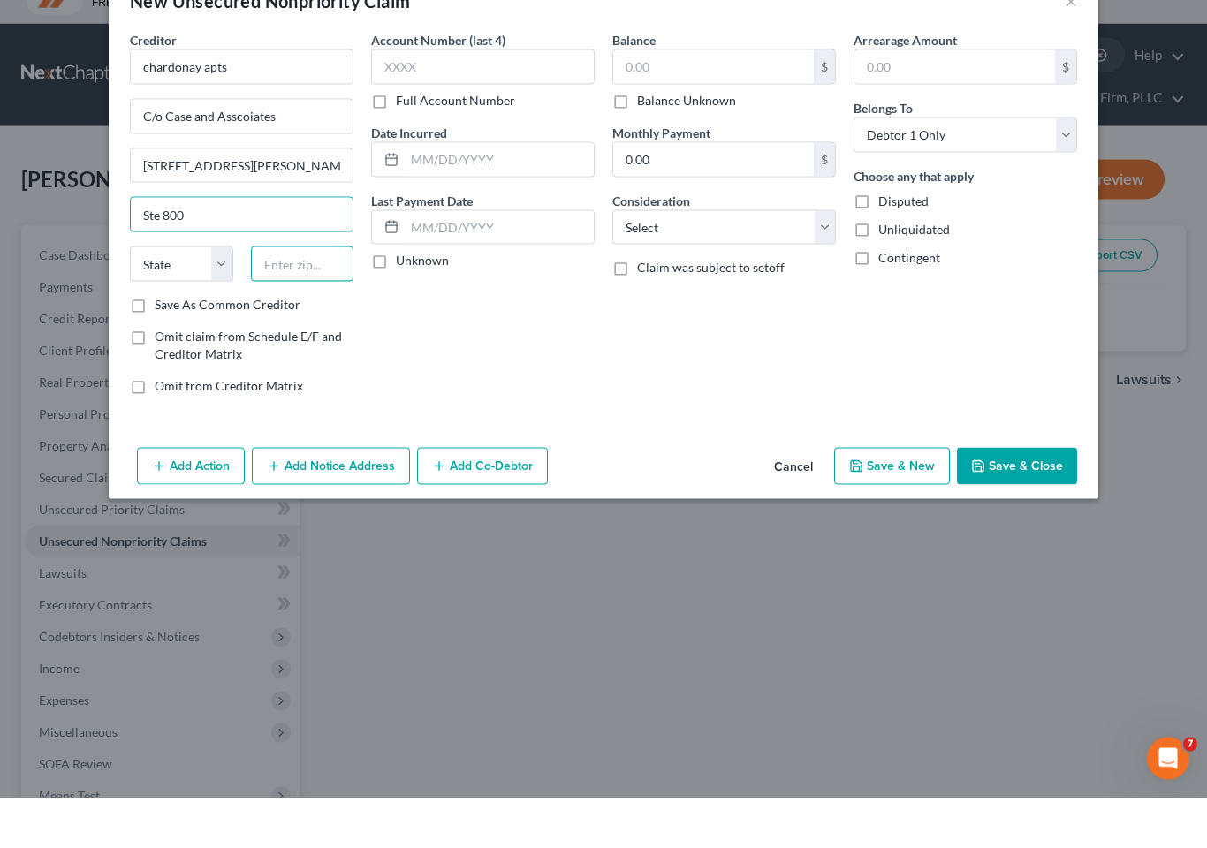
click at [301, 297] on input "text" at bounding box center [302, 314] width 103 height 35
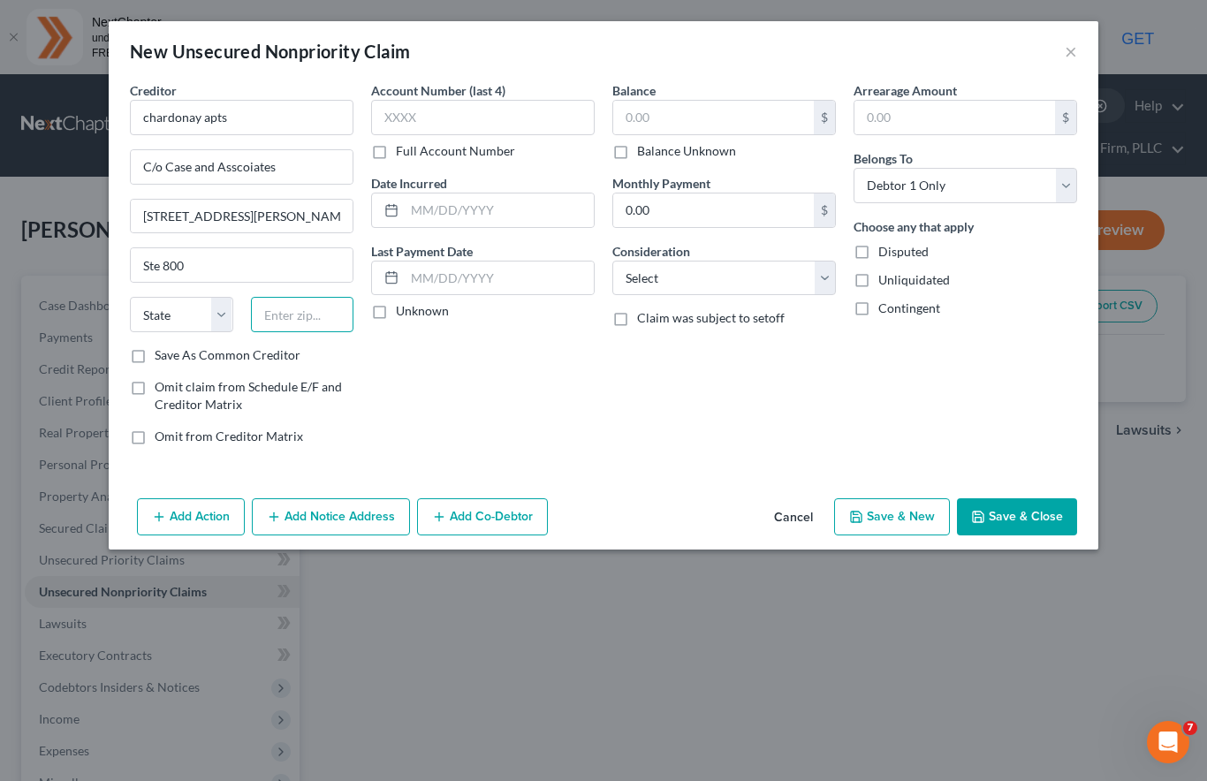
click at [317, 309] on input "text" at bounding box center [302, 314] width 103 height 35
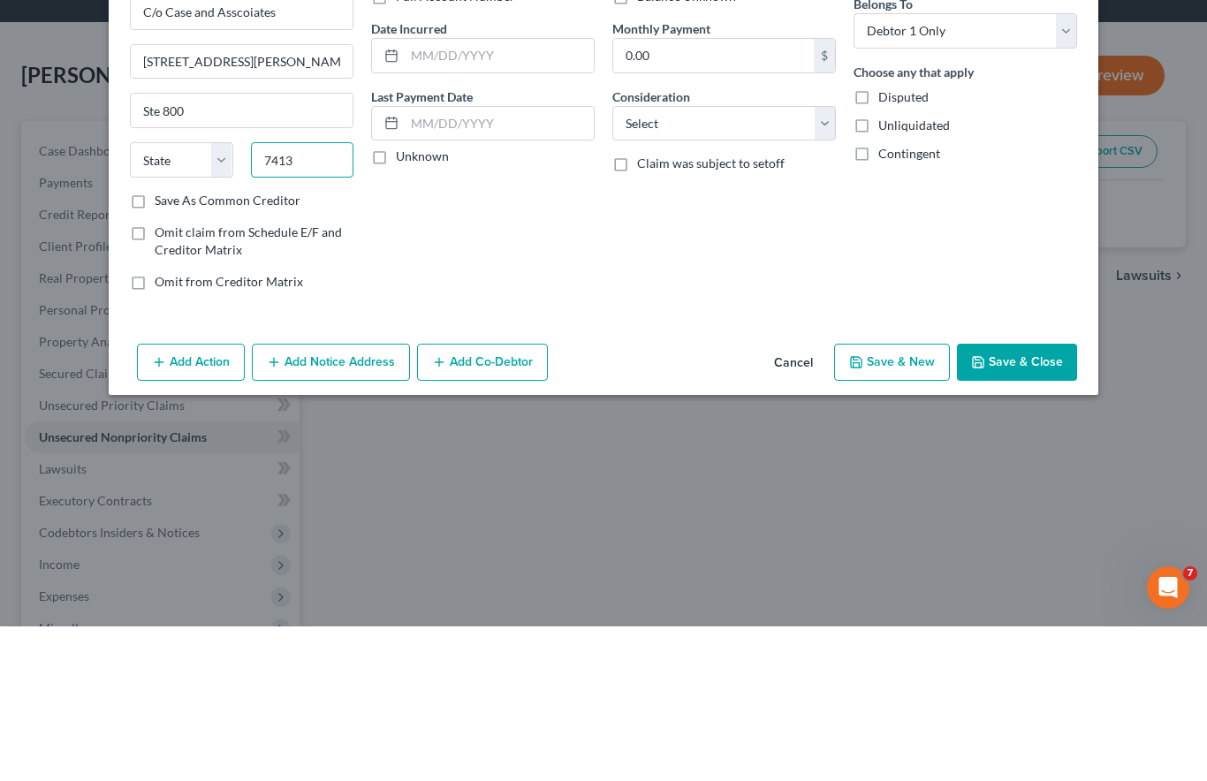
type input "74135"
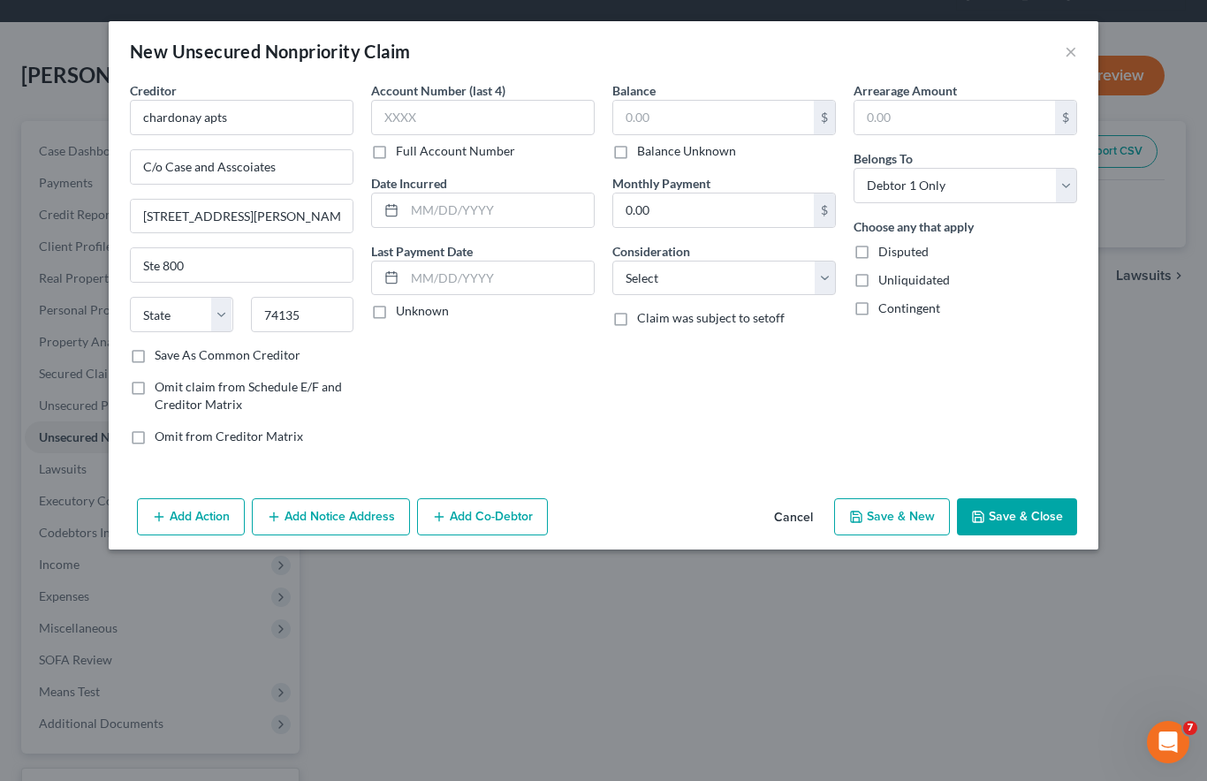
type input "Tulsa"
select select "37"
type input "74135"
click at [687, 118] on input "text" at bounding box center [713, 118] width 201 height 34
type input "3"
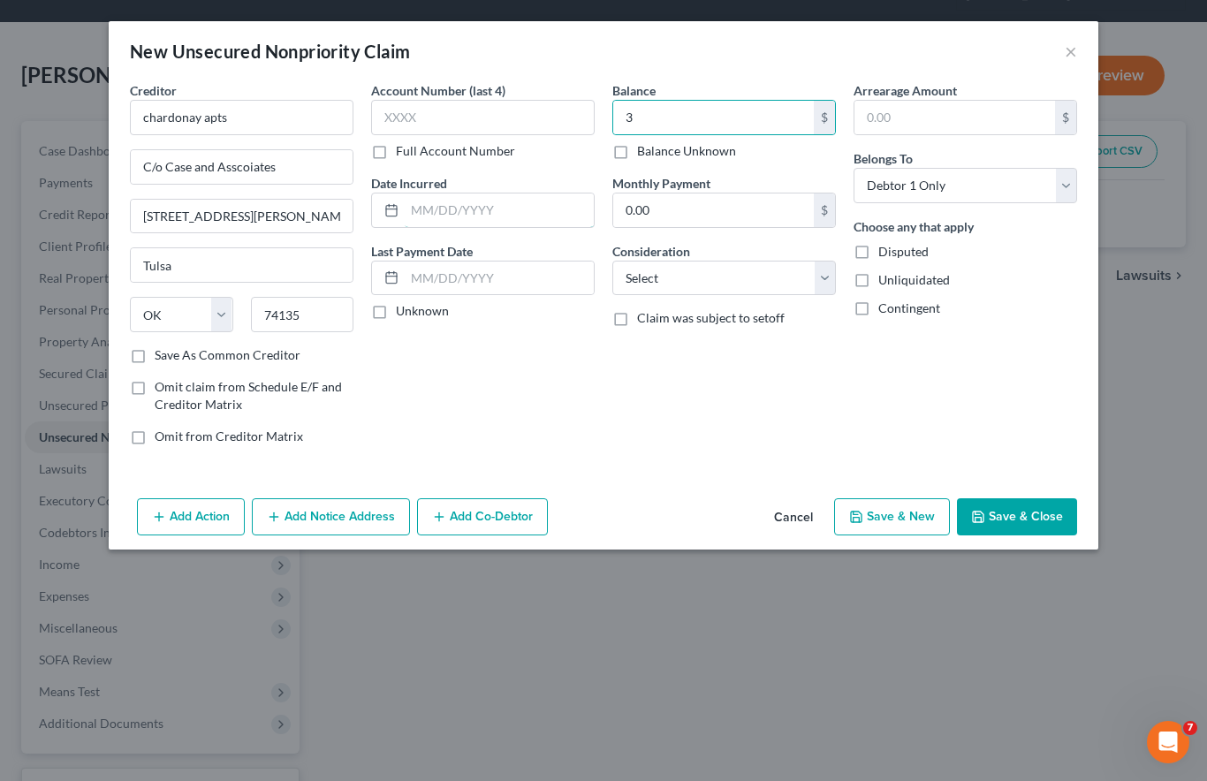
click at [451, 209] on input "text" at bounding box center [499, 211] width 189 height 34
type input "[DATE]"
click at [722, 114] on input "3" at bounding box center [713, 118] width 201 height 34
click at [1024, 520] on button "Save & Close" at bounding box center [1017, 516] width 120 height 37
type input "350.00"
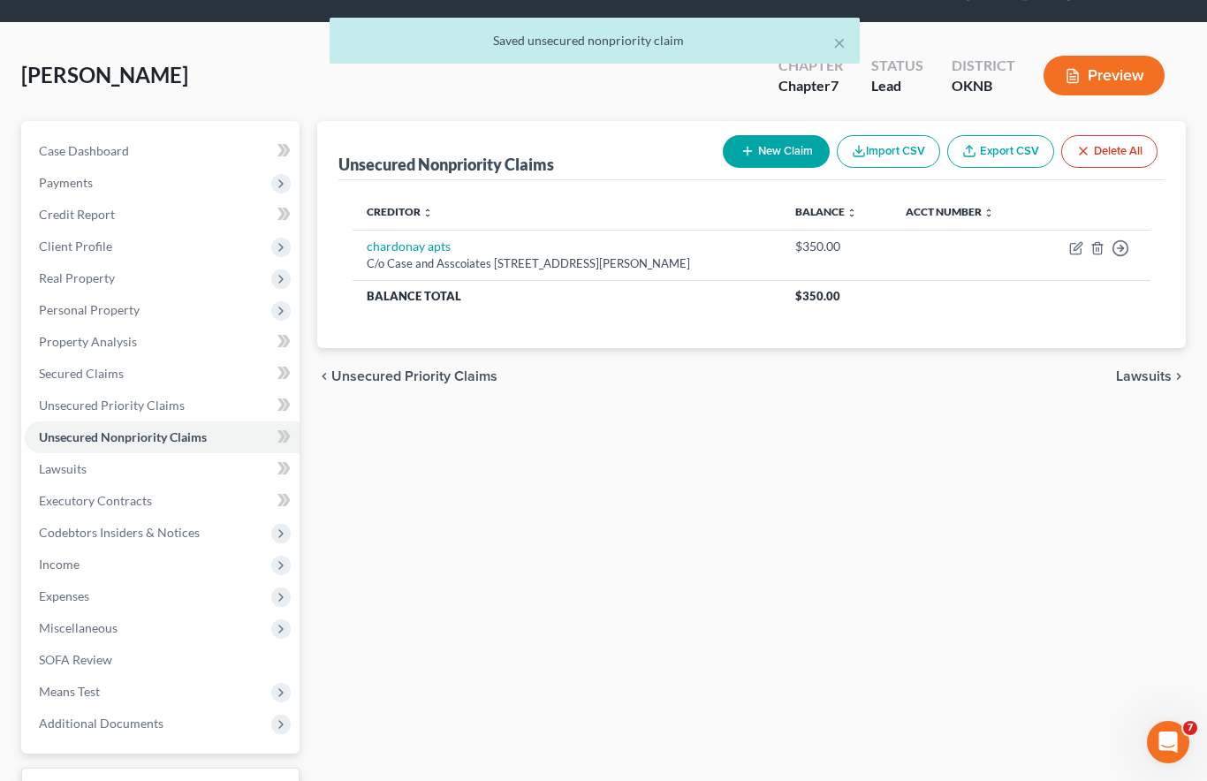
click at [772, 135] on button "New Claim" at bounding box center [776, 151] width 107 height 33
select select "0"
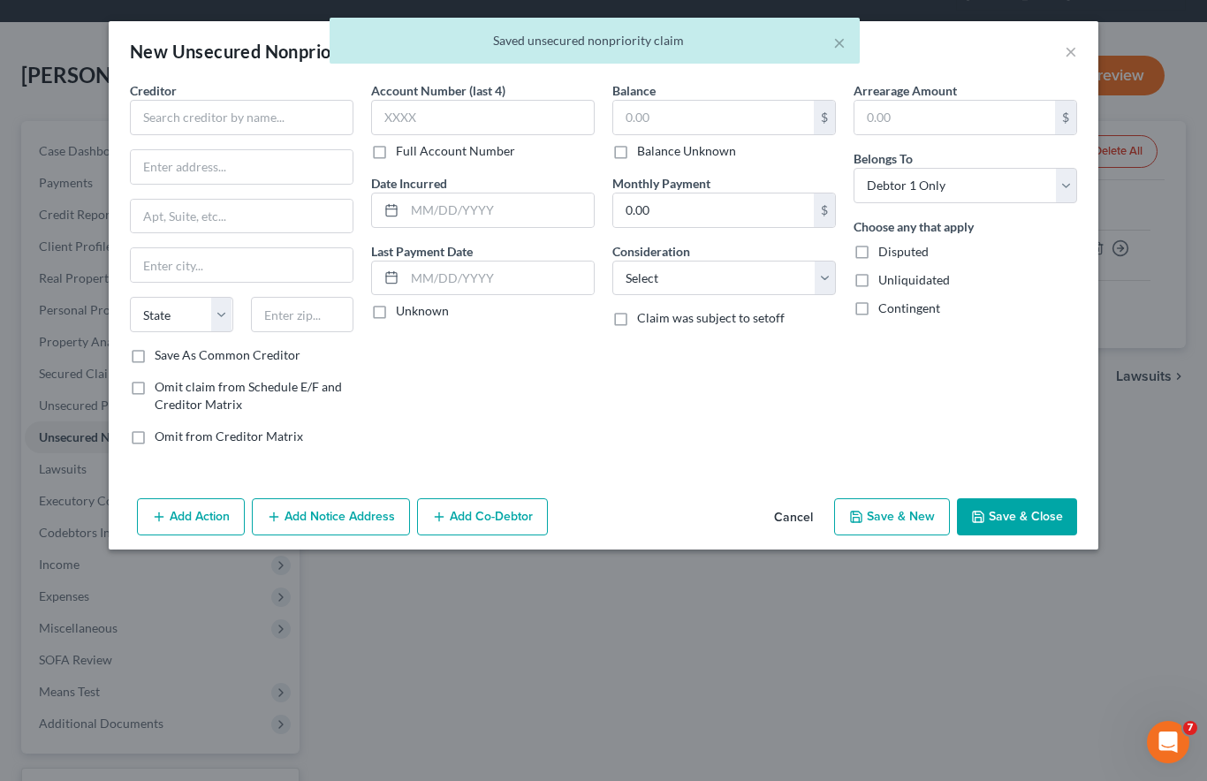
click at [793, 518] on button "Cancel" at bounding box center [793, 517] width 67 height 35
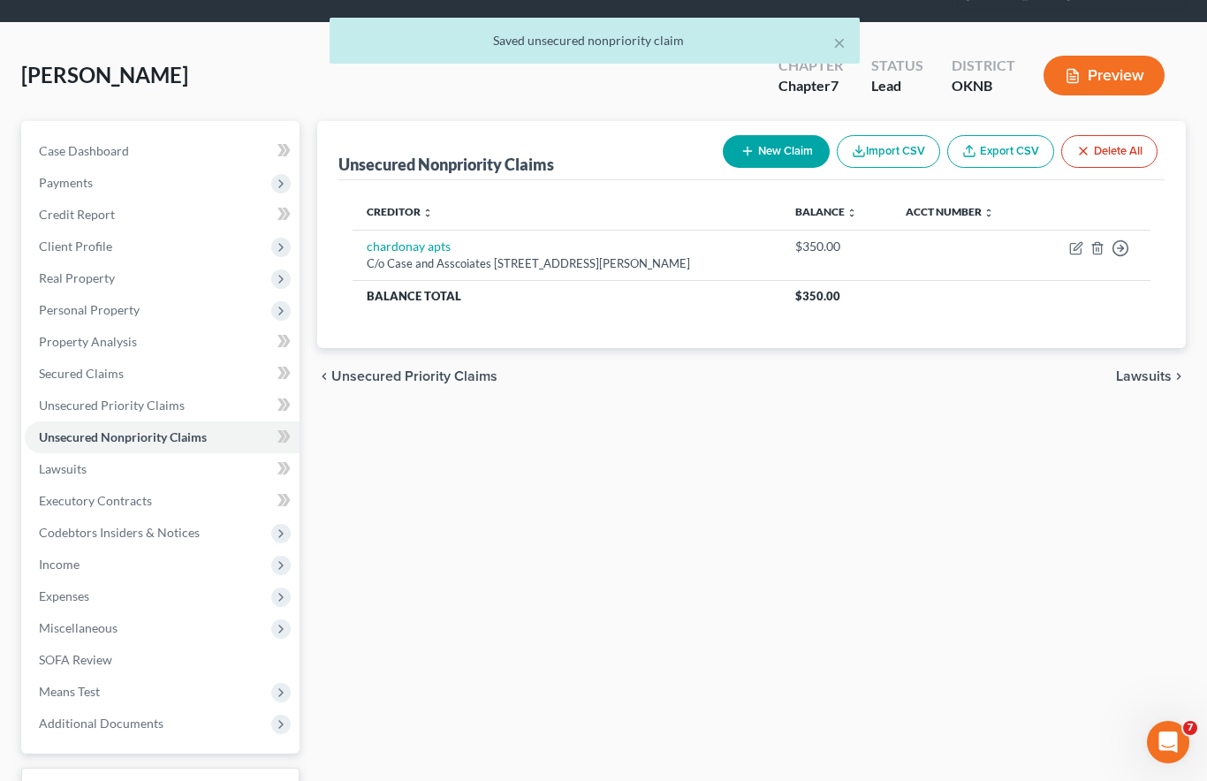
click at [142, 398] on span "Unsecured Priority Claims" at bounding box center [112, 405] width 146 height 15
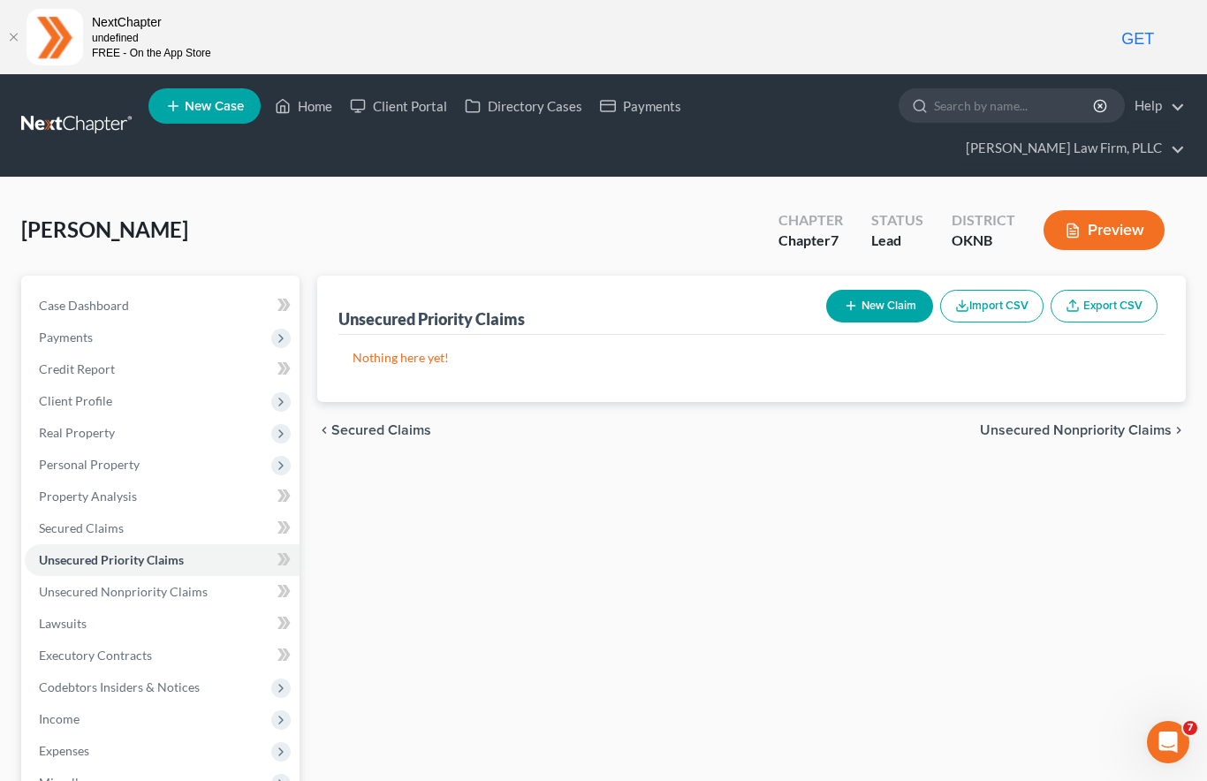
click at [877, 290] on button "New Claim" at bounding box center [879, 306] width 107 height 33
select select "0"
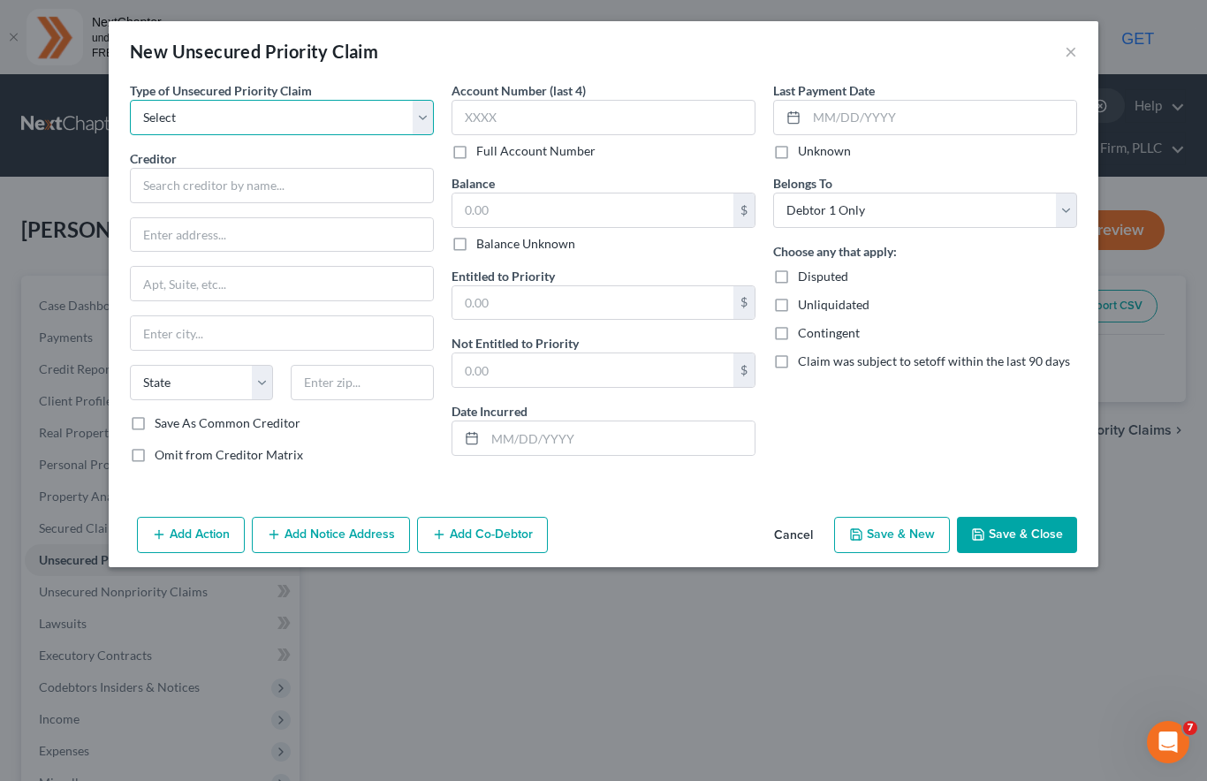
click at [352, 110] on select "Select Taxes & Other Government Units Domestic Support Obligations Extensions o…" at bounding box center [282, 117] width 304 height 35
select select "0"
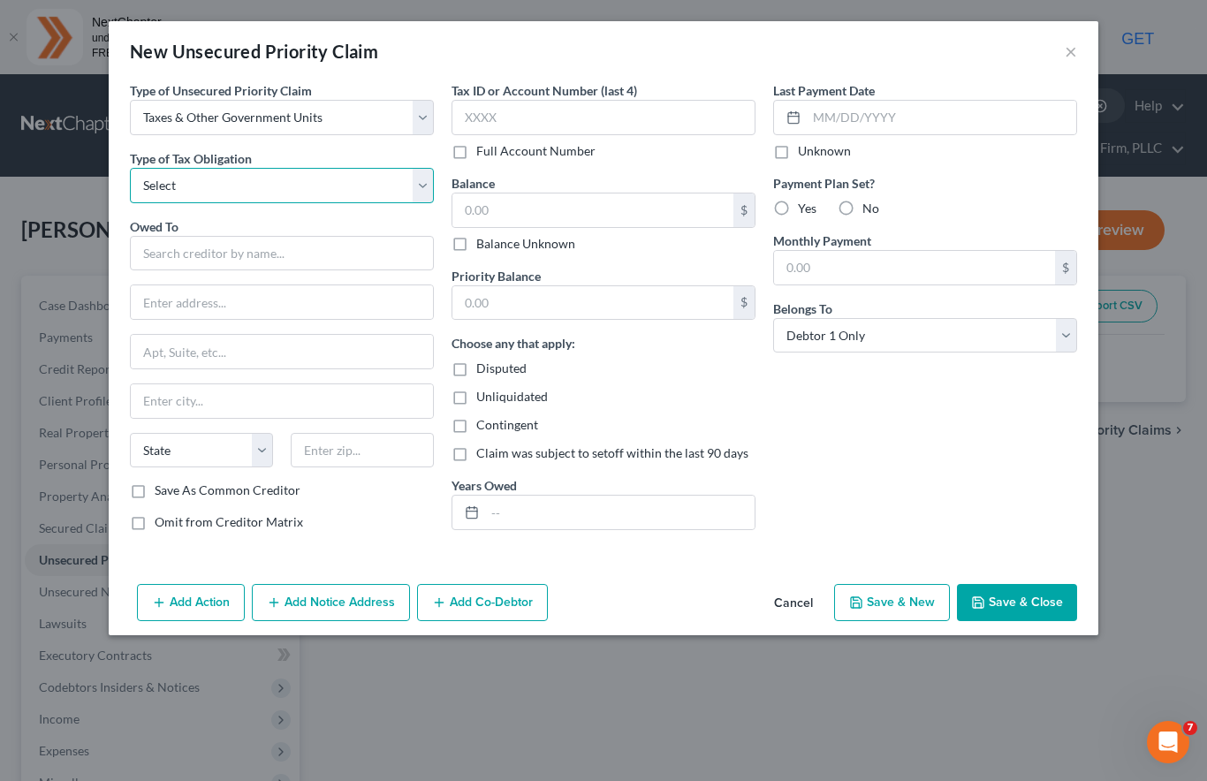
click at [309, 190] on select "Select Federal City State Franchise Tax Board Other" at bounding box center [282, 185] width 304 height 35
select select "0"
click at [299, 260] on input "text" at bounding box center [282, 253] width 304 height 35
type input "i"
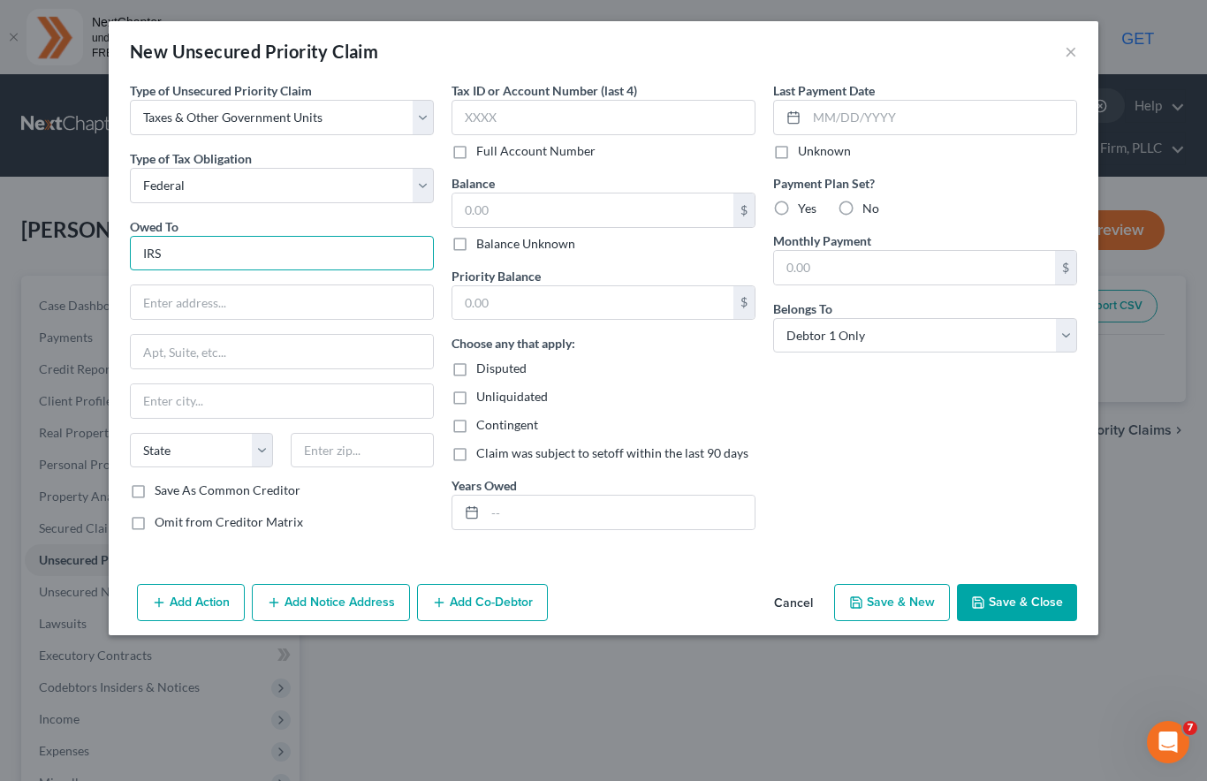
click at [213, 256] on input "IRS" at bounding box center [282, 253] width 304 height 35
type input "I"
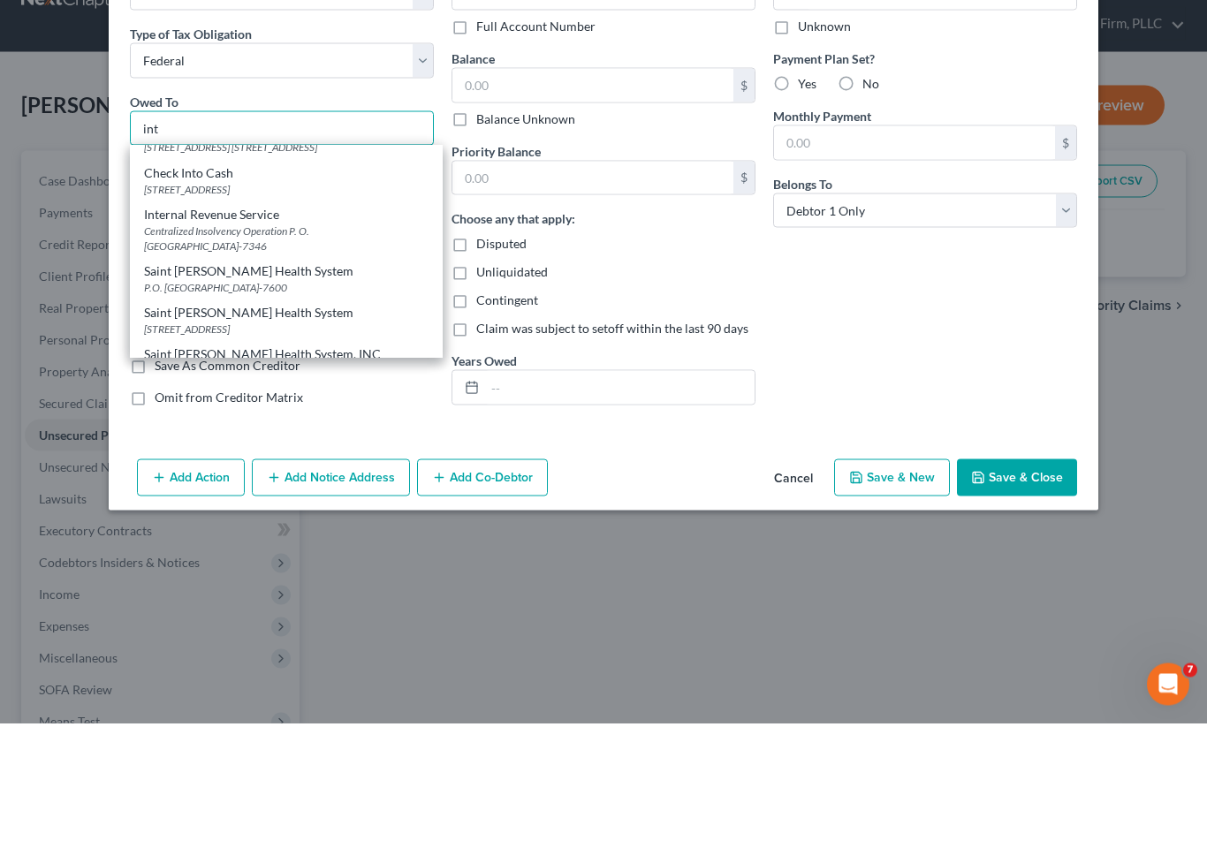
scroll to position [67, 0]
click at [289, 351] on div "Centralized Insolvency Operation P. O. [GEOGRAPHIC_DATA]-7346" at bounding box center [286, 366] width 285 height 30
type input "Internal Revenue Service"
type input "Centralized Insolvency Operation"
type input "P. O. Box 7346"
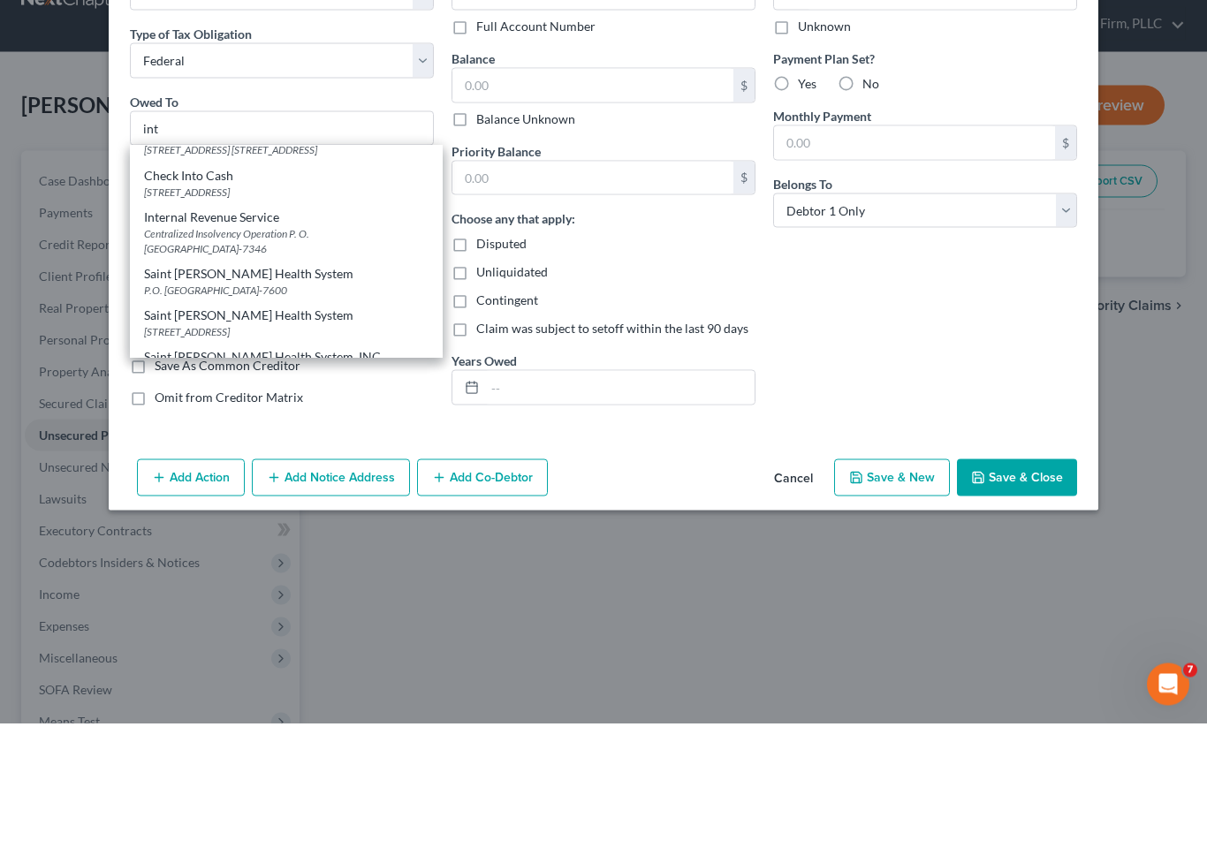
type input "[GEOGRAPHIC_DATA]"
select select "39"
type input "19101-7346"
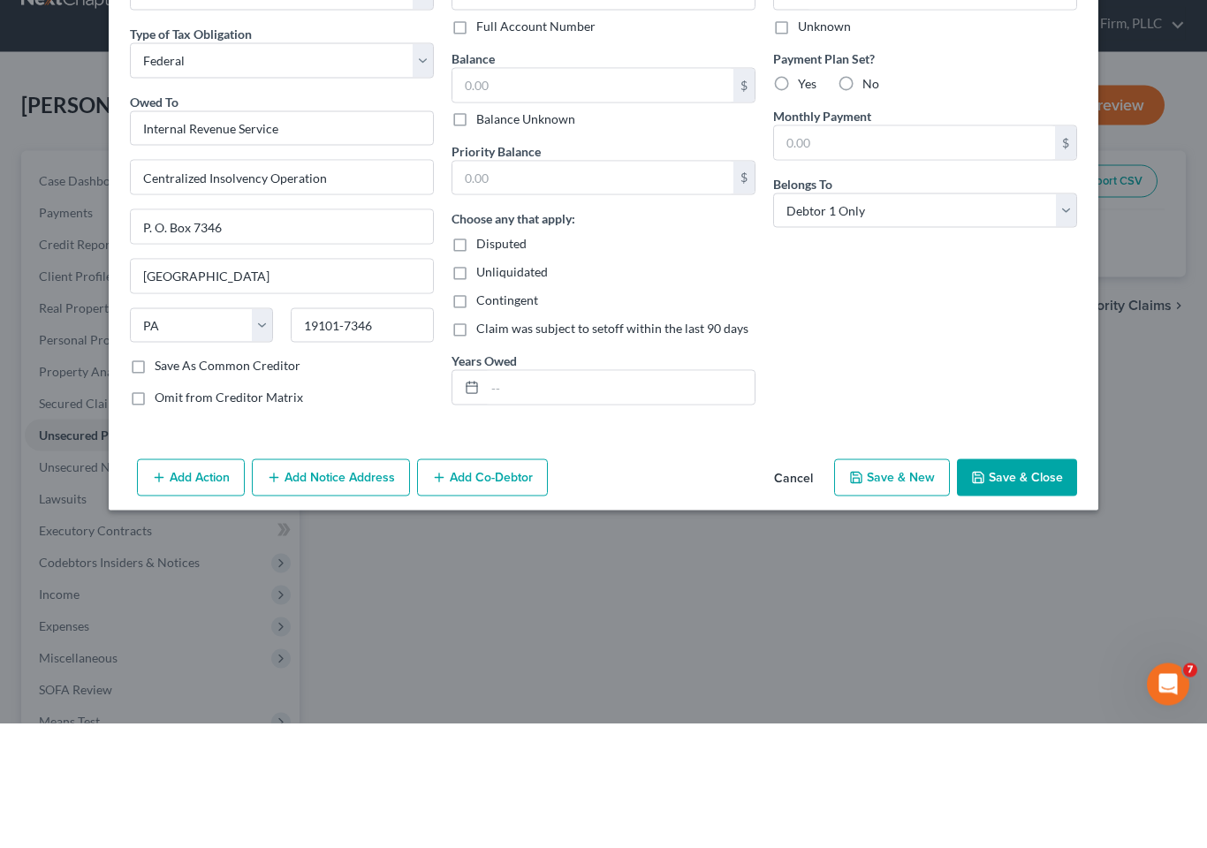
scroll to position [125, 0]
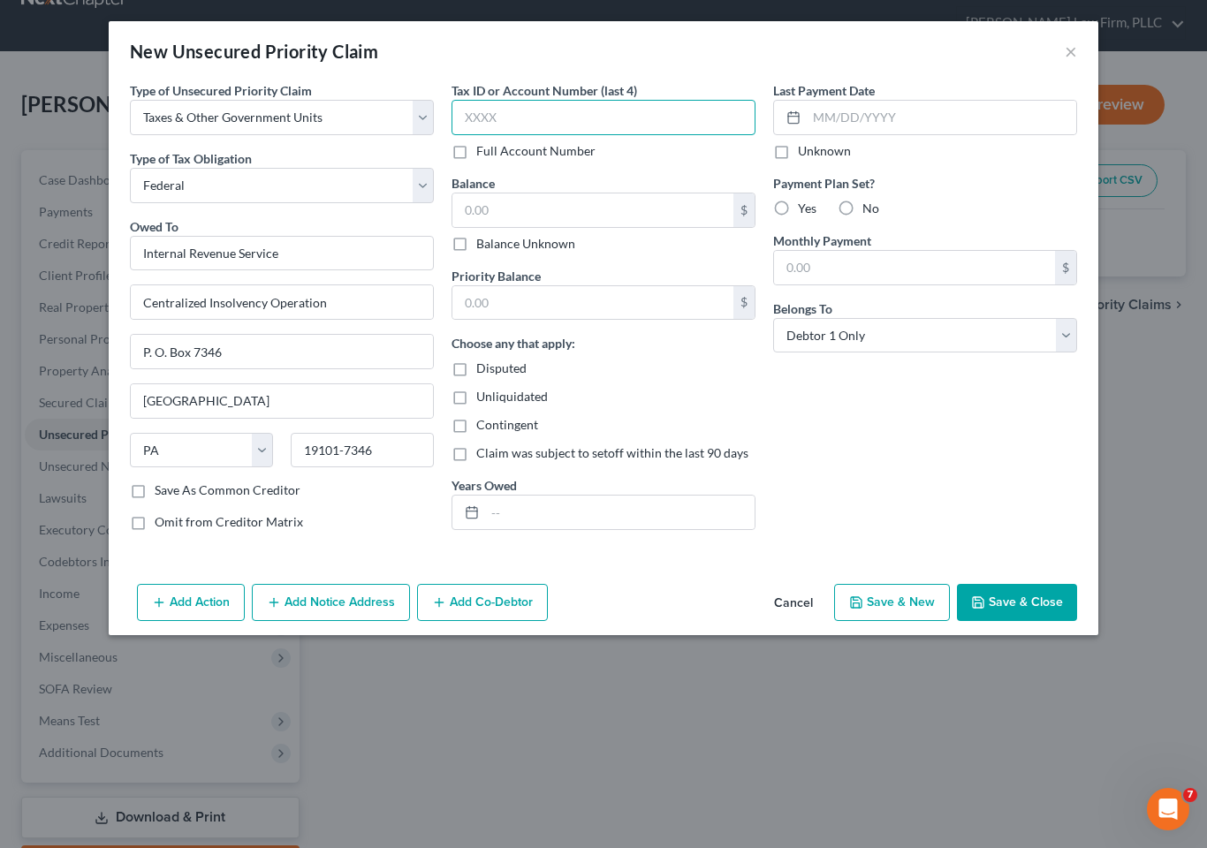
click at [534, 120] on input "text" at bounding box center [604, 117] width 304 height 35
click at [557, 213] on input "text" at bounding box center [592, 211] width 281 height 34
type input "2,500"
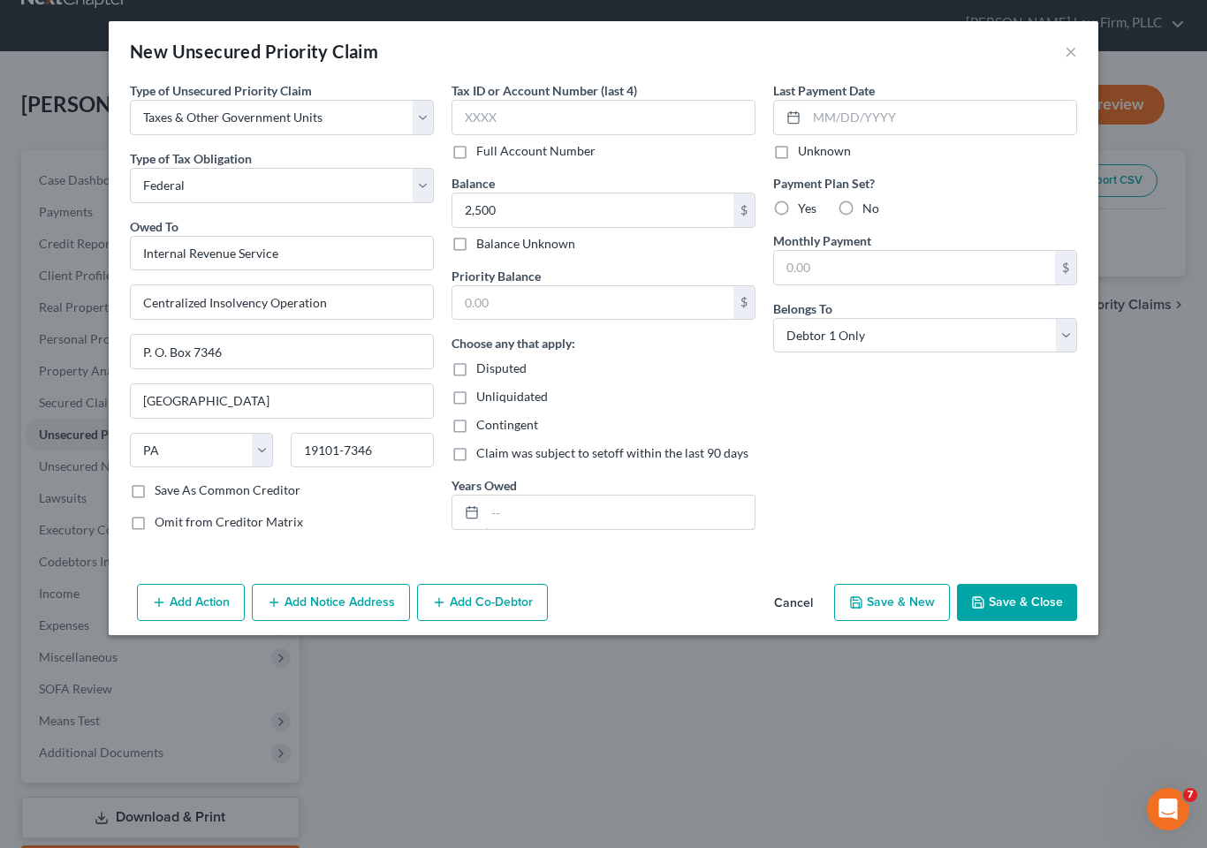
click at [606, 513] on input "text" at bounding box center [620, 513] width 270 height 34
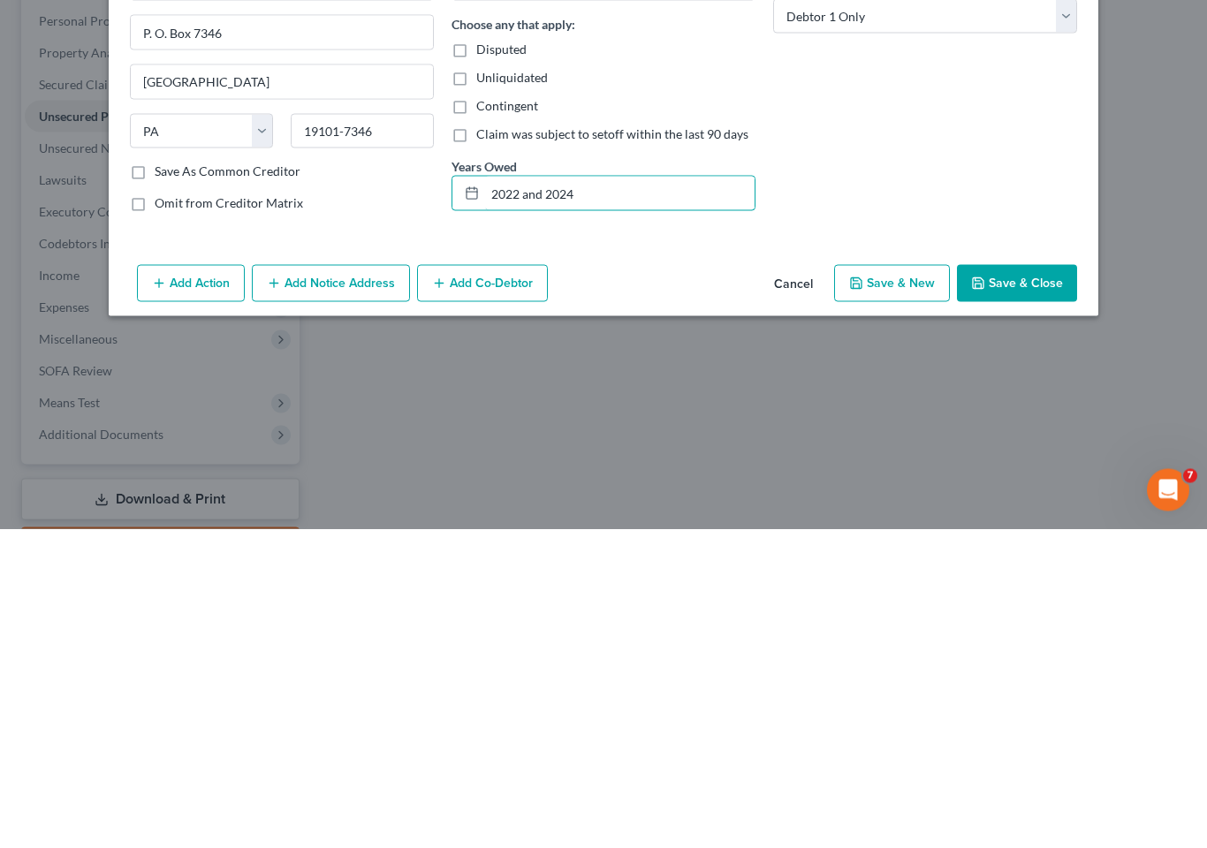
type input "2022 and 2024"
click at [1021, 584] on button "Save & Close" at bounding box center [1017, 602] width 120 height 37
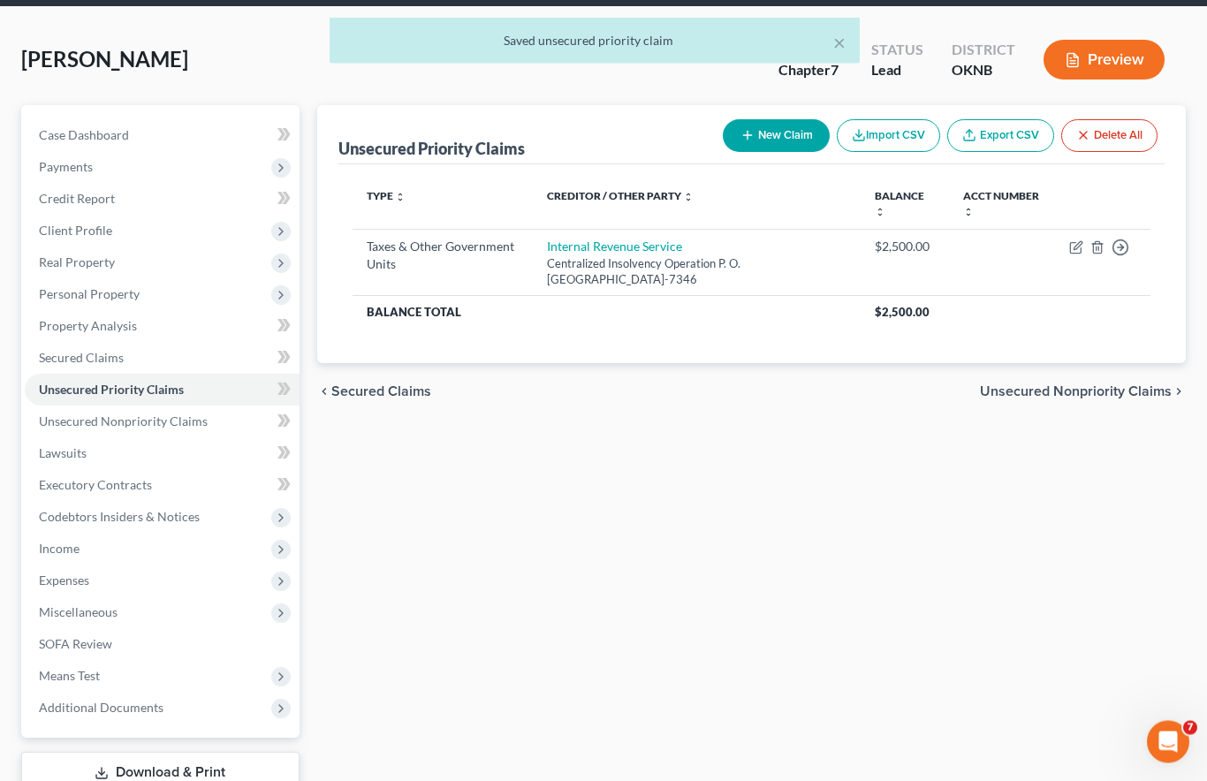
scroll to position [171, 0]
click at [779, 119] on button "New Claim" at bounding box center [776, 135] width 107 height 33
select select "0"
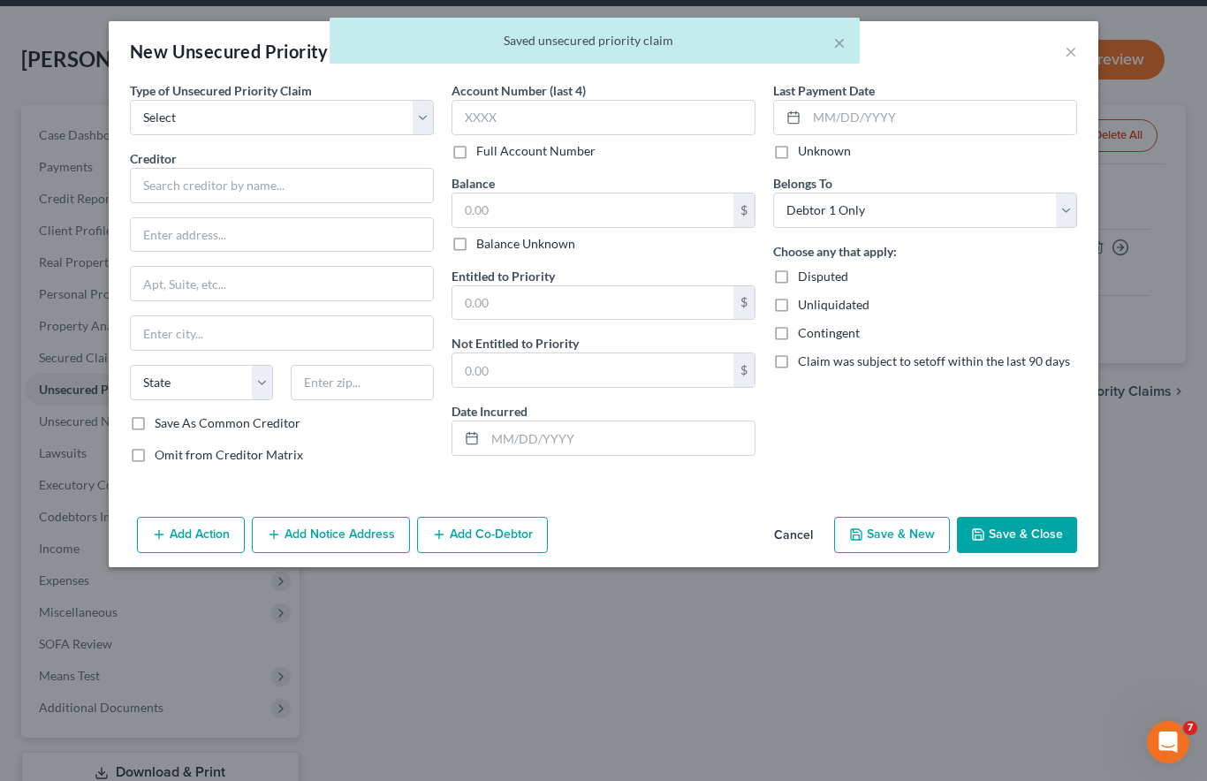
click at [287, 120] on select "Select Taxes & Other Government Units Domestic Support Obligations Extensions o…" at bounding box center [282, 117] width 304 height 35
select select "0"
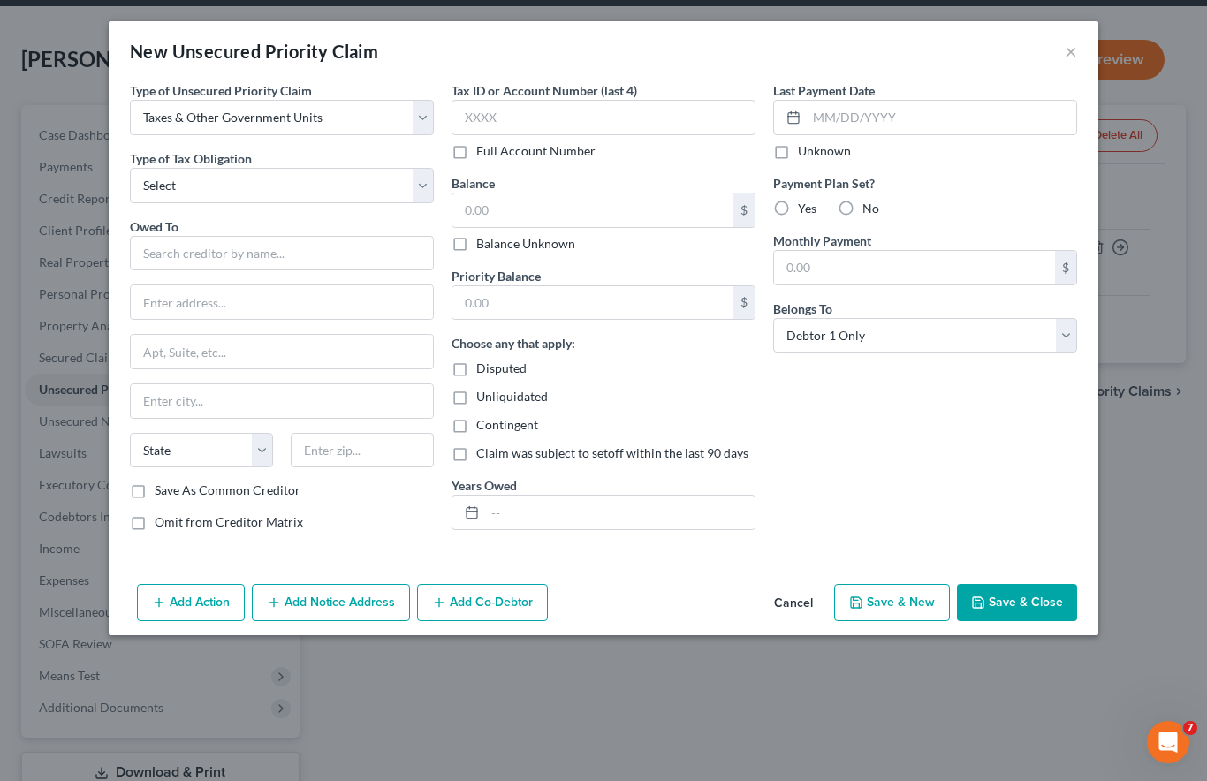
click at [296, 189] on select "Select Federal City State Franchise Tax Board Other" at bounding box center [282, 185] width 304 height 35
select select "2"
click at [274, 262] on input "text" at bounding box center [282, 253] width 304 height 35
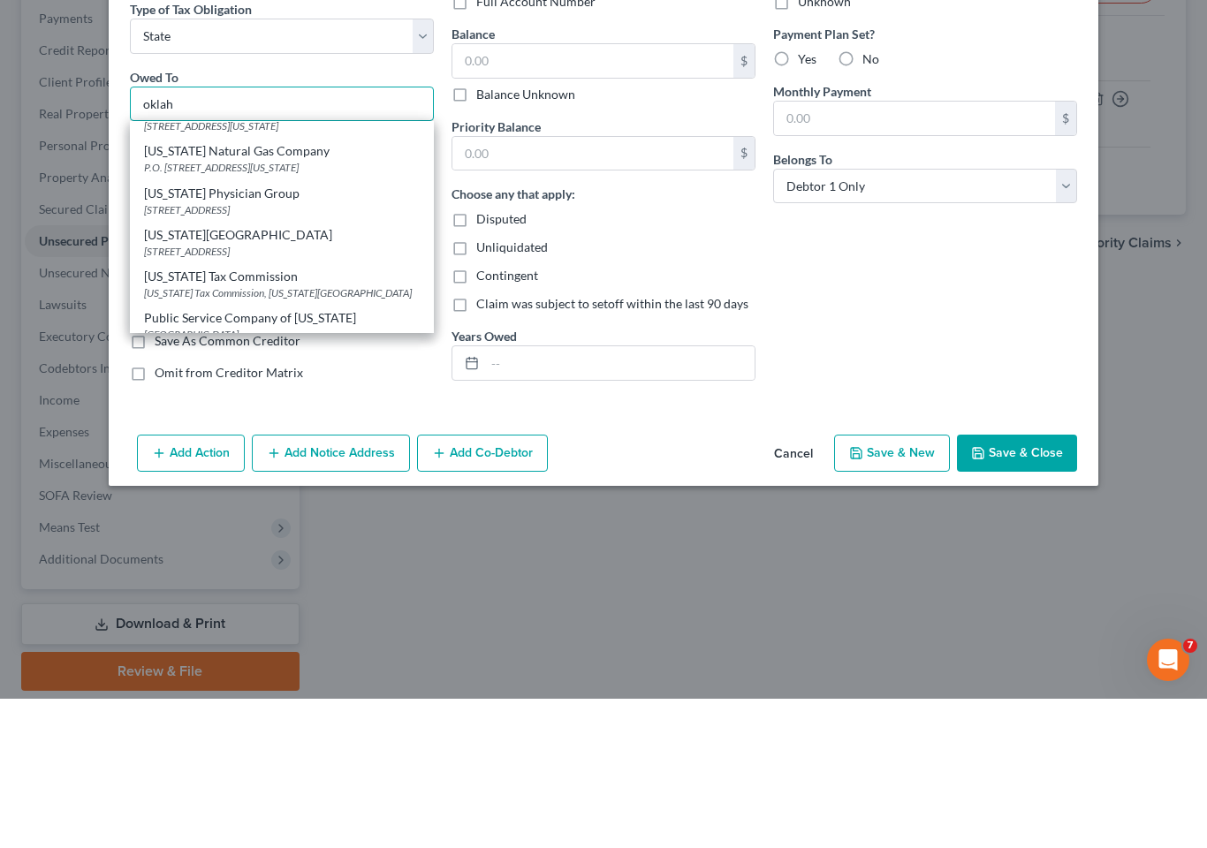
scroll to position [319, 0]
click at [276, 432] on div "[US_STATE] Tax Commission, [US_STATE][GEOGRAPHIC_DATA]" at bounding box center [282, 439] width 276 height 15
type input "[US_STATE] Tax Commission"
type input "[US_STATE][GEOGRAPHIC_DATA]"
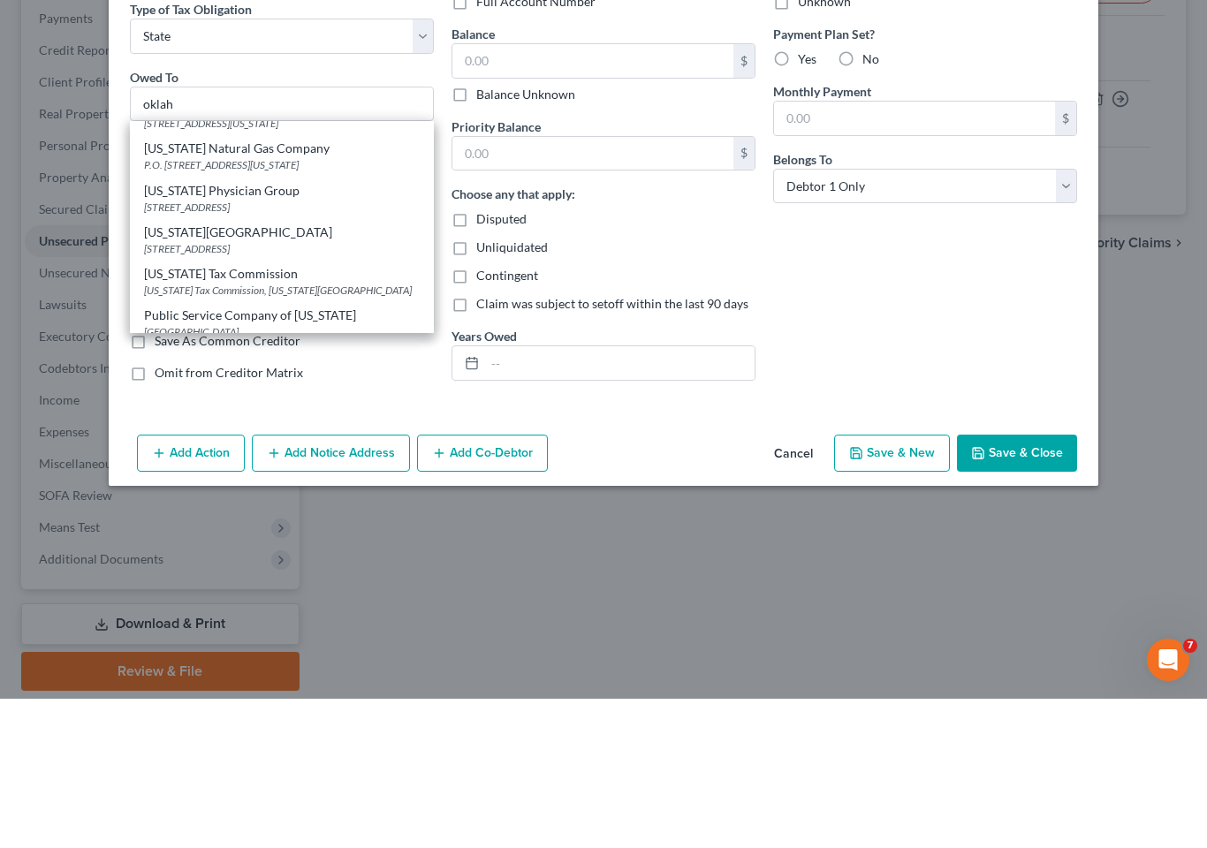
select select "37"
type input "73194"
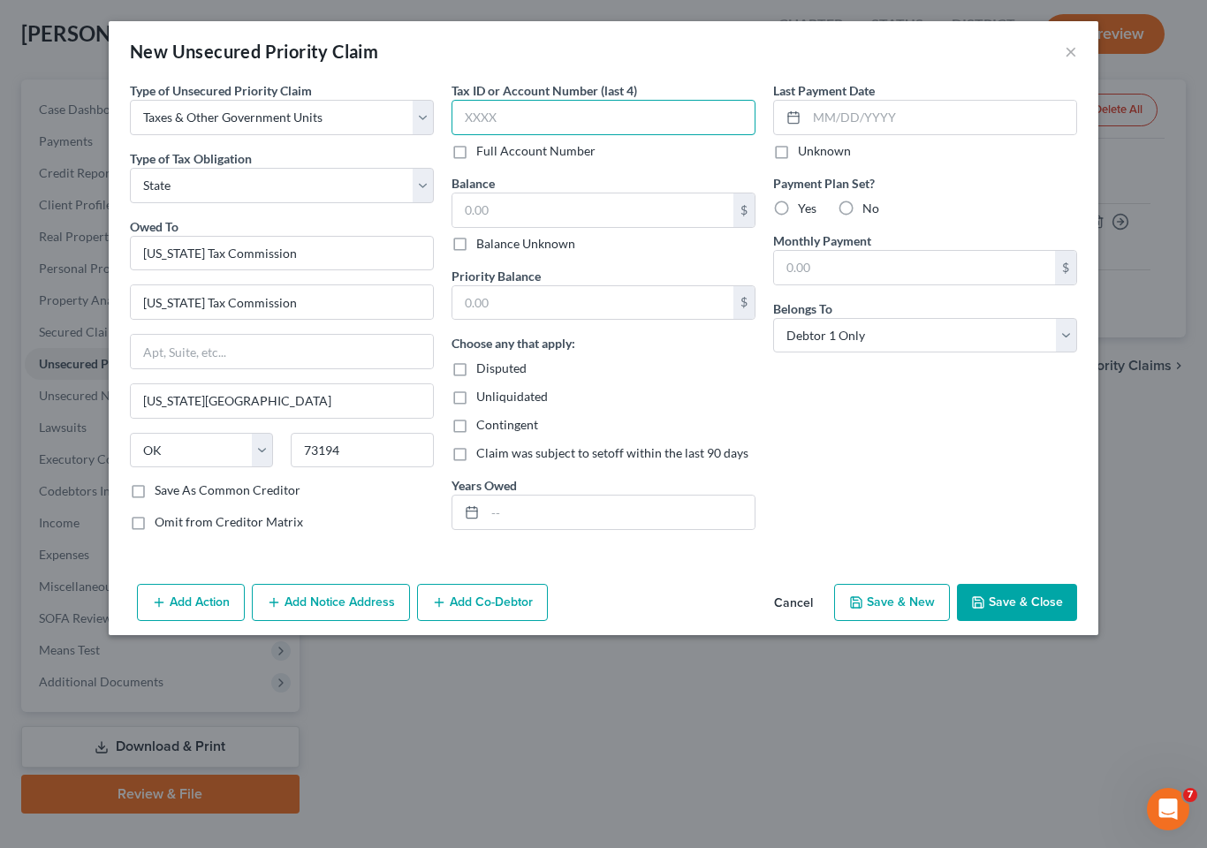
click at [556, 114] on input "text" at bounding box center [604, 117] width 304 height 35
click at [540, 209] on input "text" at bounding box center [592, 211] width 281 height 34
click at [1021, 600] on button "Save & Close" at bounding box center [1017, 602] width 120 height 37
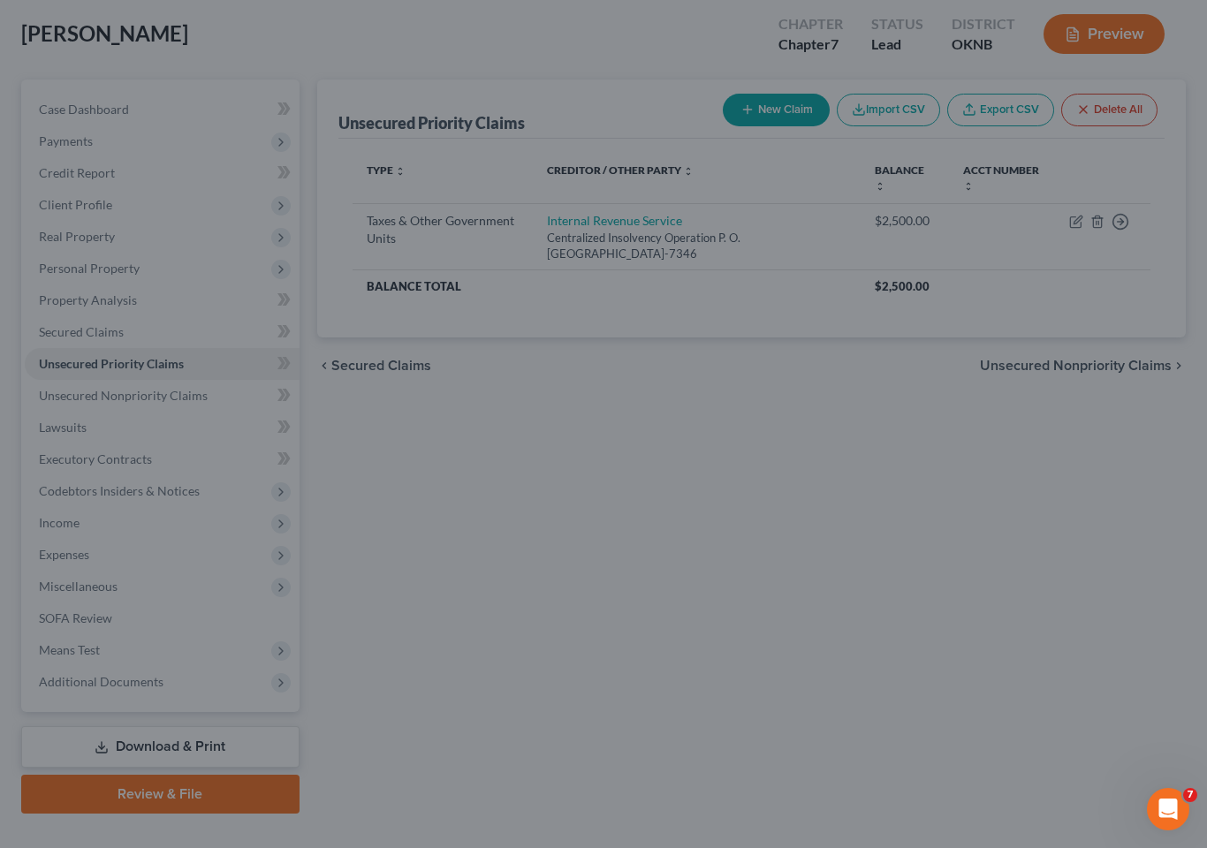
type input "500.00"
type input "0.00"
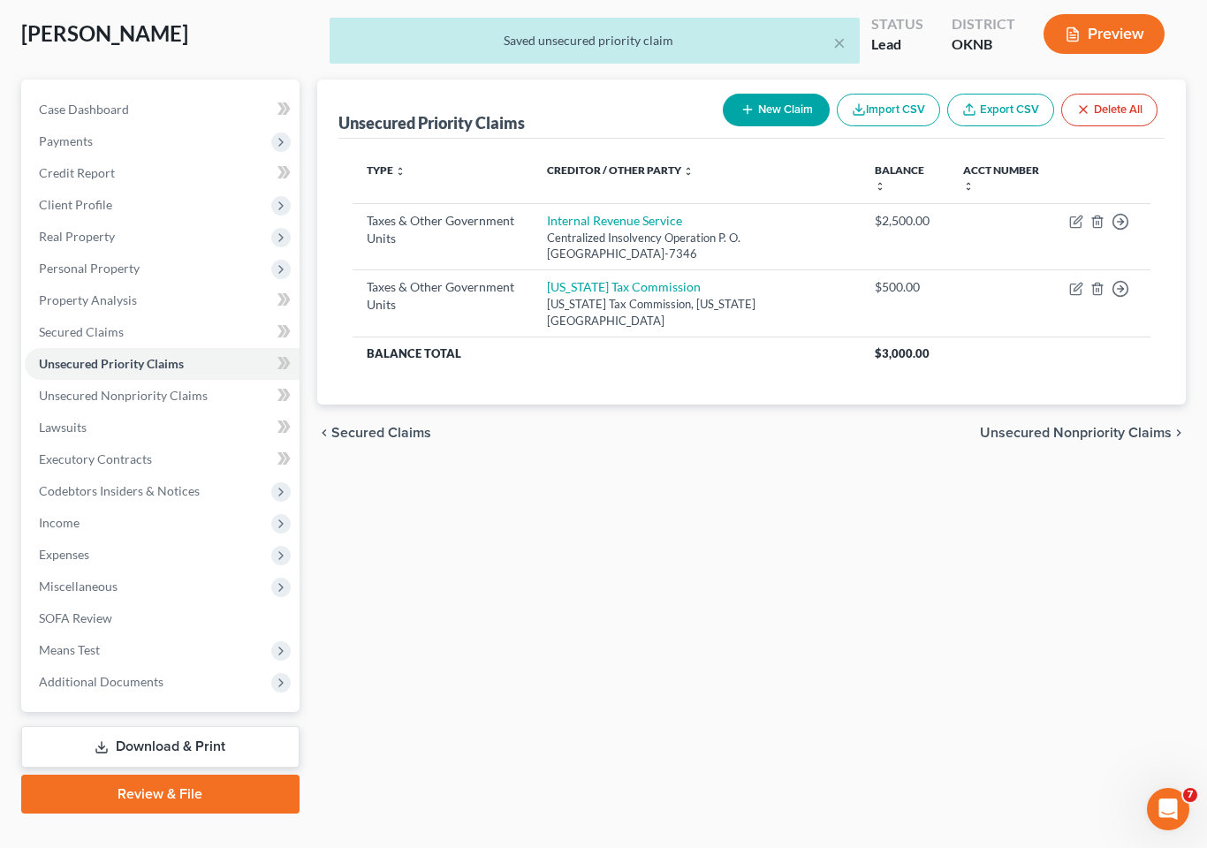
click at [143, 571] on span "Miscellaneous" at bounding box center [162, 587] width 275 height 32
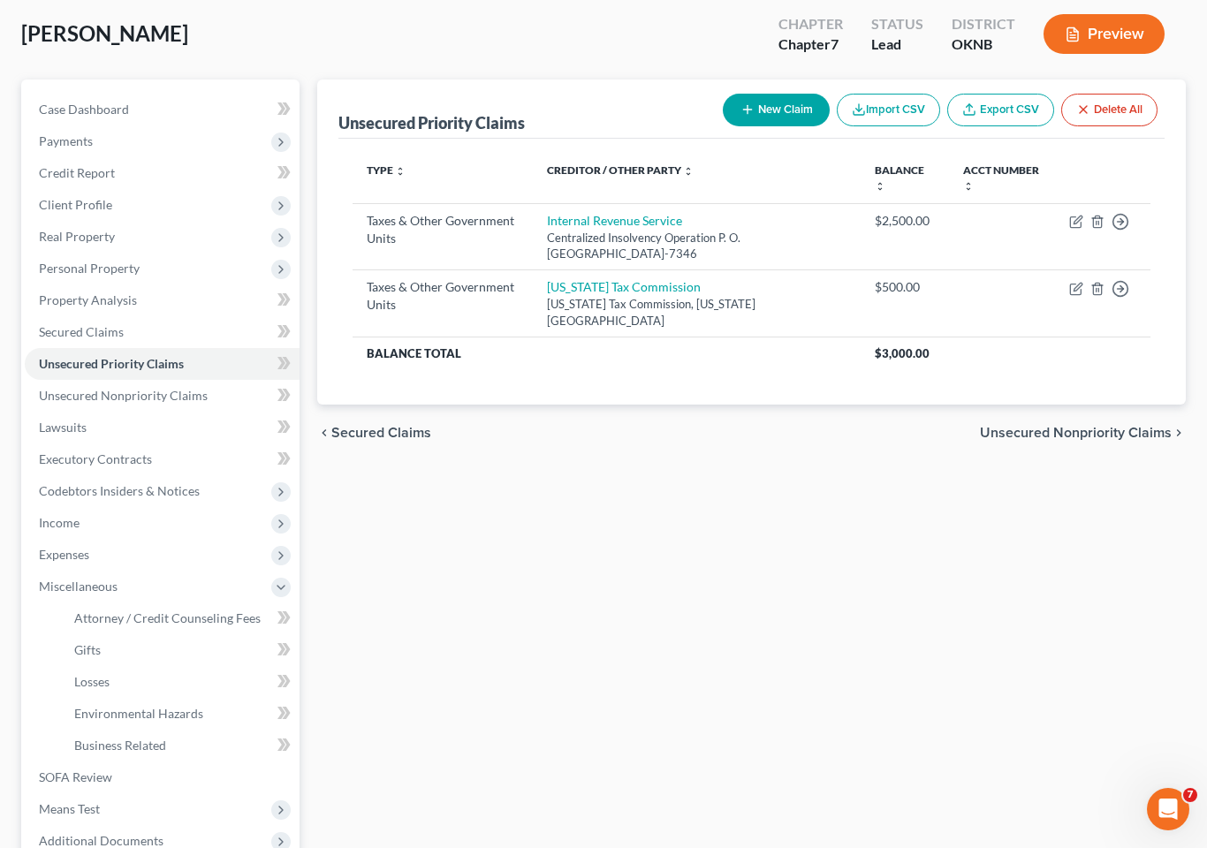
click at [201, 611] on span "Attorney / Credit Counseling Fees" at bounding box center [167, 618] width 186 height 15
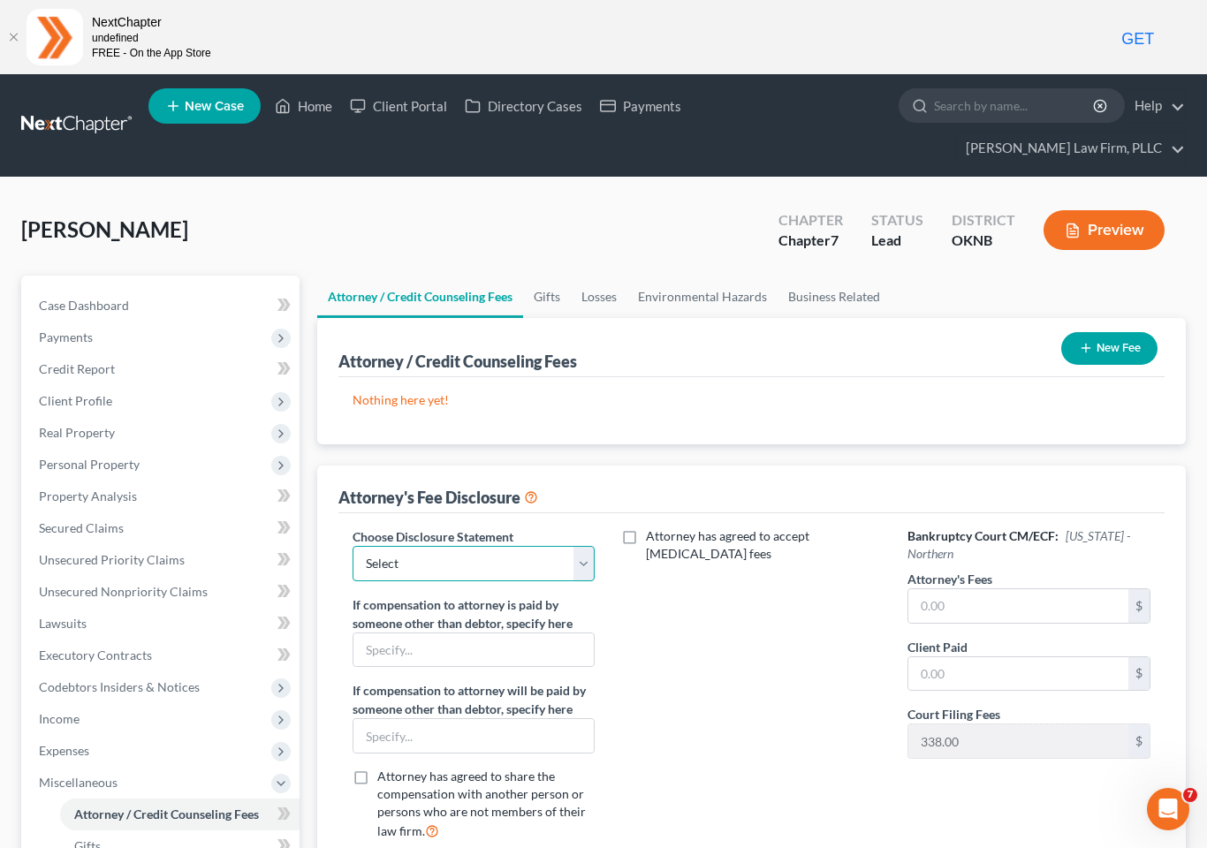
click at [585, 546] on select "Select Fee Disclosure Fee Disclosure" at bounding box center [474, 563] width 242 height 35
select select "0"
click at [946, 589] on input "text" at bounding box center [1018, 606] width 220 height 34
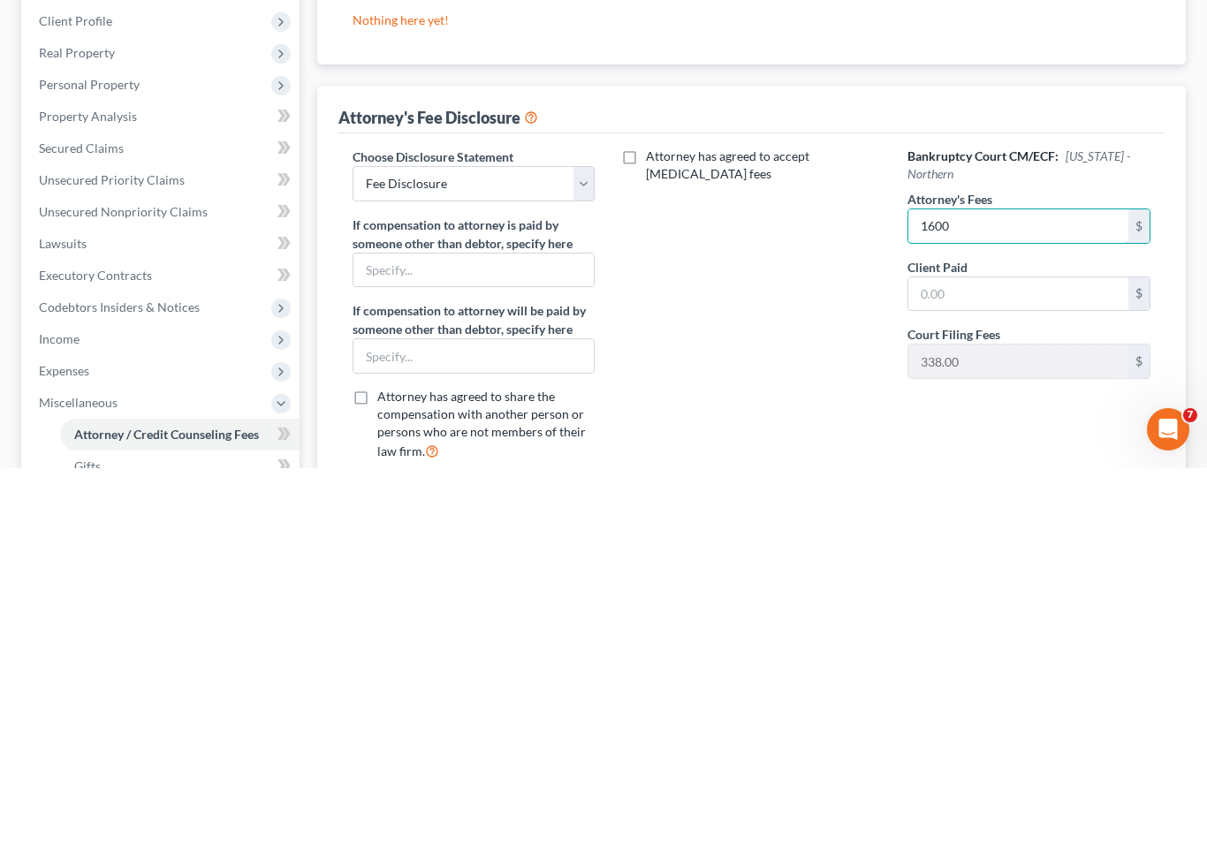
type input "1,600"
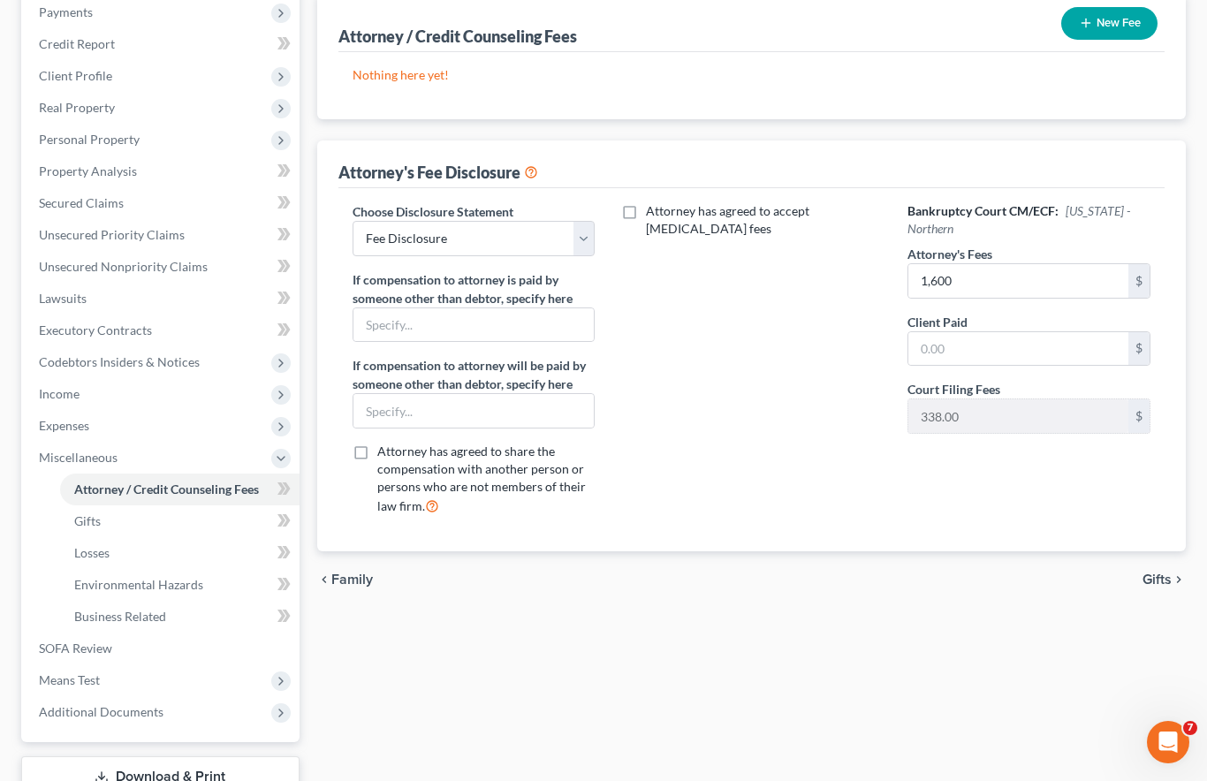
scroll to position [319, 0]
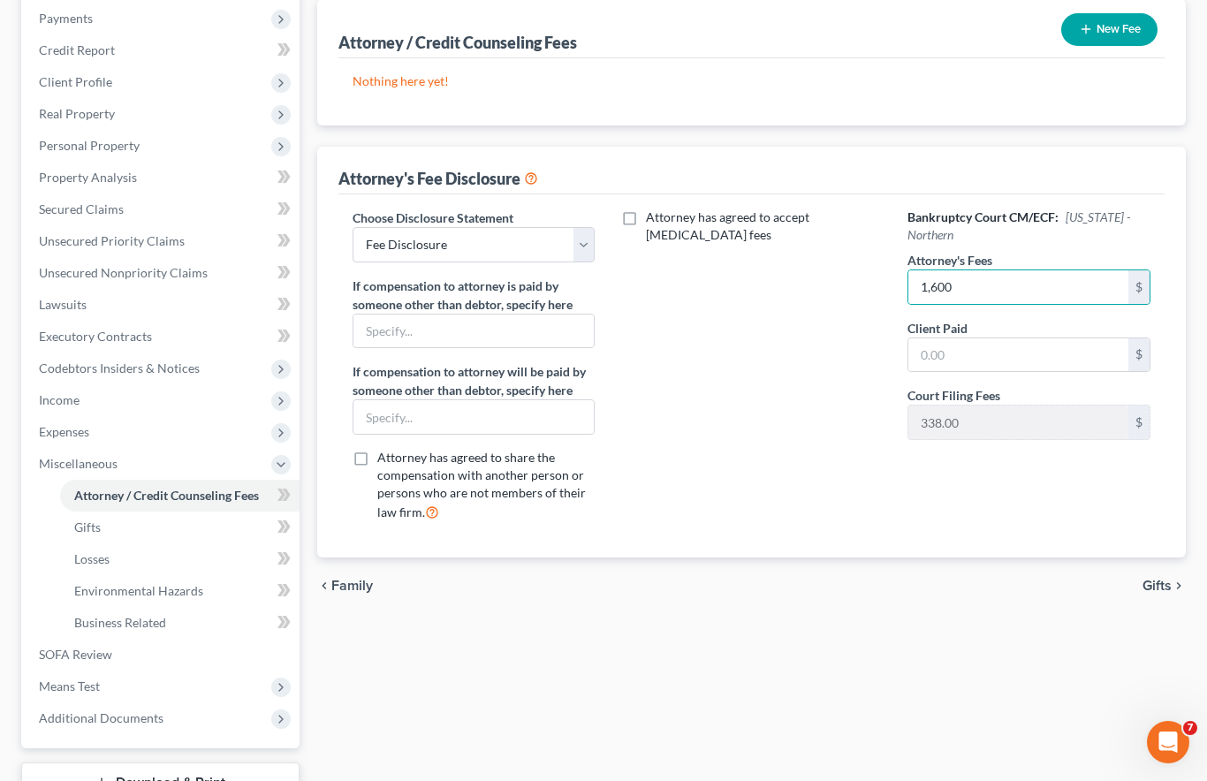
click at [167, 321] on link "Executory Contracts" at bounding box center [162, 337] width 275 height 32
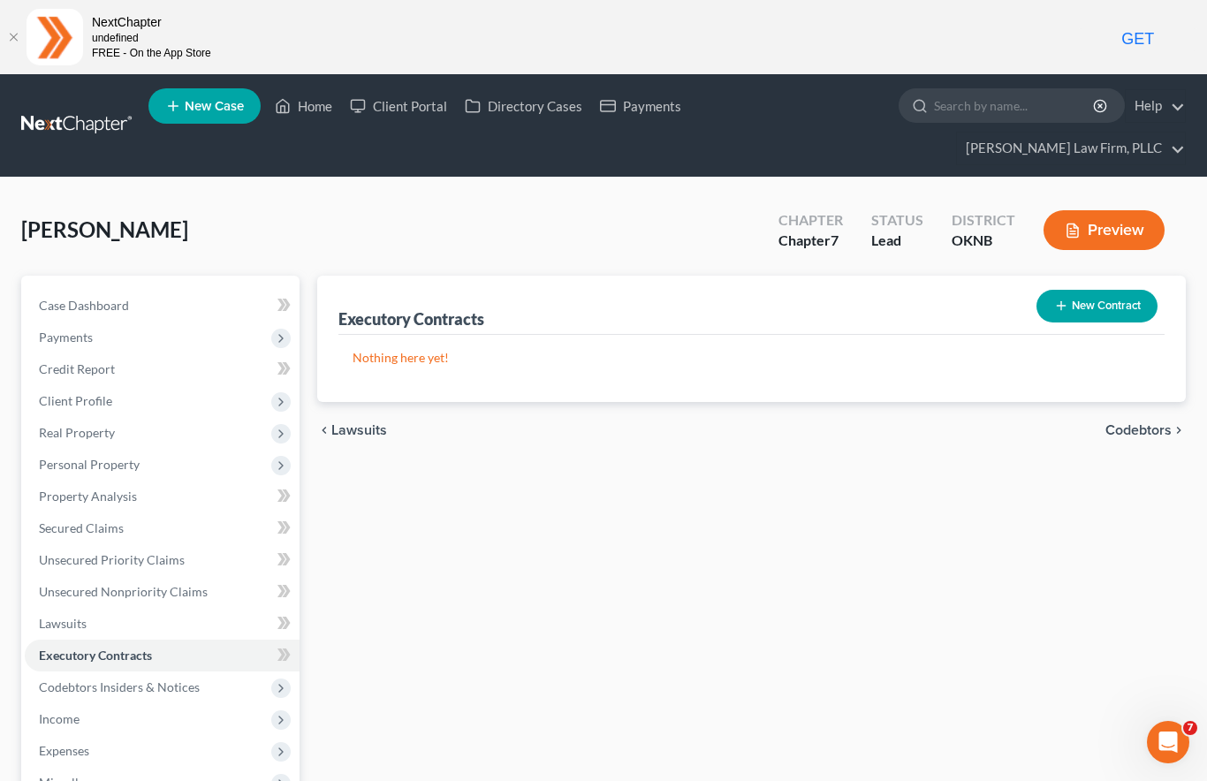
click at [1085, 290] on button "New Contract" at bounding box center [1097, 306] width 121 height 33
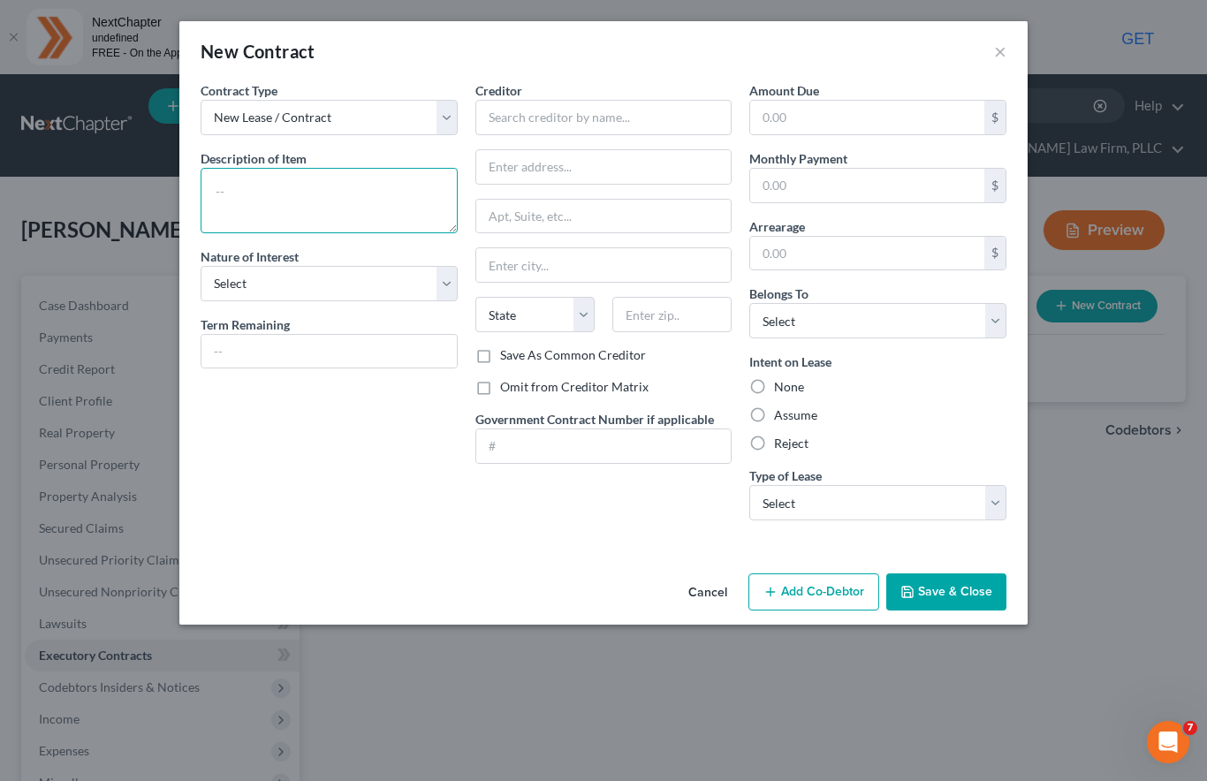
click at [310, 200] on textarea at bounding box center [329, 200] width 257 height 65
type textarea "R"
type textarea "Hiuse"
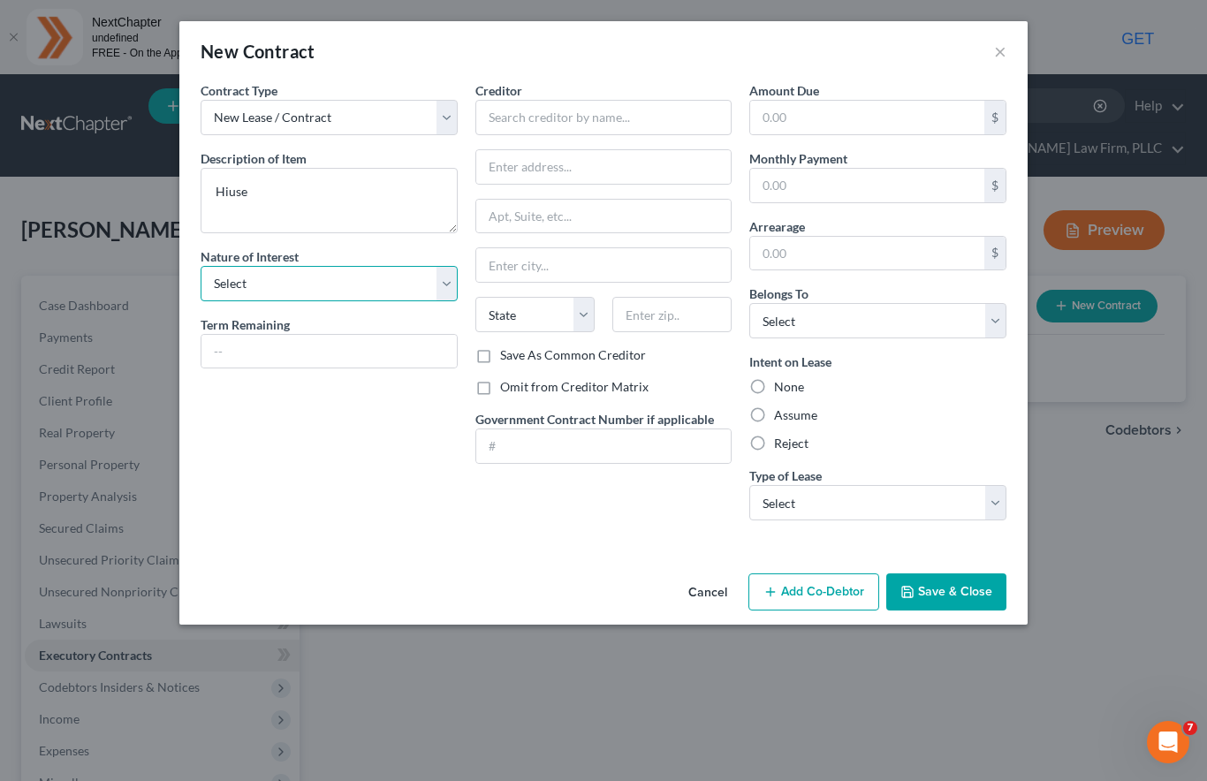
click at [395, 275] on select "Select Purchaser Agent Lessor Lessee" at bounding box center [329, 283] width 257 height 35
select select "2"
click at [592, 115] on input "text" at bounding box center [603, 117] width 257 height 35
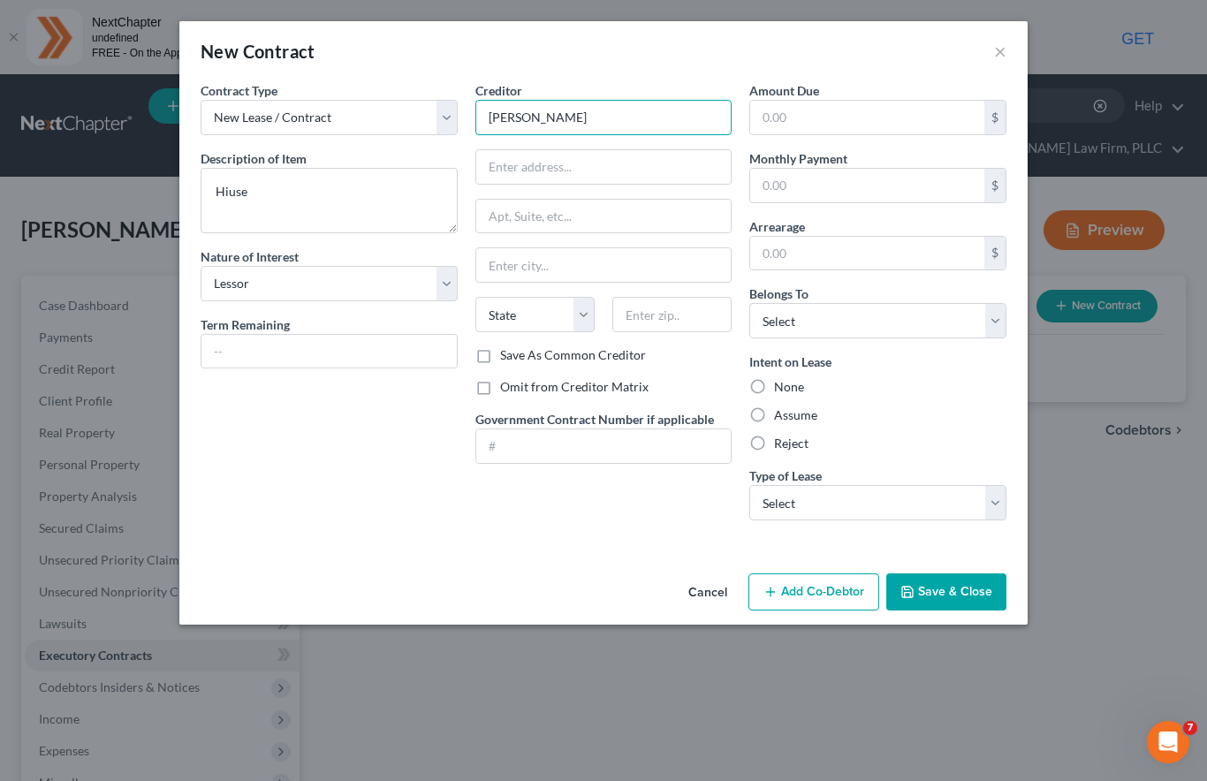
type input "[PERSON_NAME]"
click at [962, 595] on button "Save & Close" at bounding box center [946, 592] width 120 height 37
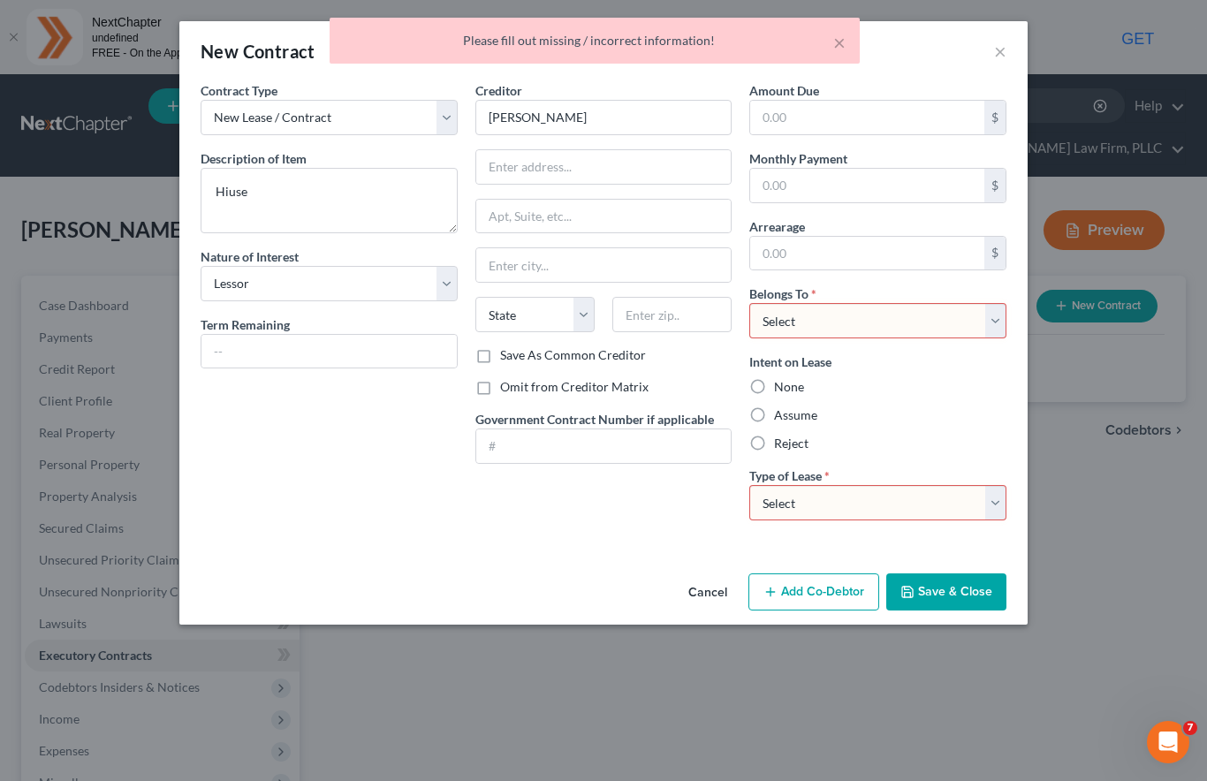
click at [964, 488] on select "Select Real Estate Car Other" at bounding box center [877, 502] width 257 height 35
select select "0"
click at [970, 322] on select "Select Debtor 1 Only Debtor 2 Only Debtor 1 And Debtor 2 Only At Least One Of T…" at bounding box center [877, 320] width 257 height 35
click at [964, 330] on select "Select Debtor 1 Only Debtor 2 Only Debtor 1 And Debtor 2 Only At Least One Of T…" at bounding box center [877, 320] width 257 height 35
select select "0"
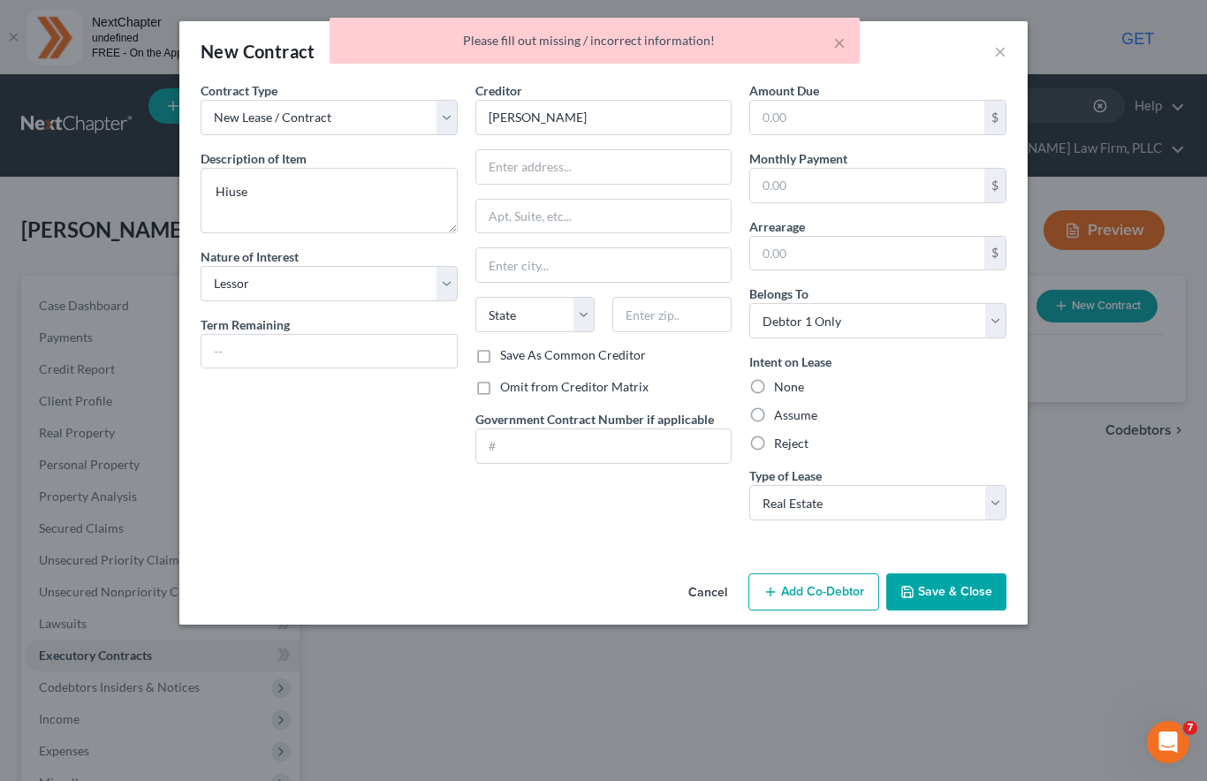
click at [926, 595] on button "Save & Close" at bounding box center [946, 592] width 120 height 37
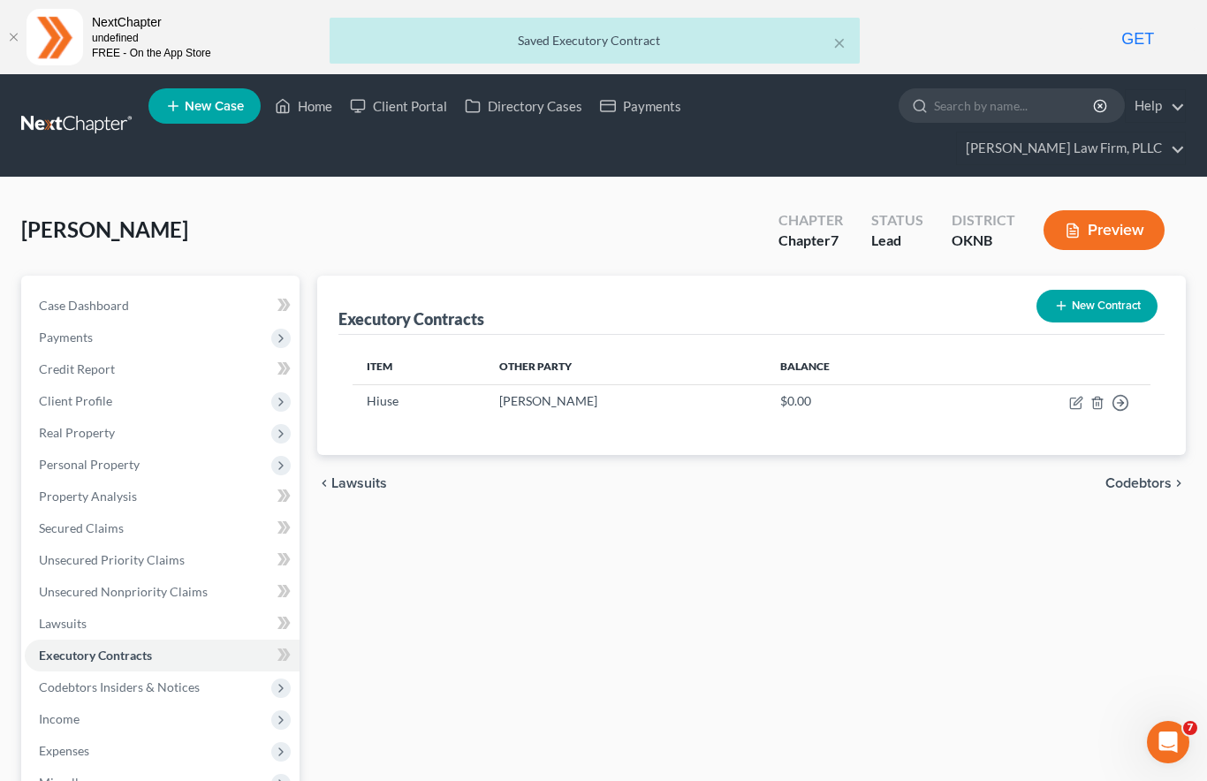
click at [99, 361] on span "Credit Report" at bounding box center [77, 368] width 76 height 15
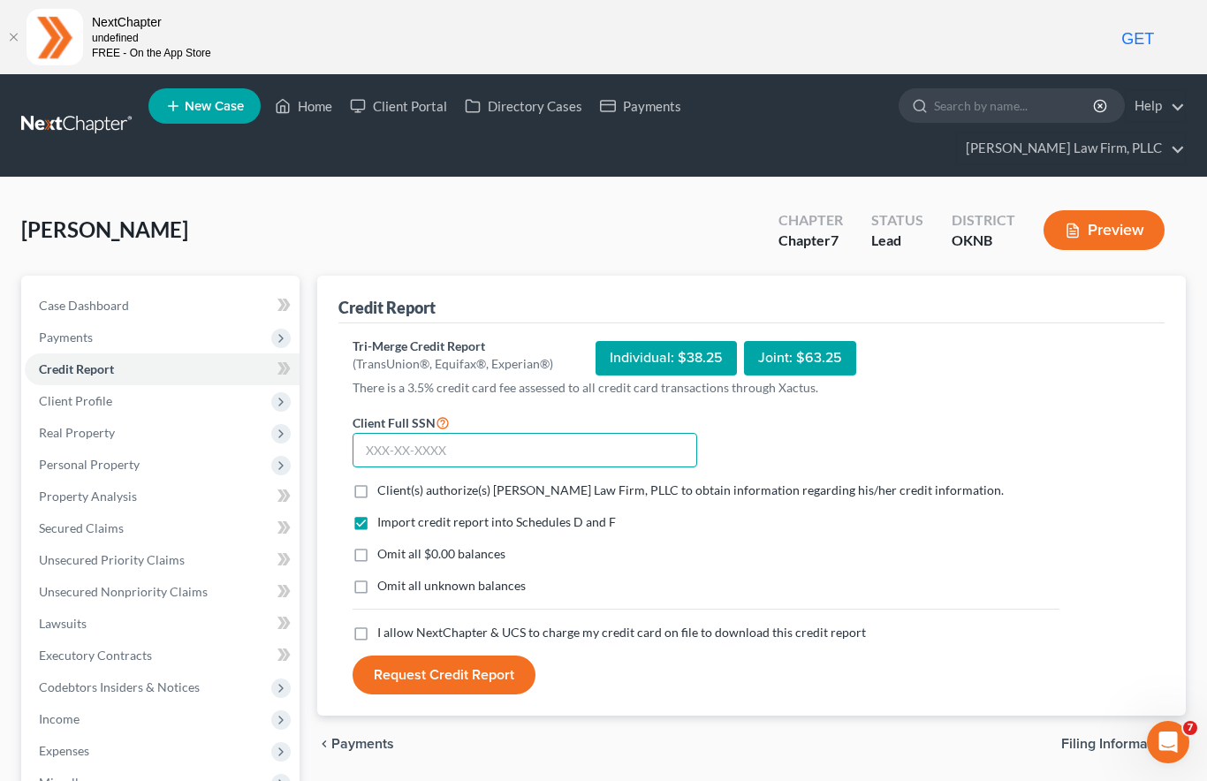
click at [461, 433] on input "text" at bounding box center [525, 450] width 345 height 35
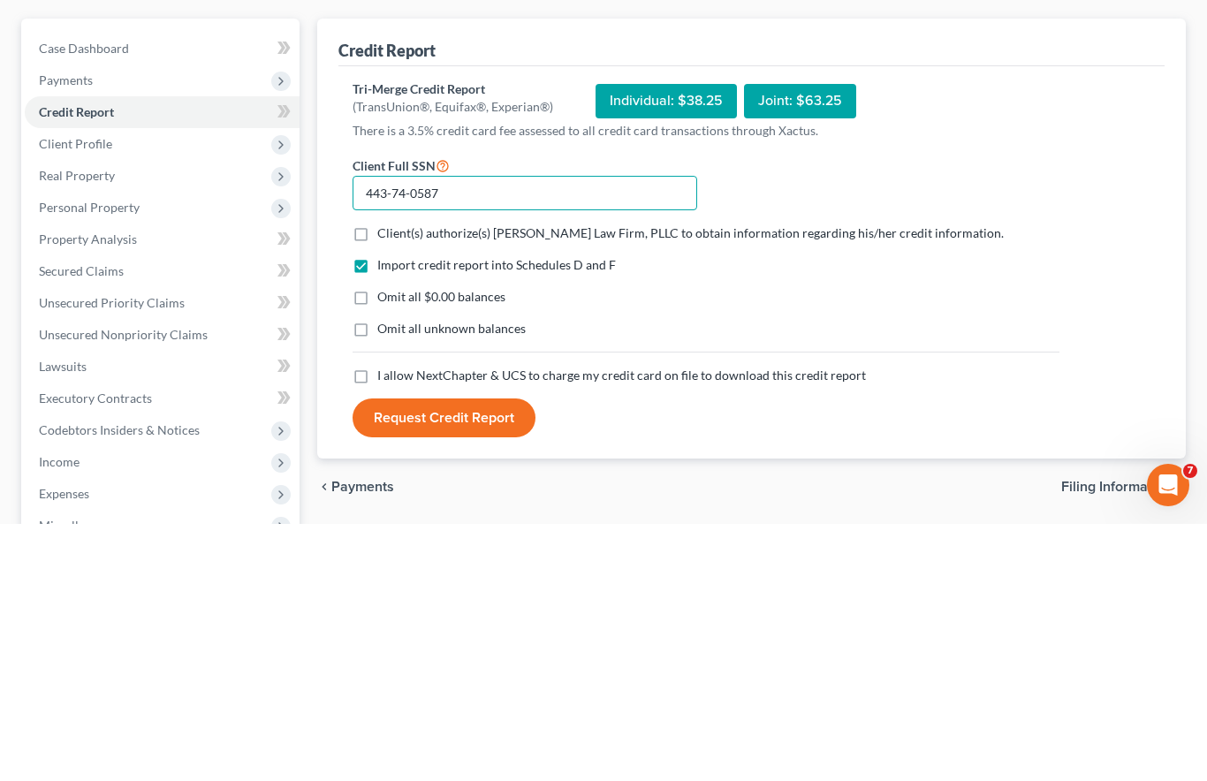
type input "443-74-0587"
click at [377, 482] on label "Client(s) authorize(s) [PERSON_NAME] Law Firm, PLLC to obtain information regar…" at bounding box center [690, 491] width 627 height 18
click at [384, 482] on input "Client(s) authorize(s) [PERSON_NAME] Law Firm, PLLC to obtain information regar…" at bounding box center [389, 487] width 11 height 11
checkbox input "true"
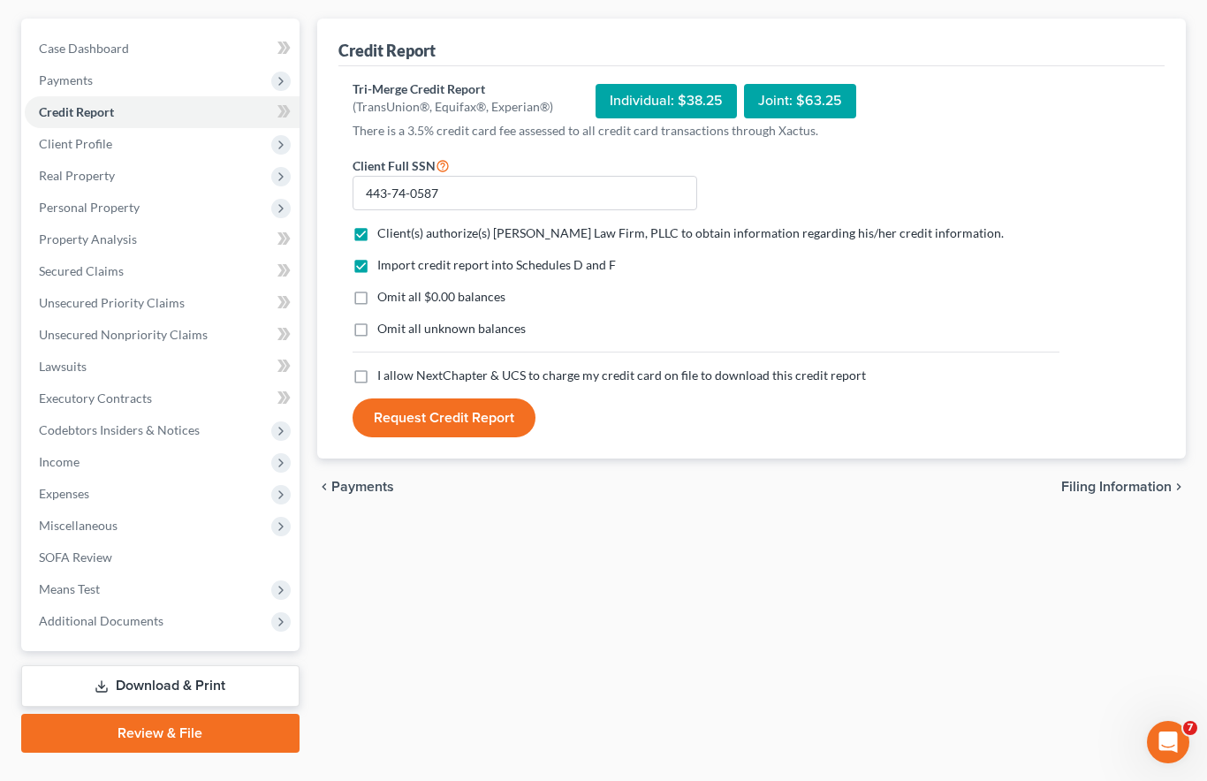
click at [377, 288] on label "Omit all $0.00 balances" at bounding box center [441, 297] width 128 height 18
click at [384, 288] on input "Omit all $0.00 balances" at bounding box center [389, 293] width 11 height 11
checkbox input "true"
click at [377, 367] on label "I allow NextChapter & UCS to charge my credit card on file to download this cre…" at bounding box center [621, 376] width 489 height 18
click at [384, 367] on input "I allow NextChapter & UCS to charge my credit card on file to download this cre…" at bounding box center [389, 372] width 11 height 11
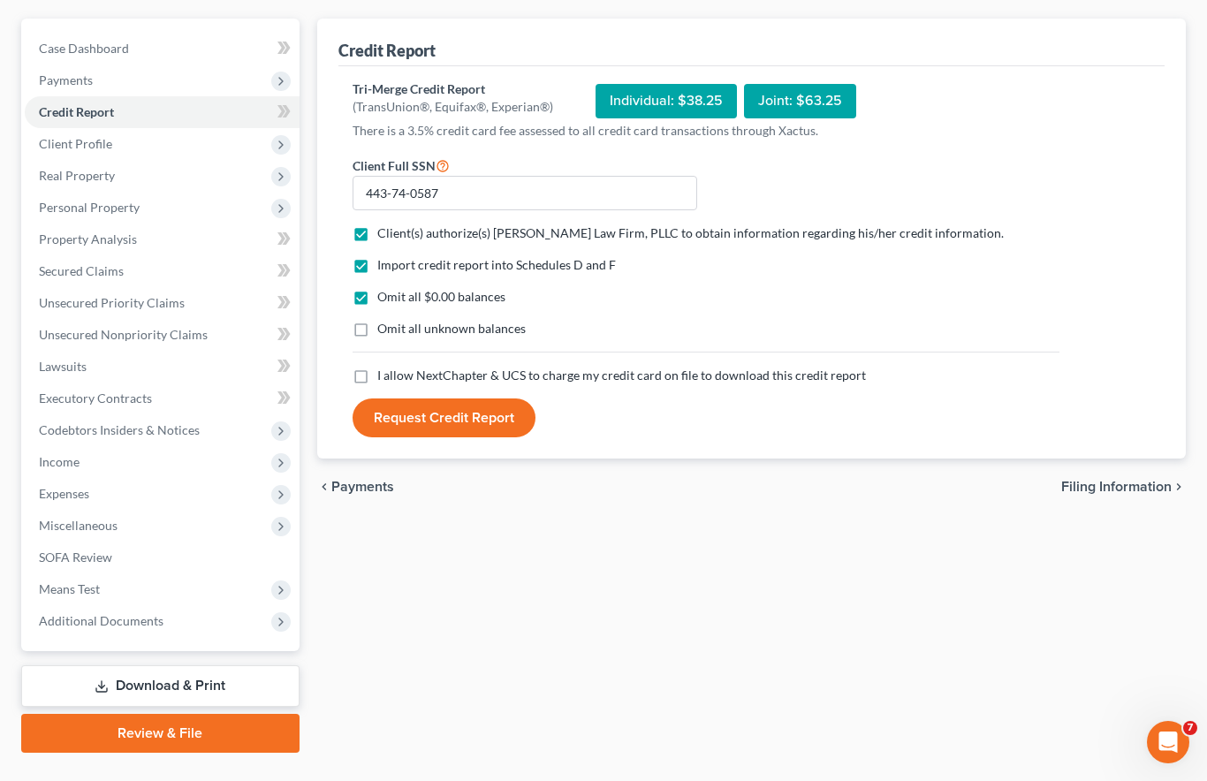
checkbox input "true"
click at [450, 399] on button "Request Credit Report" at bounding box center [444, 418] width 183 height 39
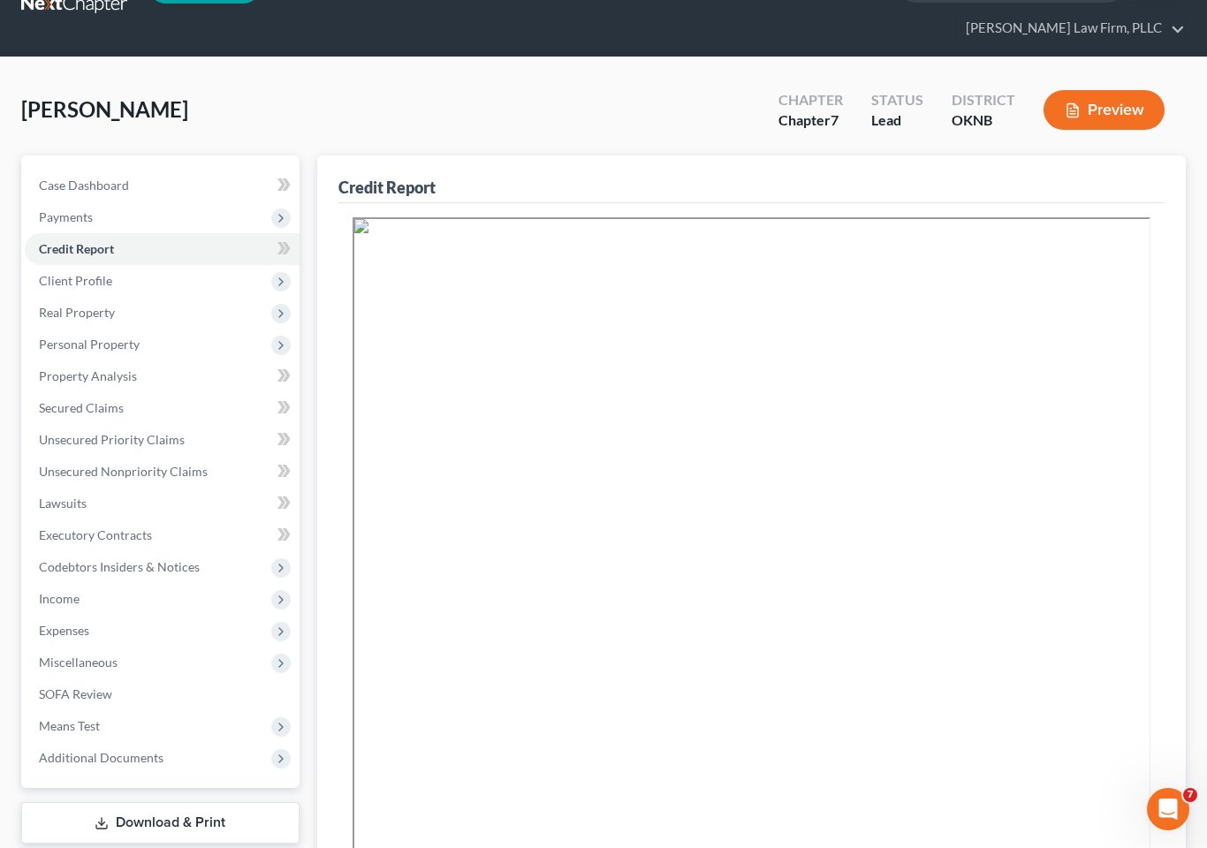
scroll to position [150, 0]
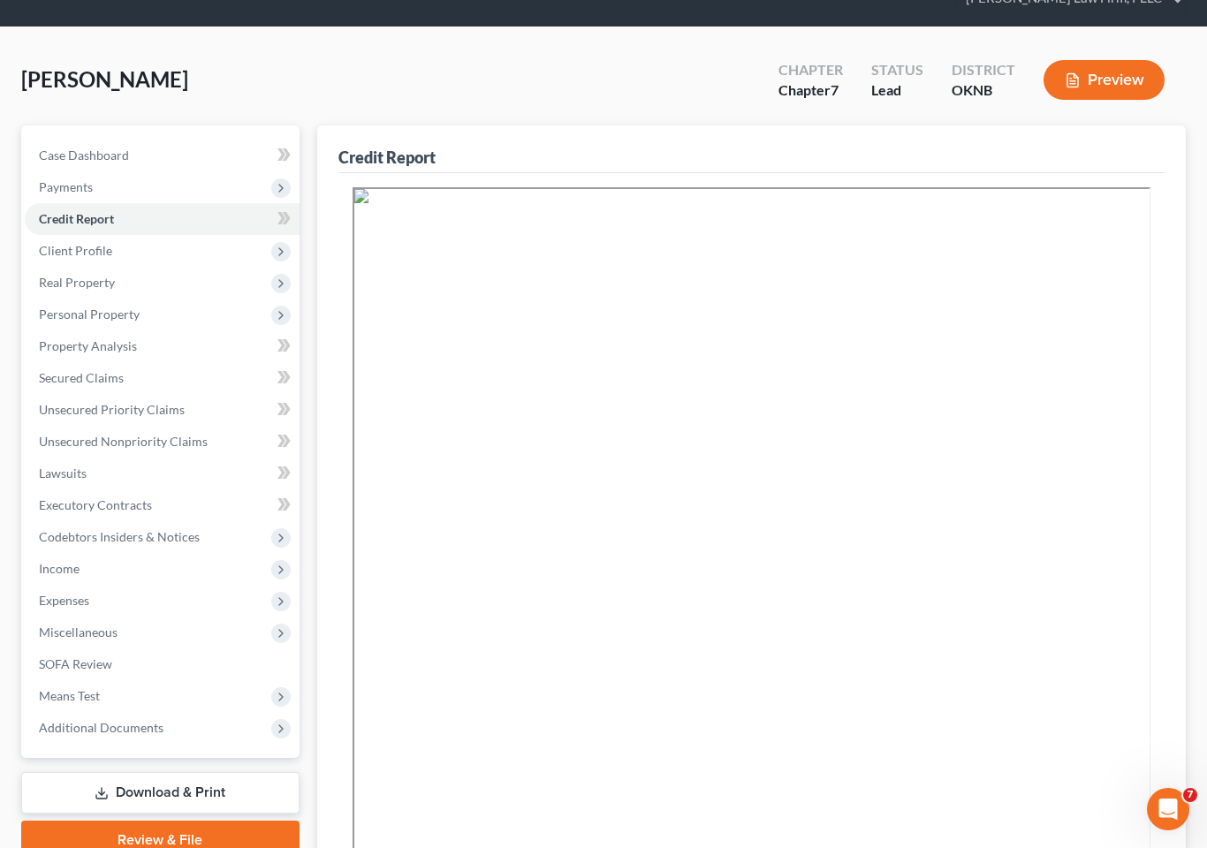
click at [106, 434] on span "Unsecured Nonpriority Claims" at bounding box center [123, 441] width 169 height 15
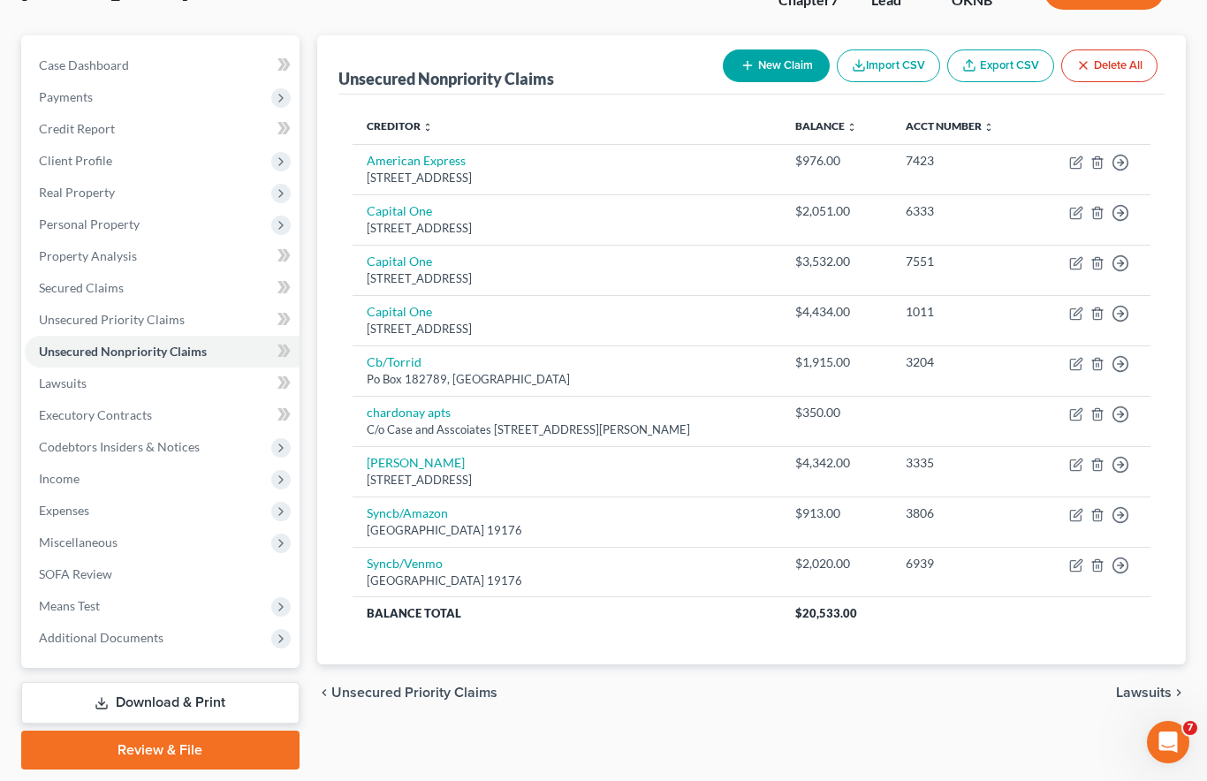
scroll to position [238, 0]
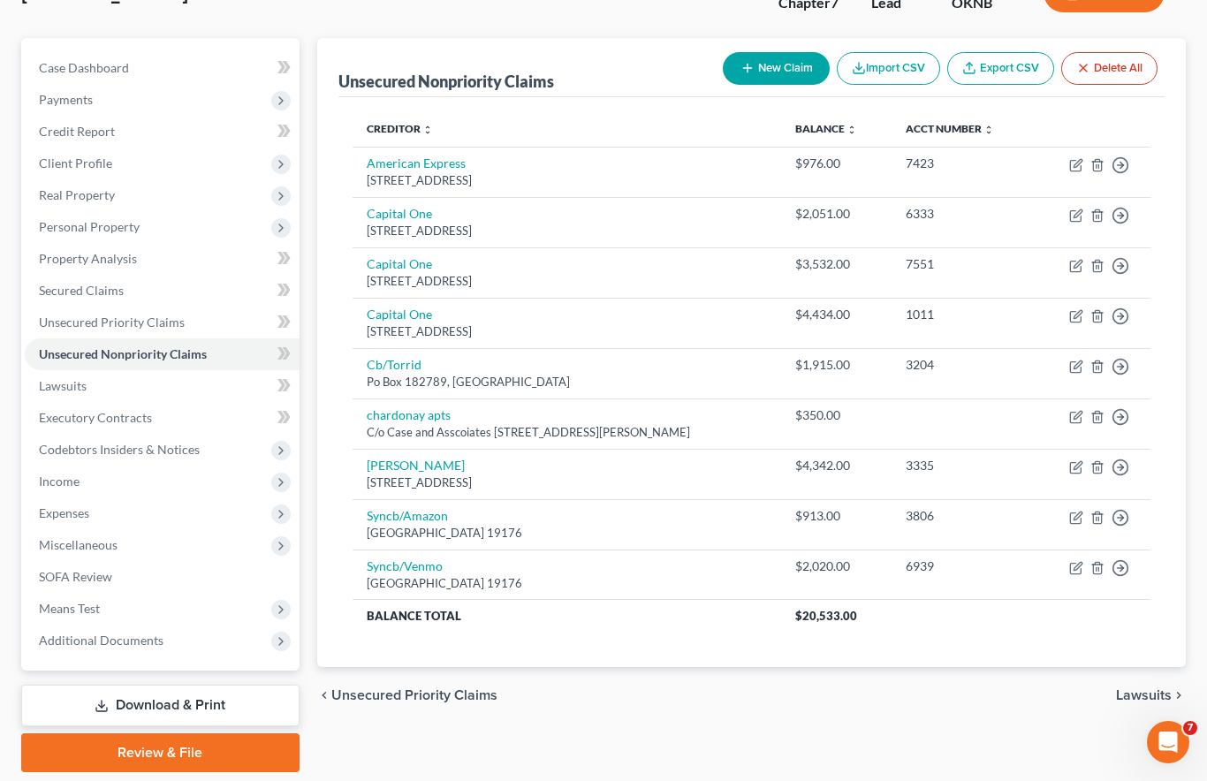
click at [131, 315] on span "Unsecured Priority Claims" at bounding box center [112, 322] width 146 height 15
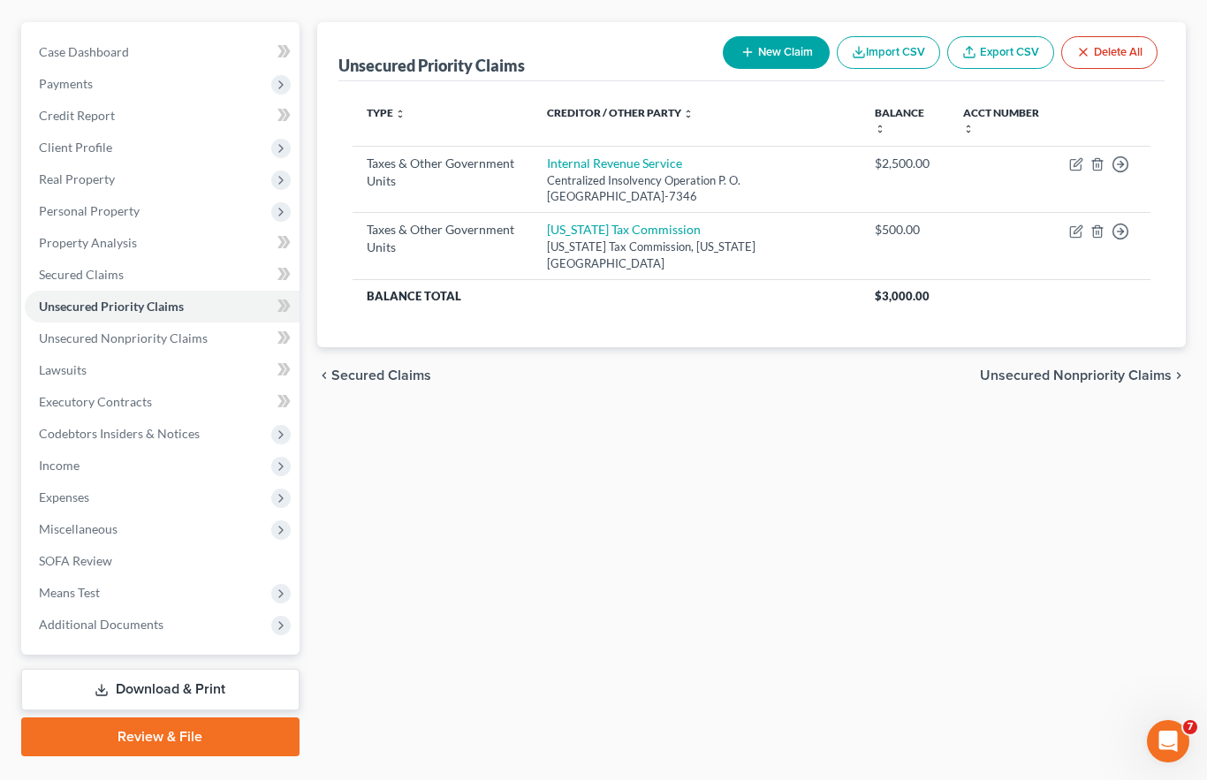
scroll to position [249, 0]
